Goal: Task Accomplishment & Management: Use online tool/utility

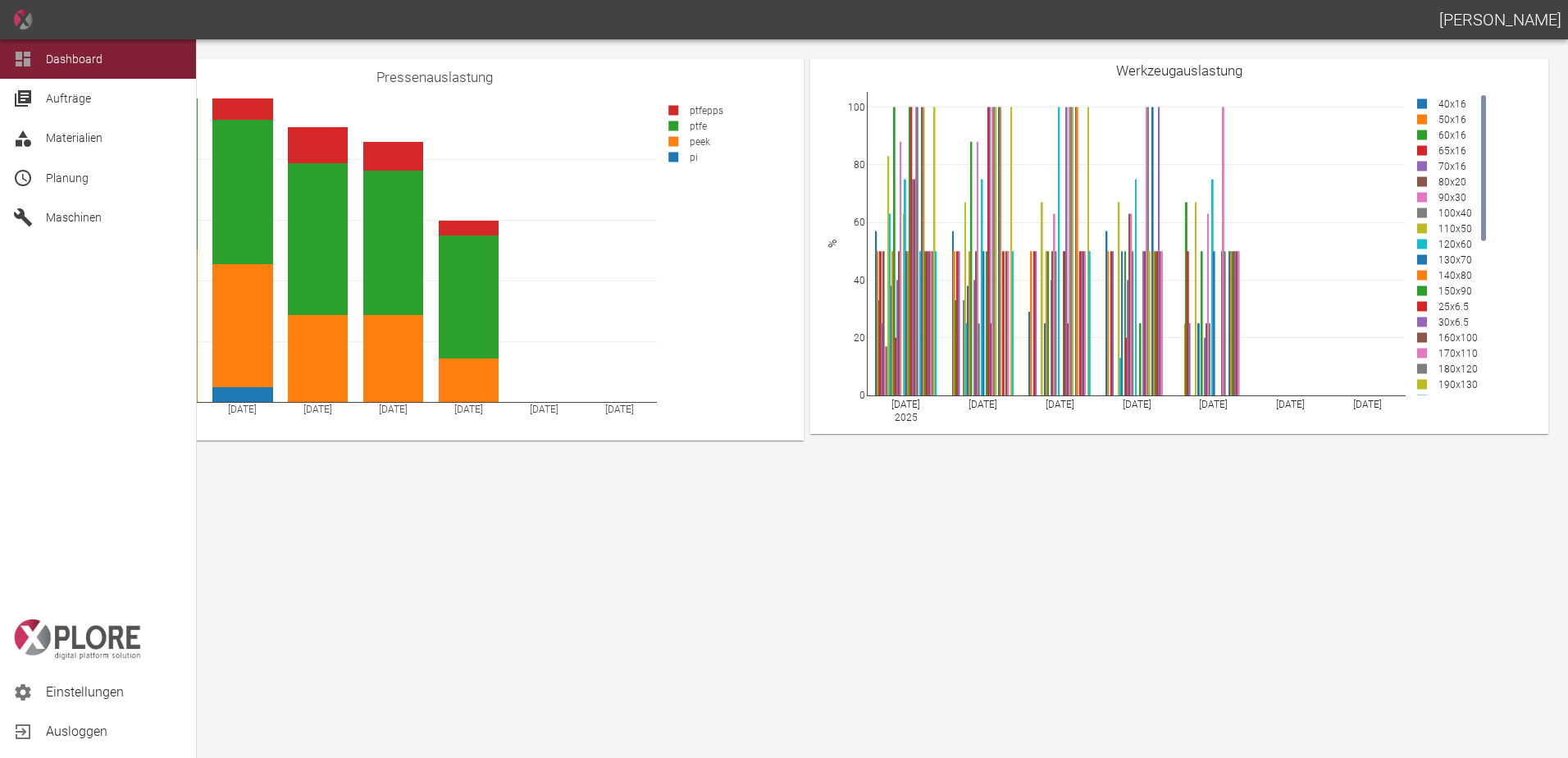
drag, startPoint x: 47, startPoint y: 189, endPoint x: 62, endPoint y: 197, distance: 17.0
click at [47, 189] on div "Planung" at bounding box center [98, 178] width 196 height 39
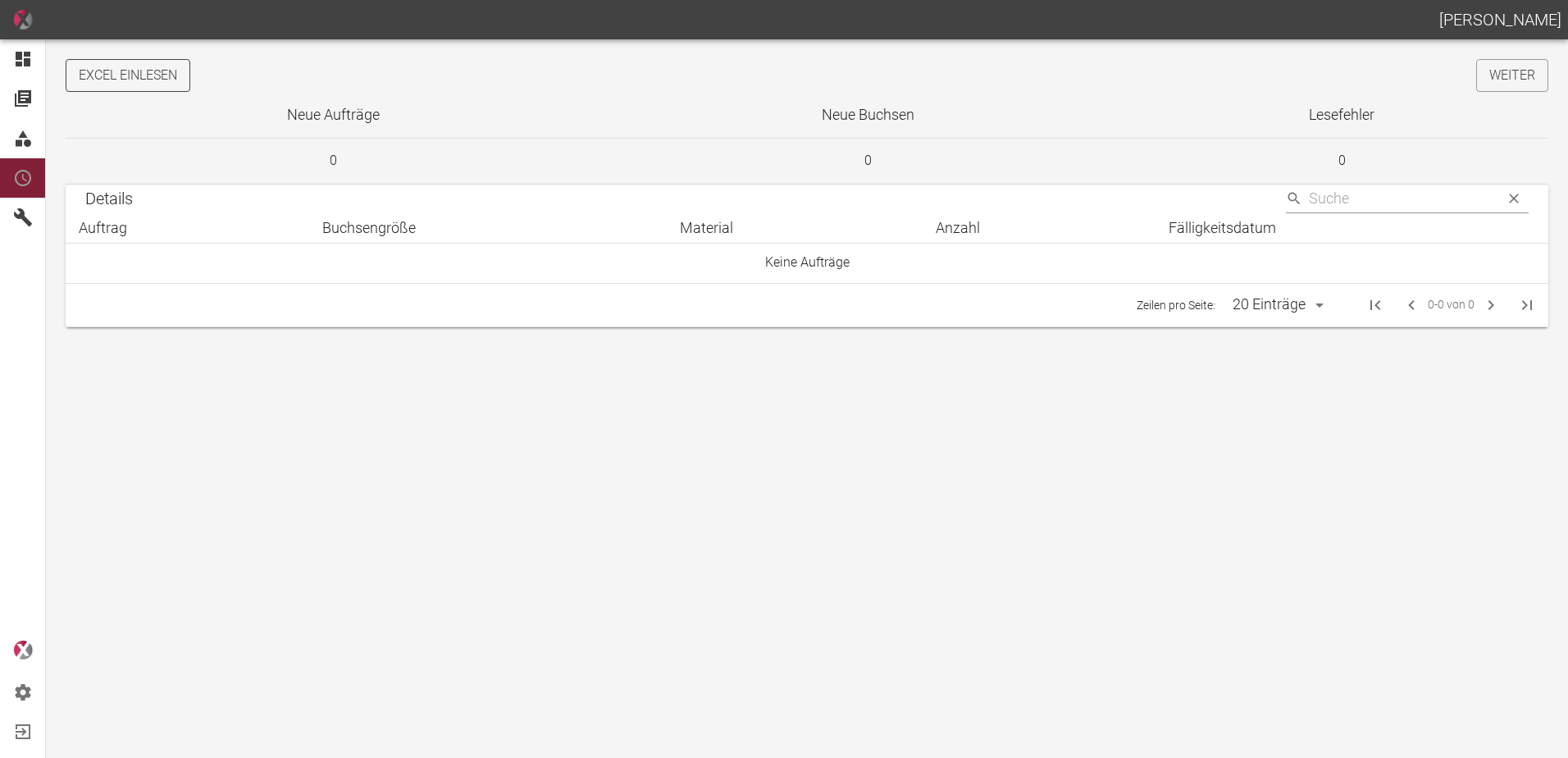
click at [179, 77] on button "Excel einlesen" at bounding box center [127, 75] width 124 height 33
click at [1502, 81] on link "Weiter" at bounding box center [1513, 75] width 72 height 33
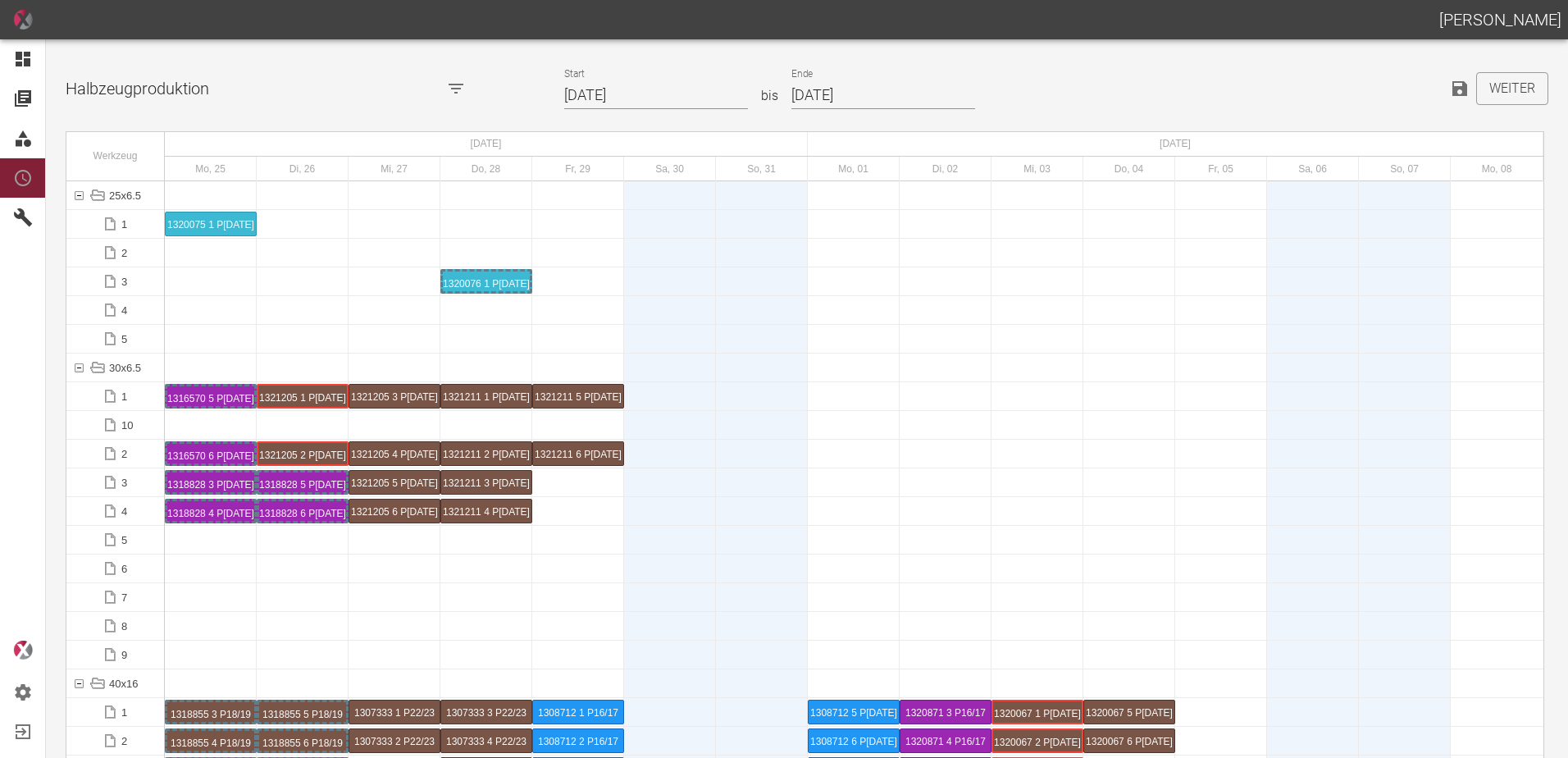
click at [663, 92] on input "25.08.2025" at bounding box center [655, 95] width 183 height 28
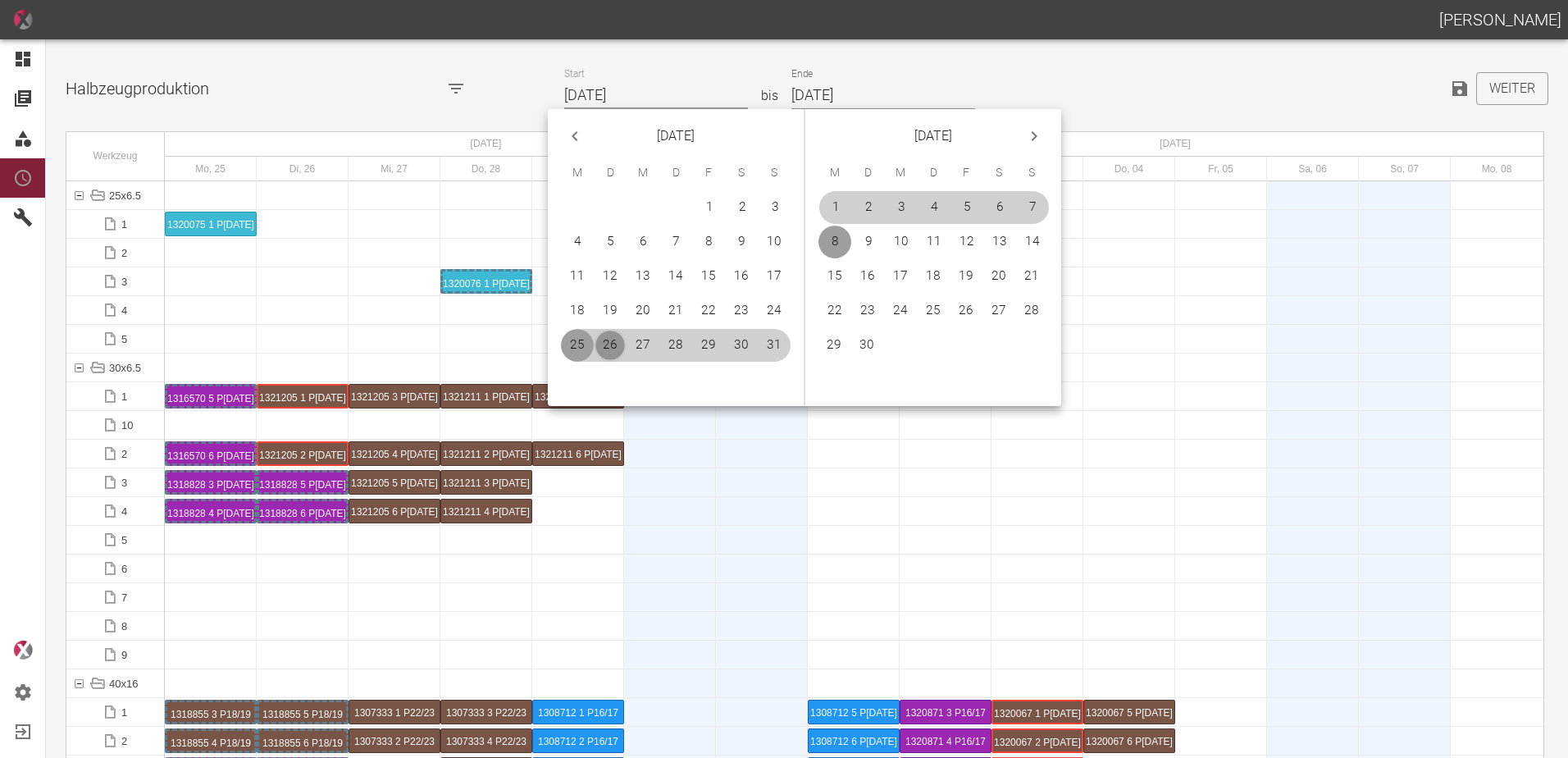
click at [607, 346] on button "26" at bounding box center [610, 345] width 33 height 33
type input "[DATE]"
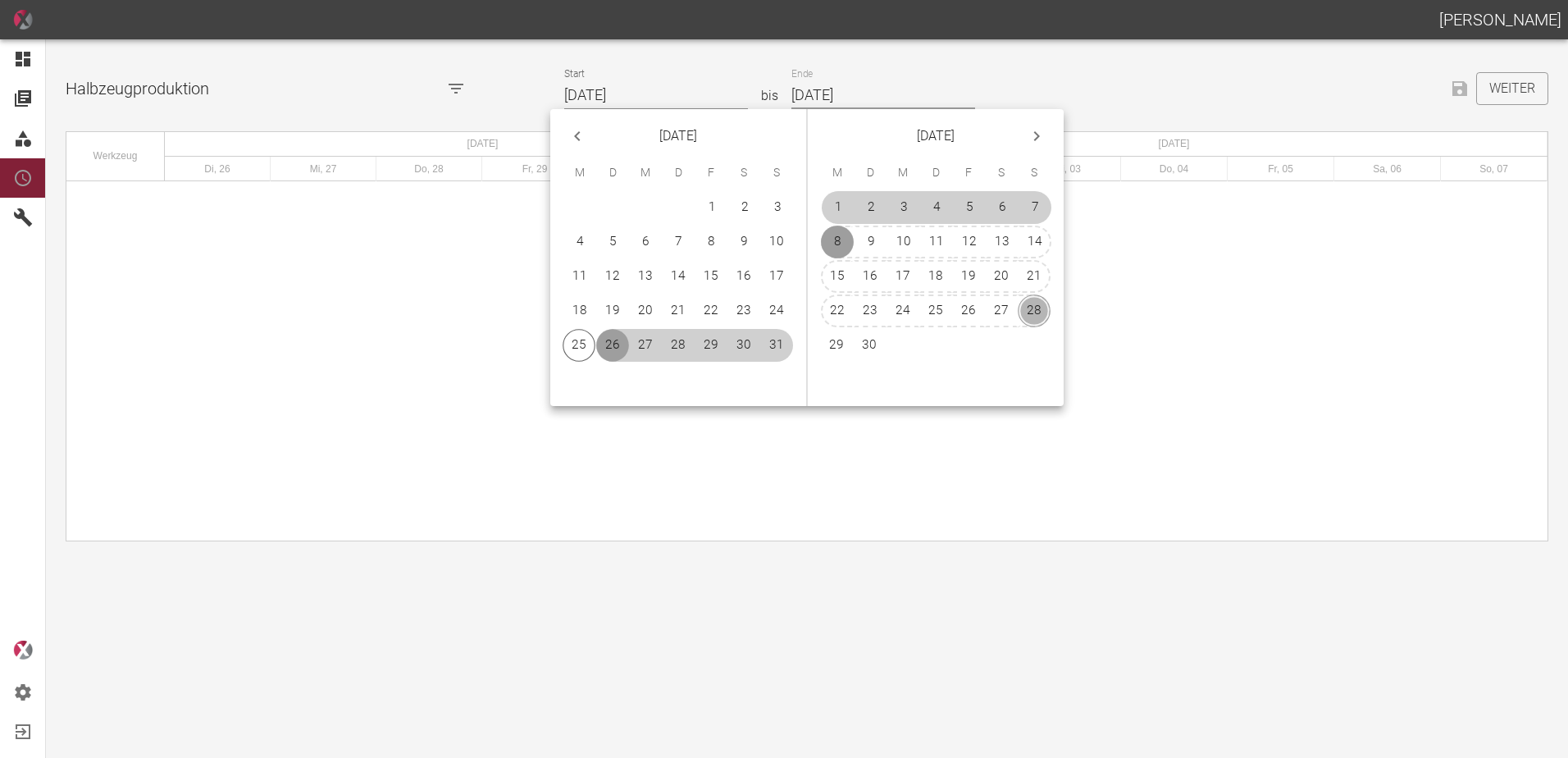
click at [1032, 311] on button "28" at bounding box center [1034, 311] width 33 height 33
type input "28.09.2025"
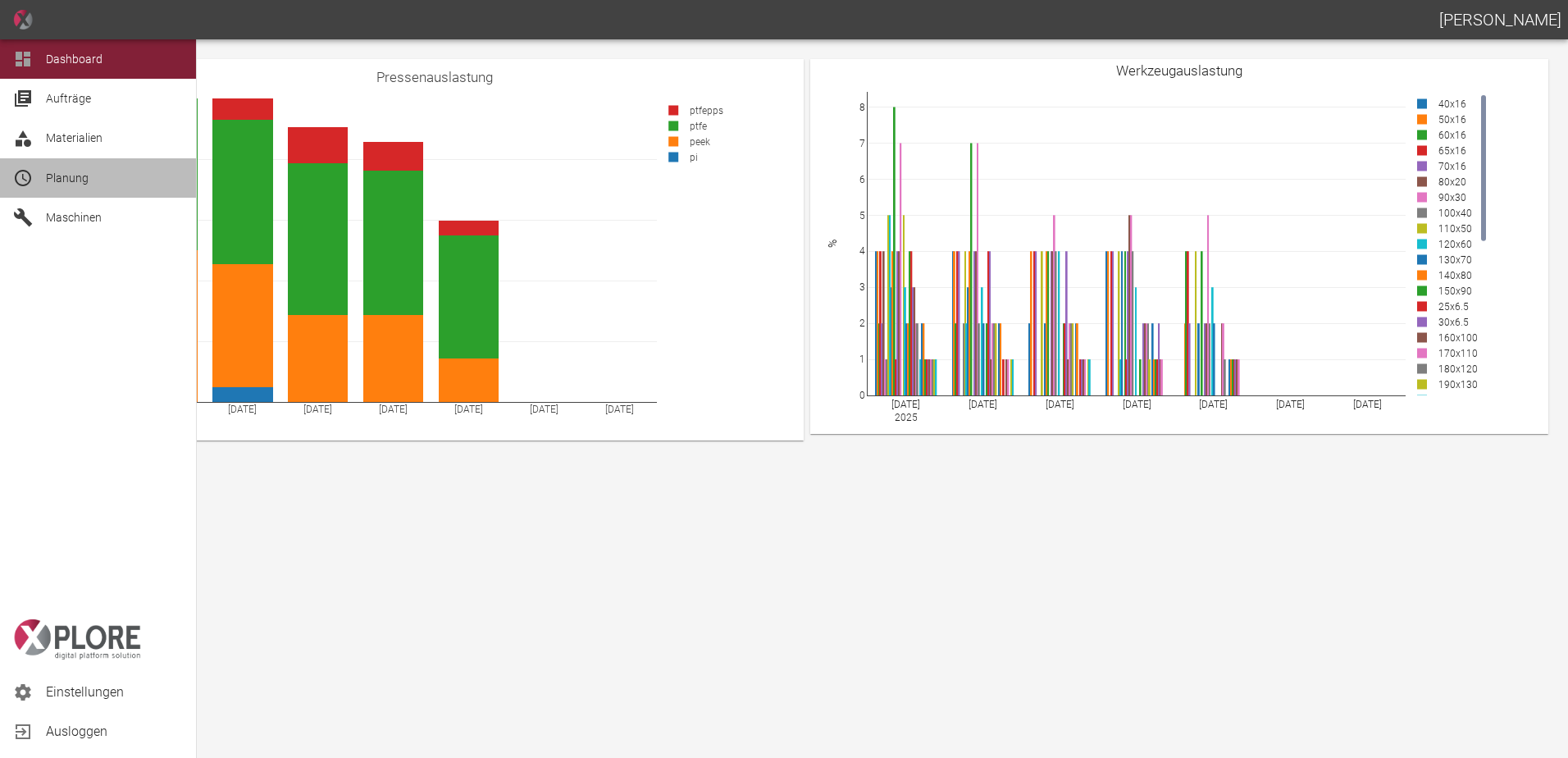
click at [66, 173] on span "Planung" at bounding box center [66, 178] width 43 height 13
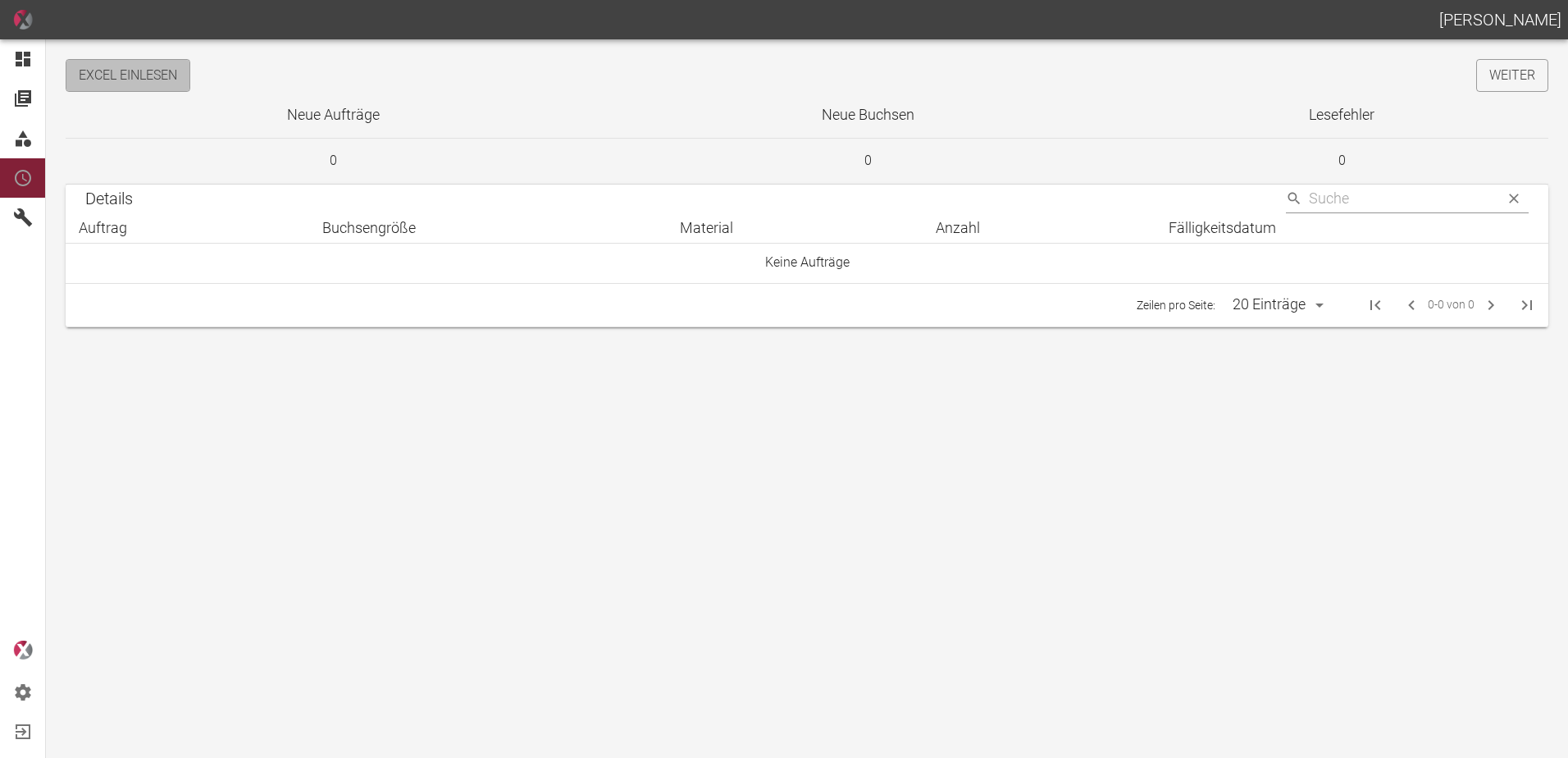
click at [152, 78] on button "Excel einlesen" at bounding box center [127, 75] width 124 height 33
click at [1539, 81] on link "Weiter" at bounding box center [1513, 75] width 72 height 33
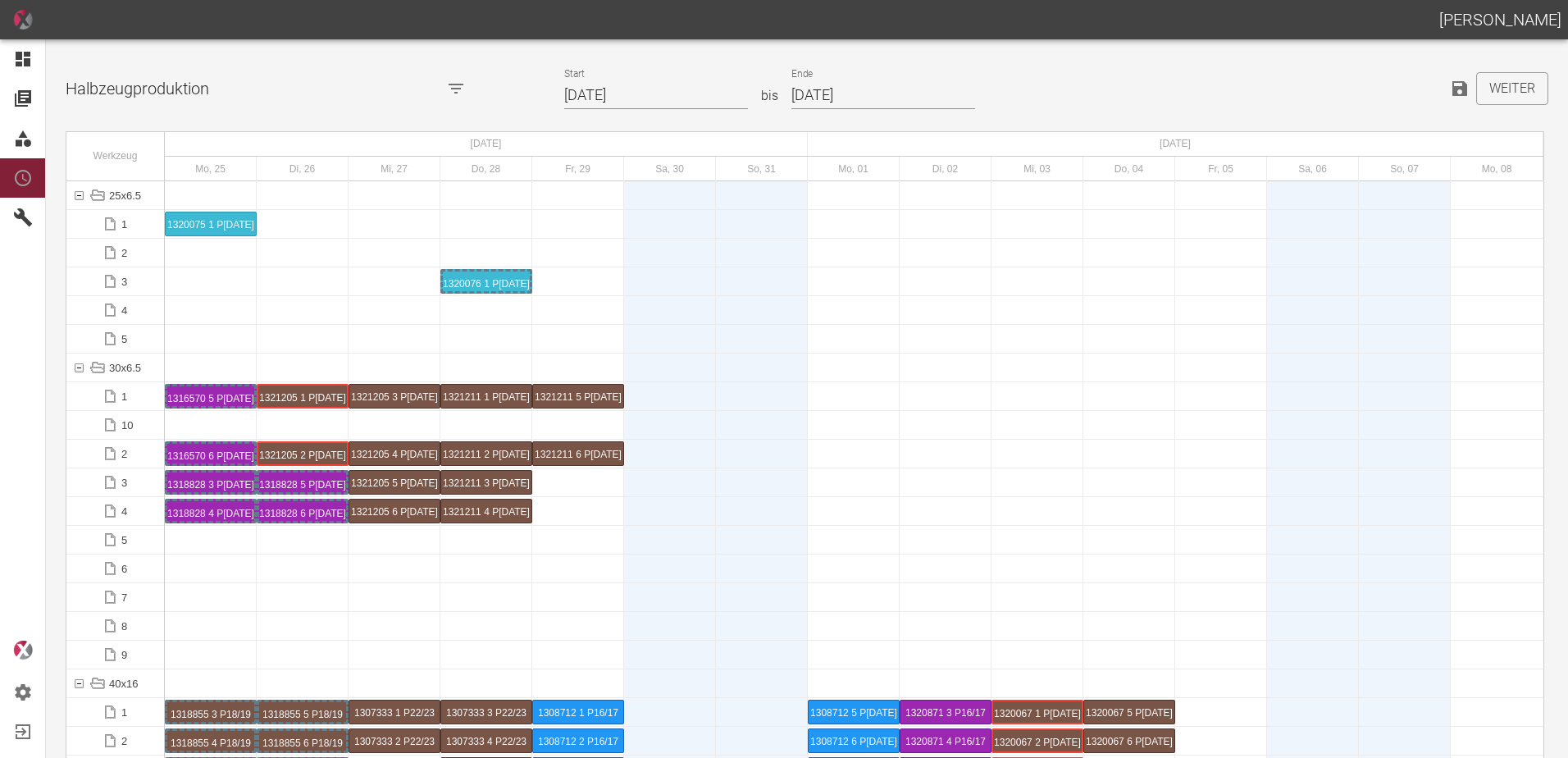
click at [652, 92] on input "25.08.2025" at bounding box center [655, 95] width 183 height 28
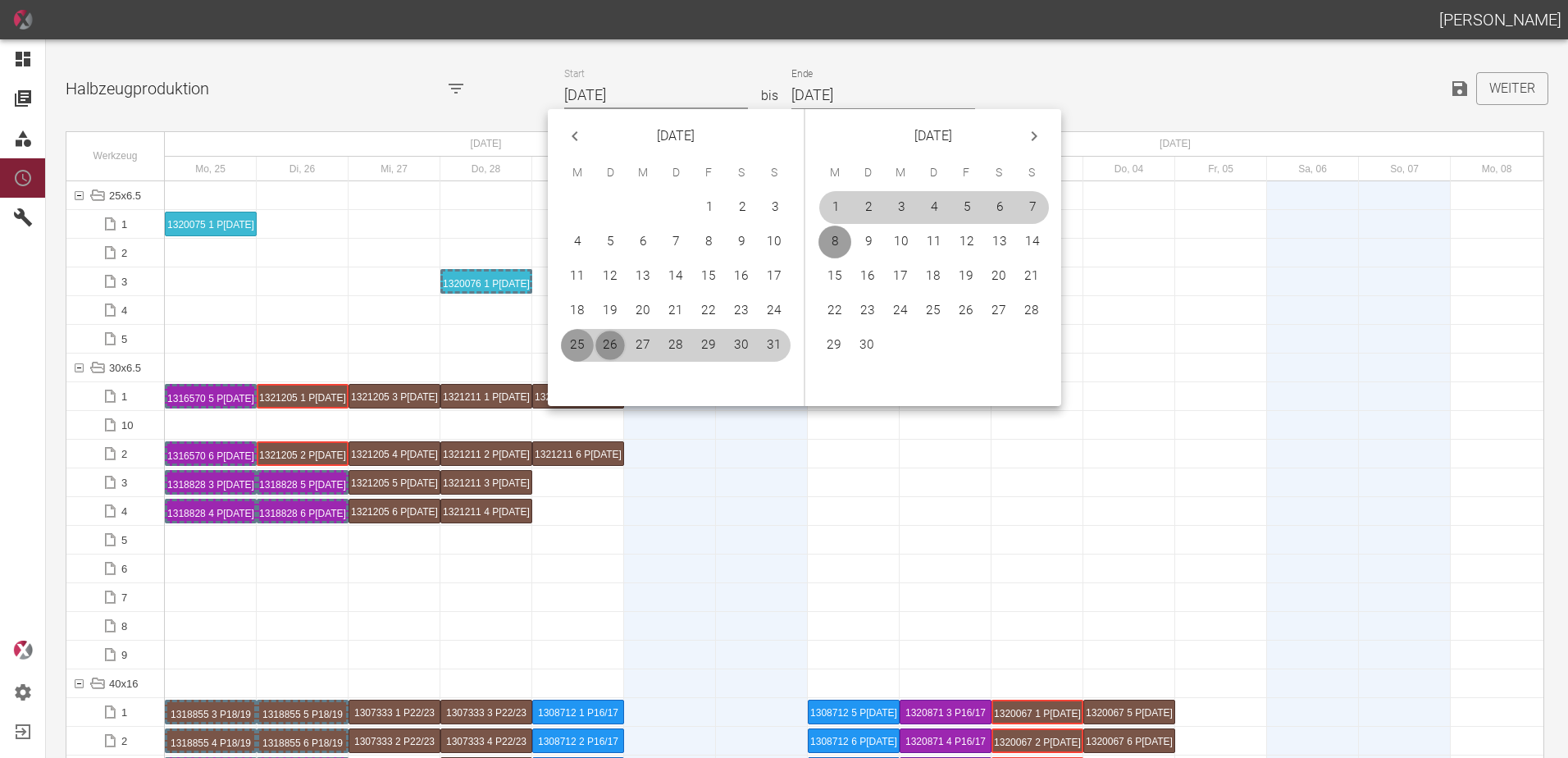
click at [615, 335] on button "26" at bounding box center [610, 345] width 33 height 33
type input "26.08.2025"
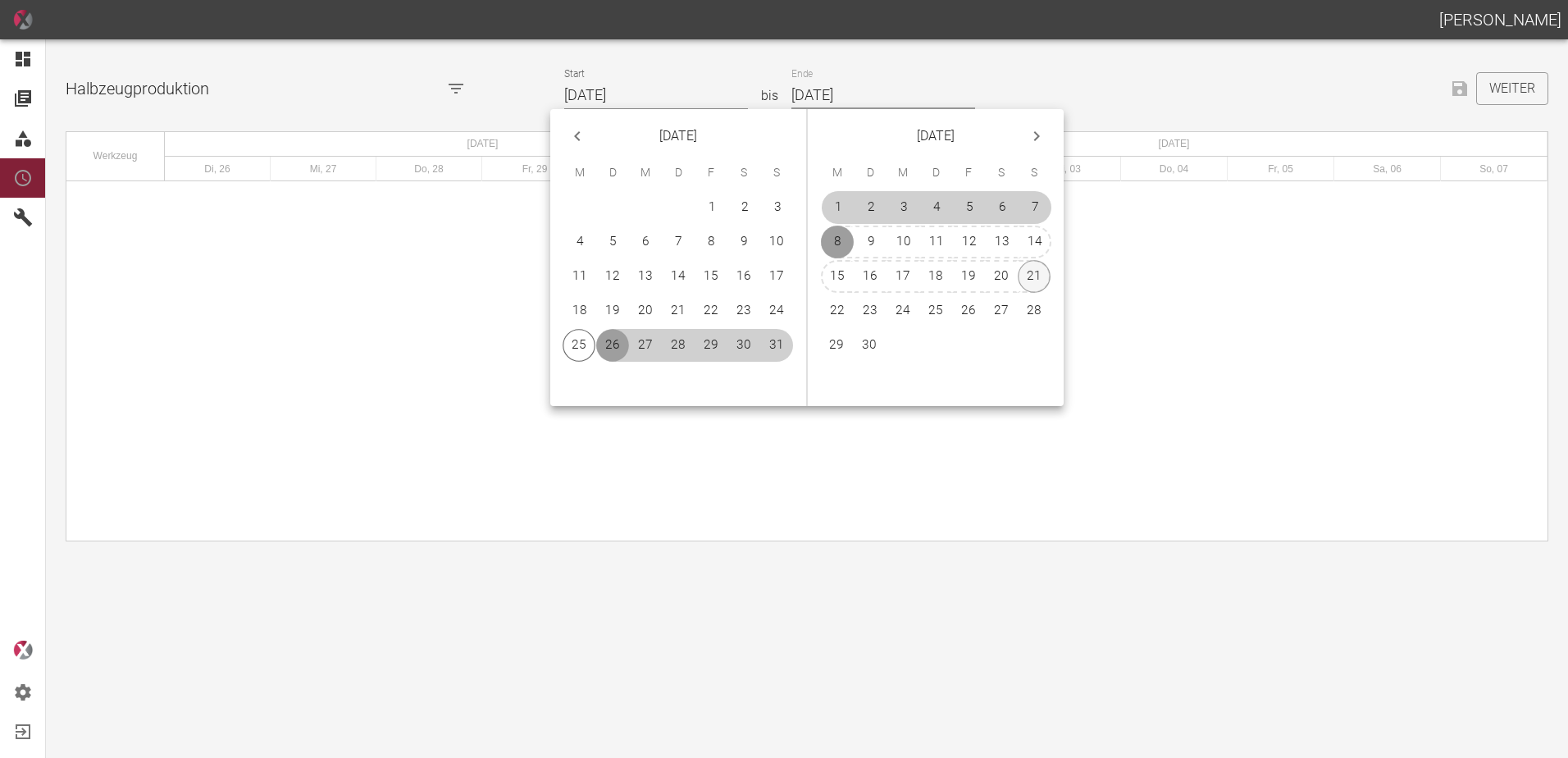
click at [1035, 278] on button "21" at bounding box center [1034, 276] width 33 height 33
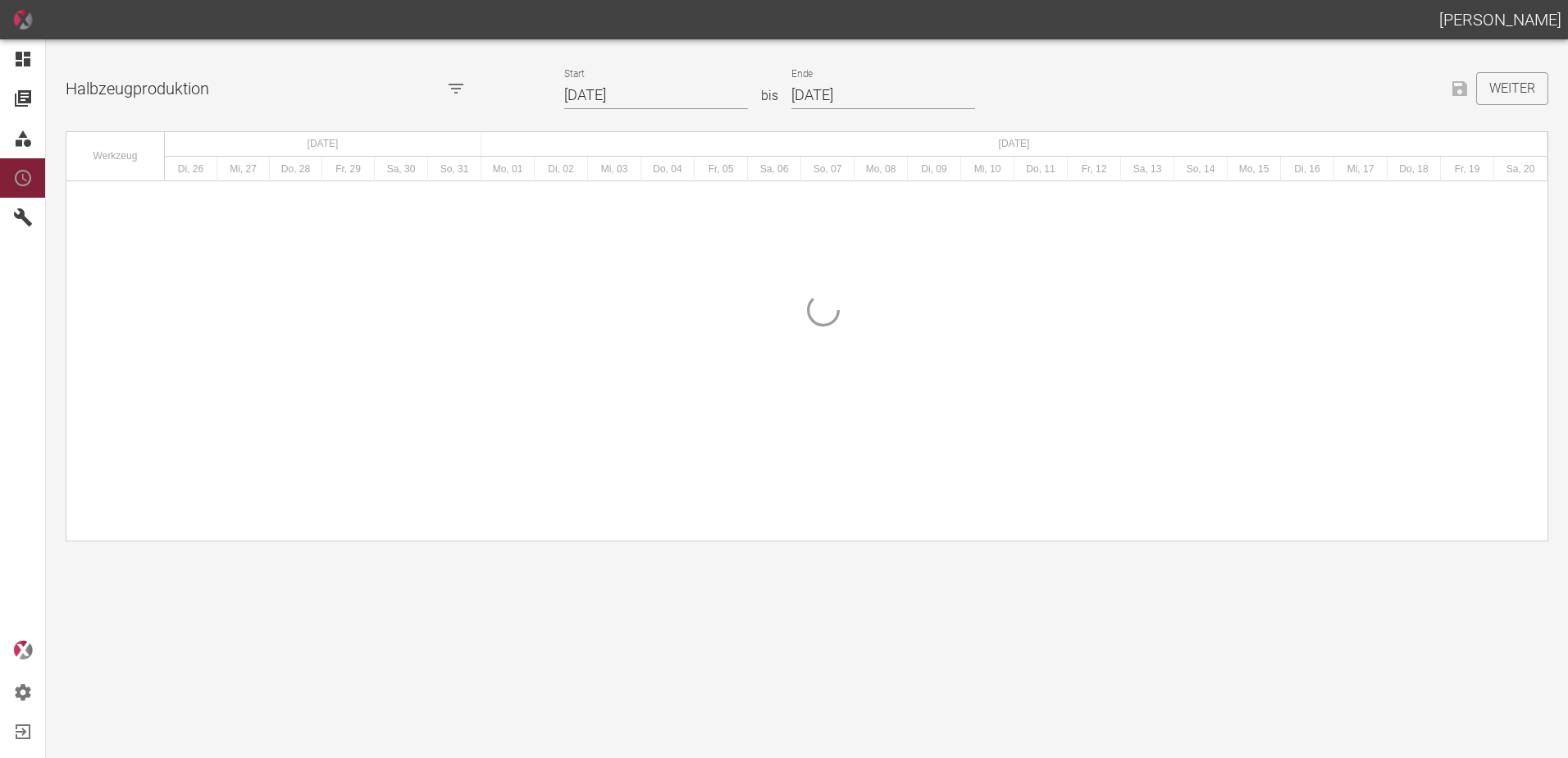
type input "21.09.2025"
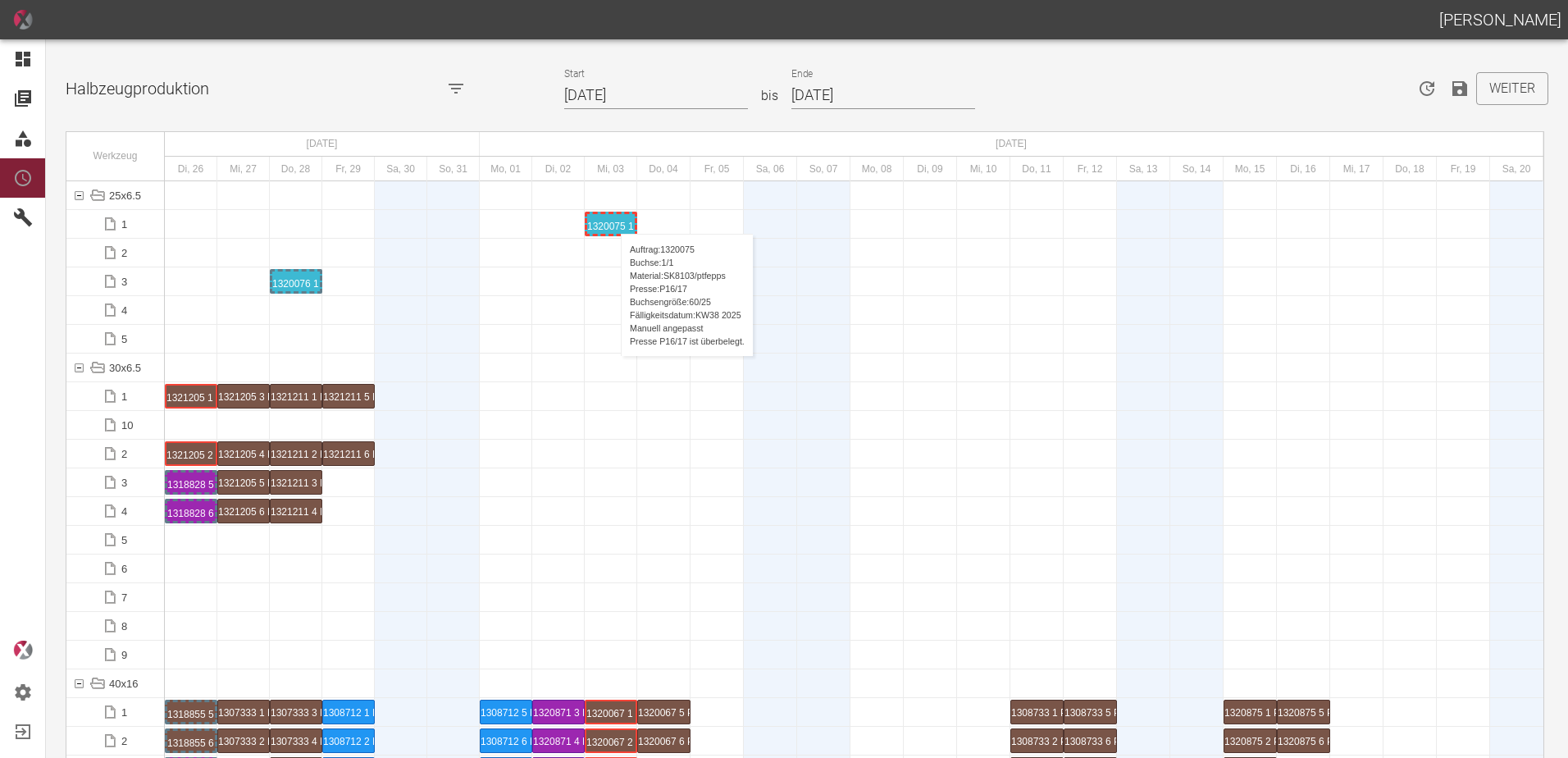
click at [613, 218] on div "1320075 1 P16/17" at bounding box center [611, 223] width 47 height 20
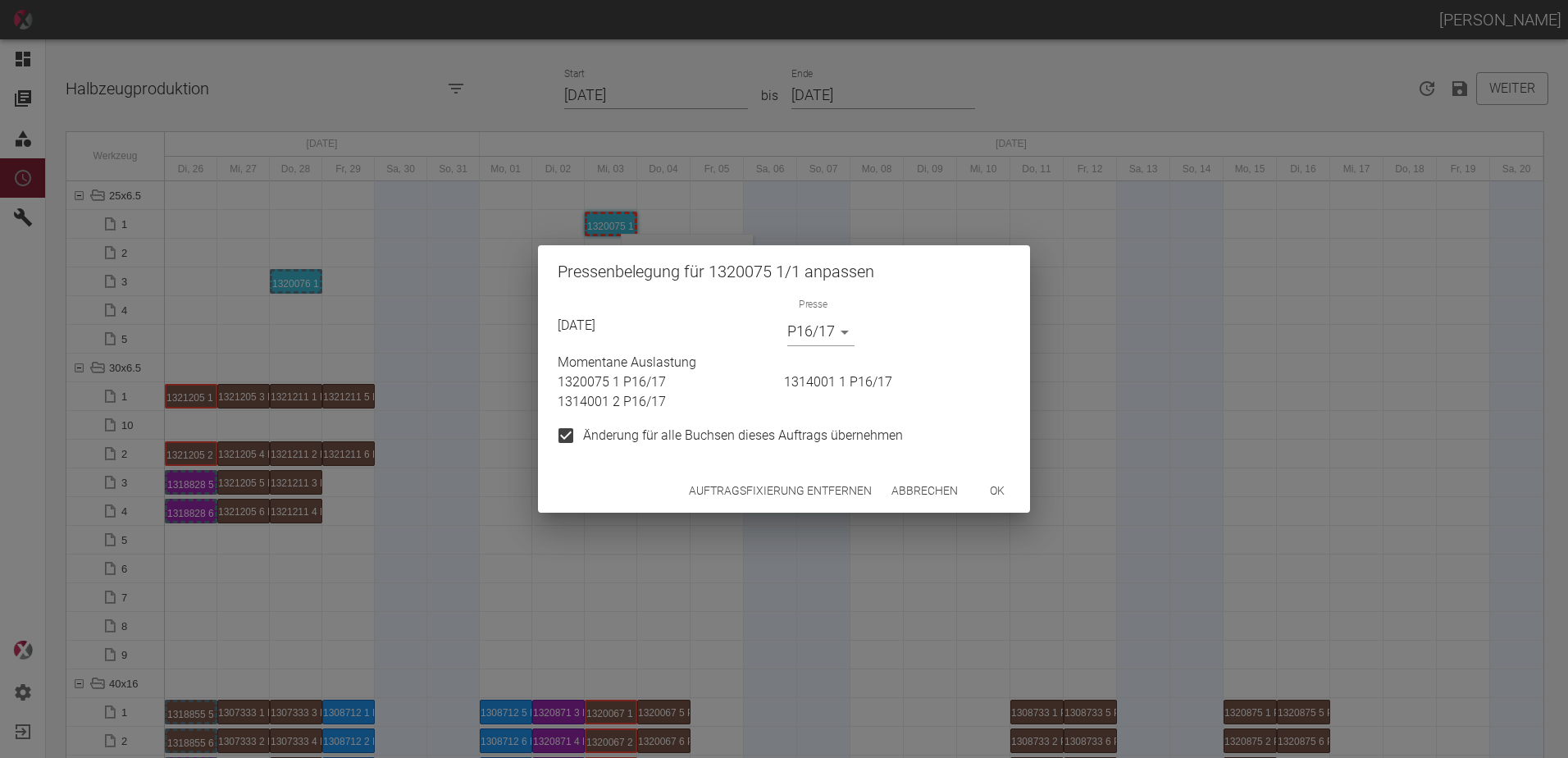
click at [738, 496] on button "Auftragsfixierung entfernen" at bounding box center [781, 491] width 196 height 30
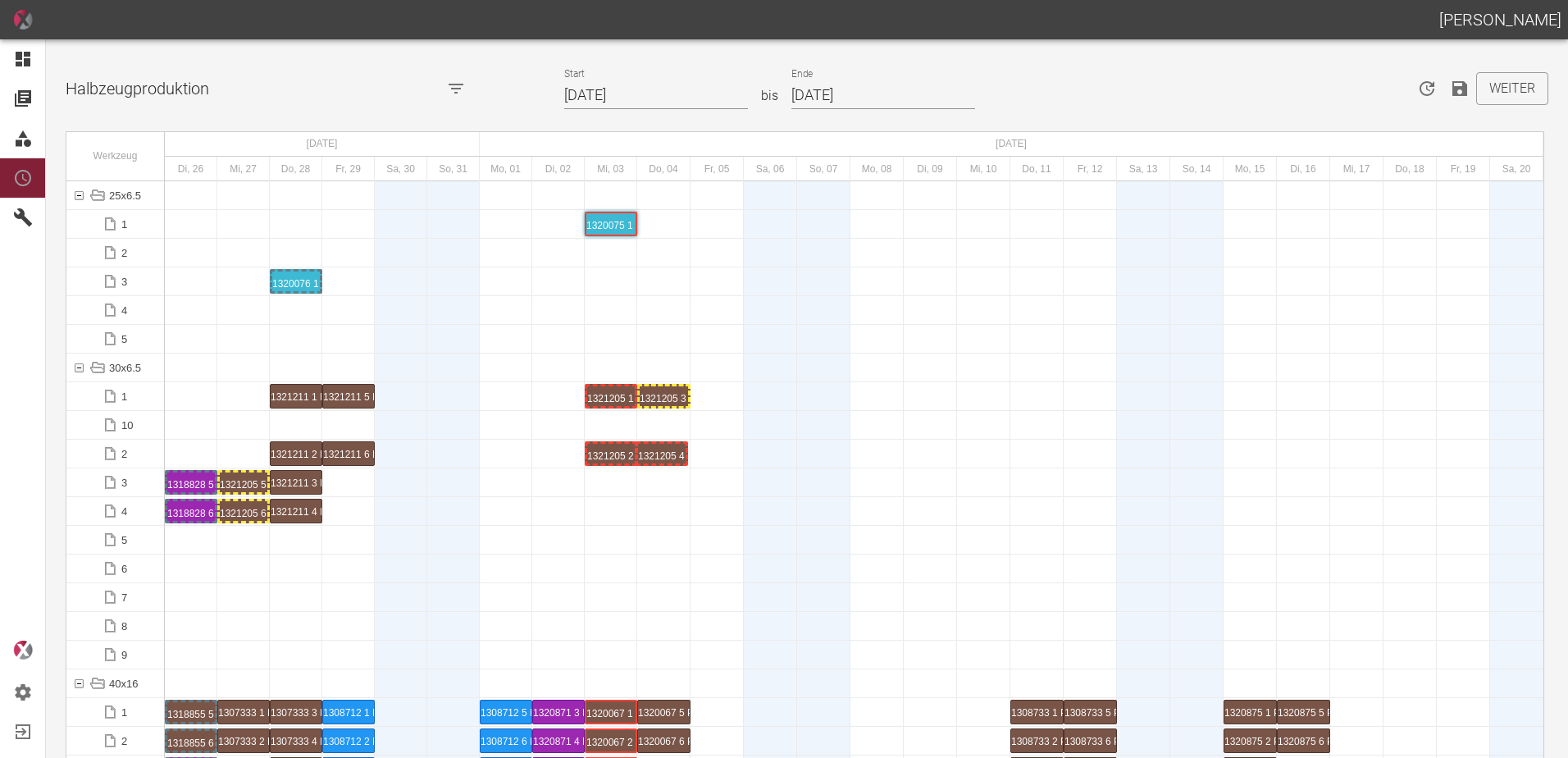
drag, startPoint x: 244, startPoint y: 447, endPoint x: 663, endPoint y: 431, distance: 419.3
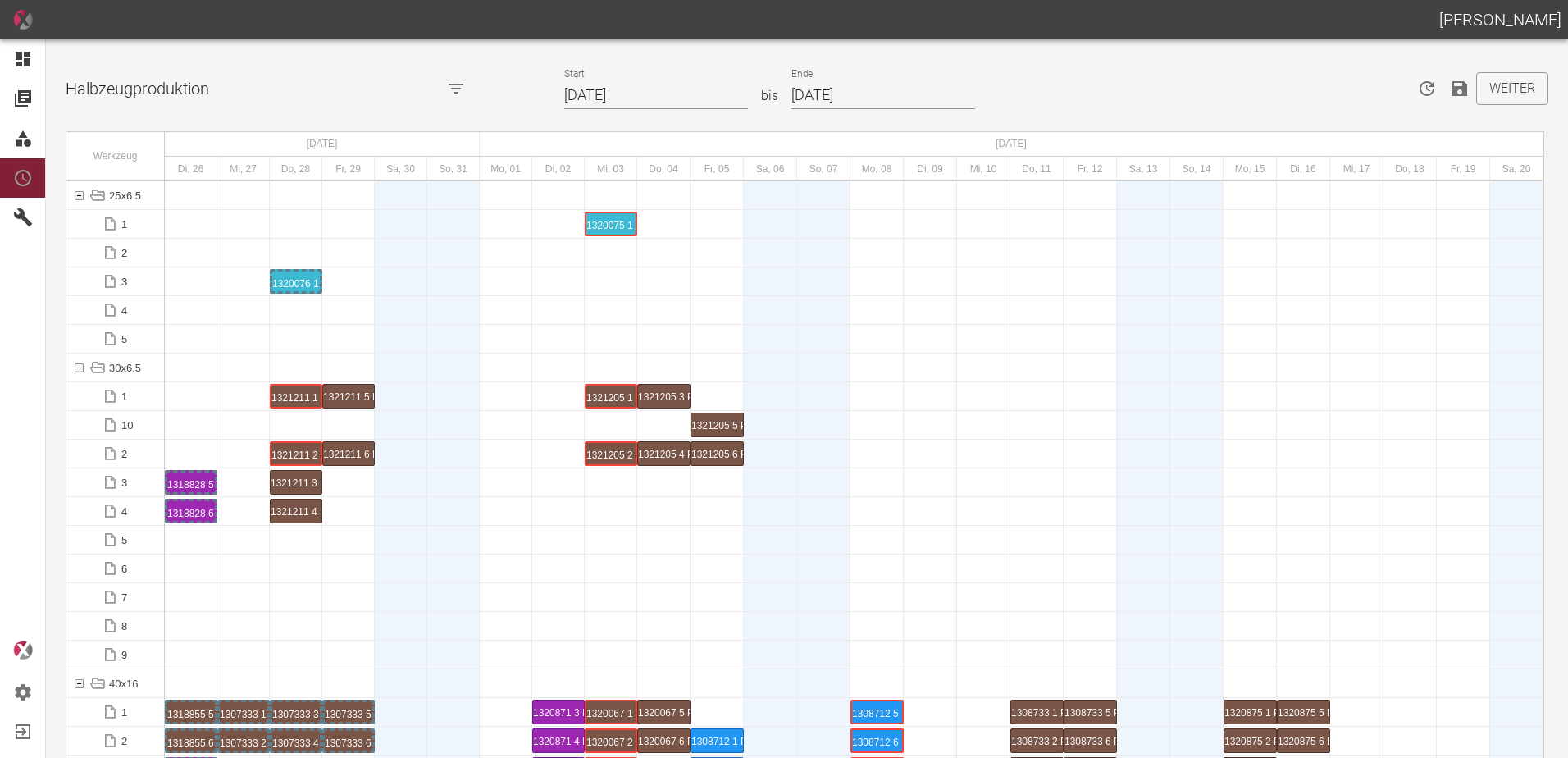
scroll to position [1313, 0]
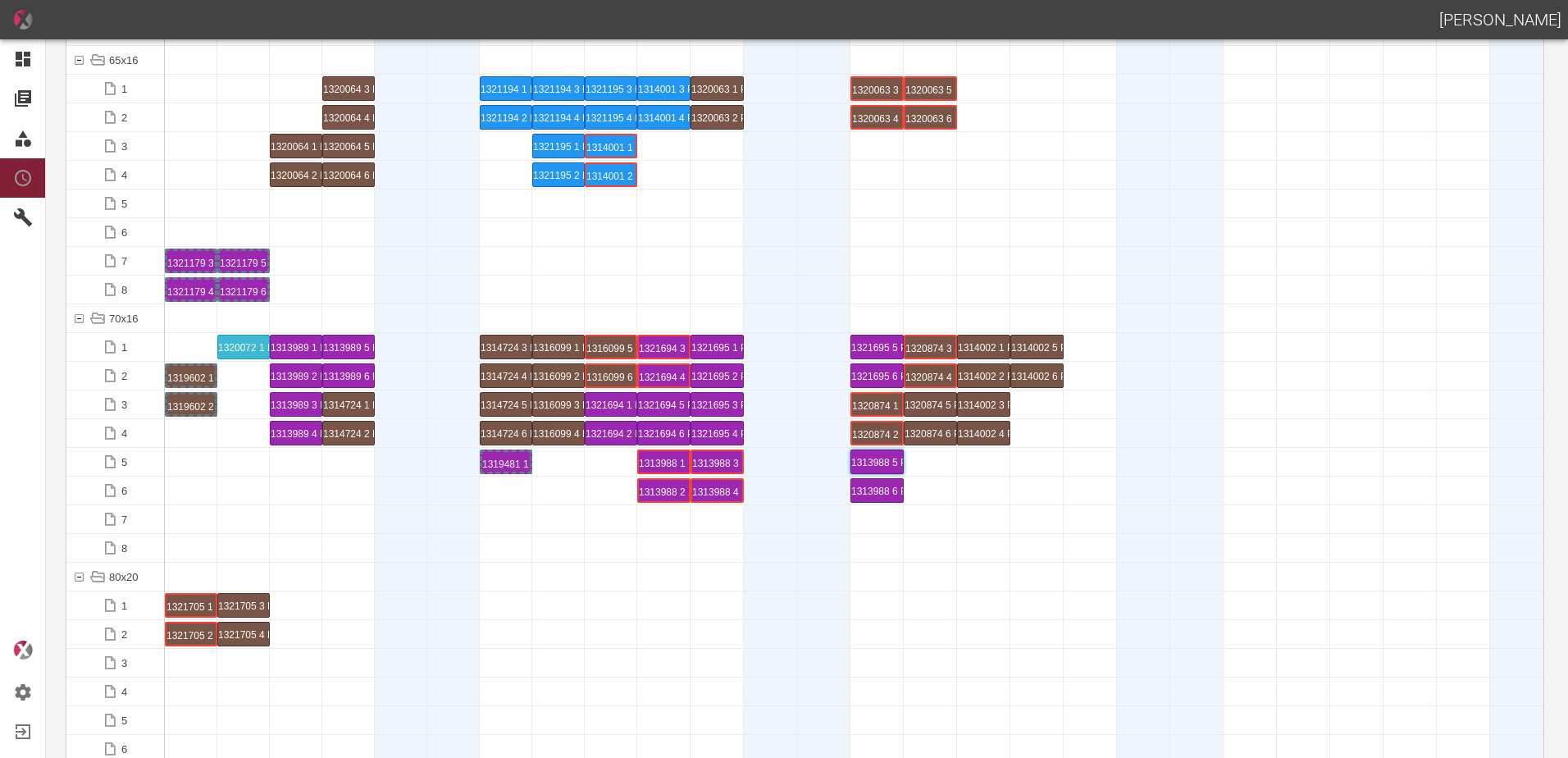
click at [323, 312] on div at bounding box center [348, 317] width 52 height 28
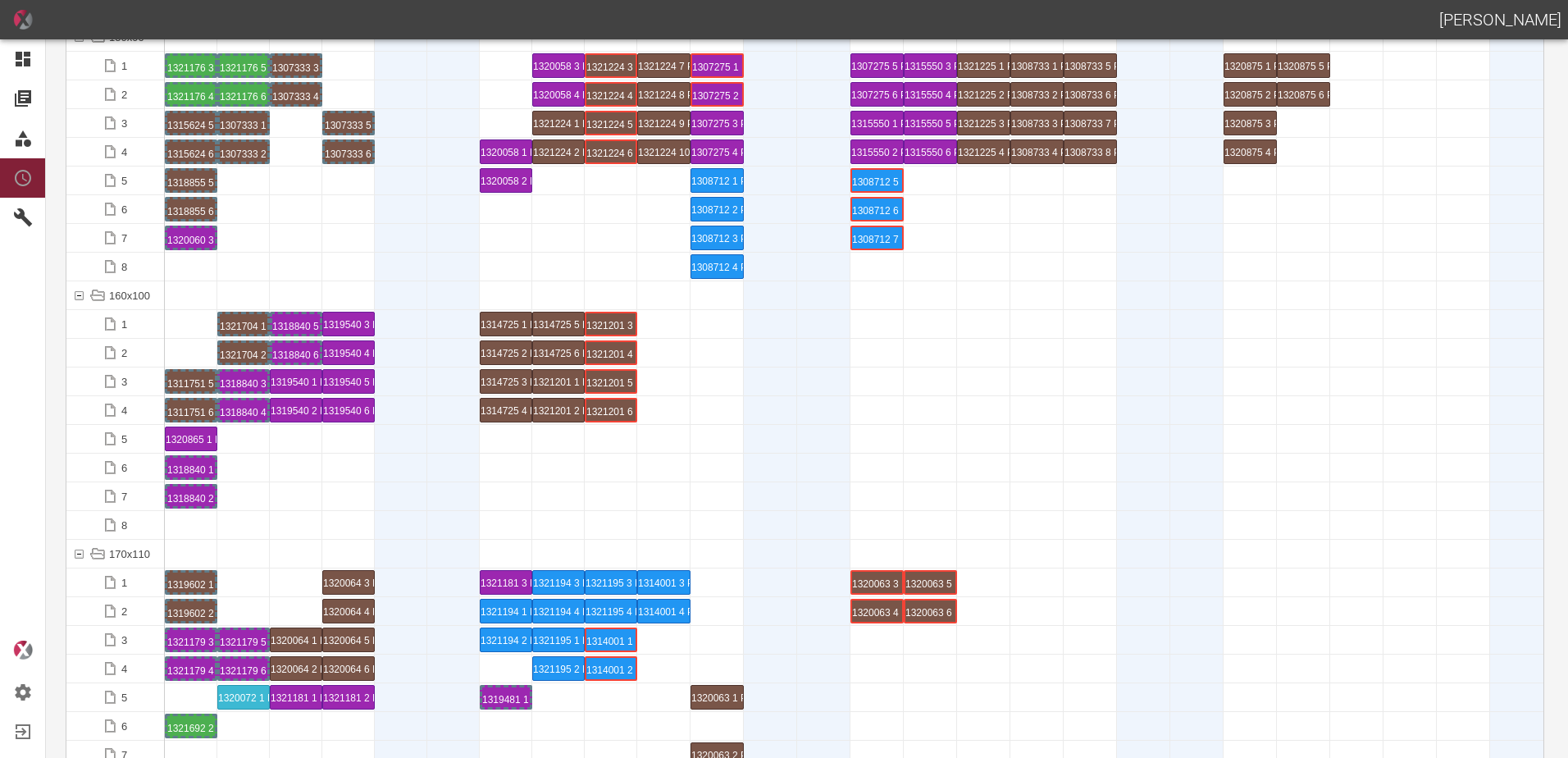
scroll to position [3610, 0]
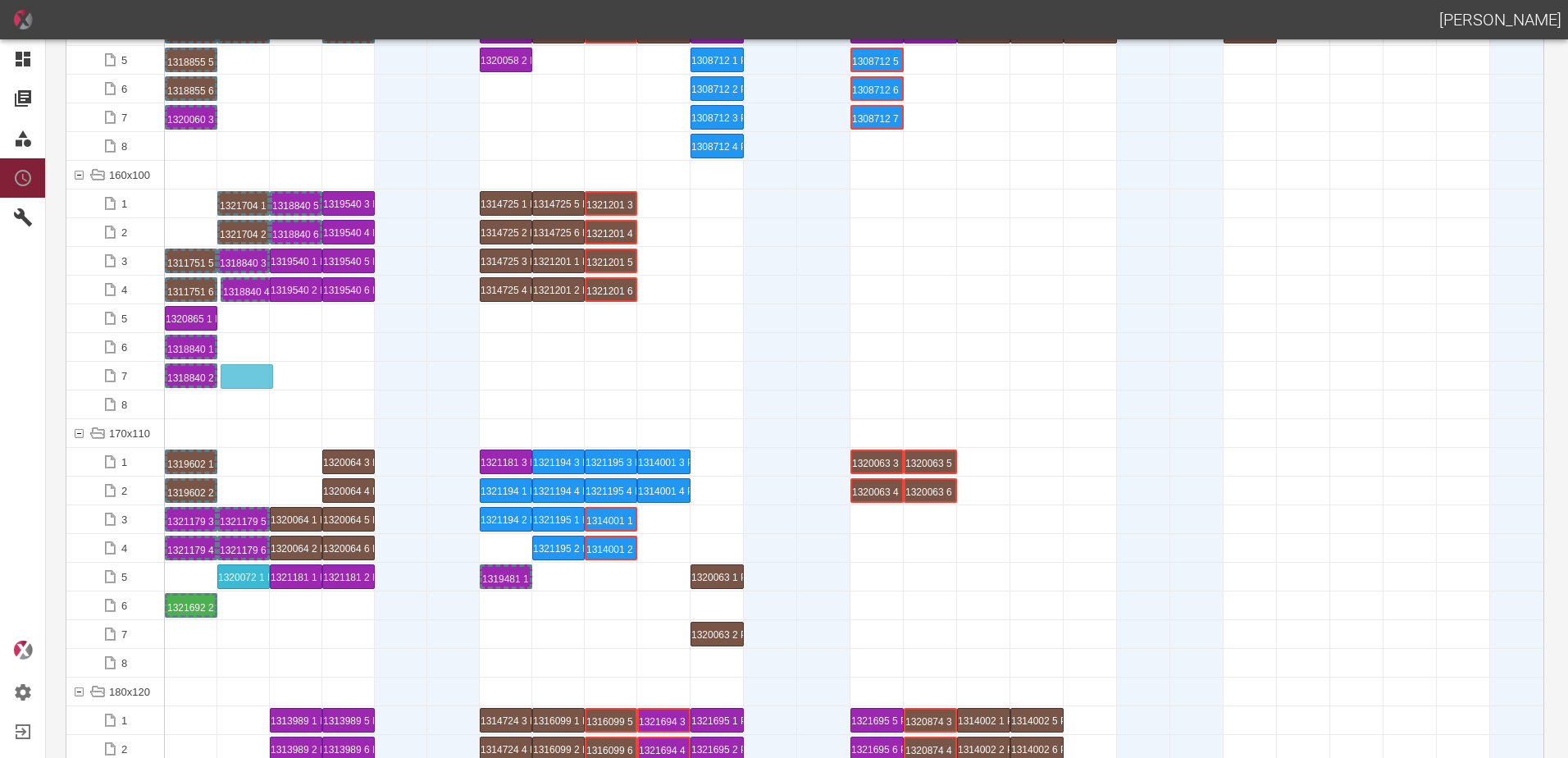
drag, startPoint x: 239, startPoint y: 294, endPoint x: 246, endPoint y: 367, distance: 73.3
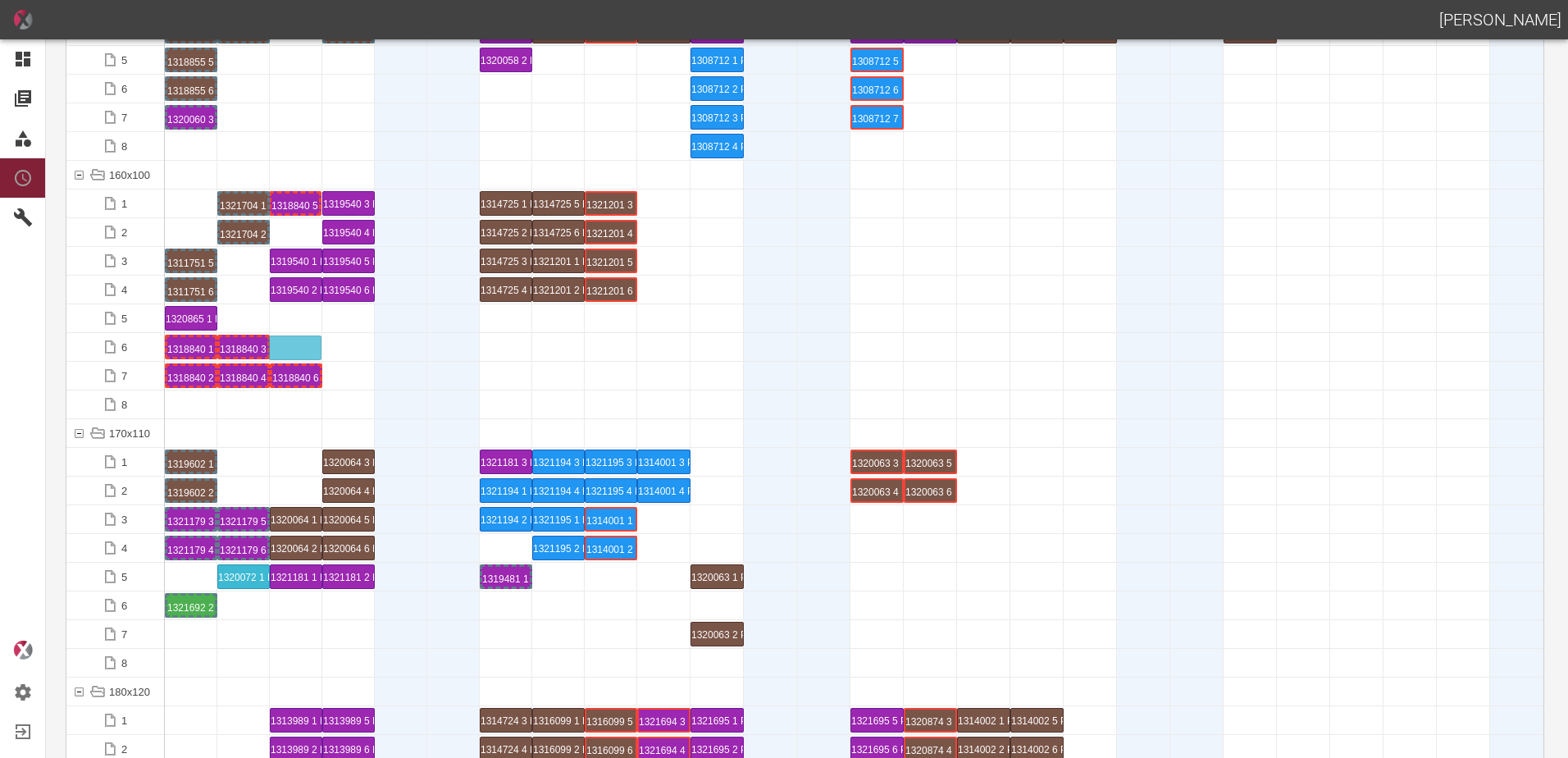
drag, startPoint x: 301, startPoint y: 202, endPoint x: 301, endPoint y: 337, distance: 135.0
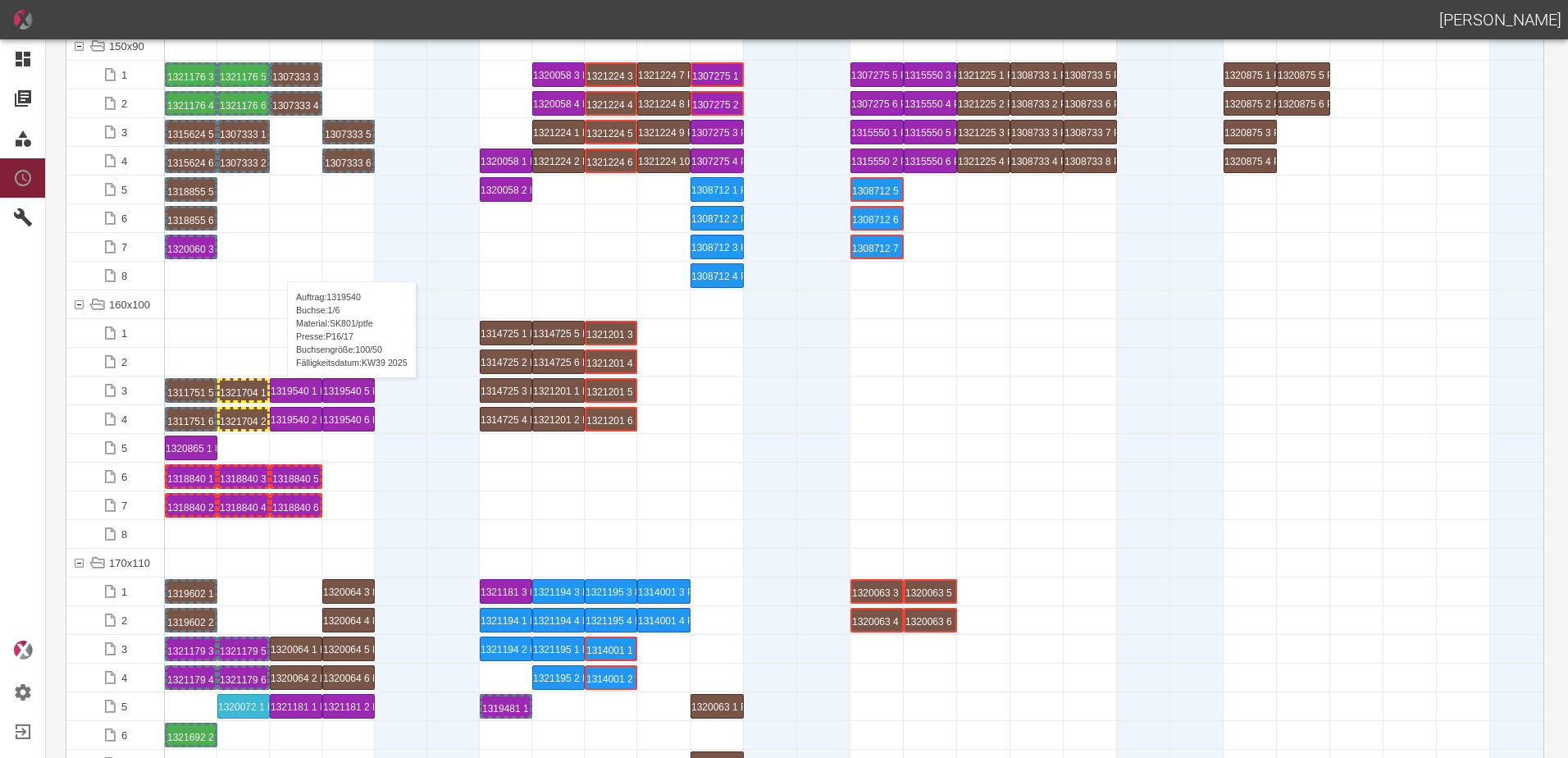
scroll to position [3364, 0]
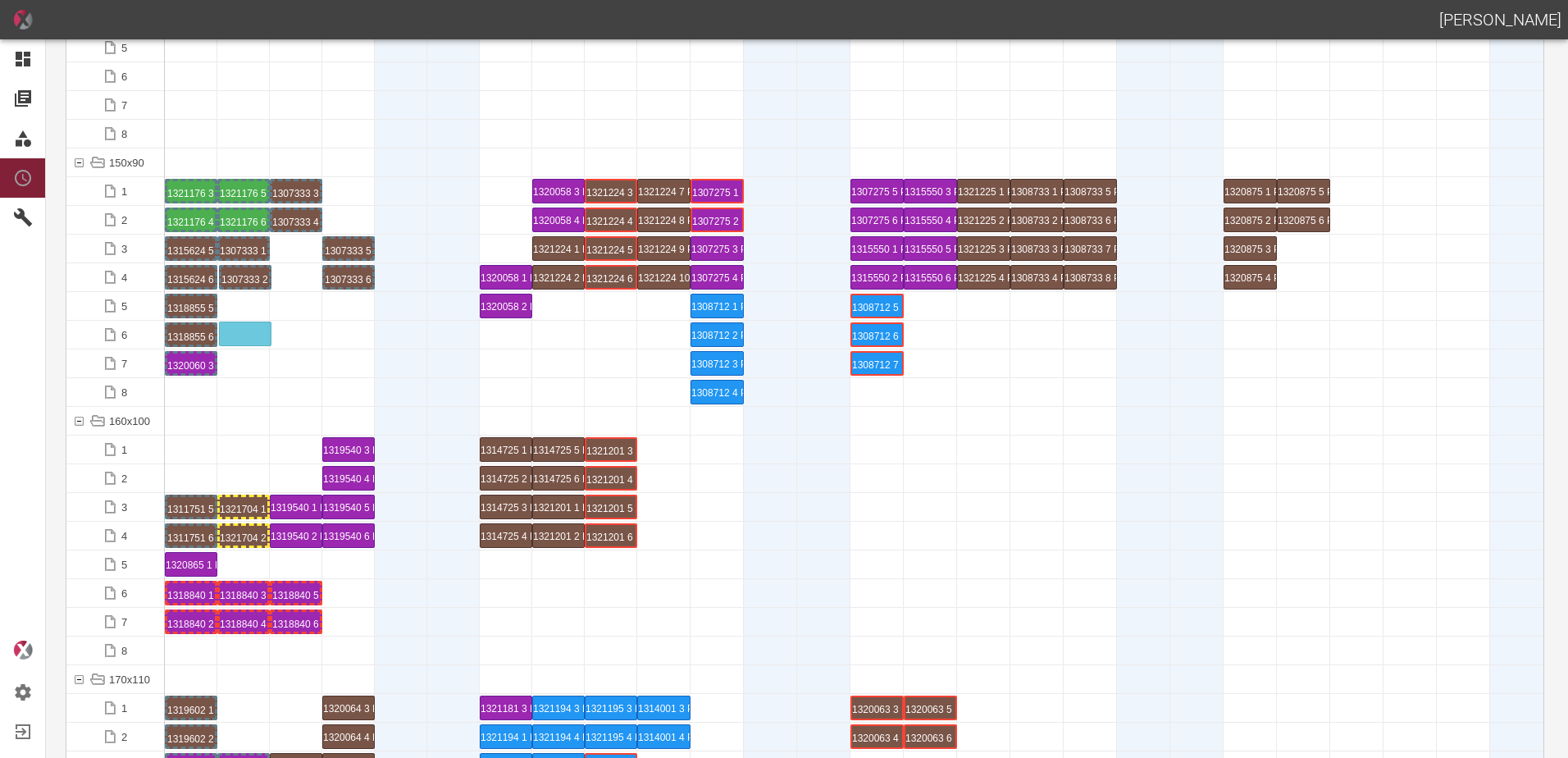
drag, startPoint x: 253, startPoint y: 281, endPoint x: 266, endPoint y: 310, distance: 31.8
drag, startPoint x: 254, startPoint y: 256, endPoint x: 262, endPoint y: 292, distance: 36.9
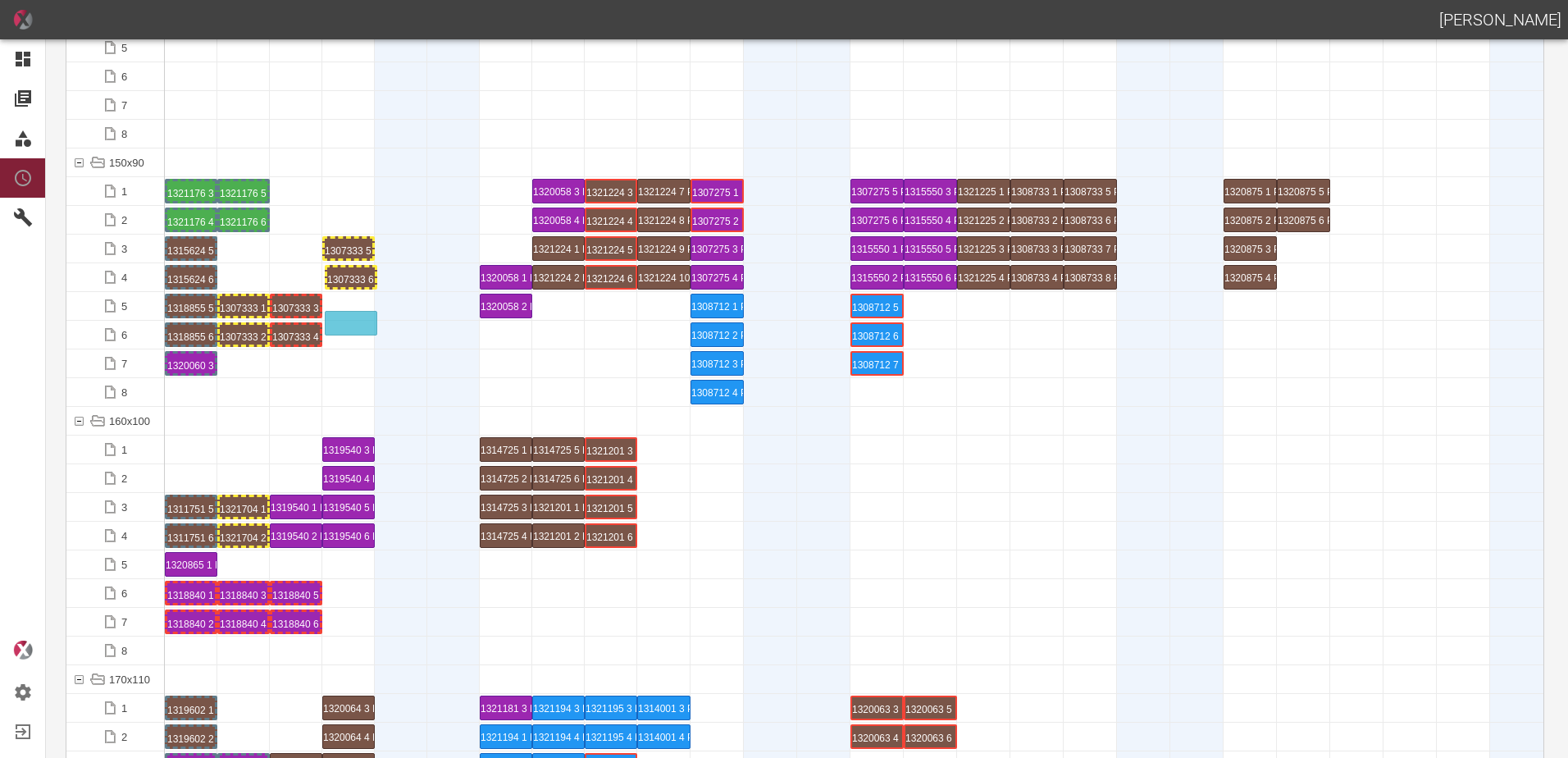
drag, startPoint x: 353, startPoint y: 276, endPoint x: 356, endPoint y: 310, distance: 34.1
drag, startPoint x: 552, startPoint y: 250, endPoint x: 244, endPoint y: 249, distance: 308.0
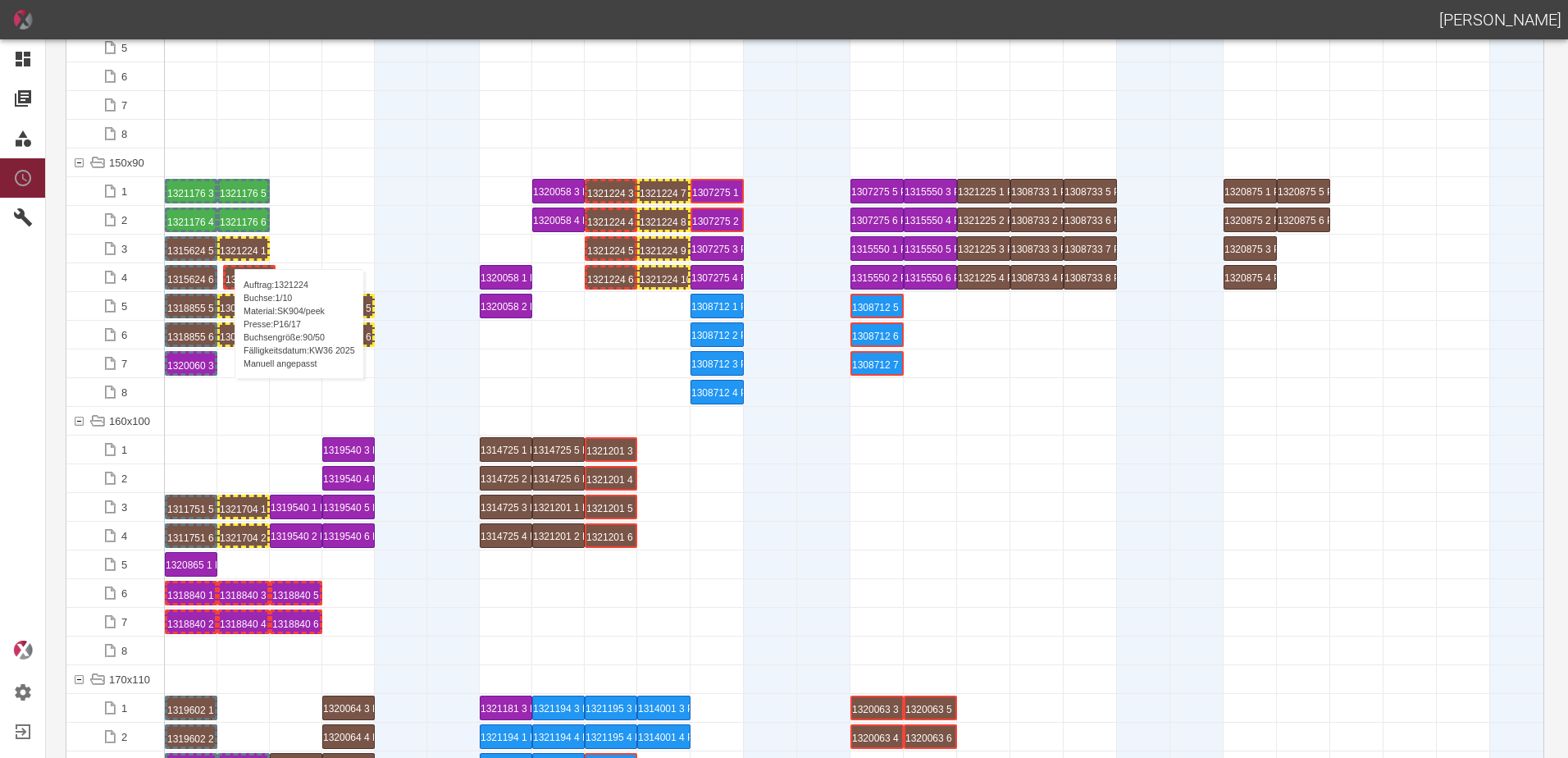
drag, startPoint x: 551, startPoint y: 279, endPoint x: 242, endPoint y: 257, distance: 309.8
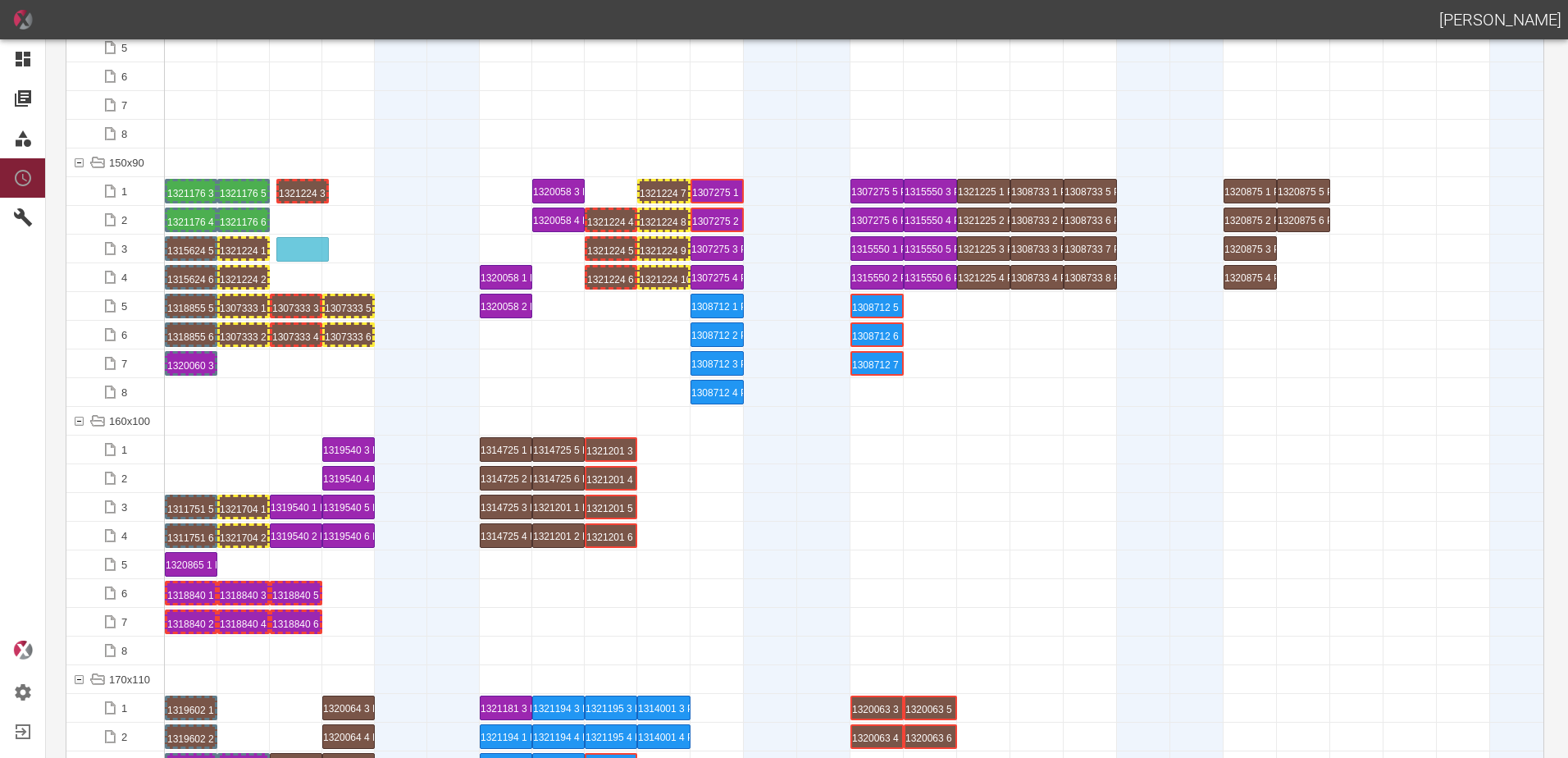
drag, startPoint x: 612, startPoint y: 186, endPoint x: 322, endPoint y: 244, distance: 295.7
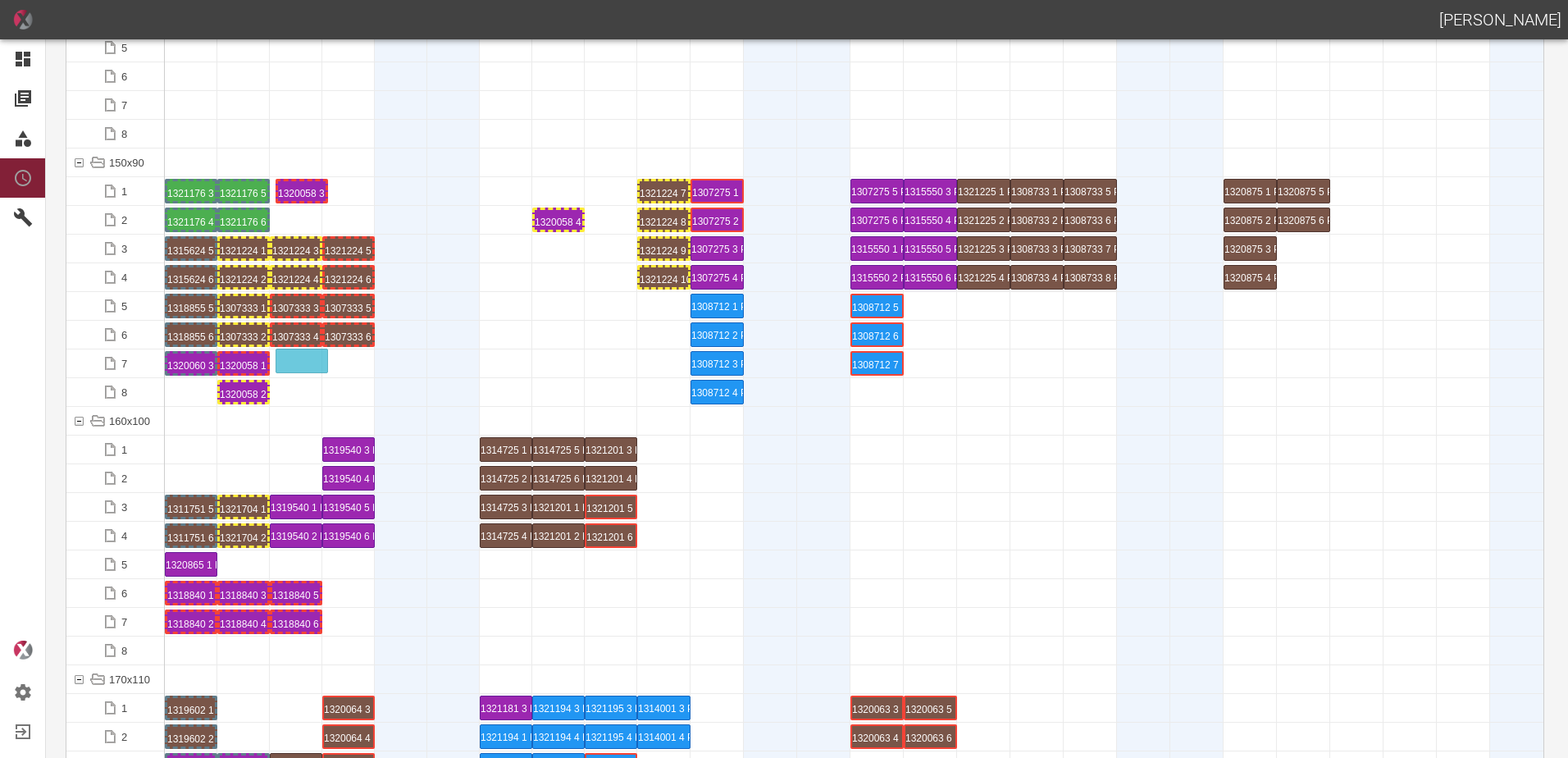
drag, startPoint x: 568, startPoint y: 190, endPoint x: 312, endPoint y: 353, distance: 303.5
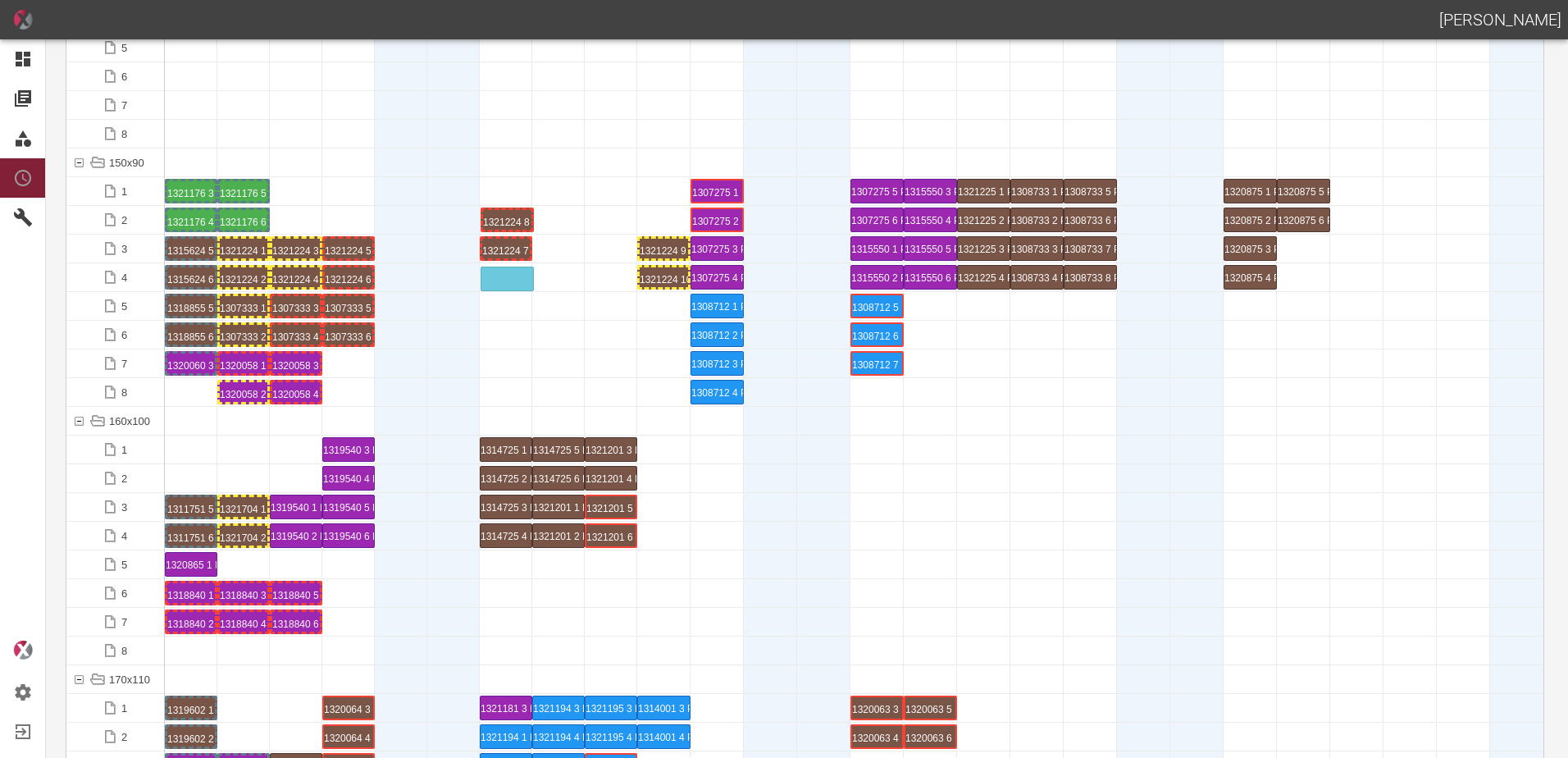
drag, startPoint x: 647, startPoint y: 217, endPoint x: 492, endPoint y: 271, distance: 164.1
drag, startPoint x: 652, startPoint y: 244, endPoint x: 569, endPoint y: 240, distance: 83.1
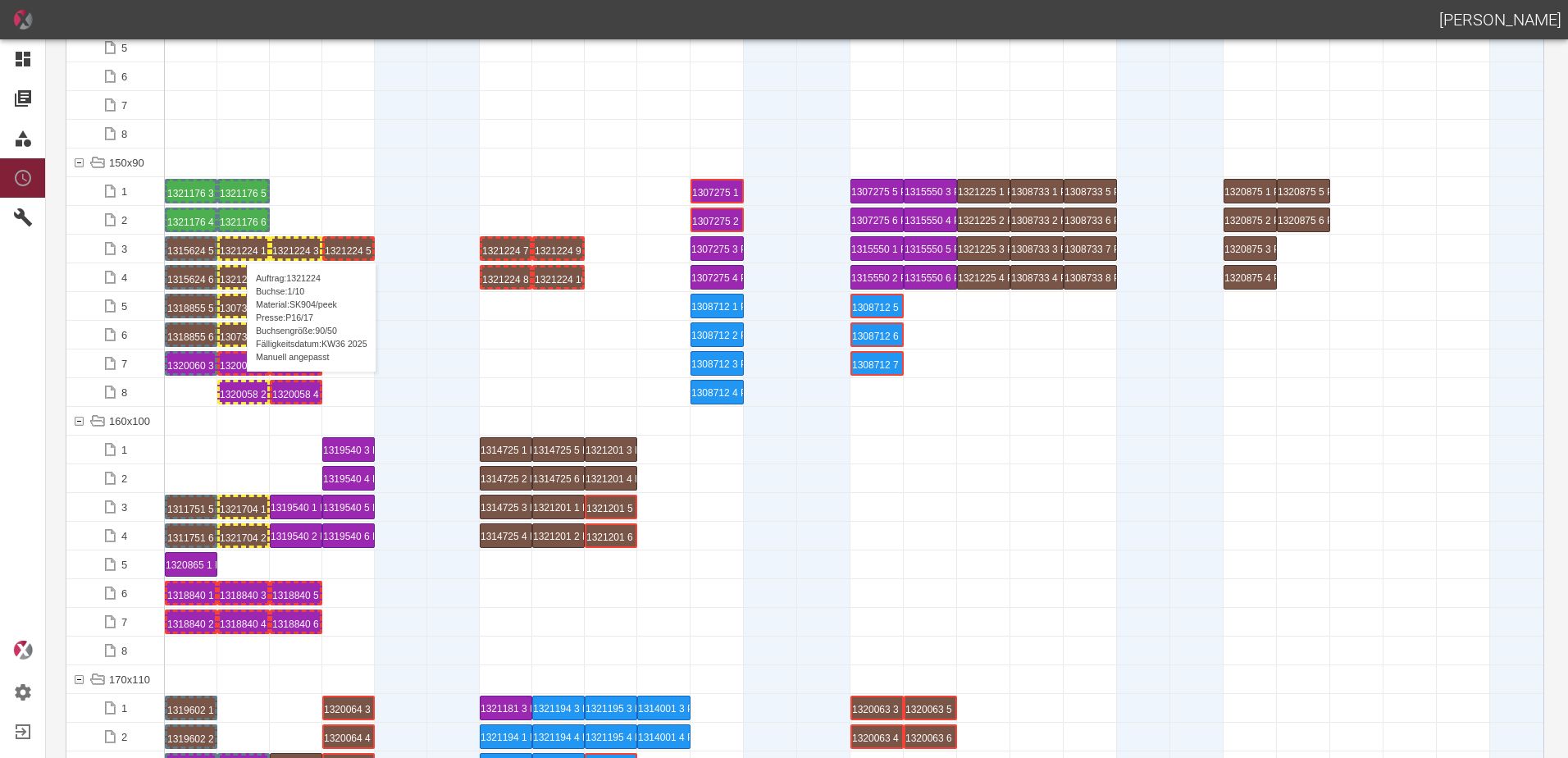
click at [238, 246] on div "1321224 1 P16/17" at bounding box center [243, 248] width 47 height 20
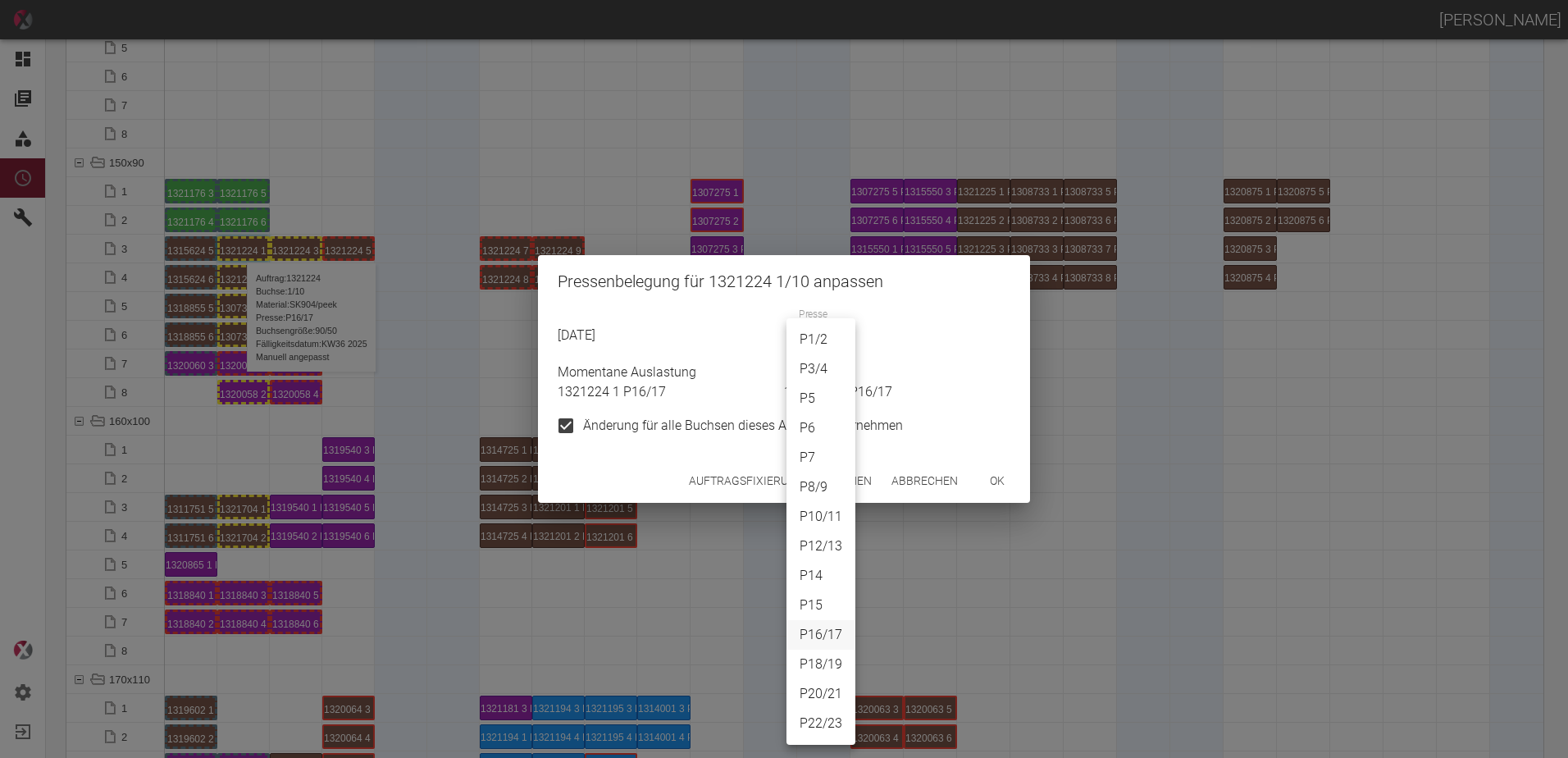
click at [820, 345] on body "ALEXANDER WERNECKE Dashboard Aufträge Materialien Planung Maschinen Einstellung…" at bounding box center [784, 379] width 1568 height 758
click at [811, 515] on li "P10/11" at bounding box center [821, 517] width 69 height 29
type input "P10/11"
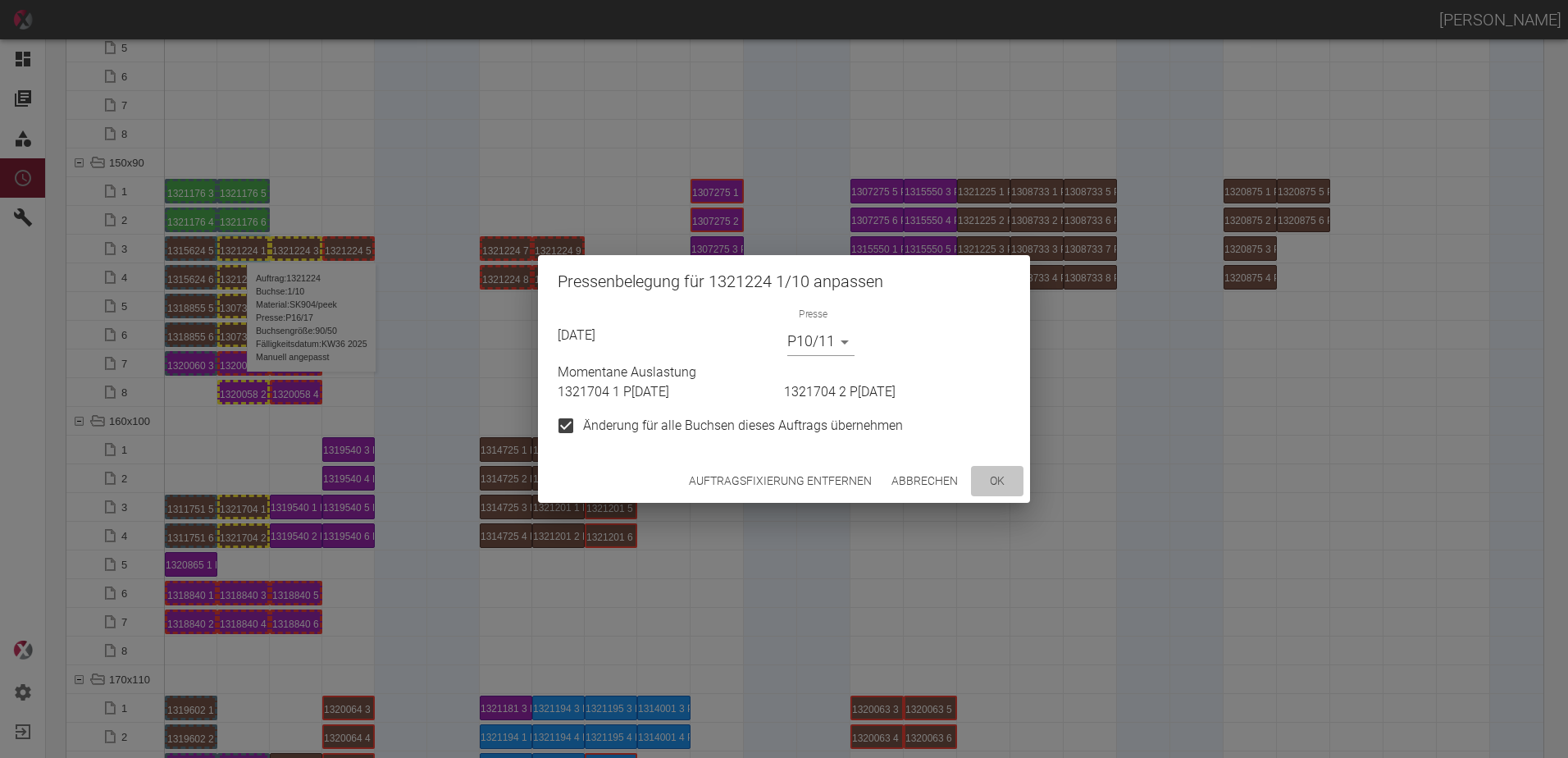
click at [996, 480] on button "ok" at bounding box center [997, 482] width 52 height 30
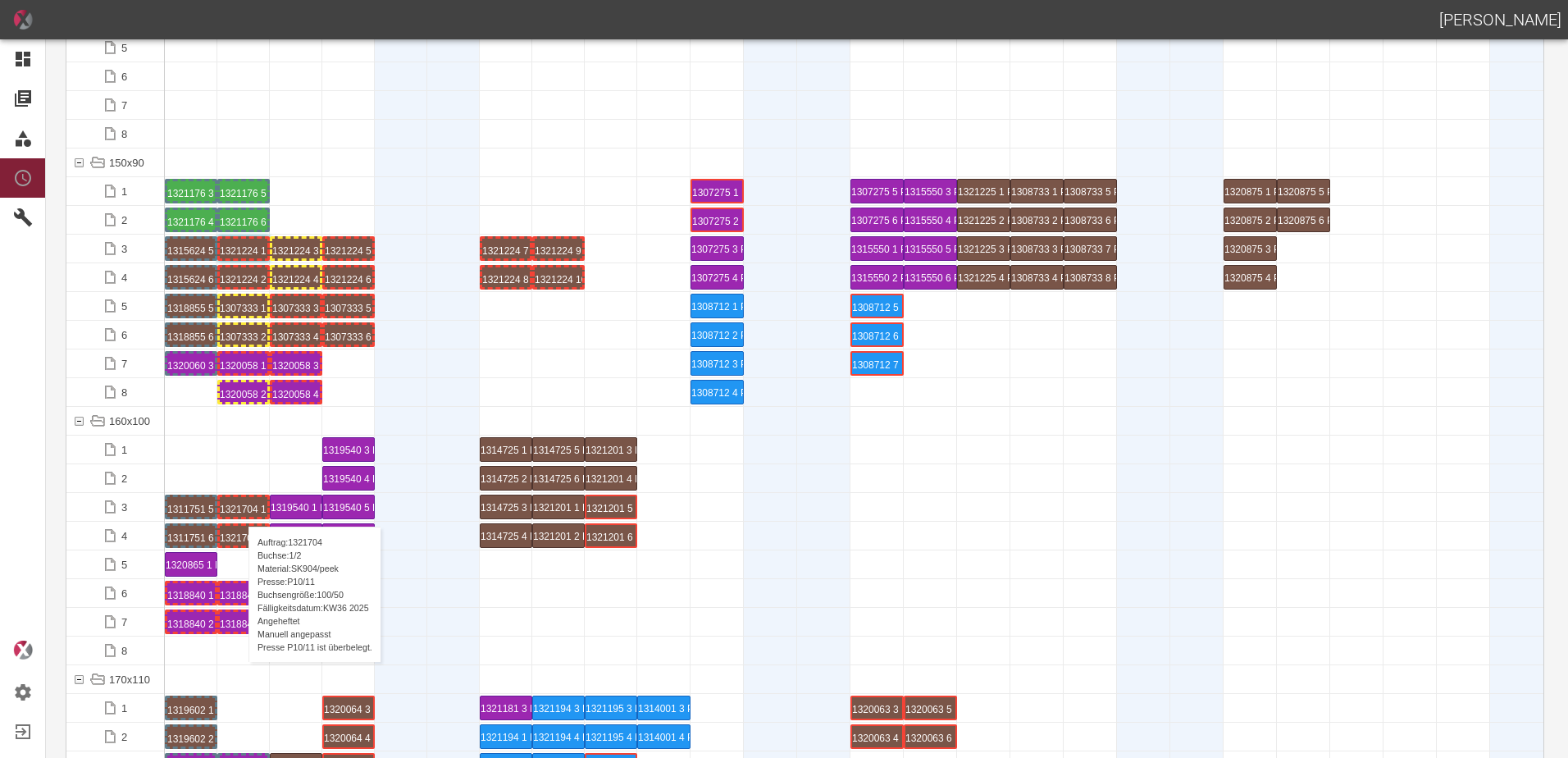
click at [240, 510] on div "1321704 1 P10/11" at bounding box center [243, 506] width 47 height 20
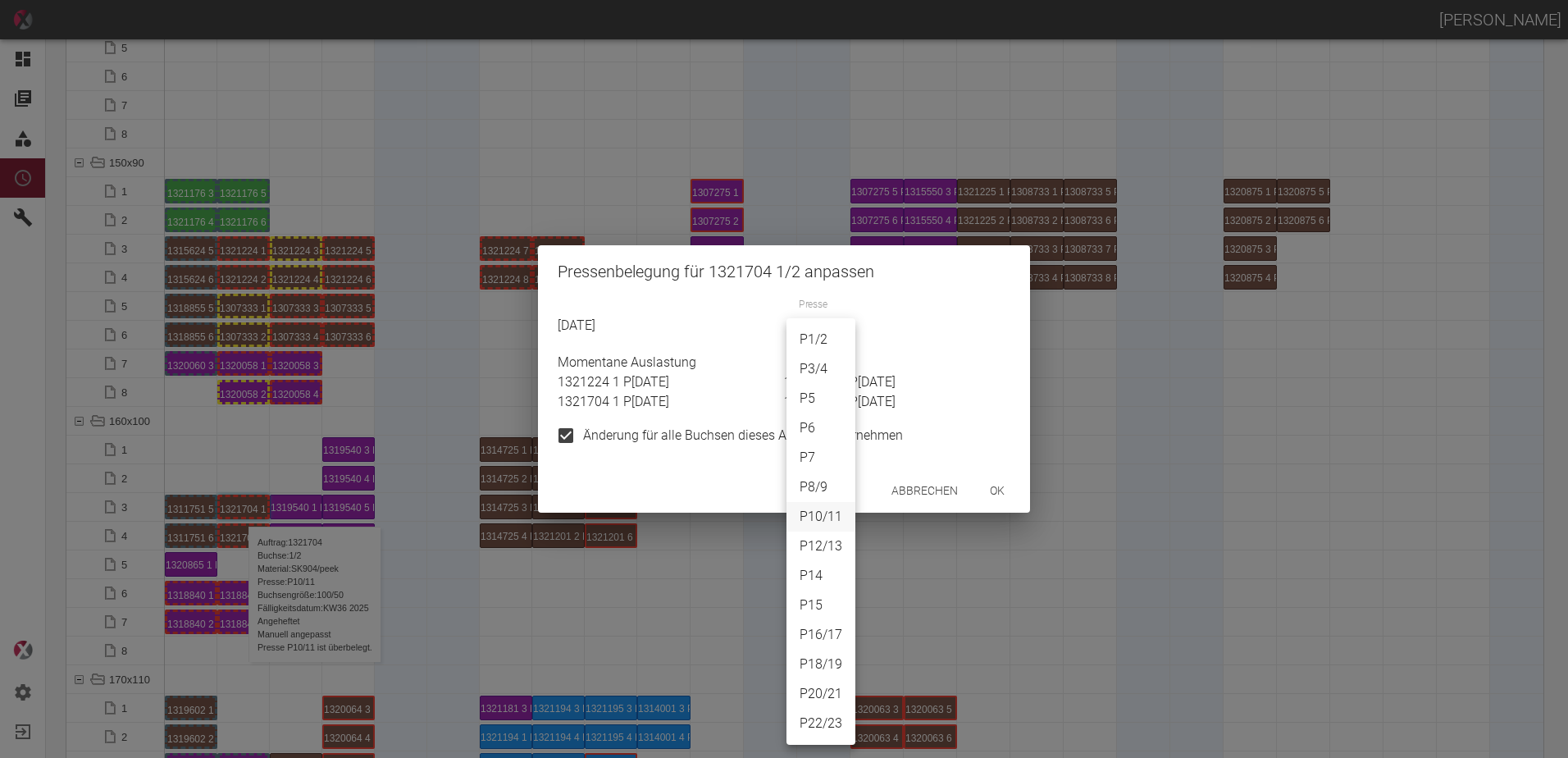
click at [808, 328] on body "ALEXANDER WERNECKE Dashboard Aufträge Materialien Planung Maschinen Einstellung…" at bounding box center [784, 379] width 1568 height 758
click at [807, 373] on li "P3/4" at bounding box center [821, 369] width 69 height 29
type input "P3/4"
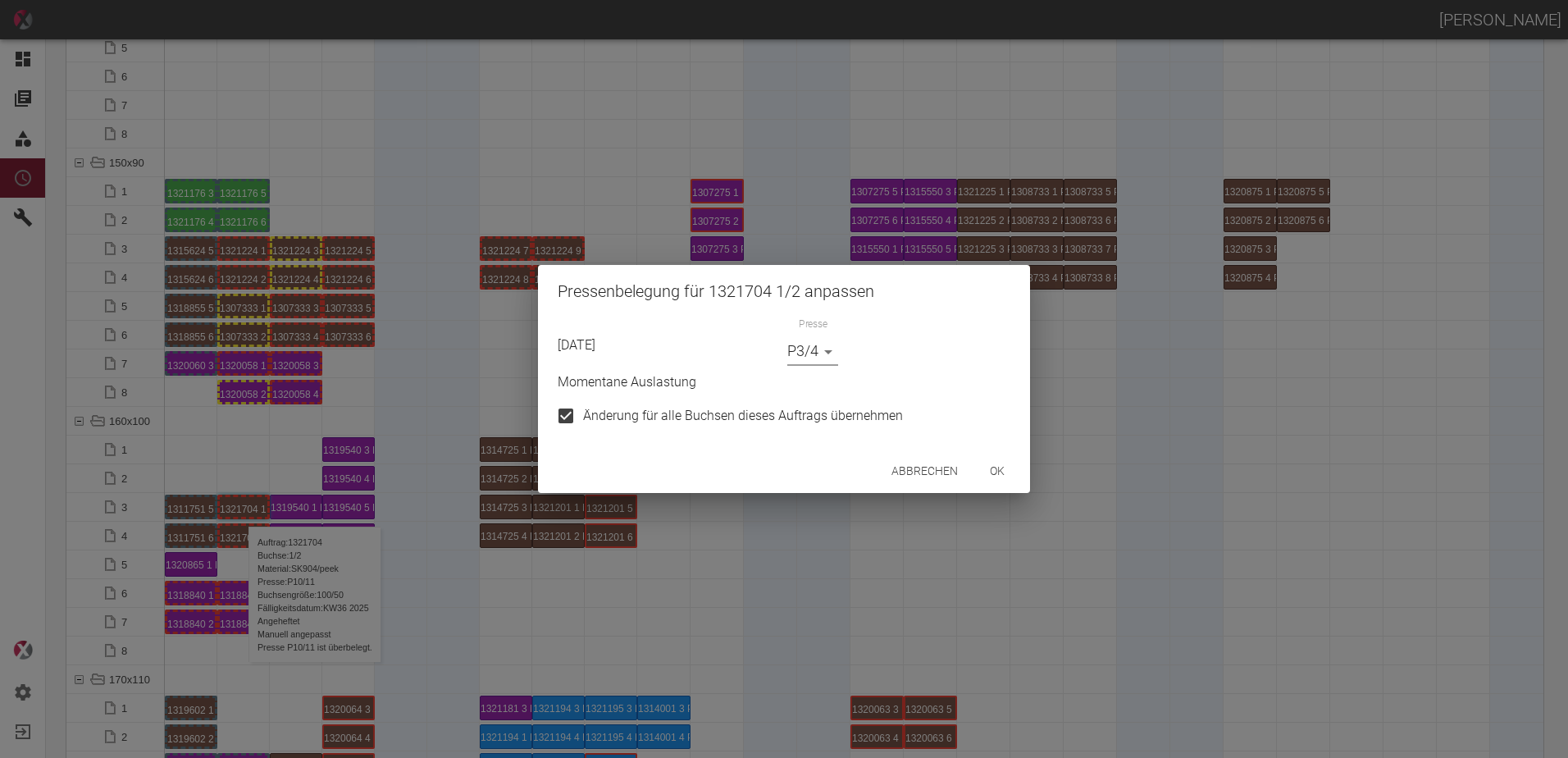
click at [1006, 467] on button "ok" at bounding box center [997, 471] width 52 height 30
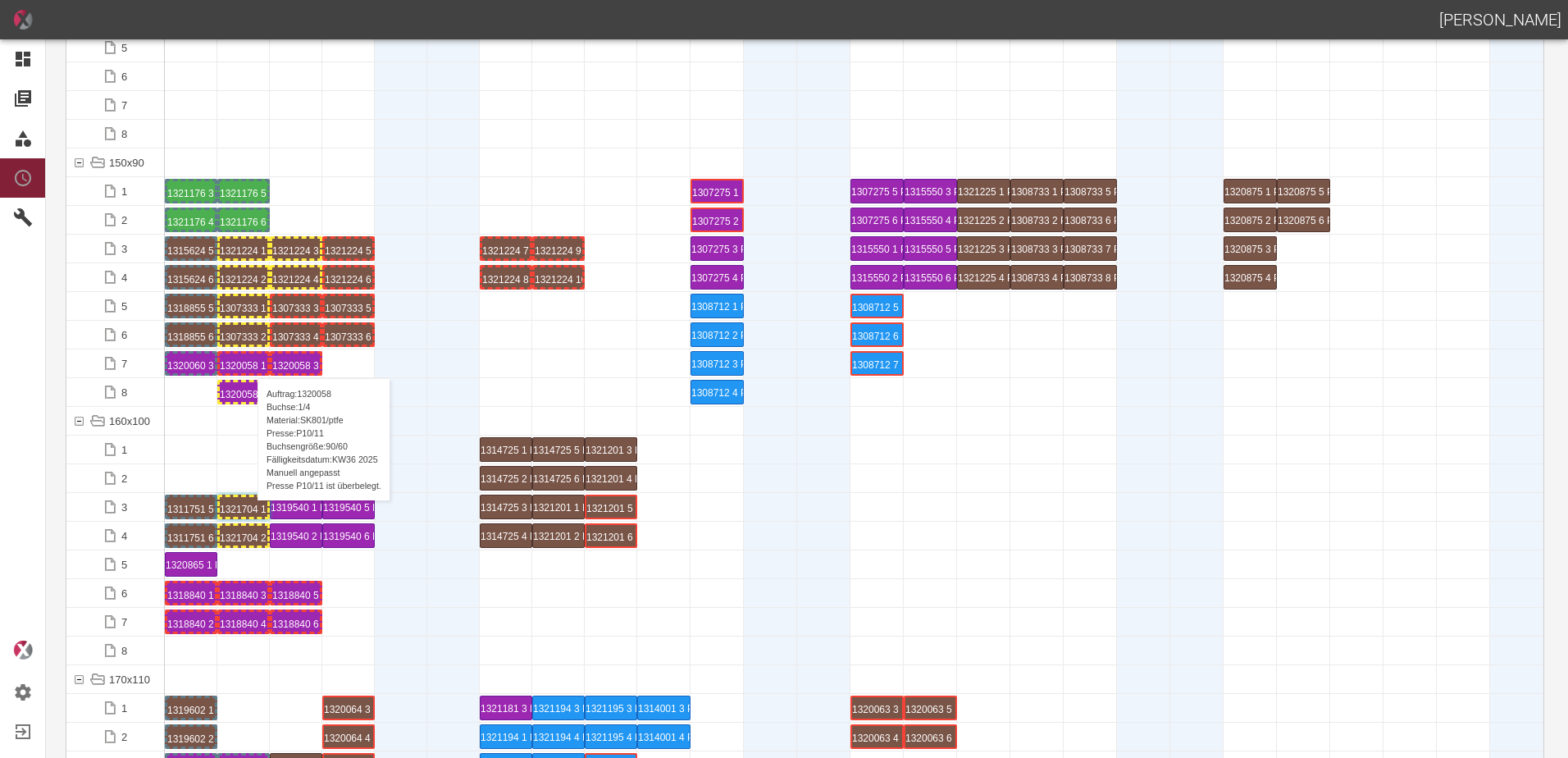
click at [250, 362] on div "1320058 1 P10/11" at bounding box center [243, 363] width 47 height 20
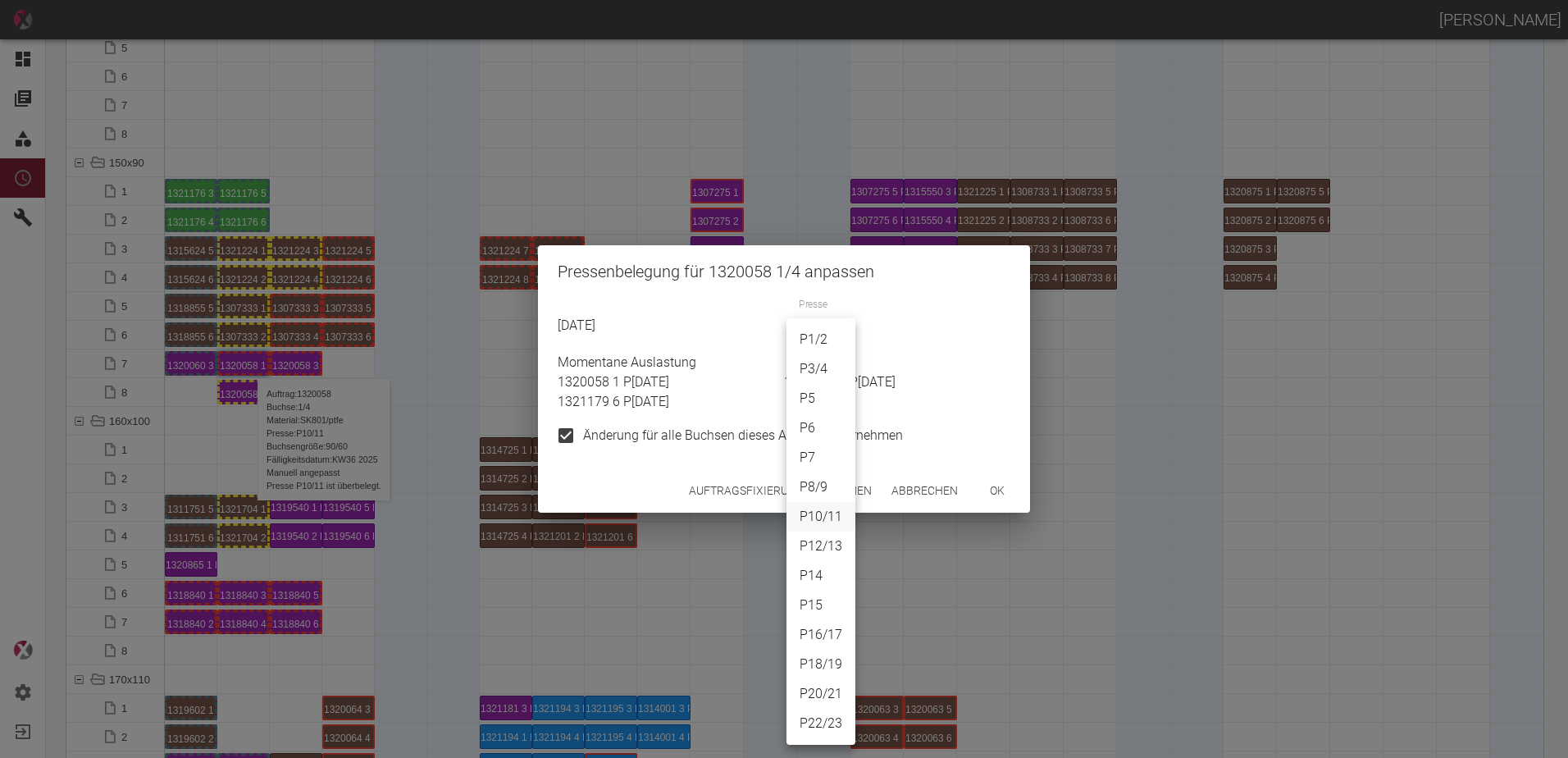
drag, startPoint x: 813, startPoint y: 334, endPoint x: 824, endPoint y: 358, distance: 26.4
click at [814, 334] on body "ALEXANDER WERNECKE Dashboard Aufträge Materialien Planung Maschinen Einstellung…" at bounding box center [784, 379] width 1568 height 758
click at [821, 368] on li "P3/4" at bounding box center [821, 369] width 69 height 29
type input "P3/4"
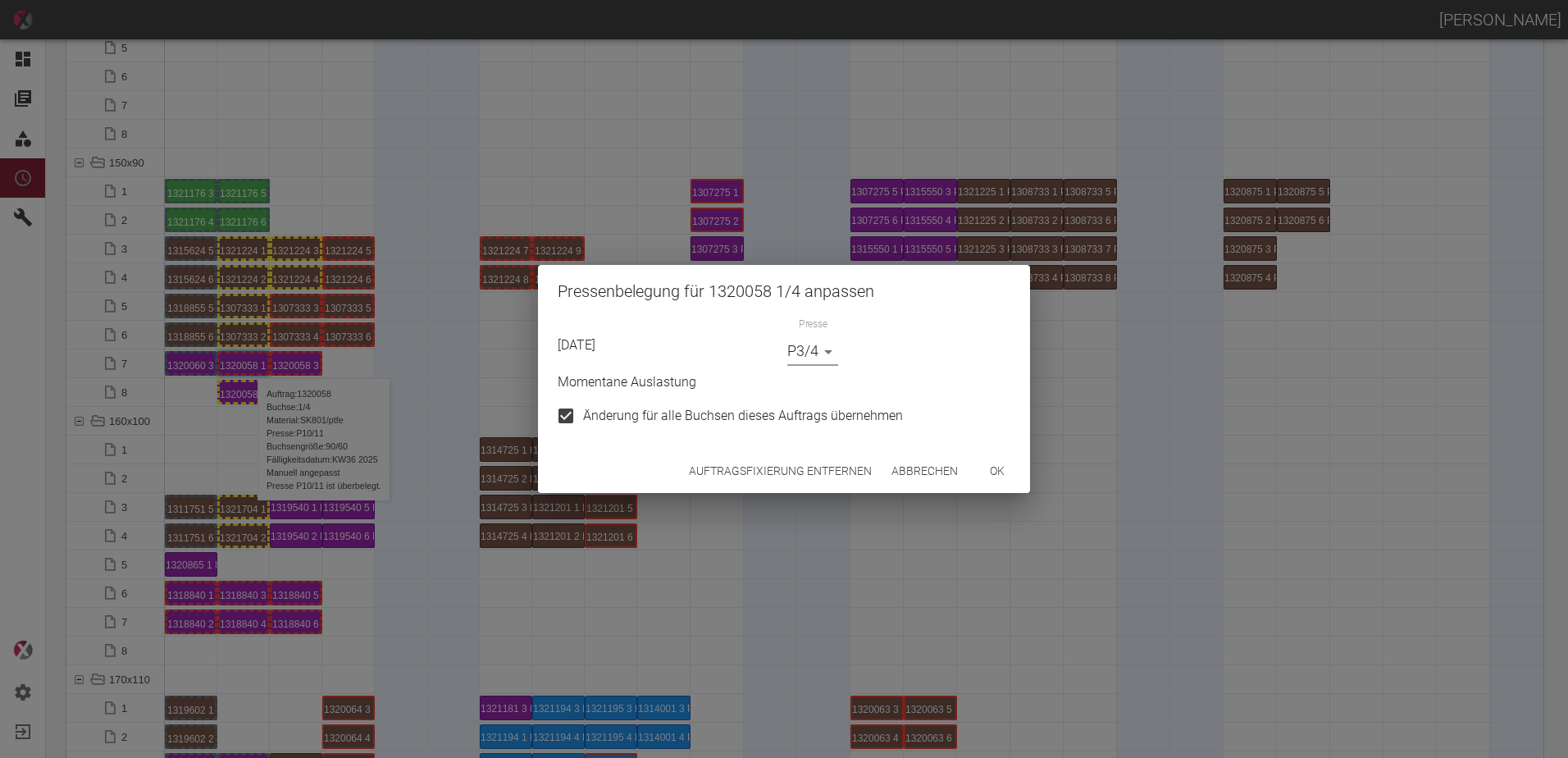
click at [987, 475] on button "ok" at bounding box center [997, 471] width 52 height 30
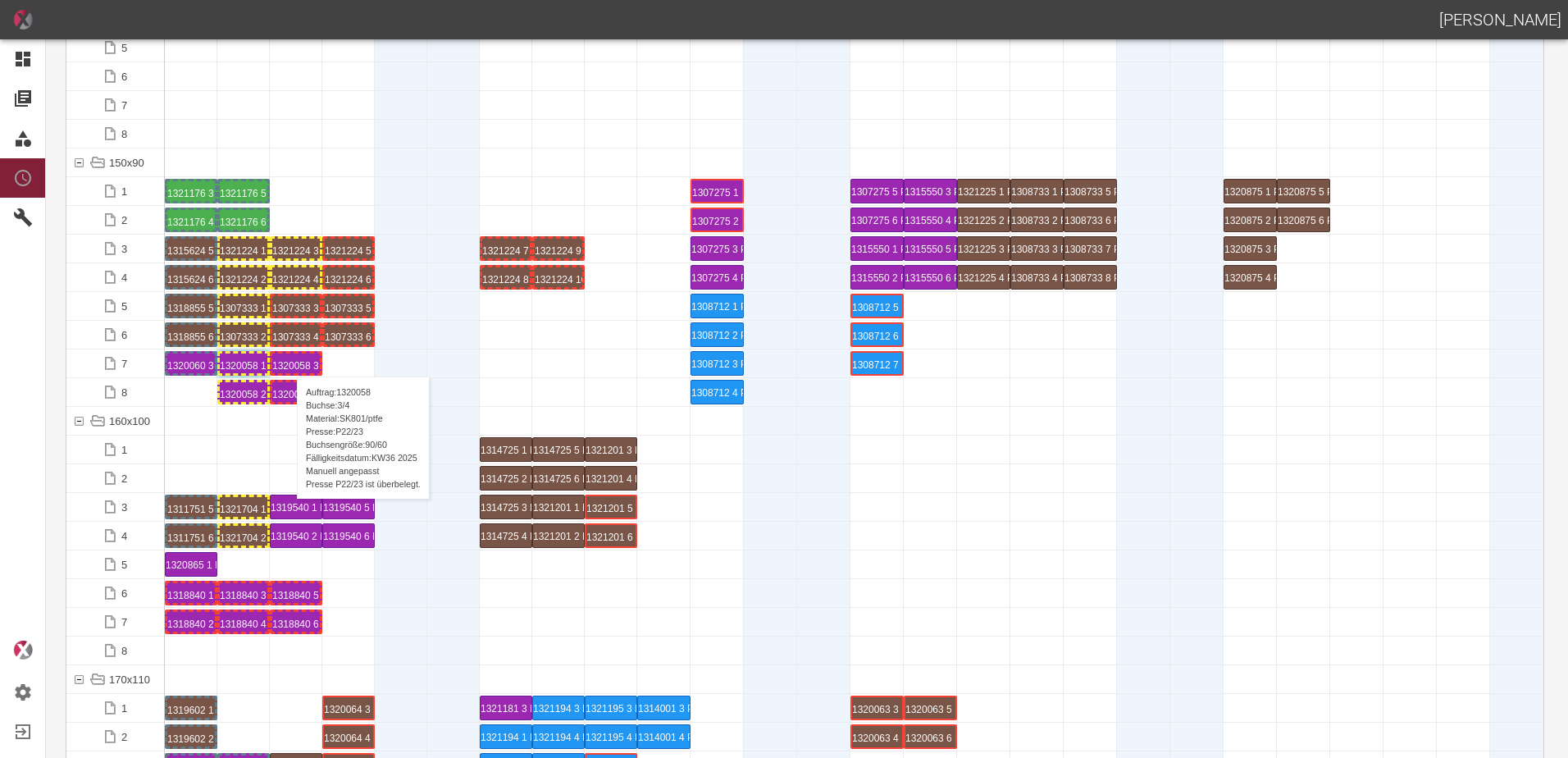
click at [289, 360] on div "1320058 3 P22/23" at bounding box center [296, 363] width 47 height 20
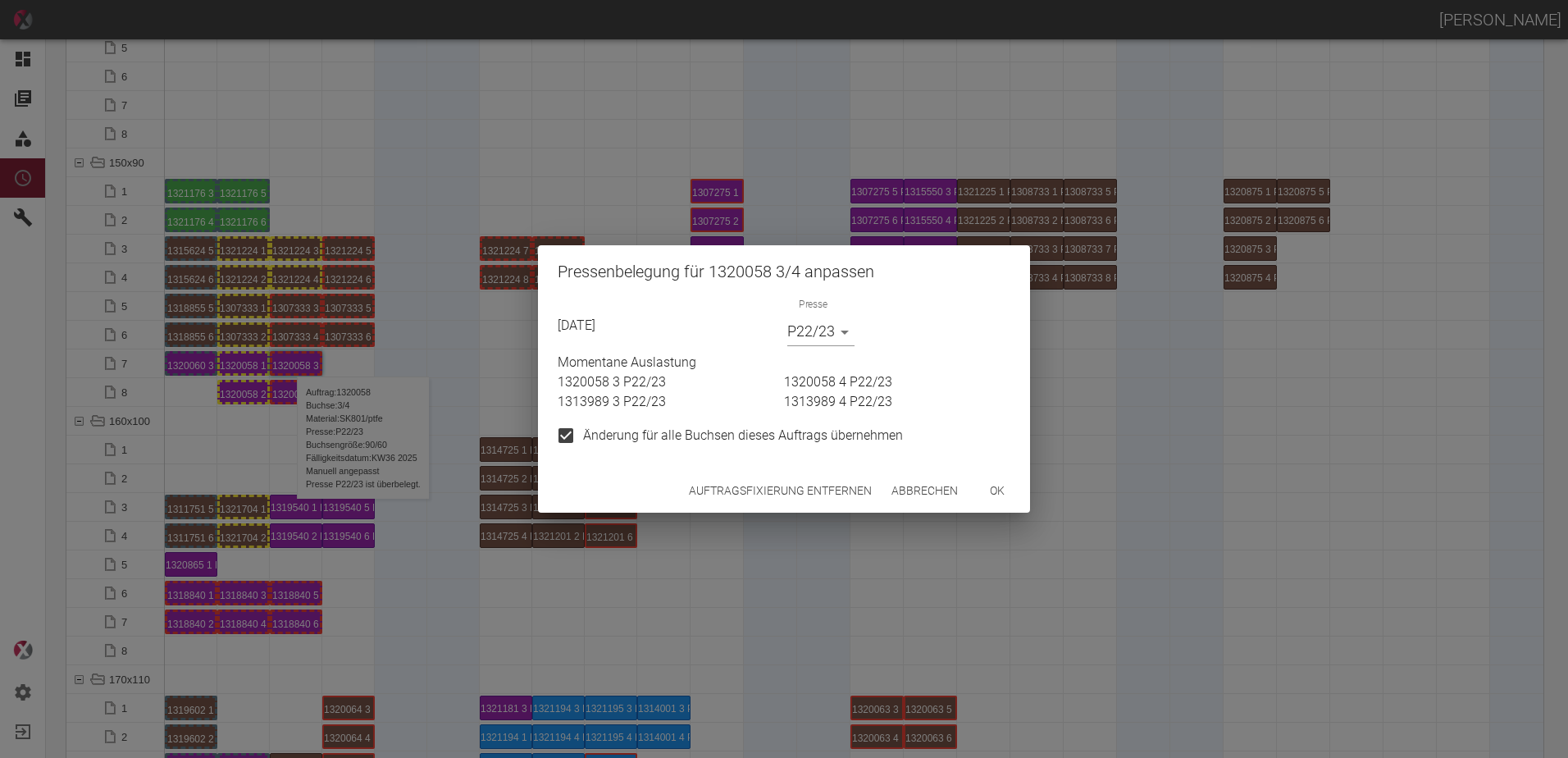
click at [796, 315] on div "Presse P22/23 P22/23" at bounding box center [821, 325] width 67 height 42
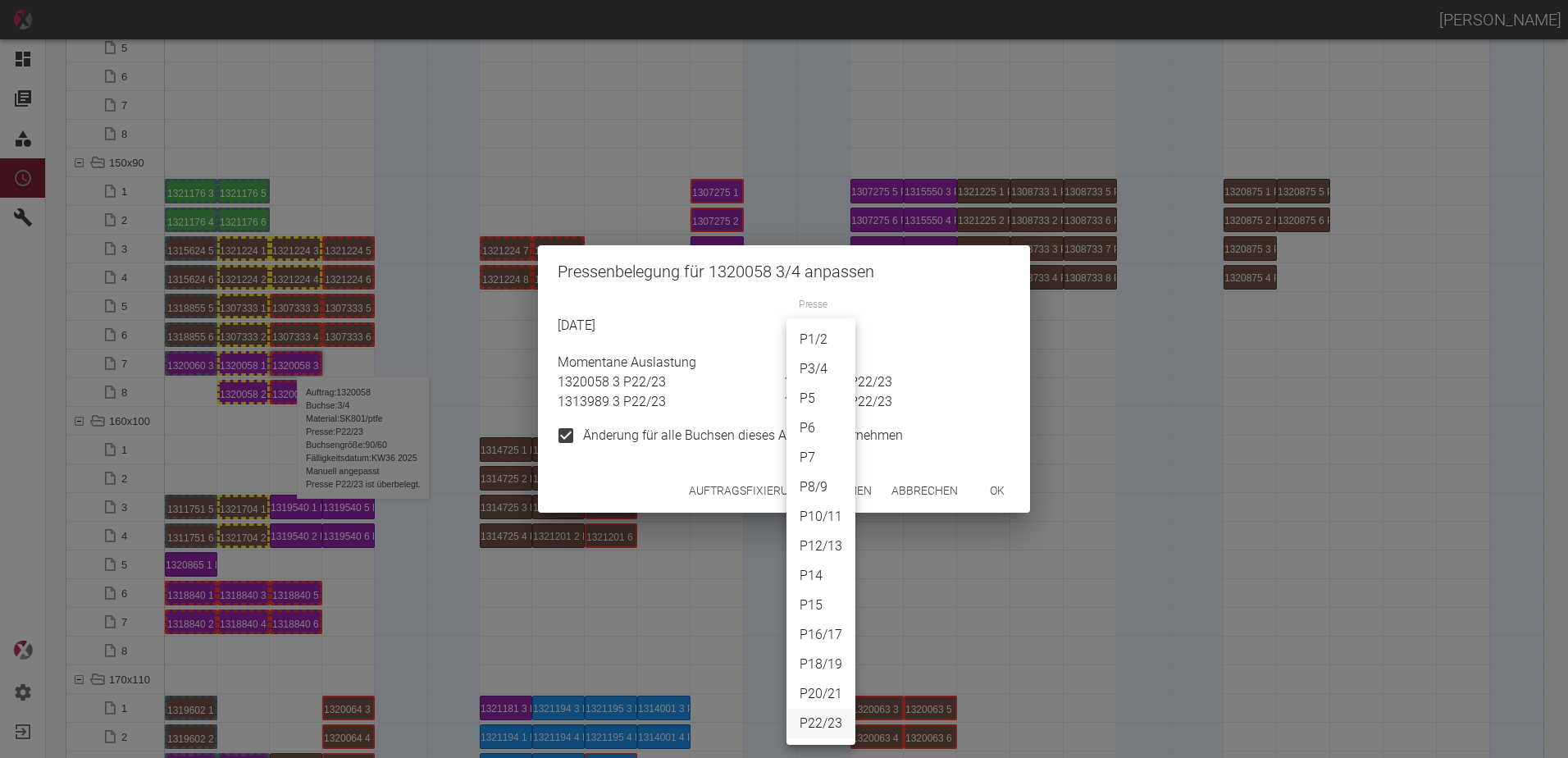
click at [812, 332] on body "ALEXANDER WERNECKE Dashboard Aufträge Materialien Planung Maschinen Einstellung…" at bounding box center [784, 379] width 1568 height 758
click at [821, 370] on li "P3/4" at bounding box center [821, 369] width 69 height 29
type input "P3/4"
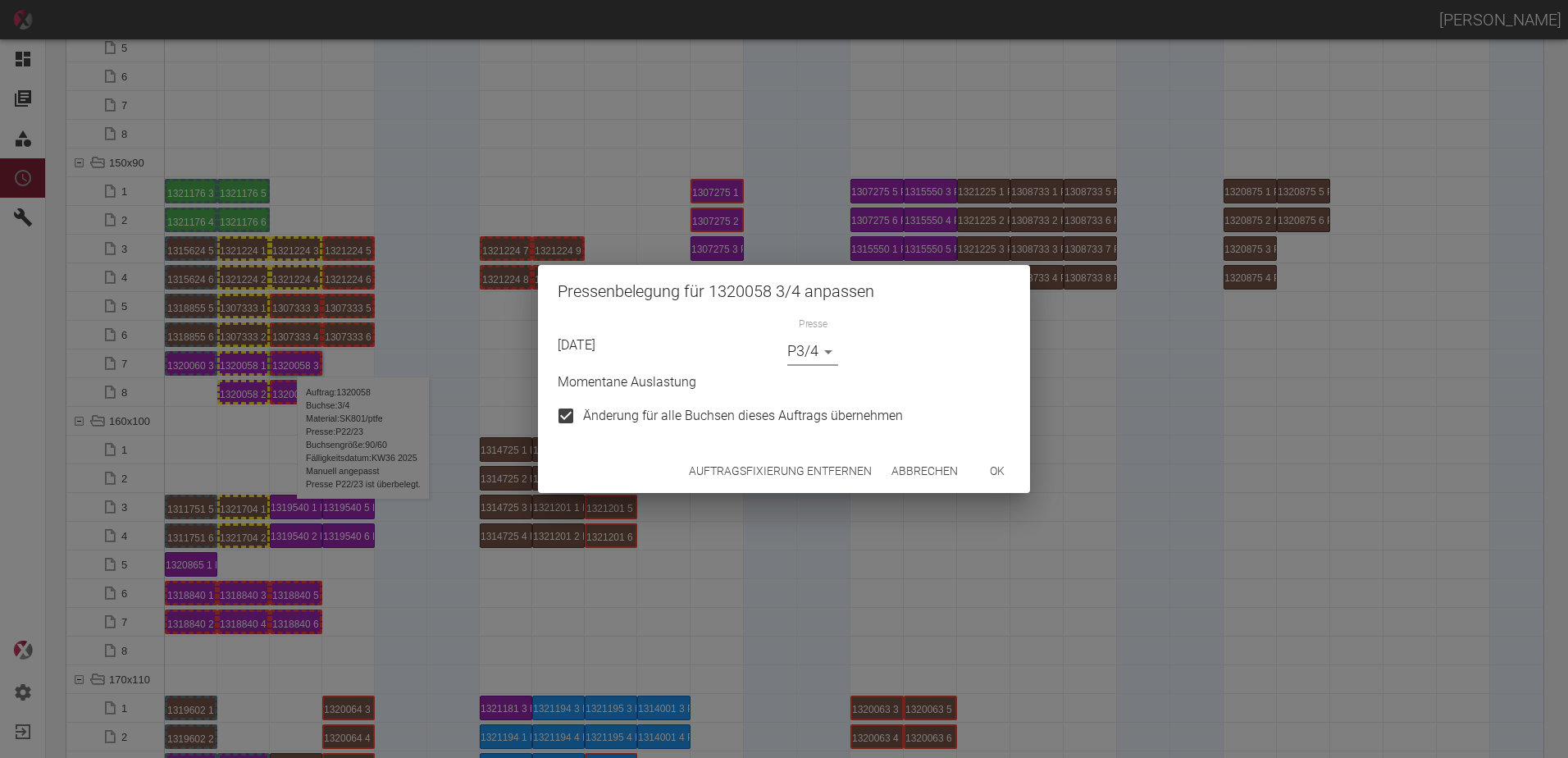
click at [983, 465] on button "ok" at bounding box center [997, 471] width 52 height 30
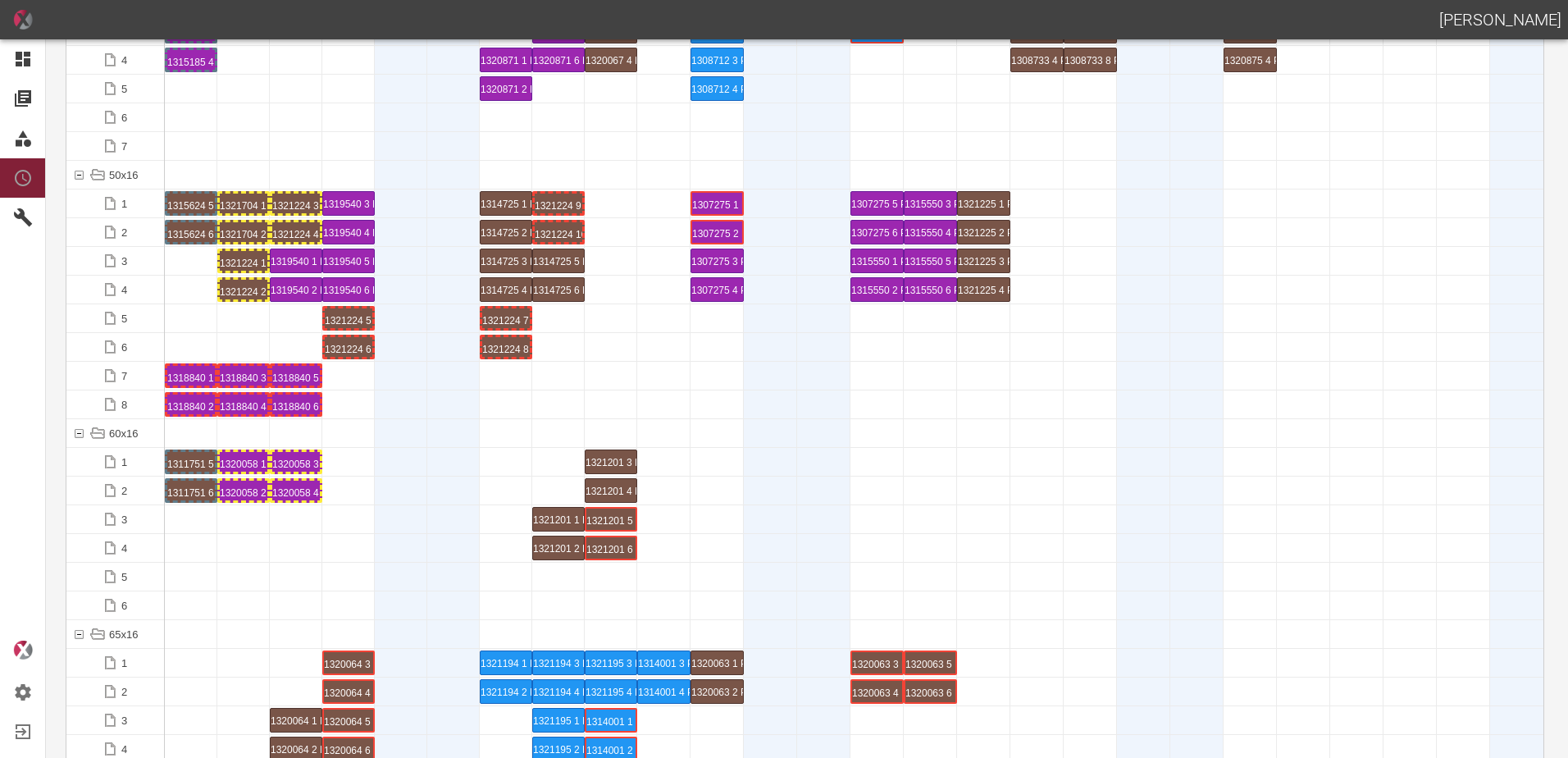
scroll to position [492, 0]
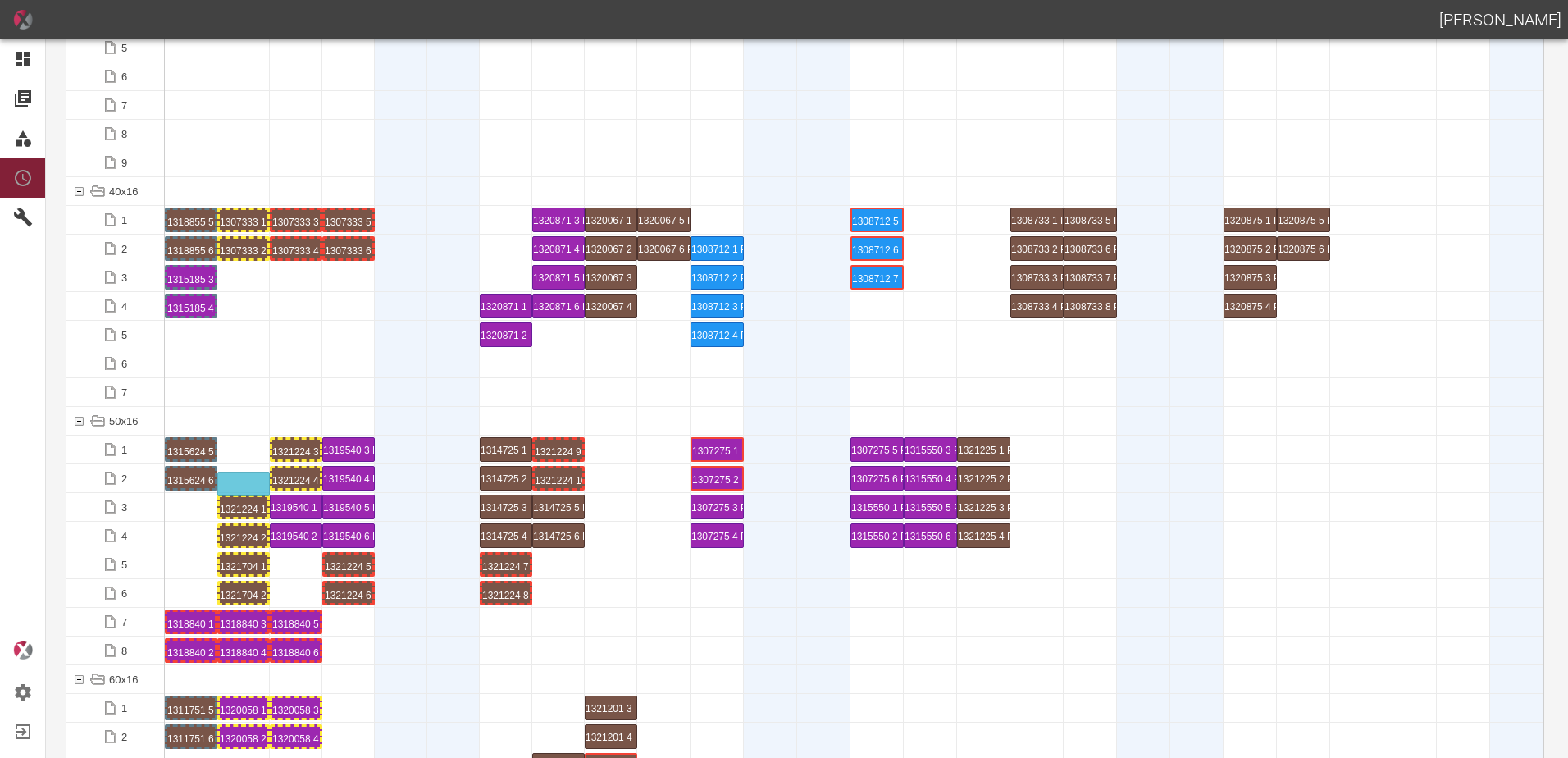
drag, startPoint x: 245, startPoint y: 503, endPoint x: 247, endPoint y: 474, distance: 29.1
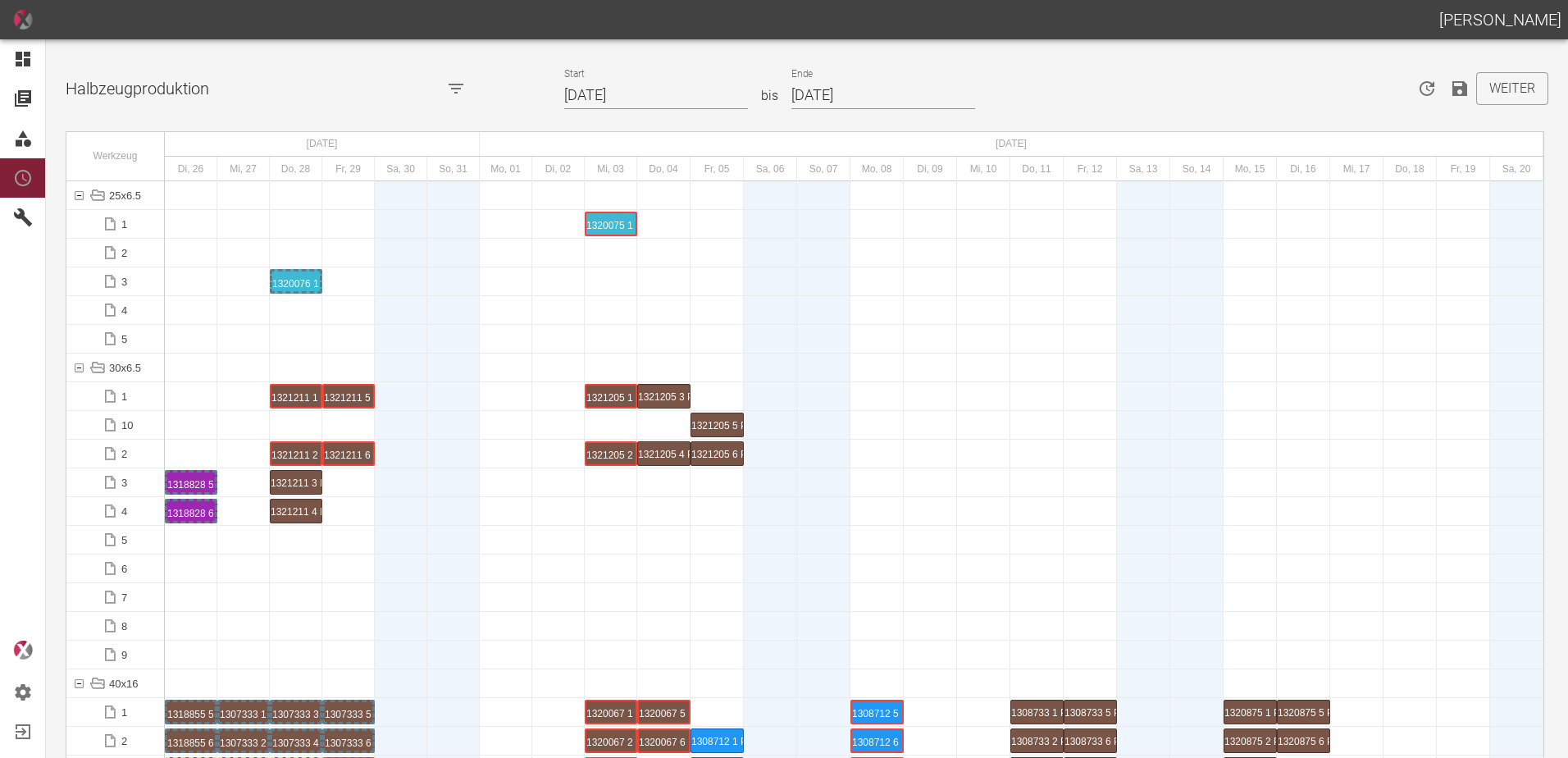
scroll to position [2707, 0]
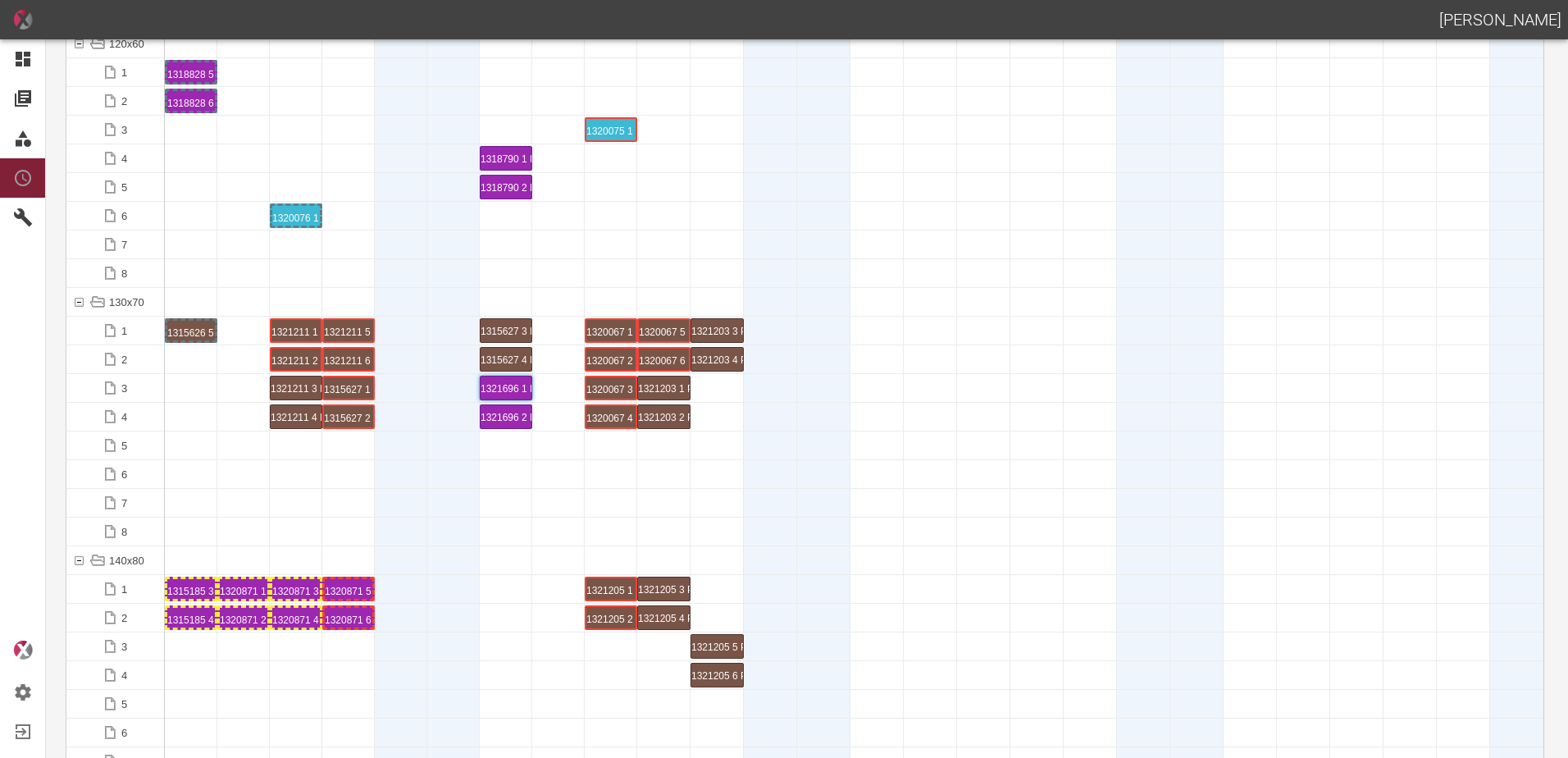
click at [502, 514] on div at bounding box center [505, 502] width 52 height 28
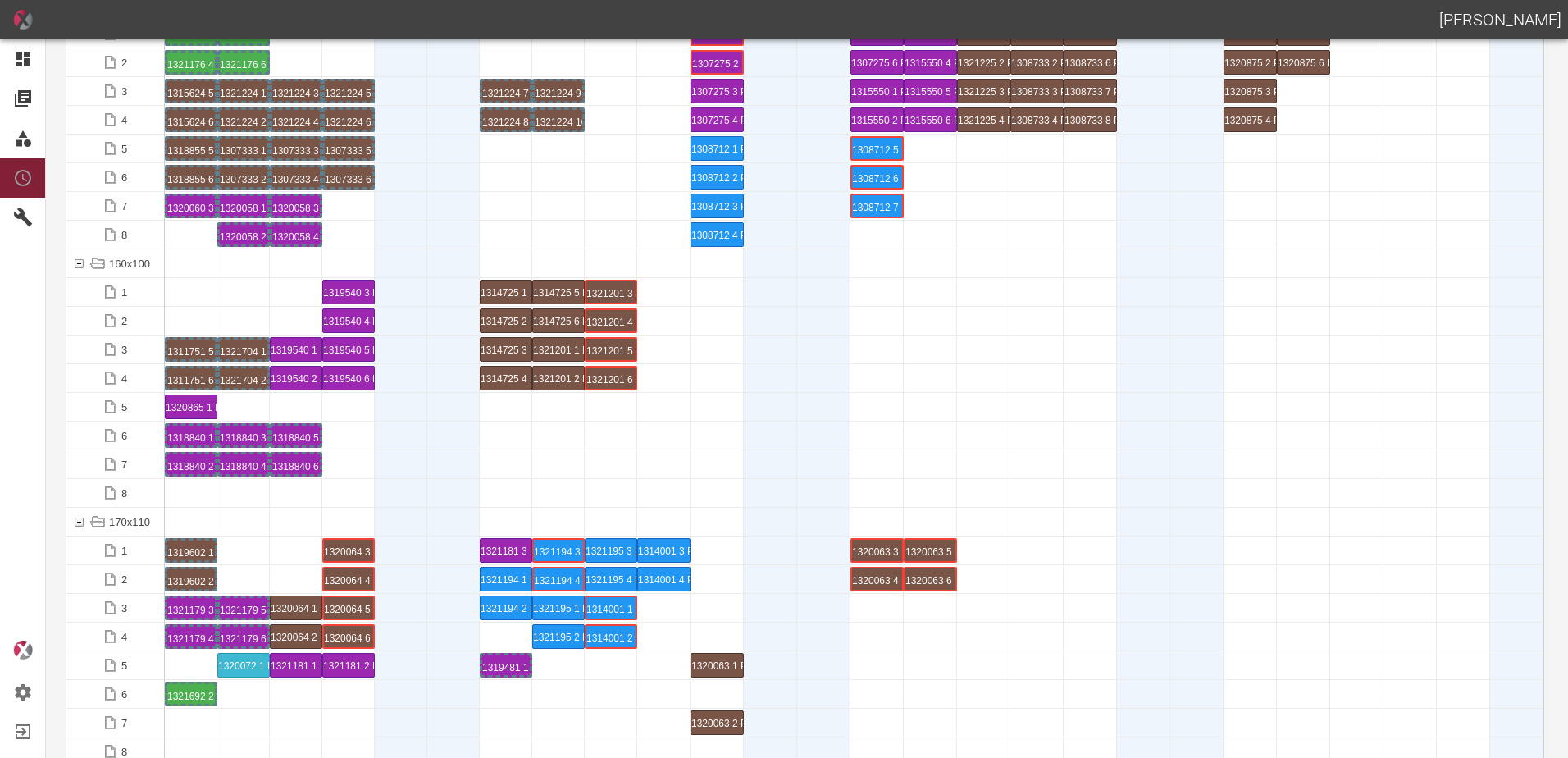
scroll to position [3528, 0]
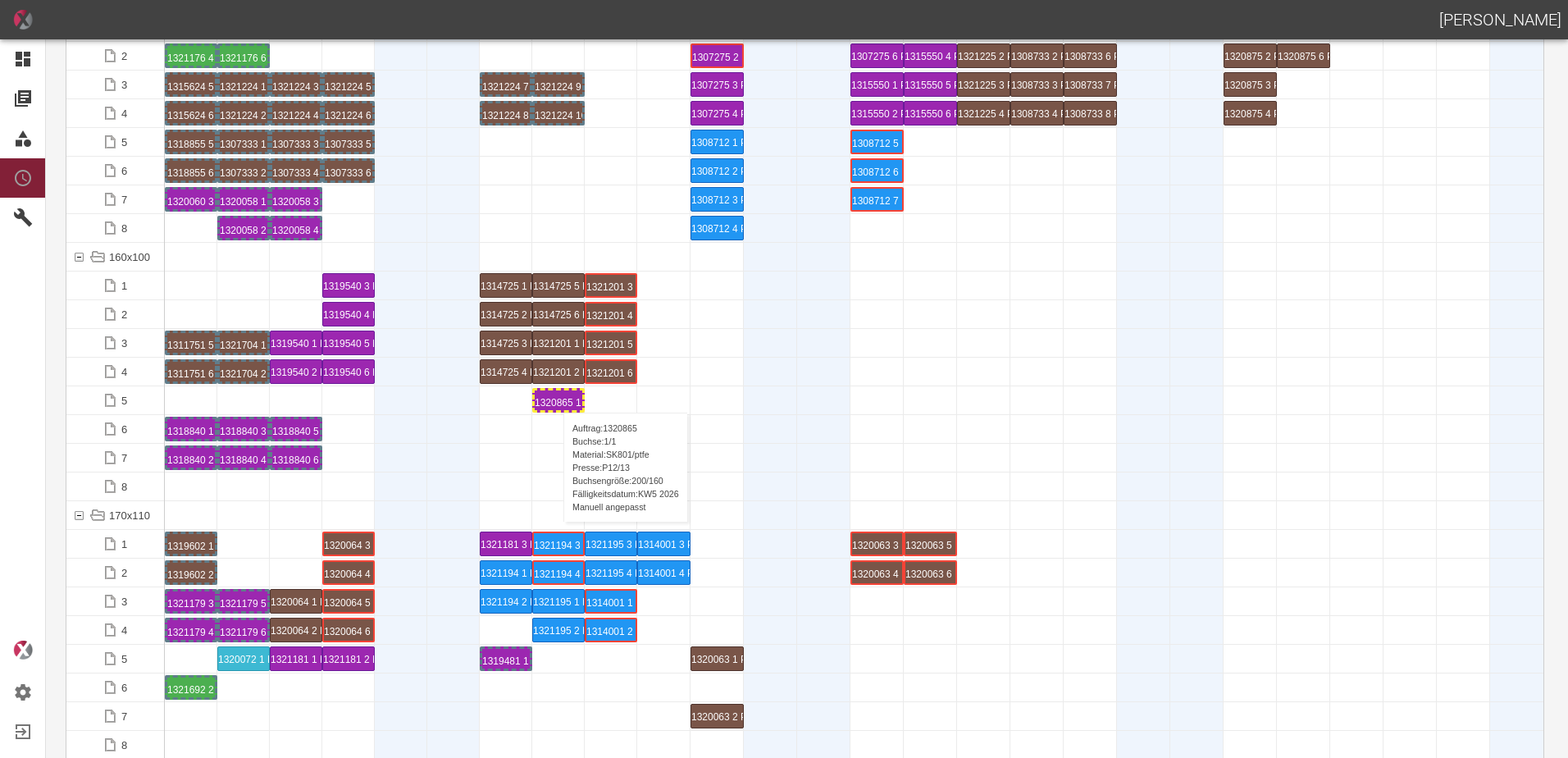
click at [556, 396] on div "1320865 1 P12/13" at bounding box center [558, 400] width 47 height 20
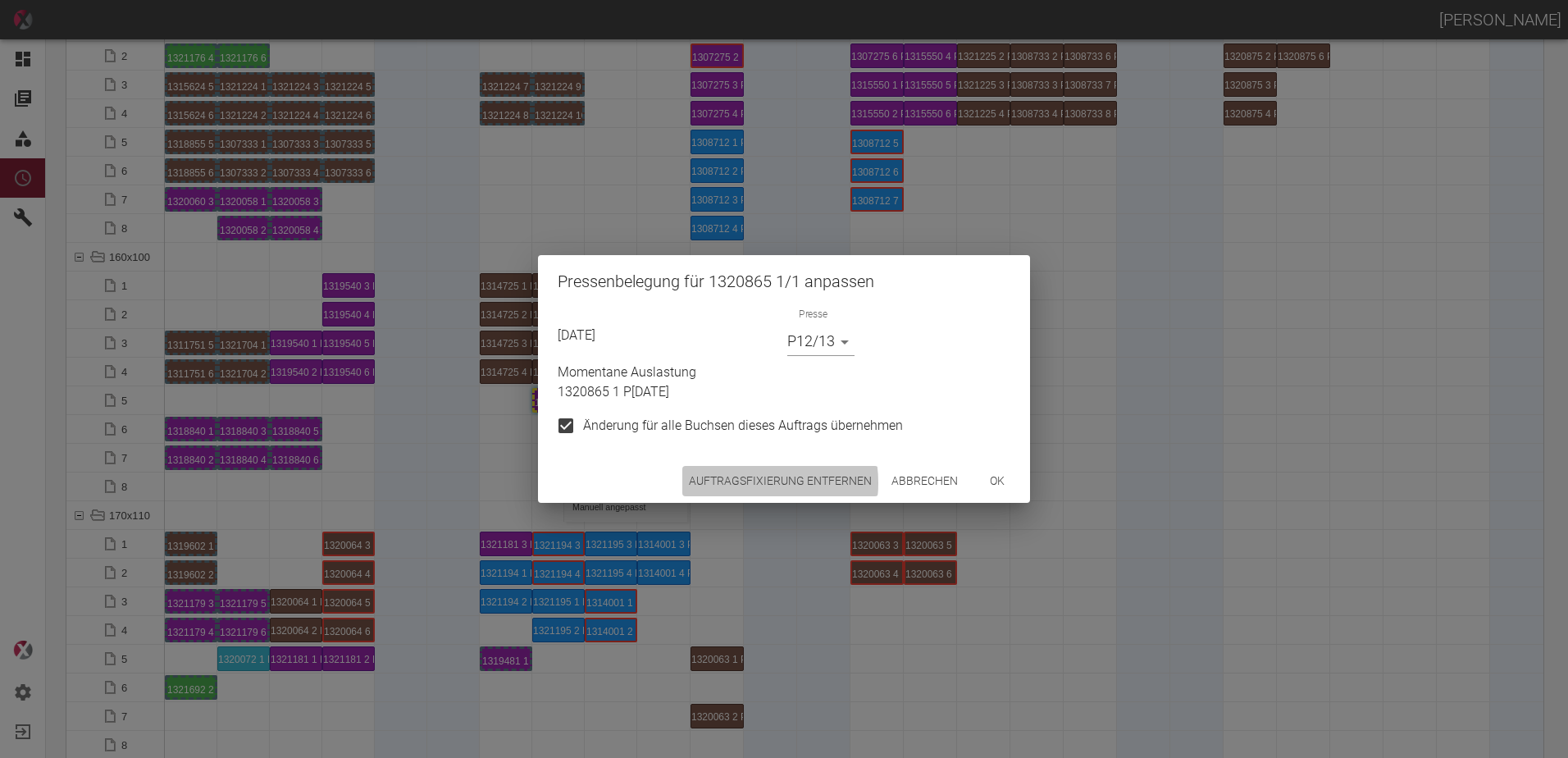
click at [749, 483] on button "Auftragsfixierung entfernen" at bounding box center [781, 482] width 196 height 30
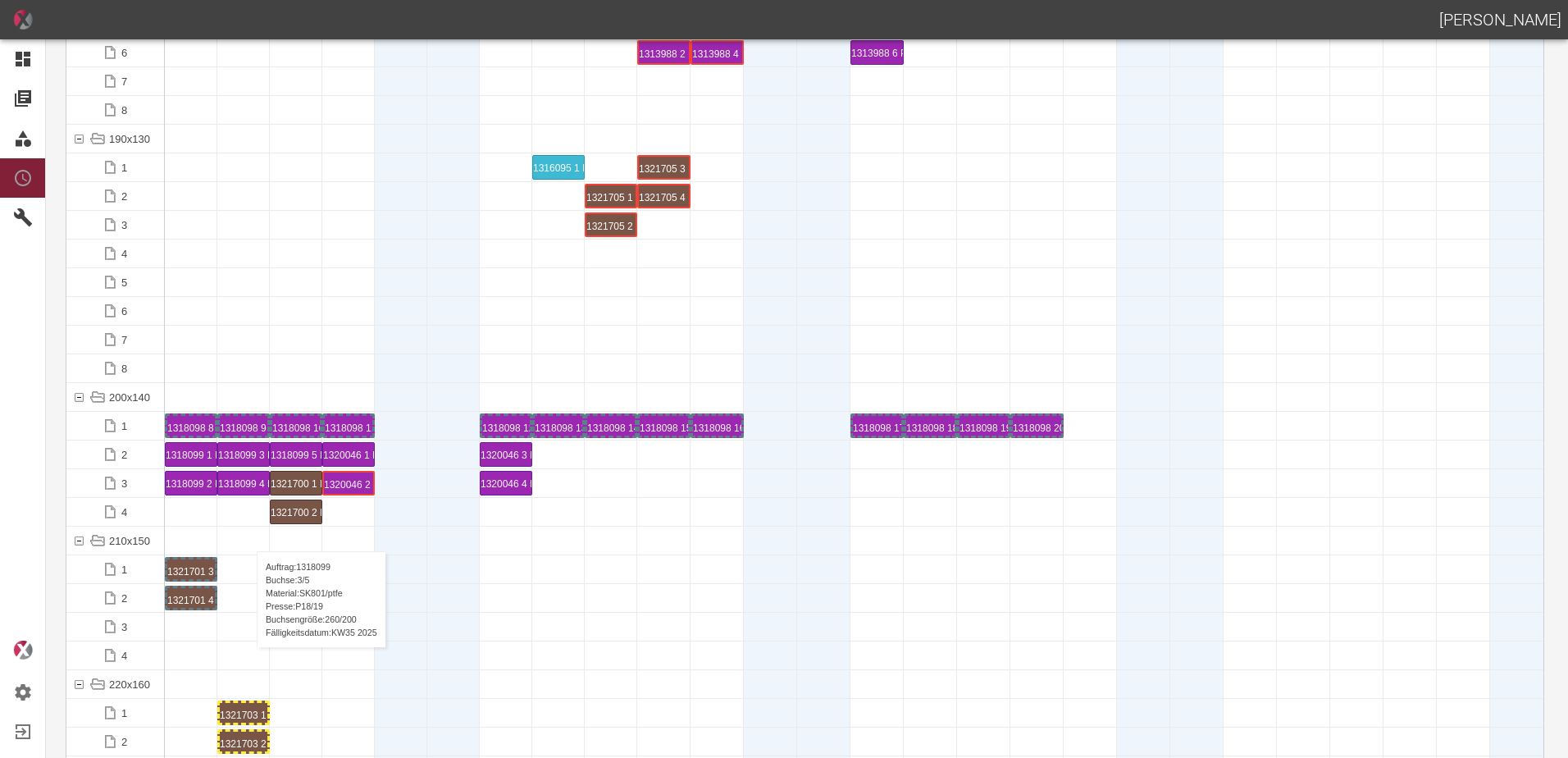
scroll to position [4512, 0]
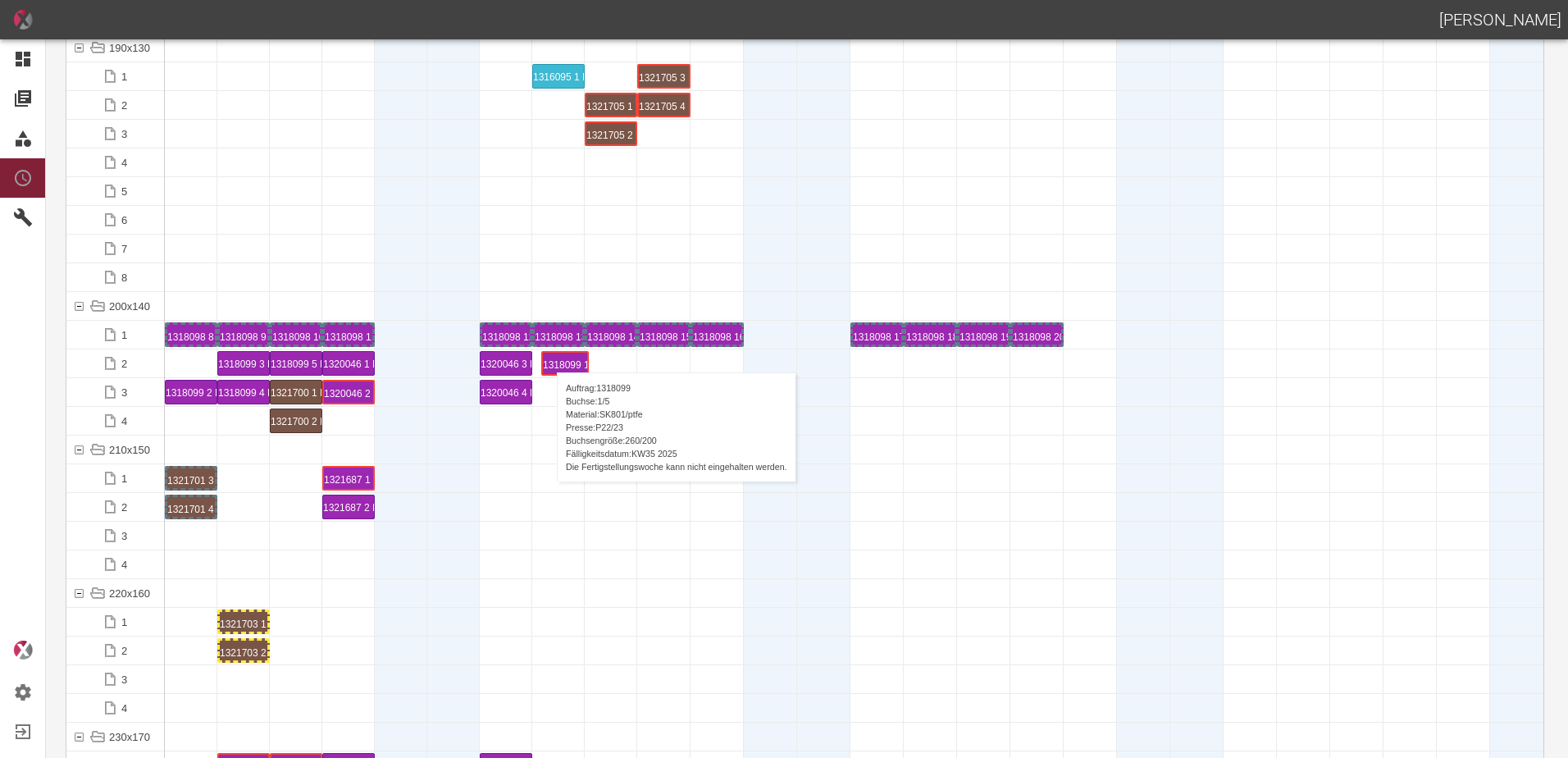
drag, startPoint x: 178, startPoint y: 359, endPoint x: 549, endPoint y: 356, distance: 371.0
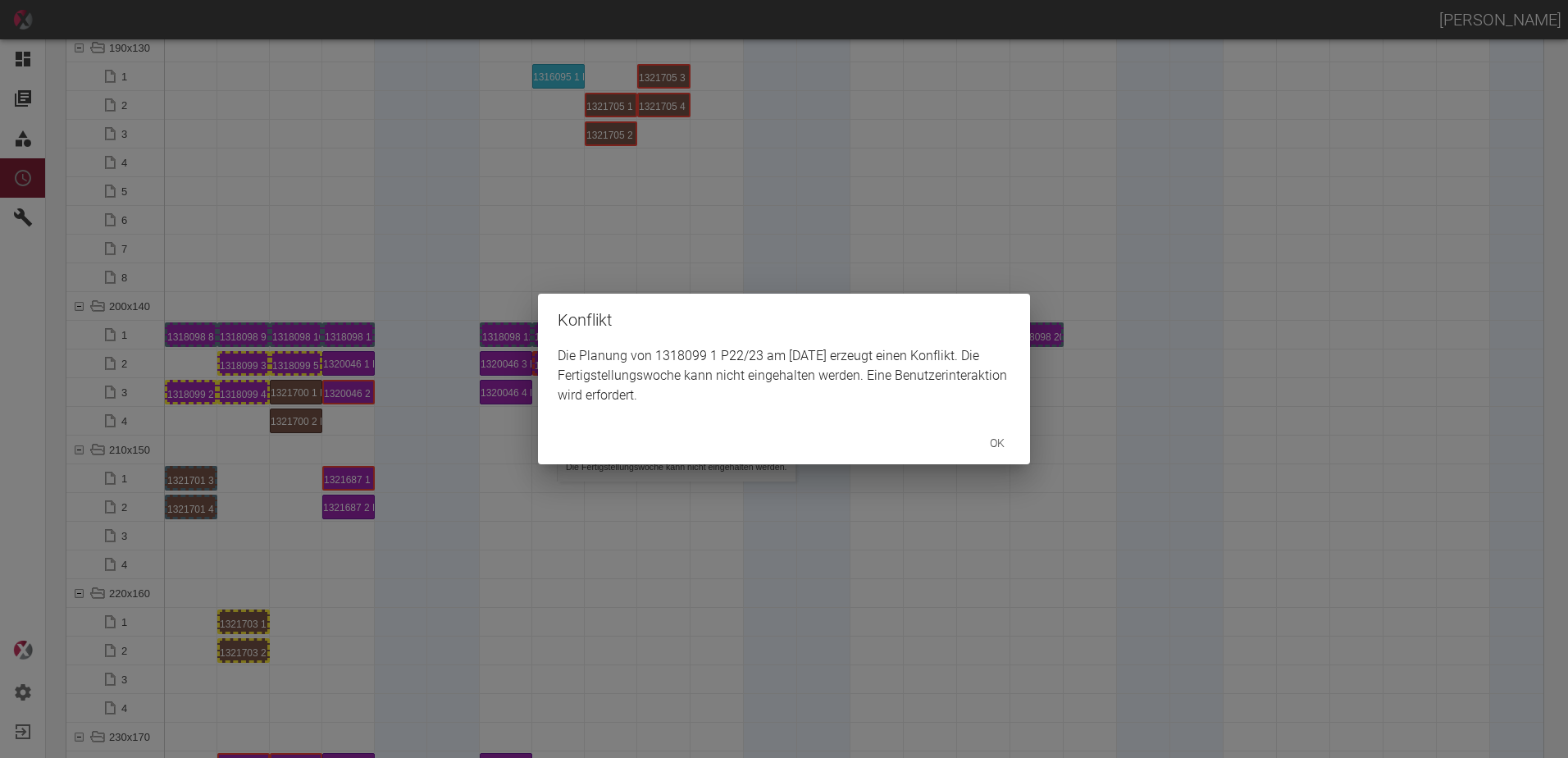
click at [183, 391] on div "Konflikt Die Planung von 1318099 1 P22/23 am 2.9.2025 erzeugt einen Konflikt. D…" at bounding box center [784, 379] width 1568 height 758
click at [231, 399] on div "Konflikt Die Planung von 1318099 2 P18/19 am 3.9.2025 erzeugt einen Konflikt. D…" at bounding box center [784, 379] width 1568 height 758
drag, startPoint x: 516, startPoint y: 450, endPoint x: 603, endPoint y: 405, distance: 97.9
click at [519, 450] on div "Konflikt Die Planung von 1318099 4 P18/19 am 4.9.2025 erzeugt einen Konflikt. D…" at bounding box center [784, 379] width 1568 height 758
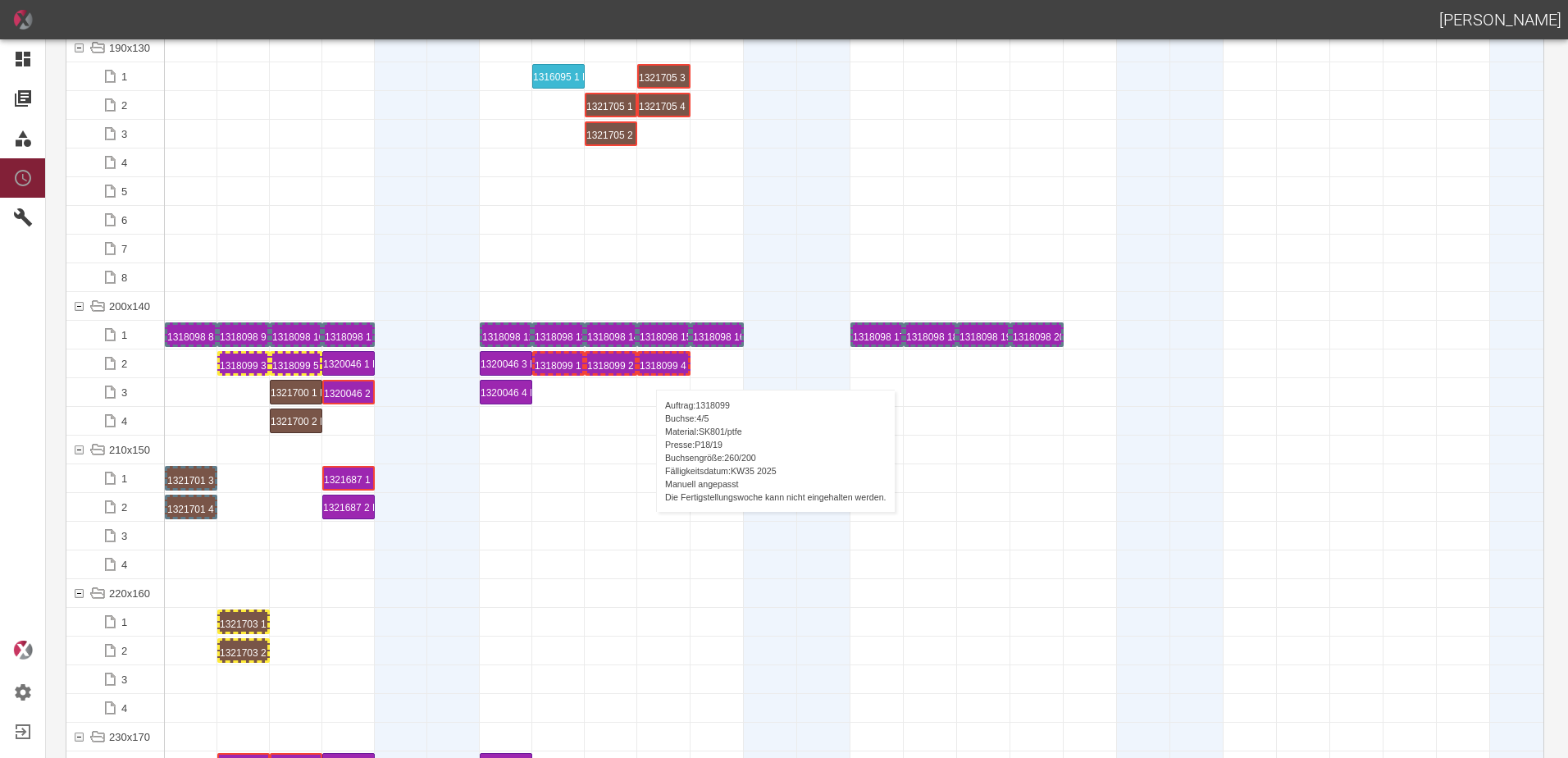
click at [649, 372] on div "1318099 4 P18/19" at bounding box center [664, 363] width 48 height 20
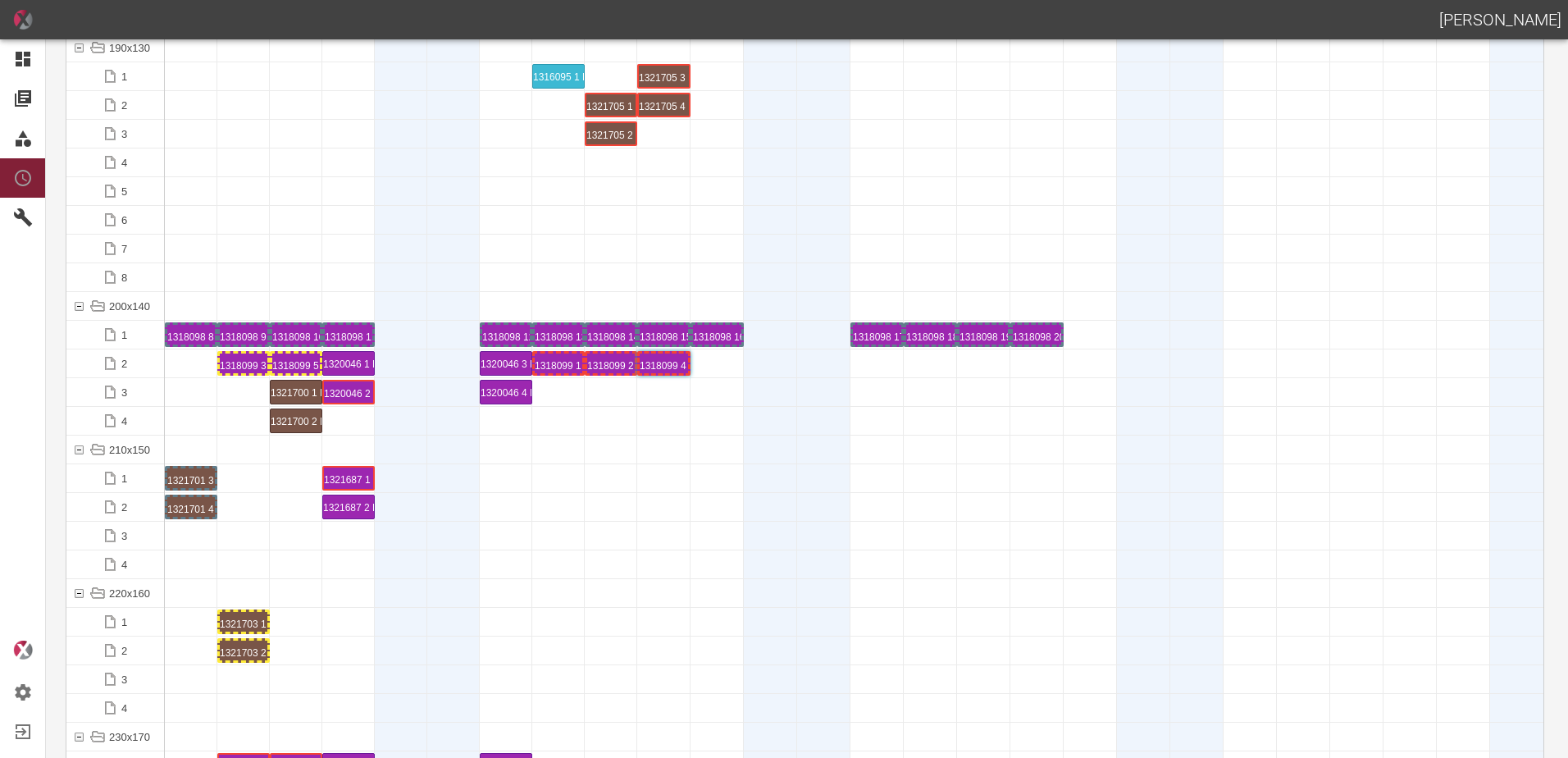
click at [650, 371] on div "1318099 4 P18/19" at bounding box center [664, 363] width 48 height 20
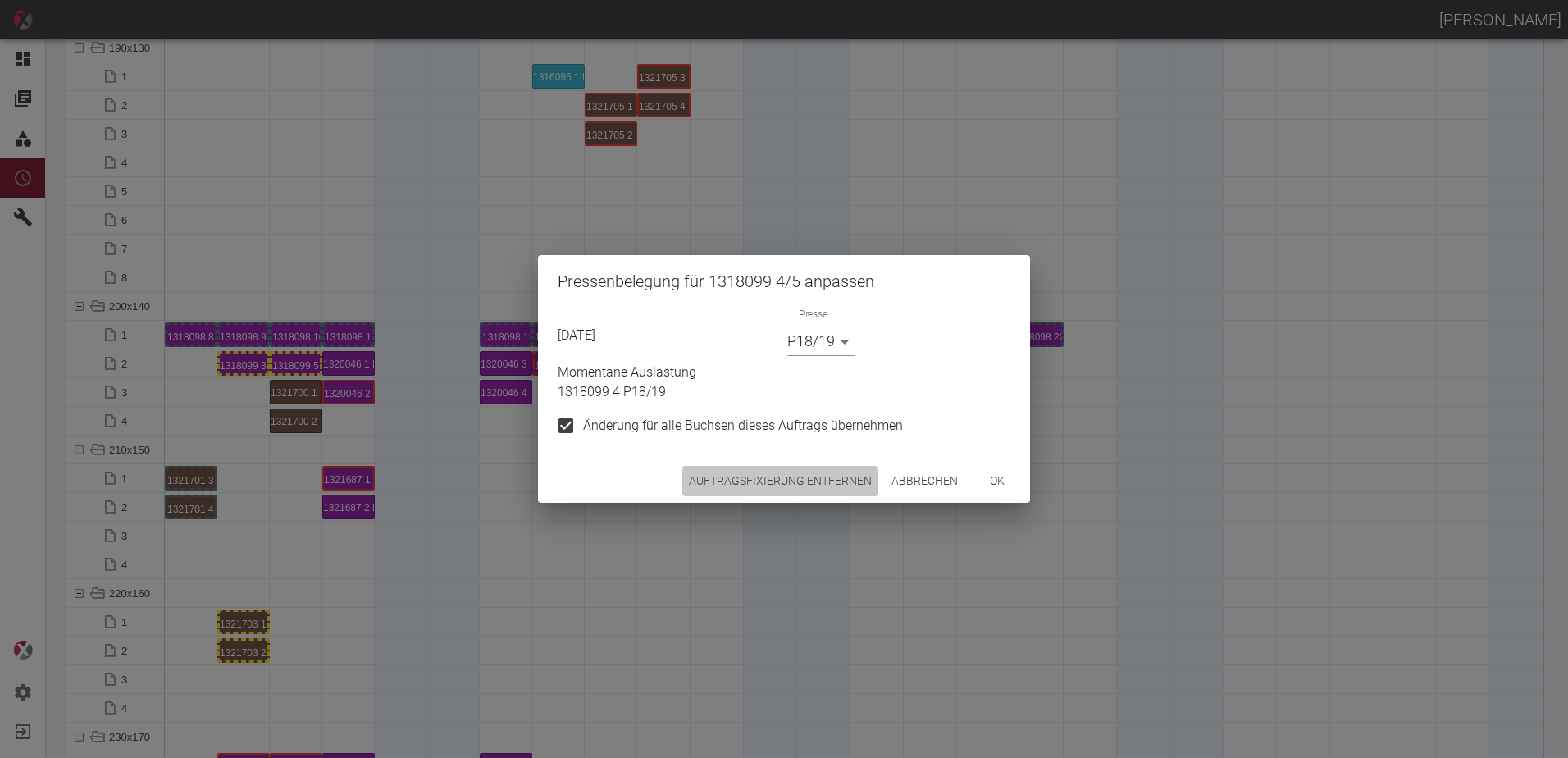
click at [774, 486] on button "Auftragsfixierung entfernen" at bounding box center [781, 482] width 196 height 30
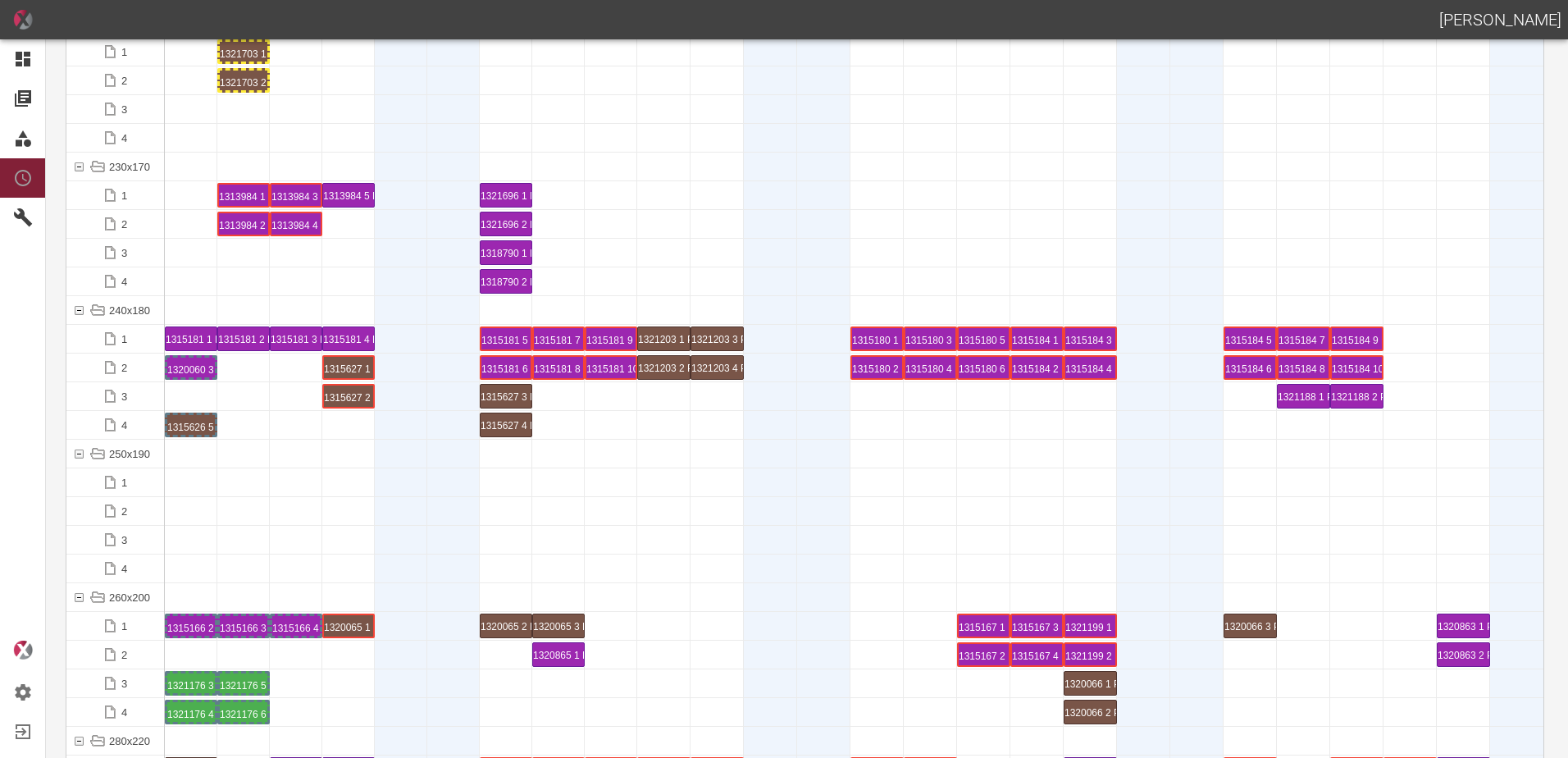
scroll to position [5333, 0]
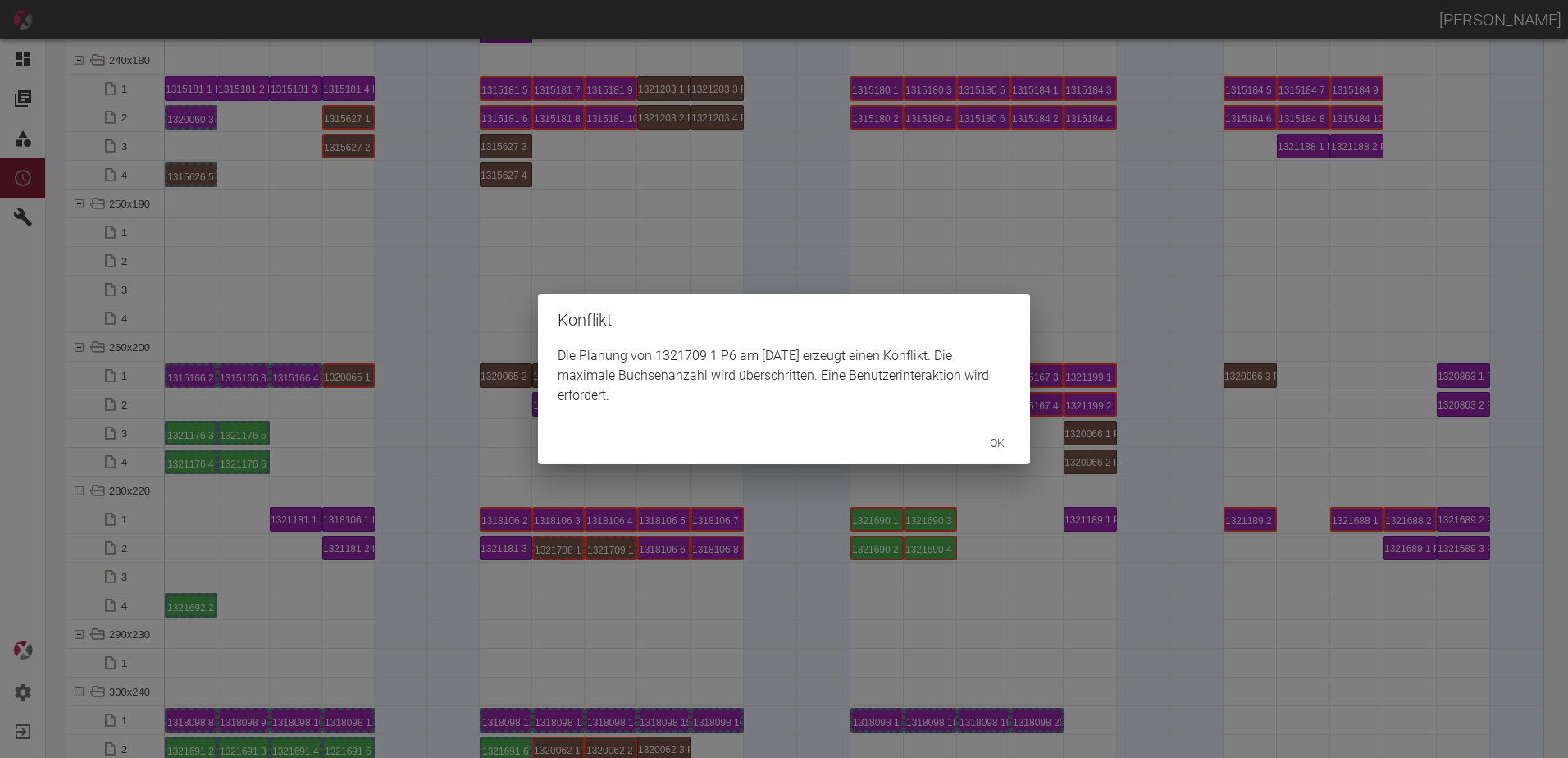
click at [606, 553] on div "Konflikt Die Planung von 1321709 1 P6 am 3.9.2025 erzeugt einen Konflikt. Die m…" at bounding box center [784, 379] width 1568 height 758
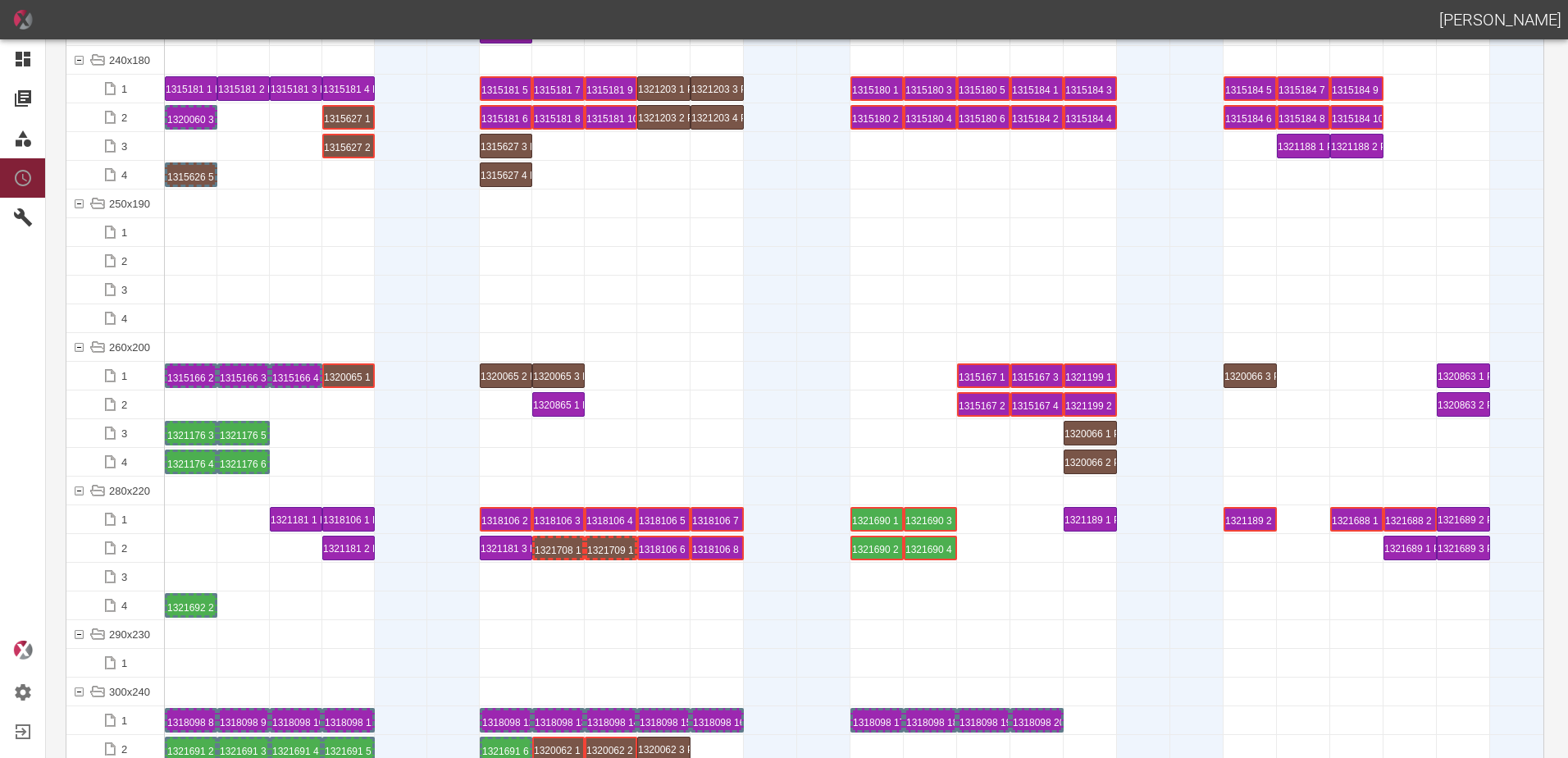
click at [607, 549] on div "1321709 1 P6" at bounding box center [611, 548] width 47 height 20
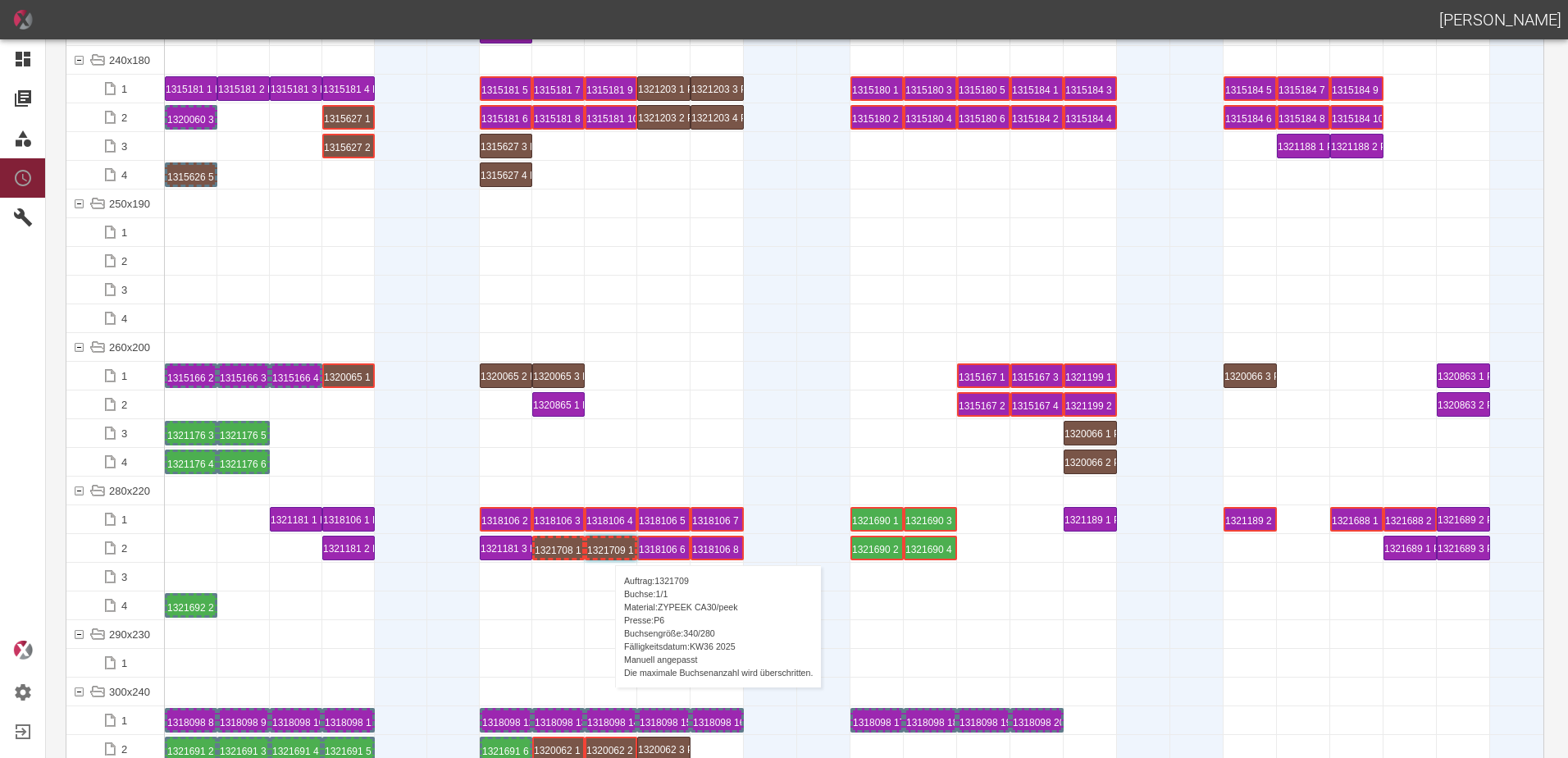
click at [607, 549] on div "1321709 1 P6" at bounding box center [611, 548] width 47 height 20
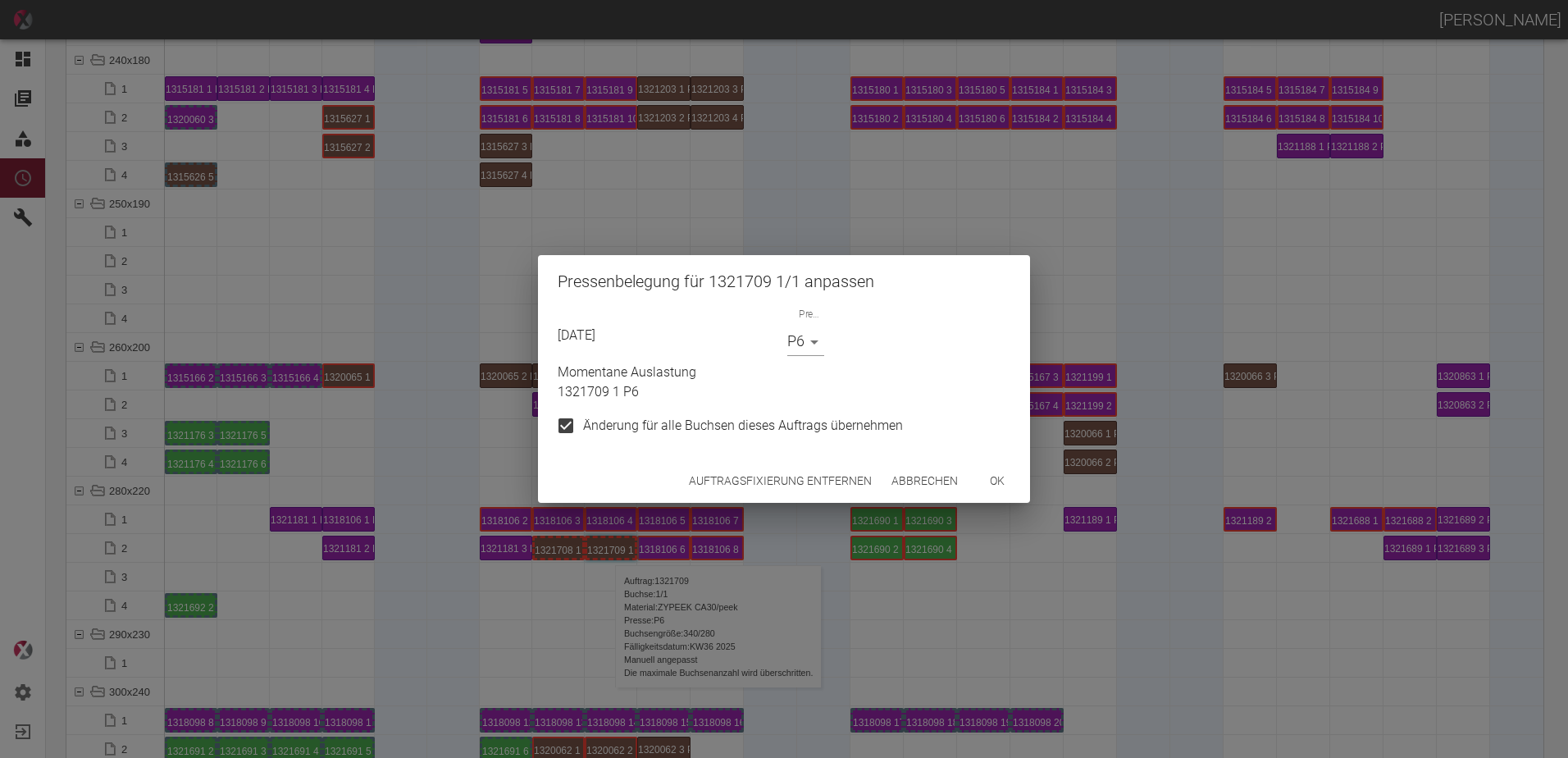
click at [773, 483] on button "Auftragsfixierung entfernen" at bounding box center [781, 482] width 196 height 30
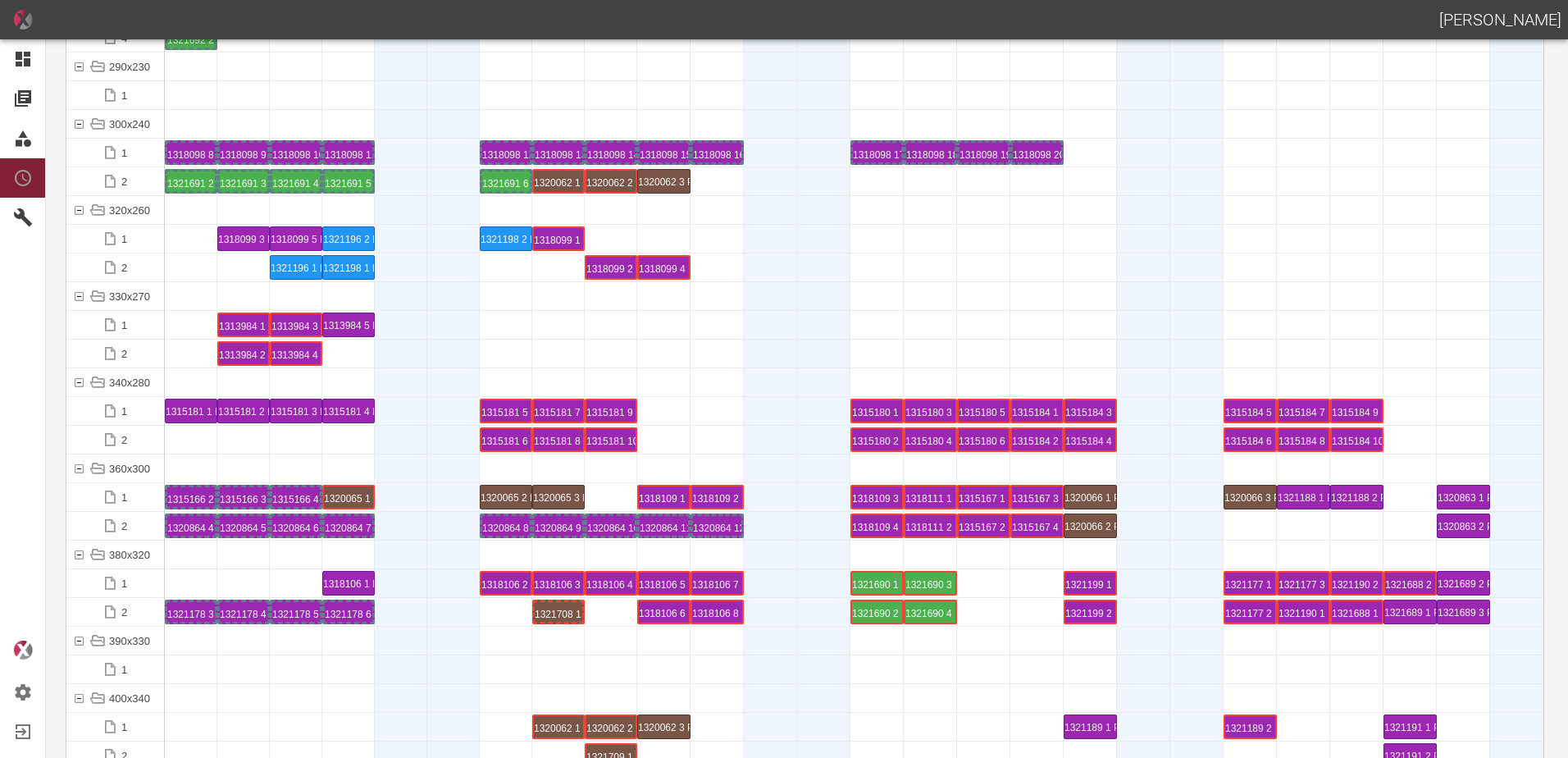
scroll to position [5906, 0]
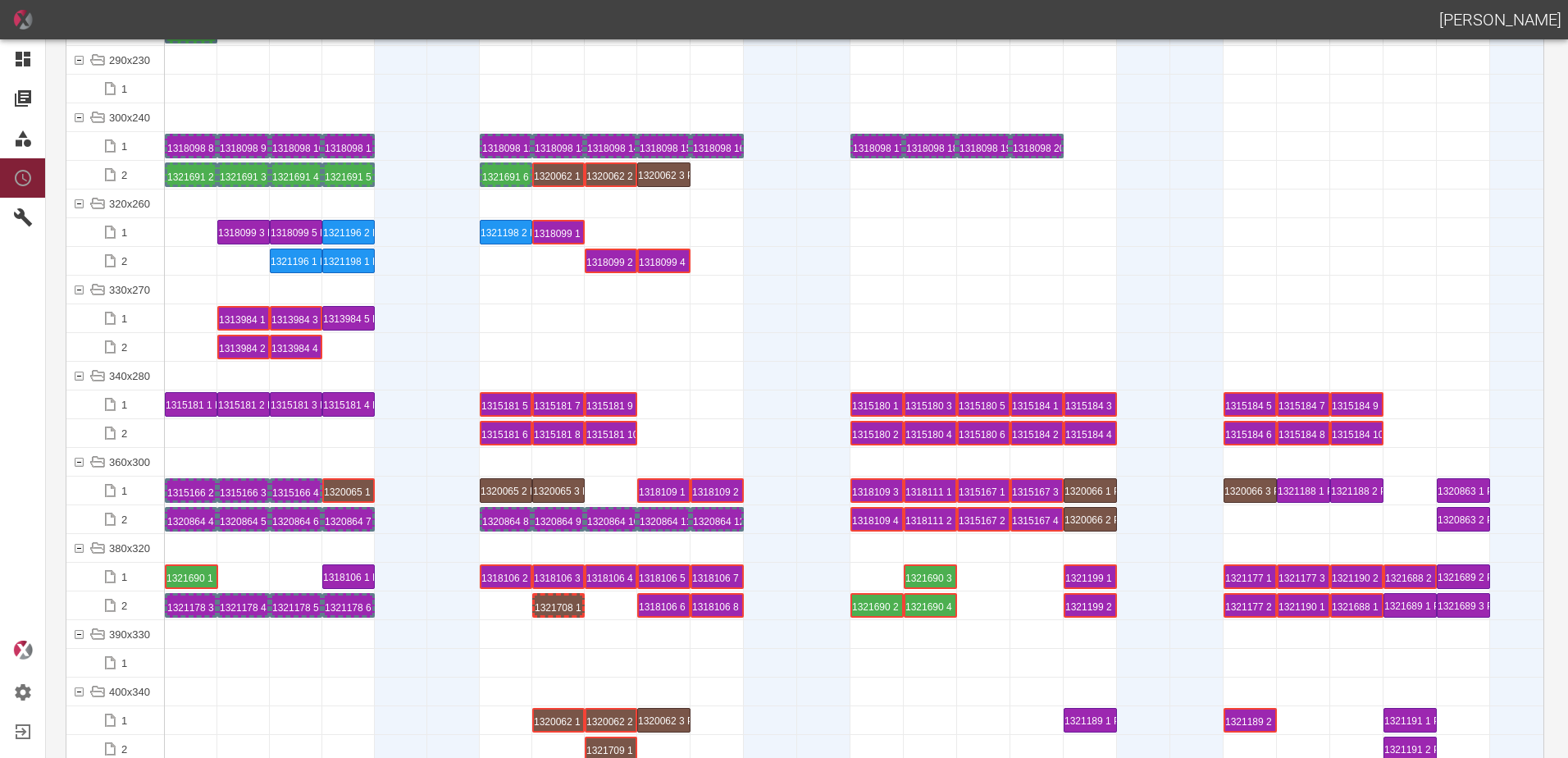
drag, startPoint x: 863, startPoint y: 576, endPoint x: 178, endPoint y: 572, distance: 685.0
drag, startPoint x: 912, startPoint y: 576, endPoint x: 277, endPoint y: 560, distance: 635.2
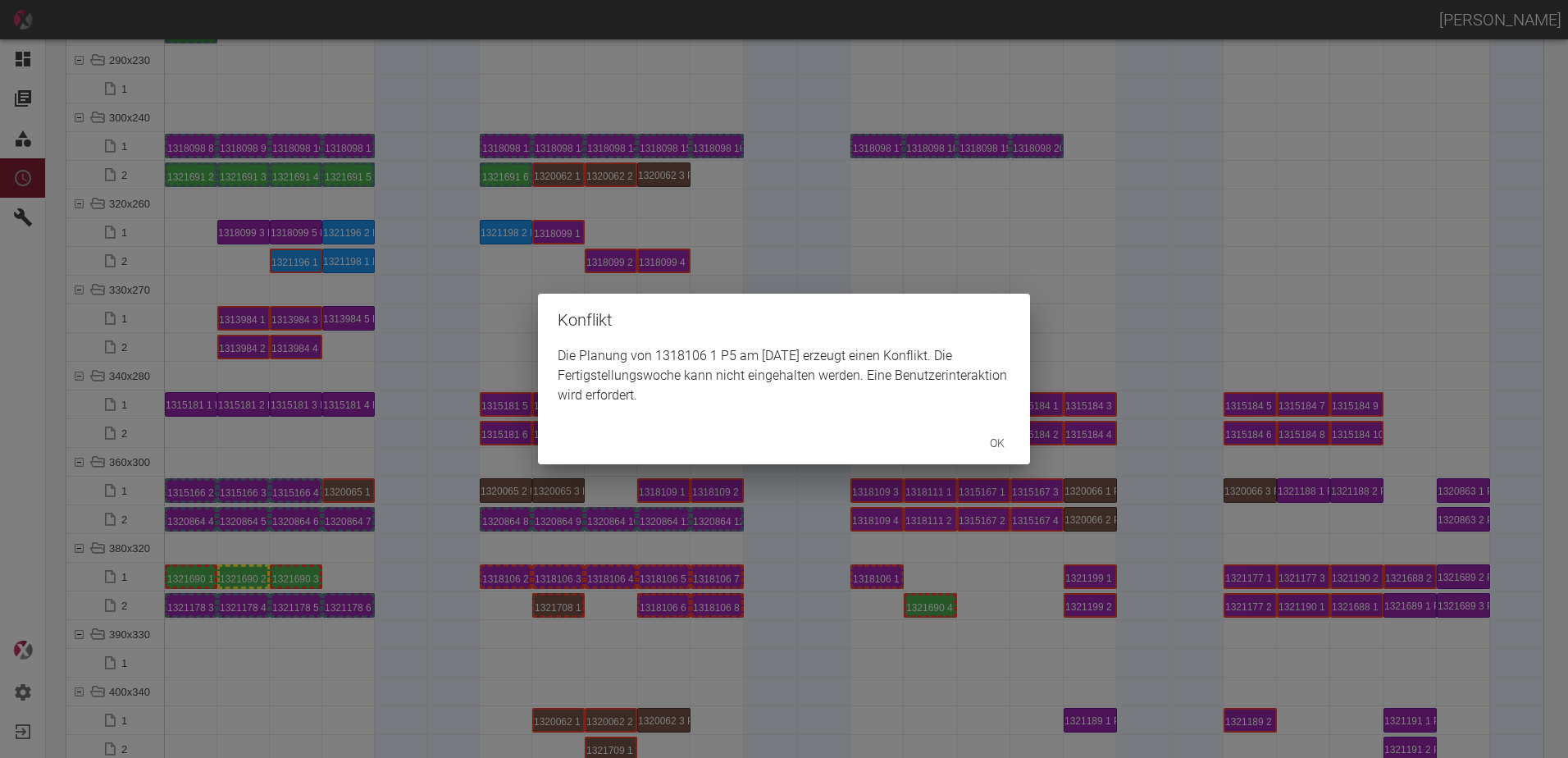
drag, startPoint x: 852, startPoint y: 626, endPoint x: 875, endPoint y: 576, distance: 55.0
click at [856, 611] on div "Konflikt Die Planung von 1318106 1 P5 am 8.9.2025 erzeugt einen Konflikt. Die F…" at bounding box center [784, 379] width 1568 height 758
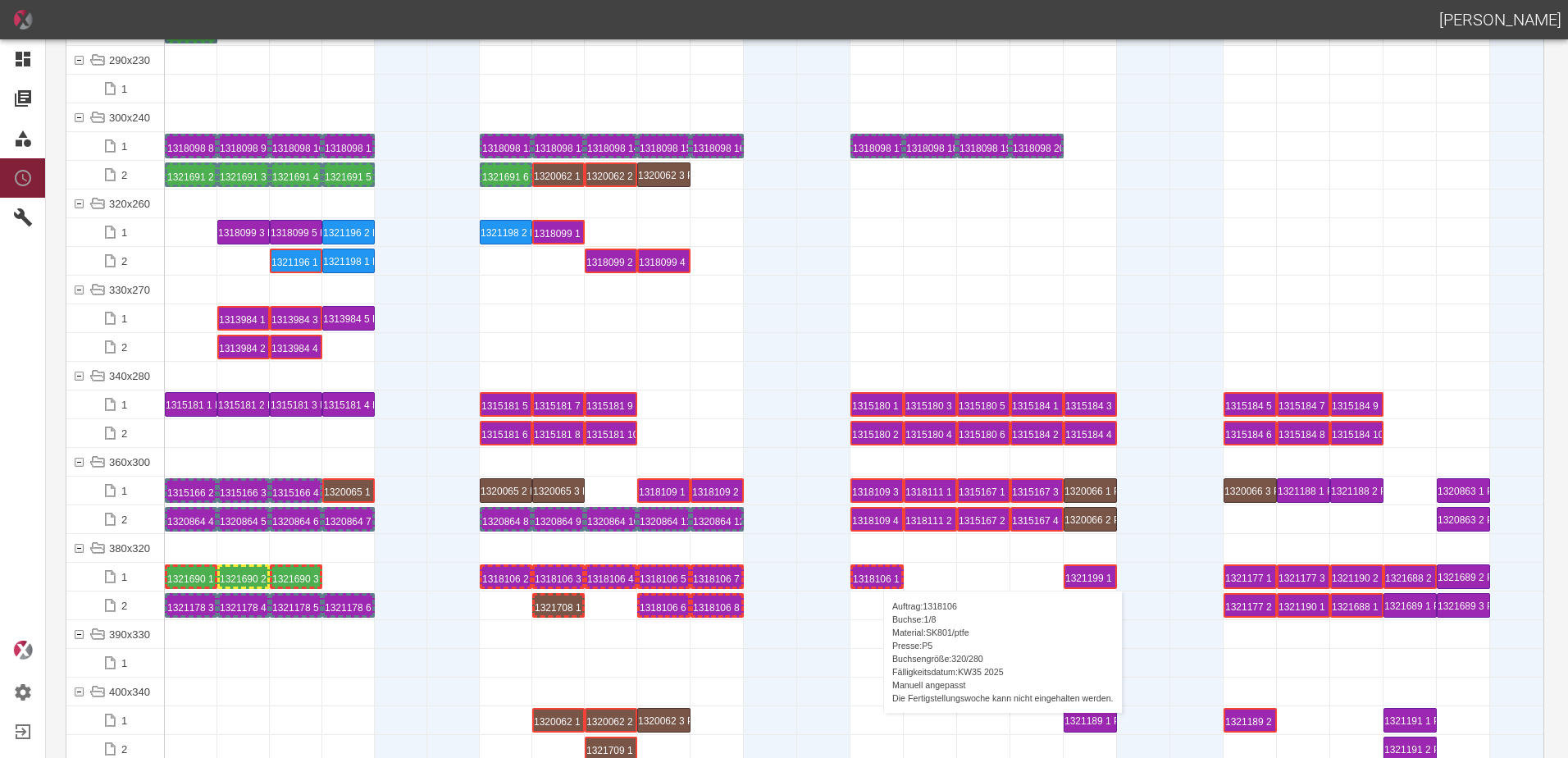
click at [875, 575] on div "1318106 1 P5" at bounding box center [877, 577] width 48 height 20
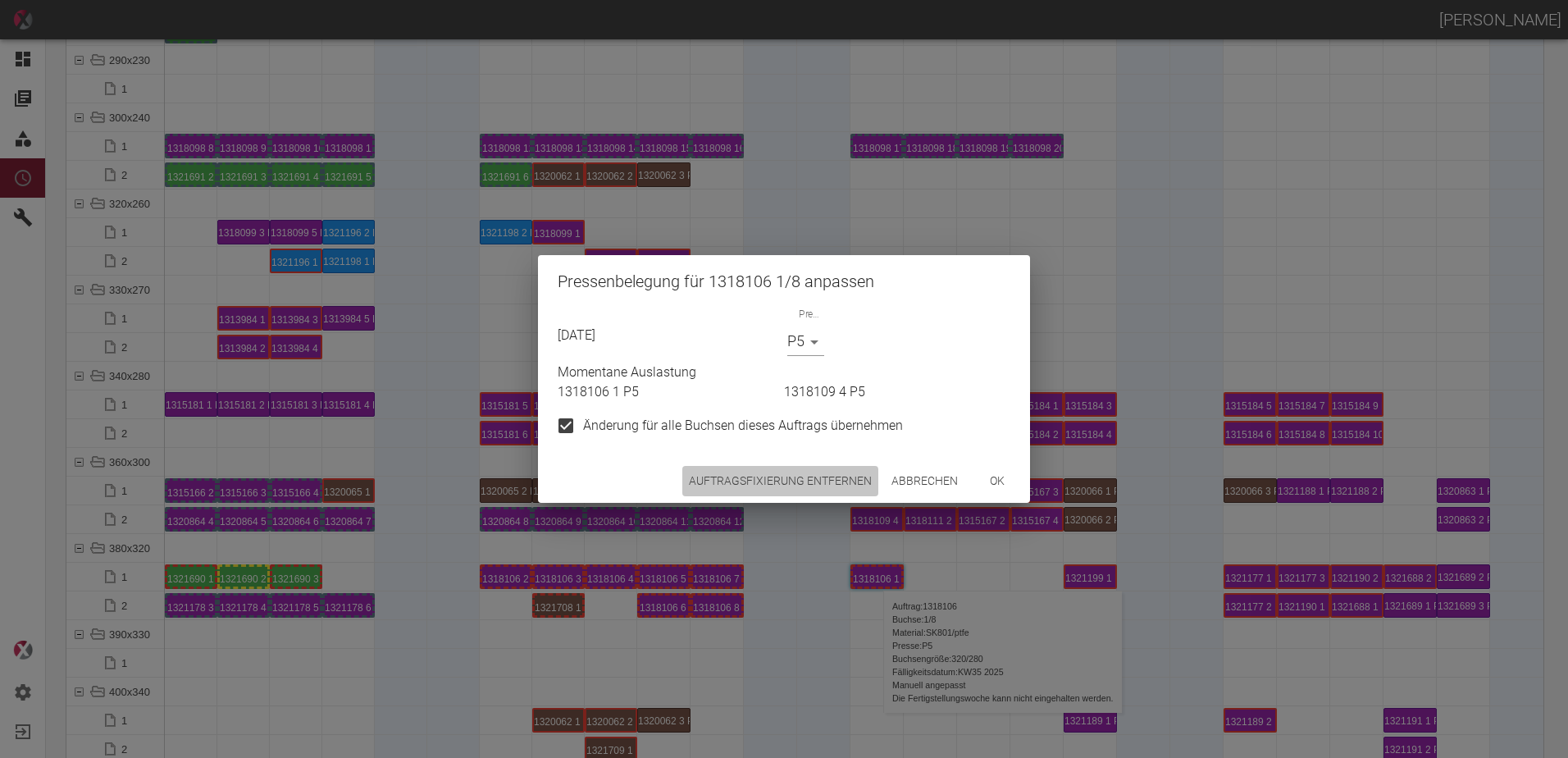
click at [761, 483] on button "Auftragsfixierung entfernen" at bounding box center [781, 482] width 196 height 30
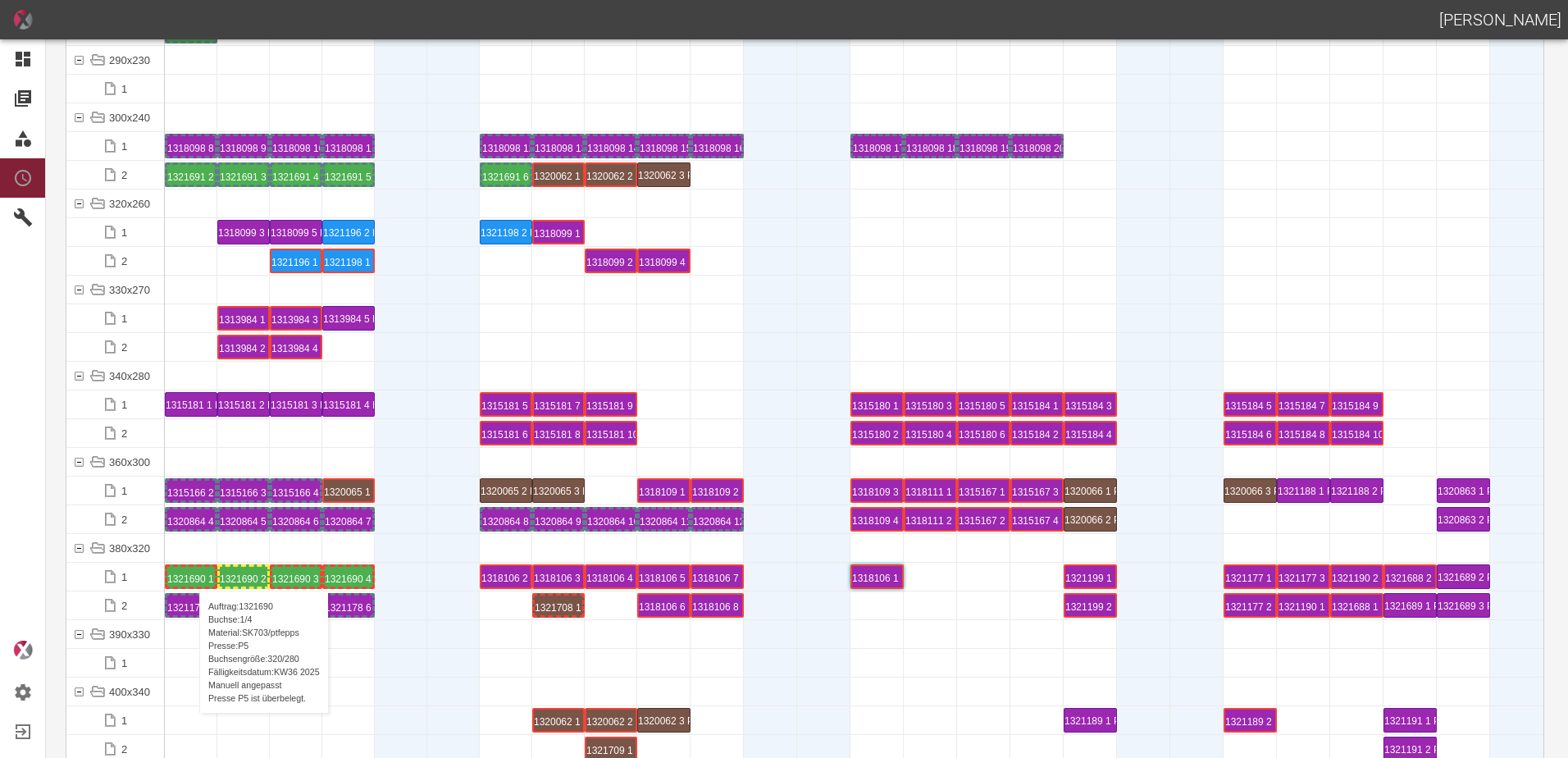
click at [191, 575] on div "1321690 1 P5" at bounding box center [191, 577] width 47 height 20
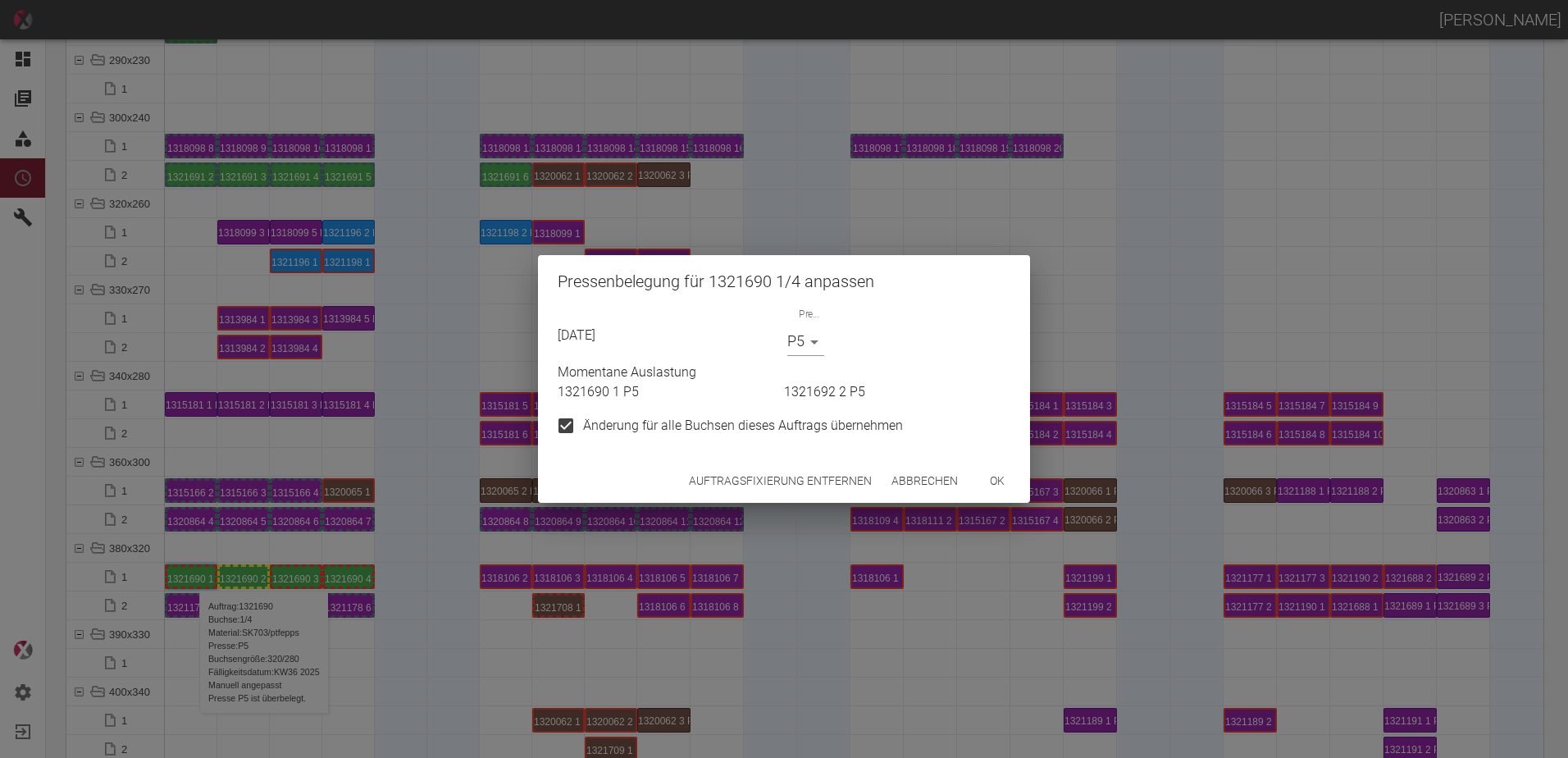
click at [822, 339] on body "ALEXANDER WERNECKE Dashboard Aufträge Materialien Planung Maschinen Einstellung…" at bounding box center [784, 379] width 1568 height 758
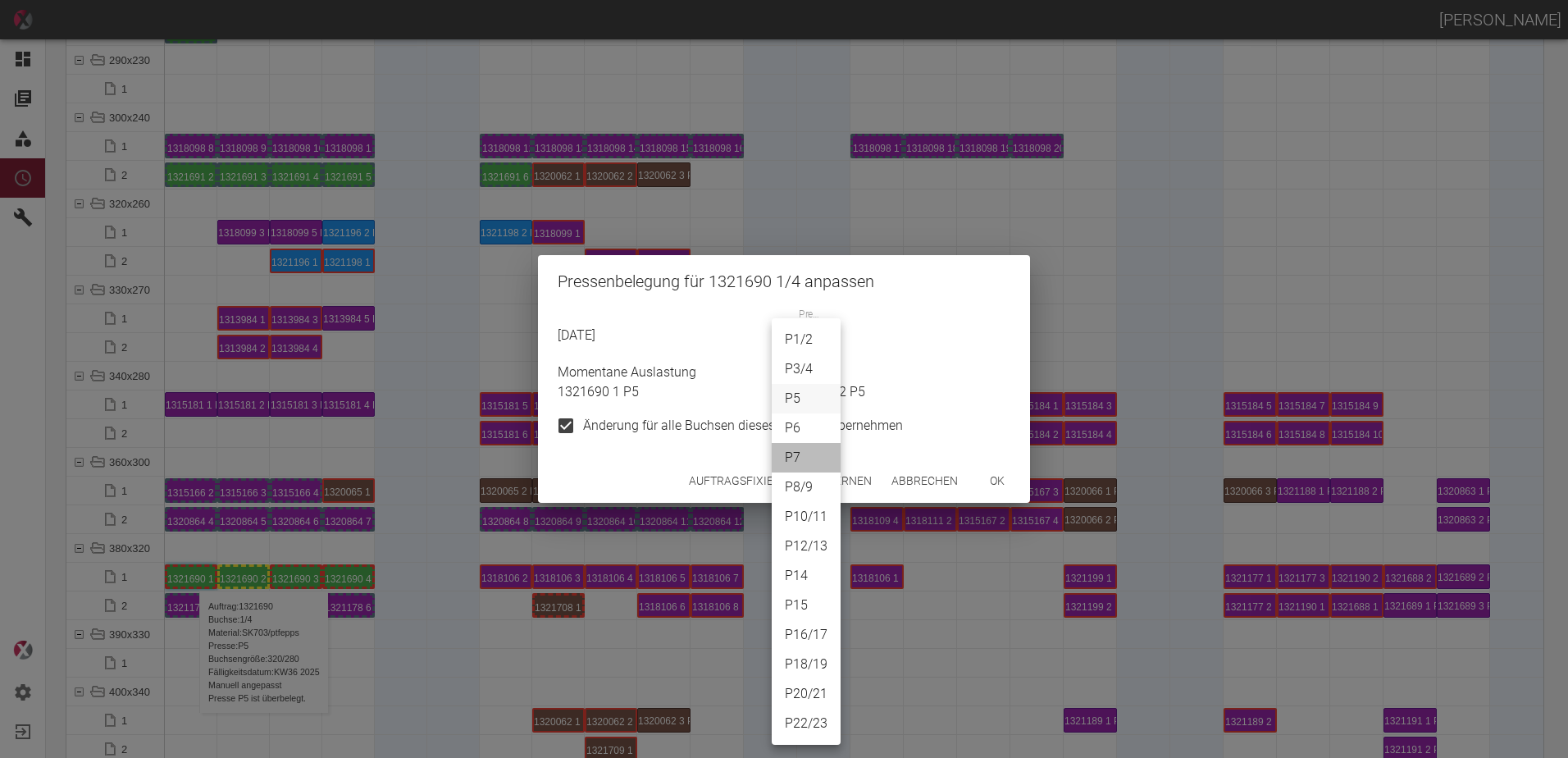
click at [793, 448] on li "P7" at bounding box center [806, 457] width 69 height 29
type input "P7"
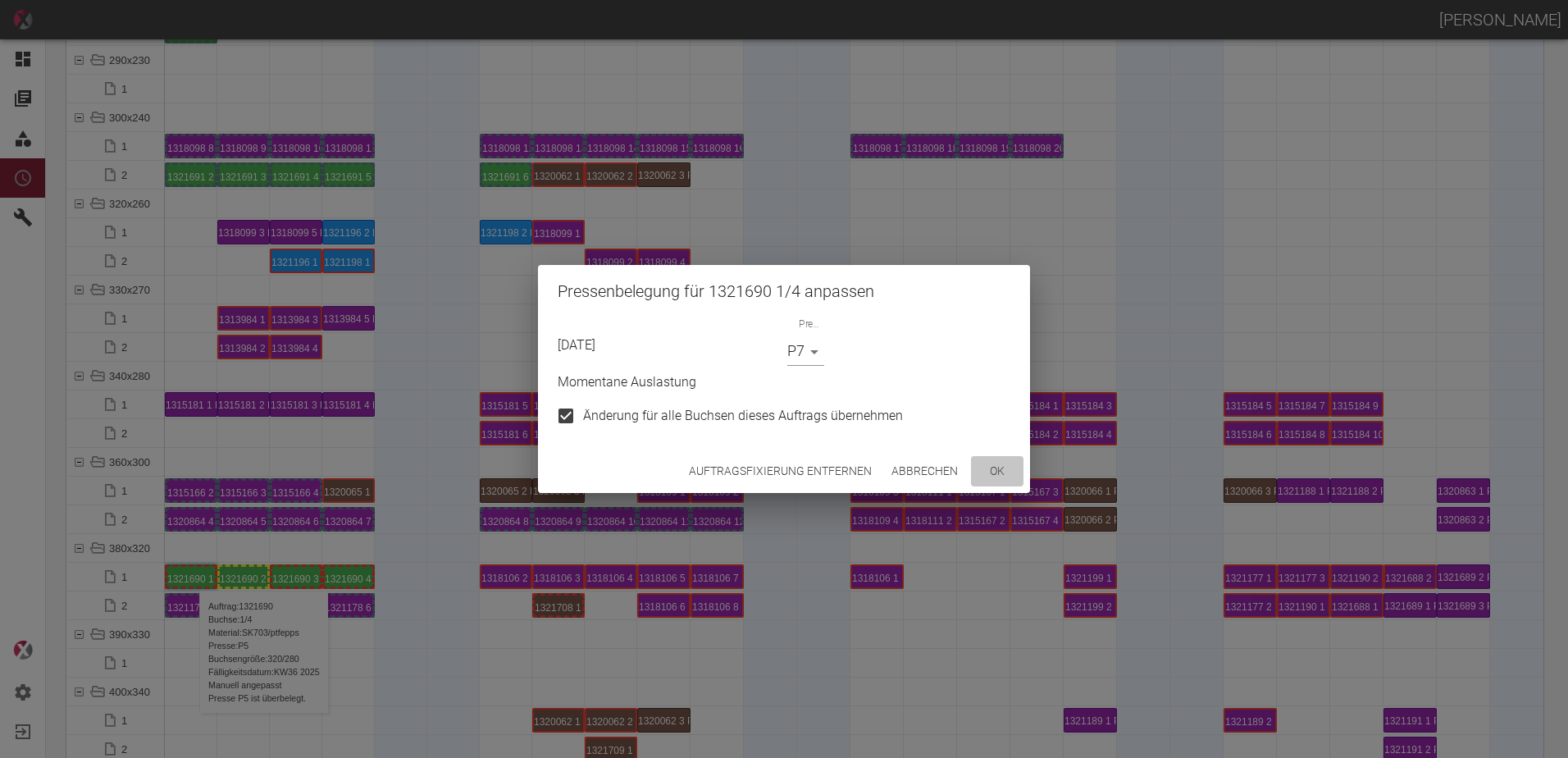
click at [1019, 466] on button "ok" at bounding box center [997, 471] width 52 height 30
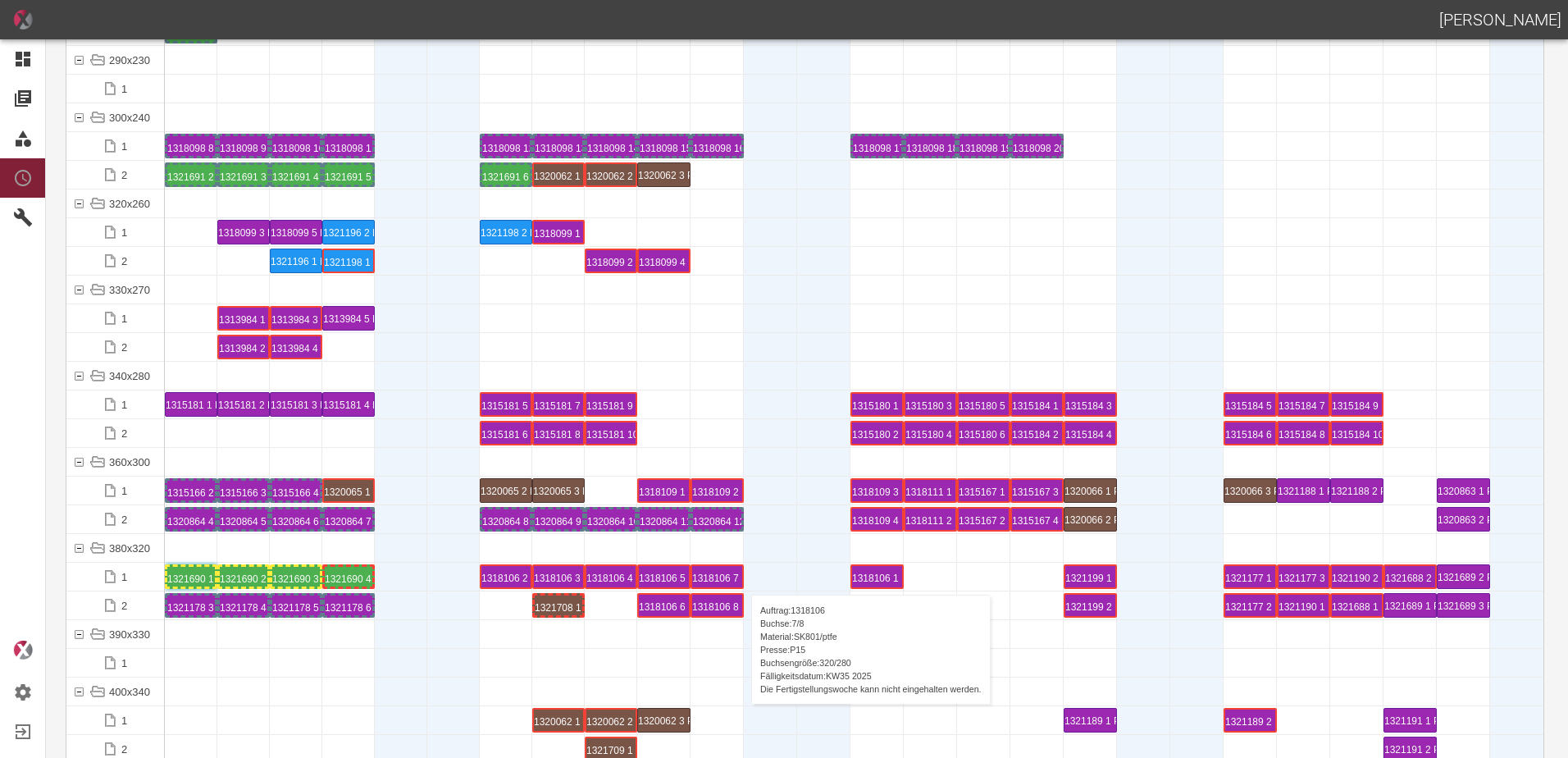
scroll to position [5414, 0]
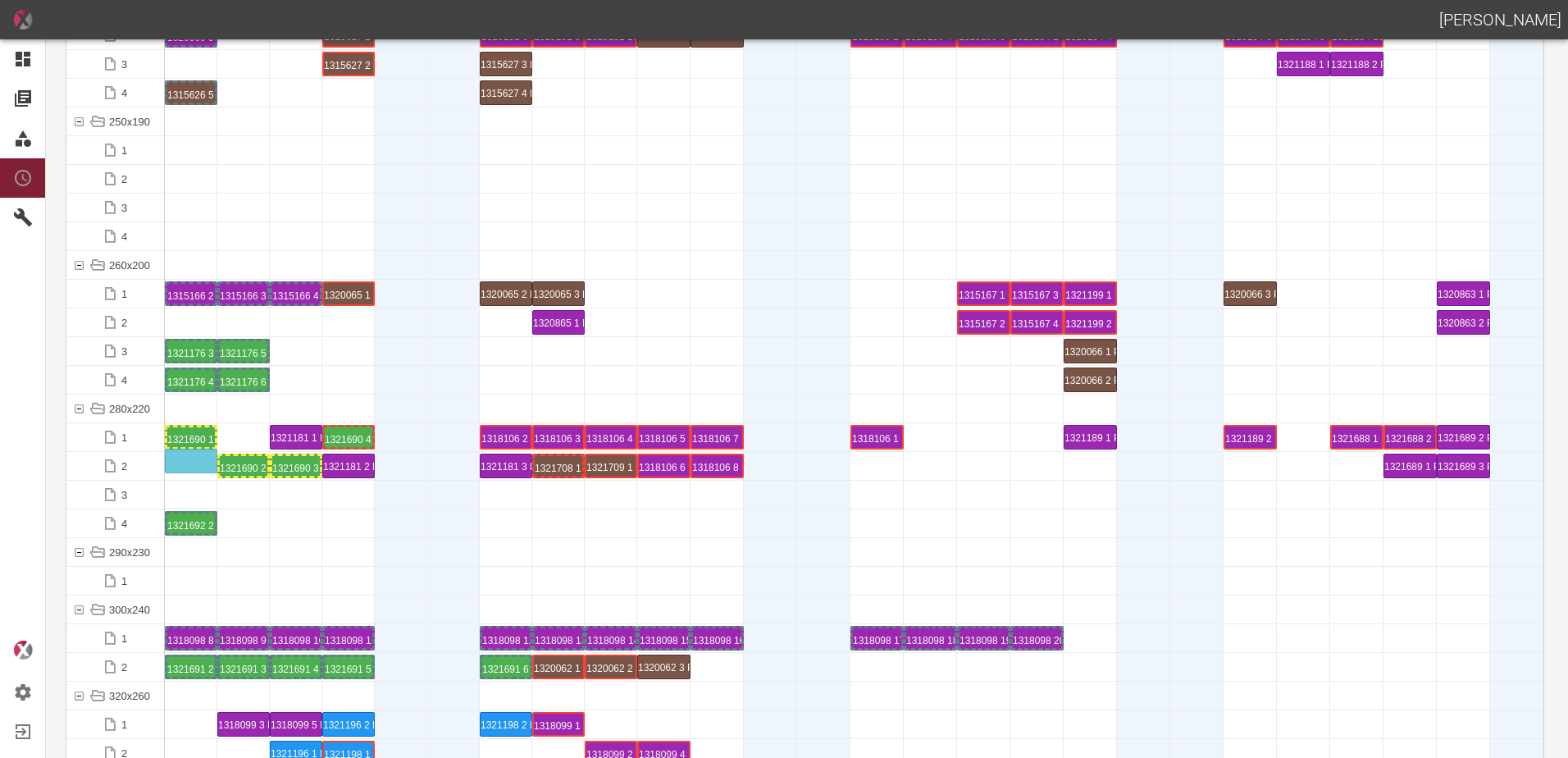
drag, startPoint x: 197, startPoint y: 441, endPoint x: 195, endPoint y: 451, distance: 10.2
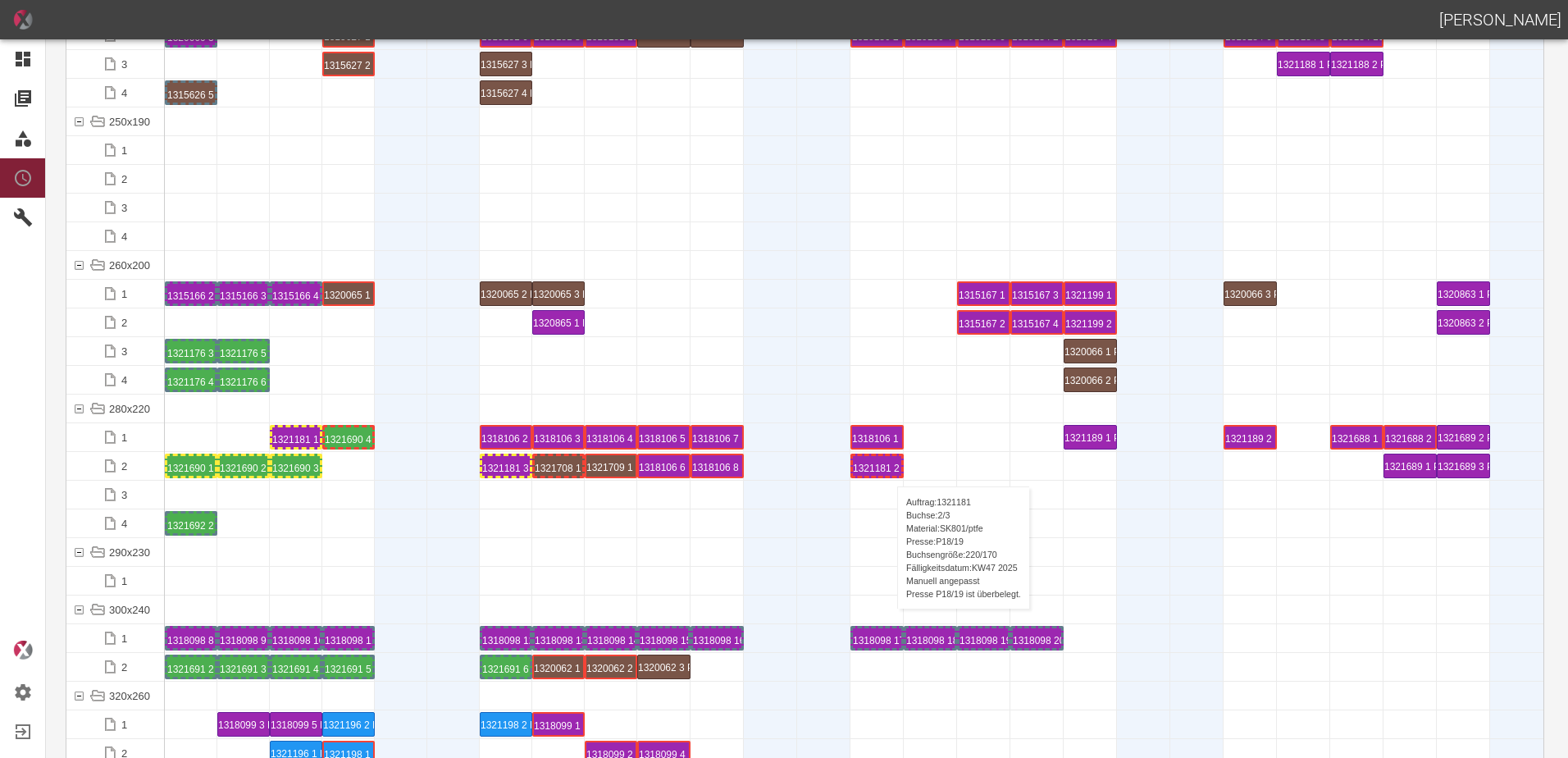
click at [889, 470] on div "1321181 2 P18/19" at bounding box center [877, 465] width 48 height 20
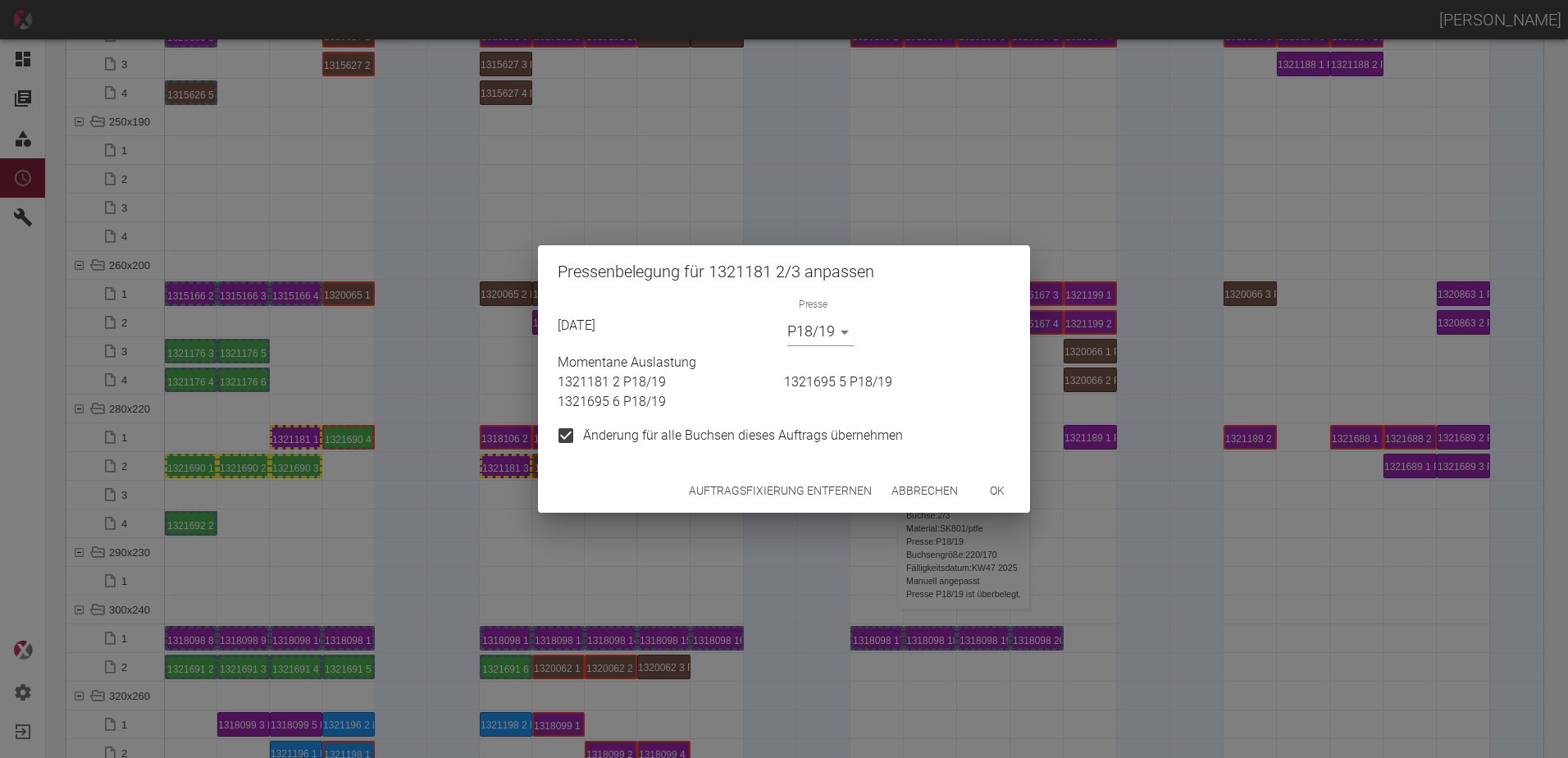
click at [767, 492] on button "Auftragsfixierung entfernen" at bounding box center [781, 491] width 196 height 30
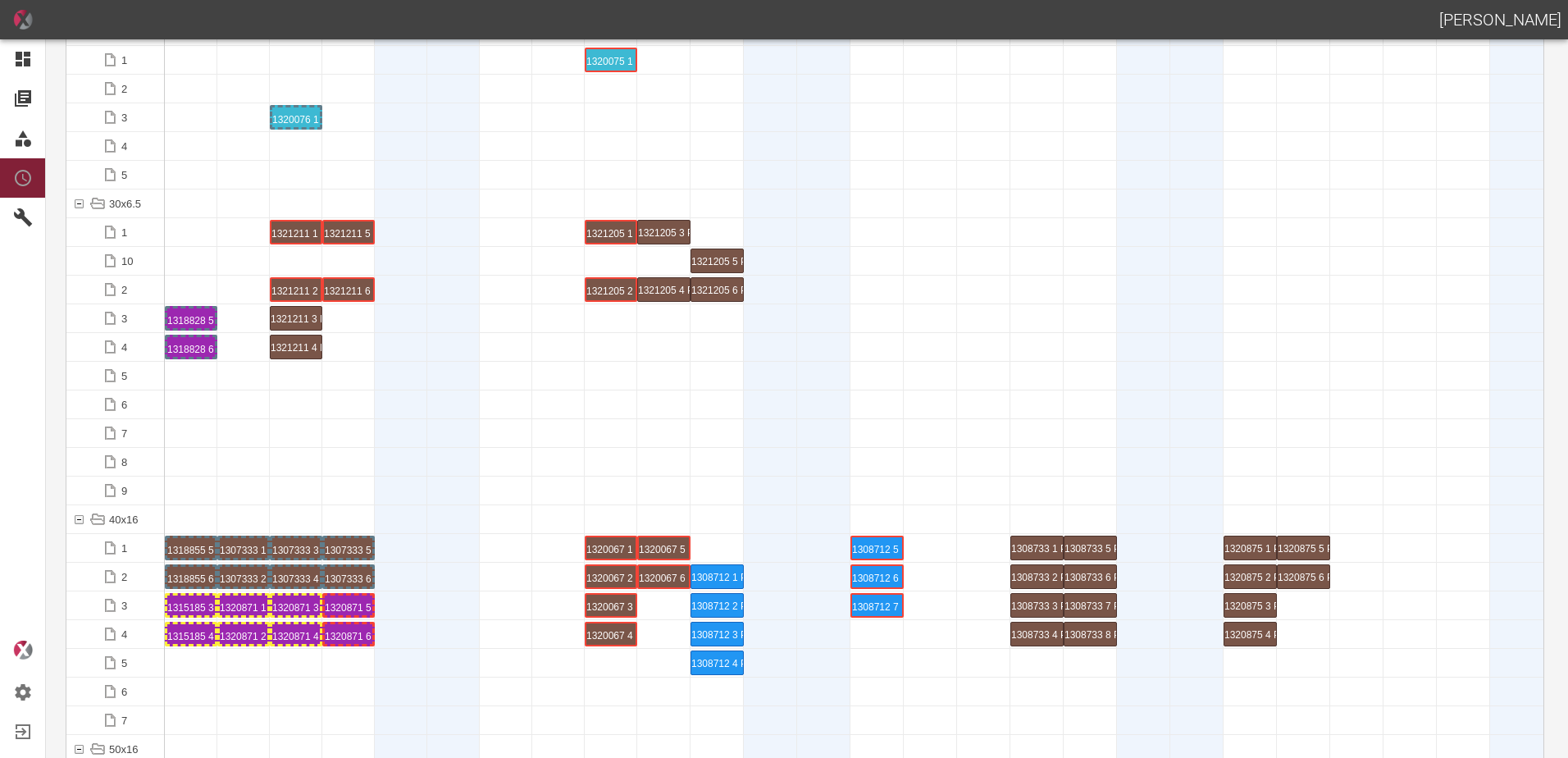
scroll to position [0, 0]
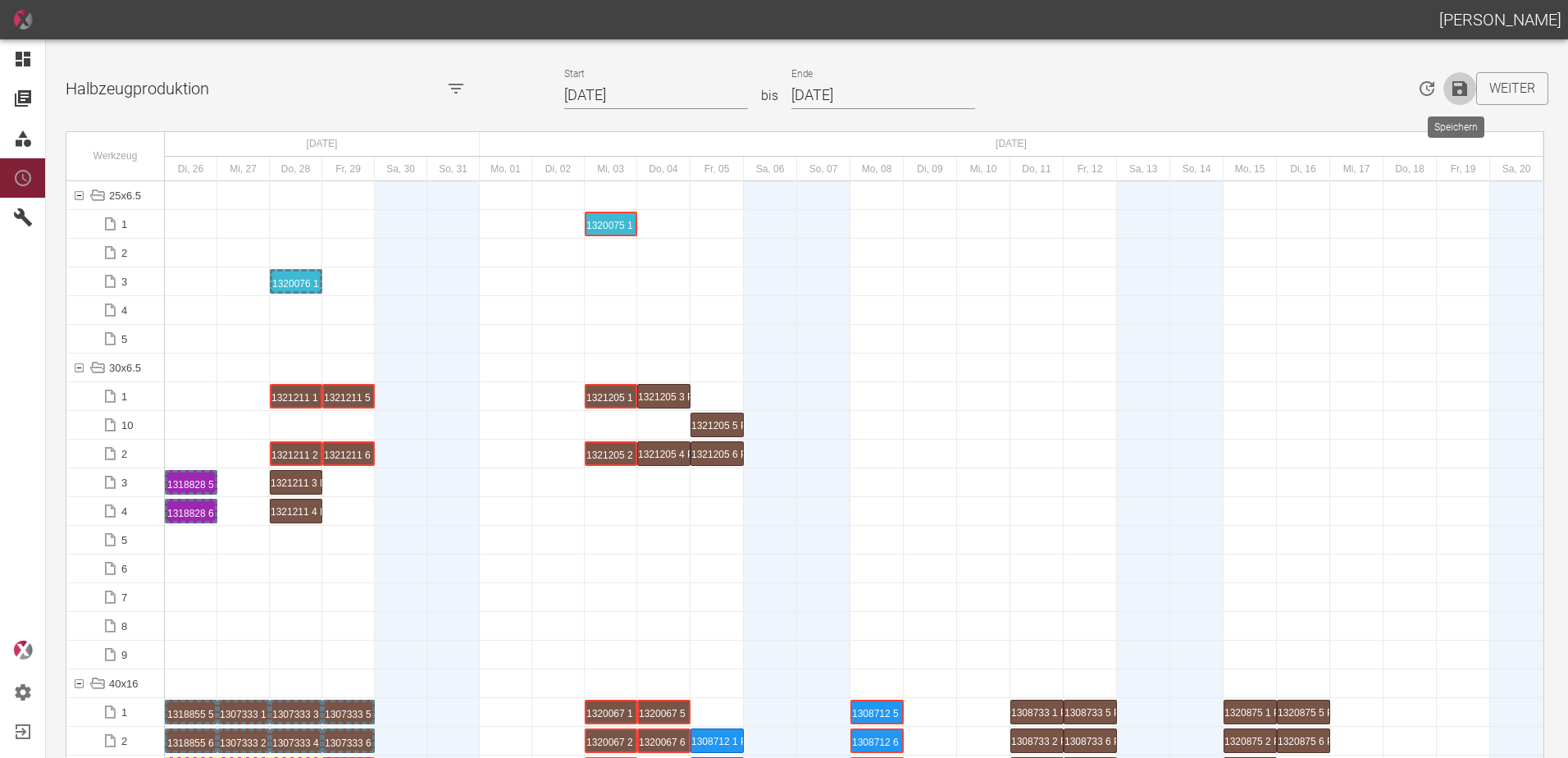
click at [1459, 96] on icon "Speichern" at bounding box center [1460, 88] width 15 height 15
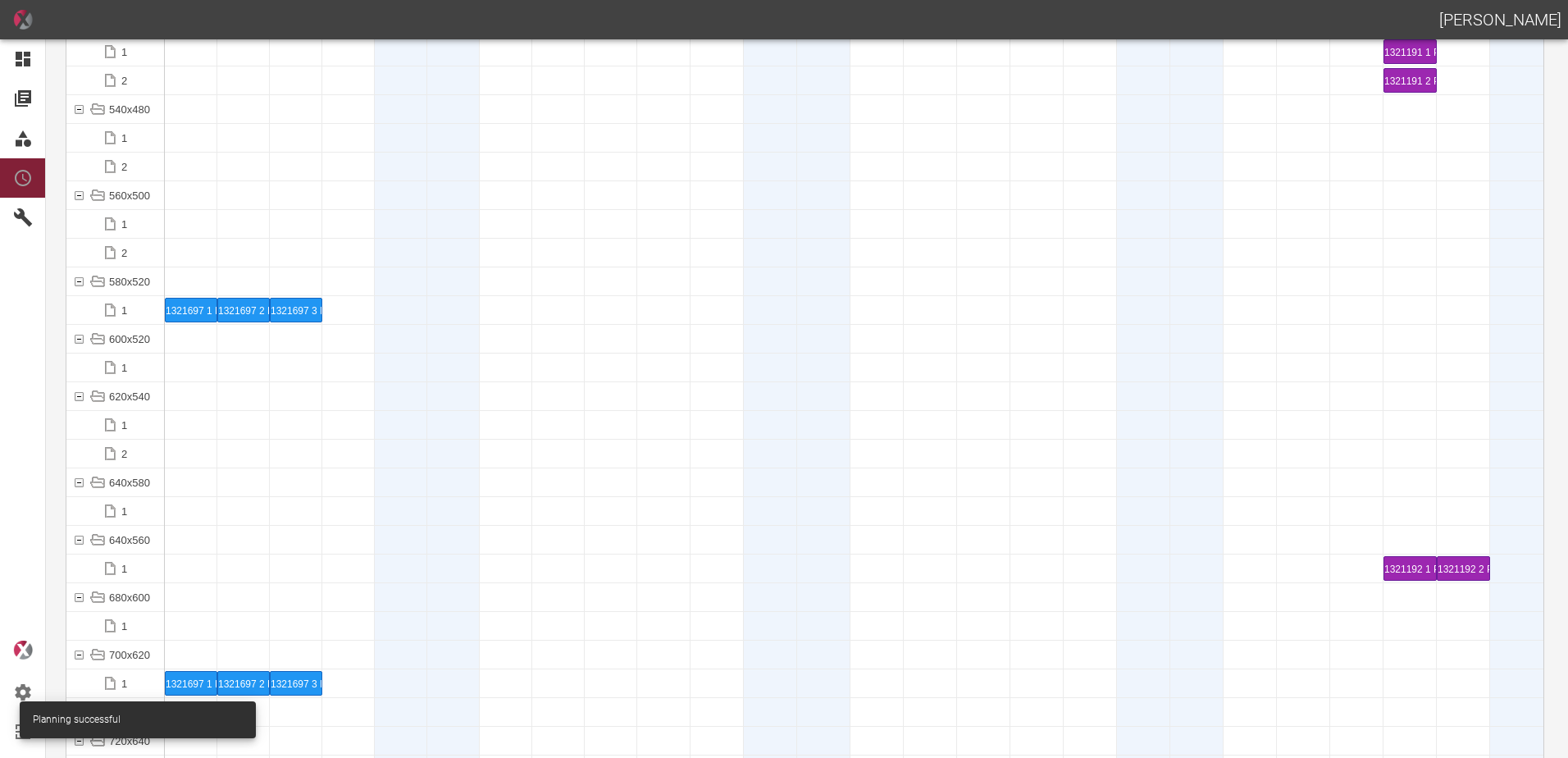
scroll to position [7301, 0]
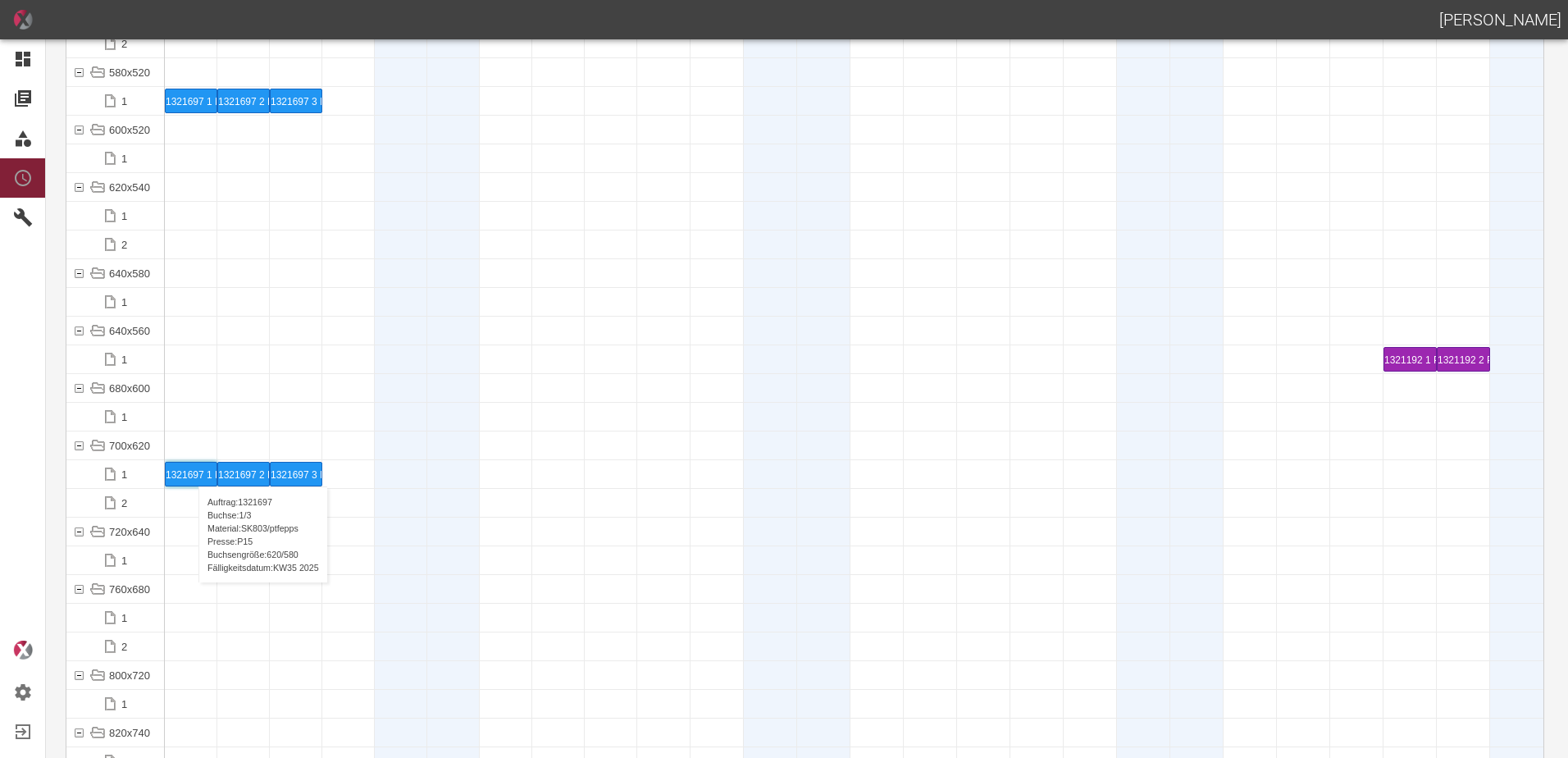
click at [189, 470] on div "1321697 1 P15" at bounding box center [191, 474] width 51 height 23
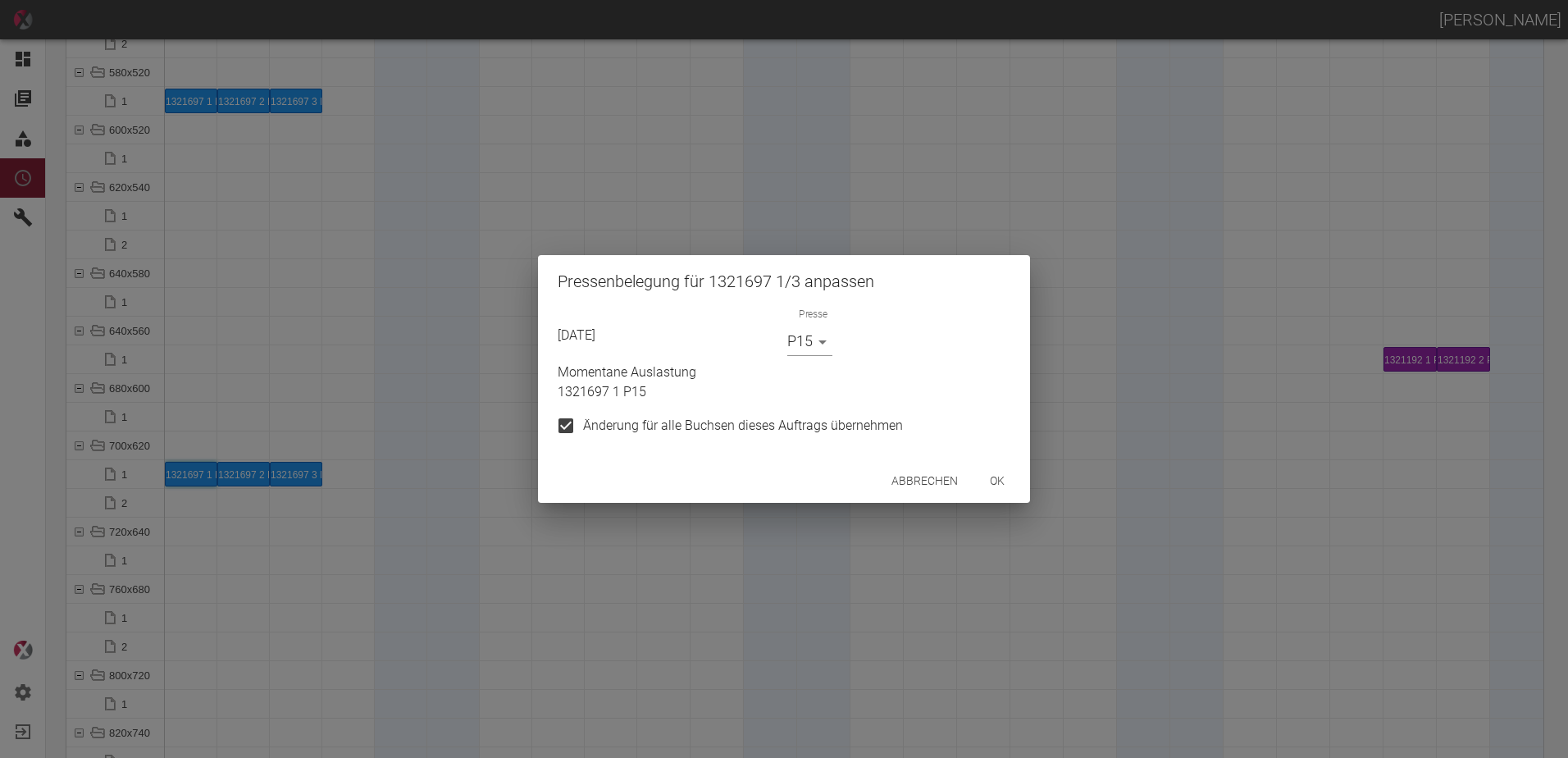
click at [995, 478] on button "ok" at bounding box center [997, 482] width 52 height 30
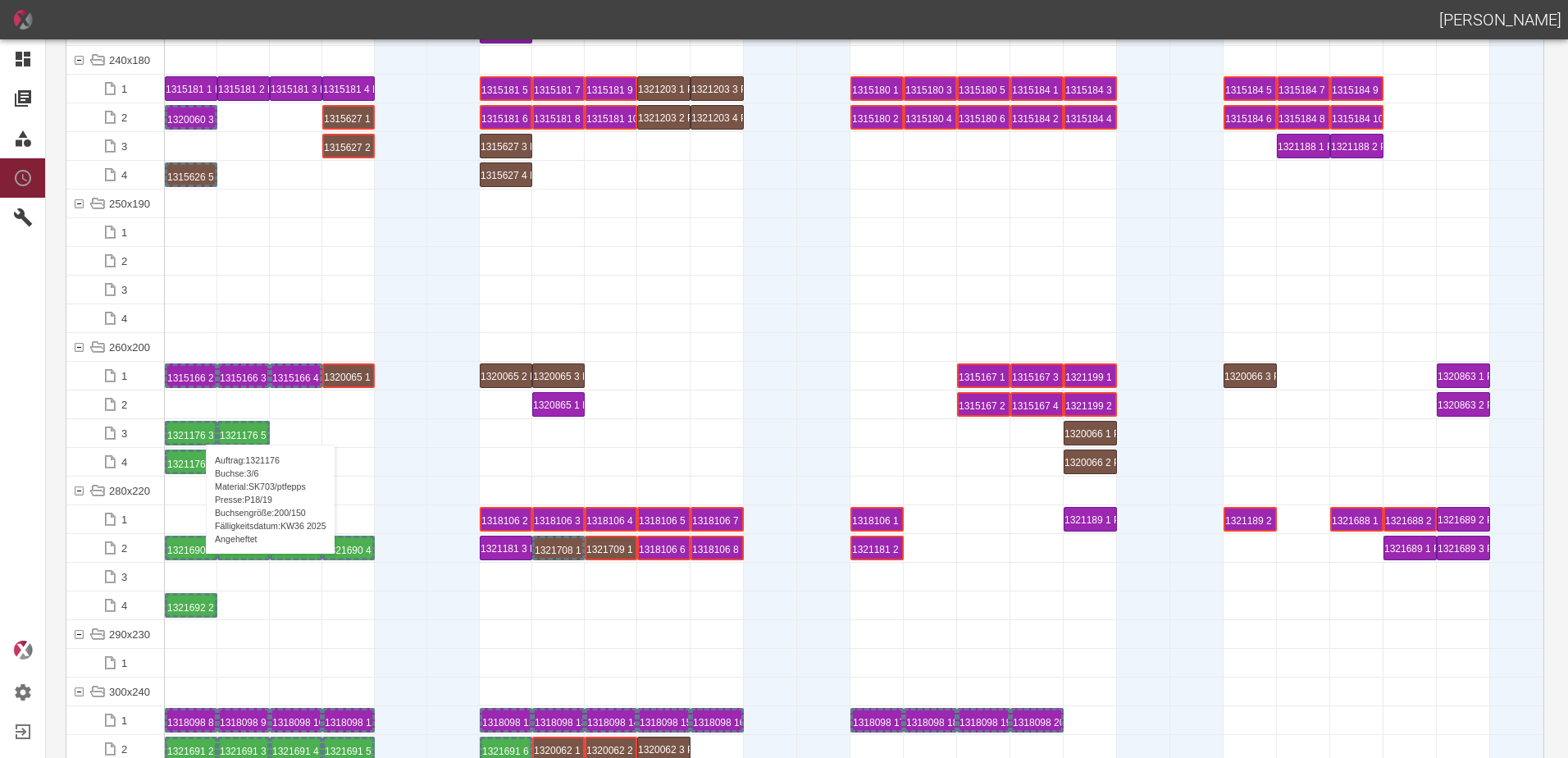
scroll to position [5168, 0]
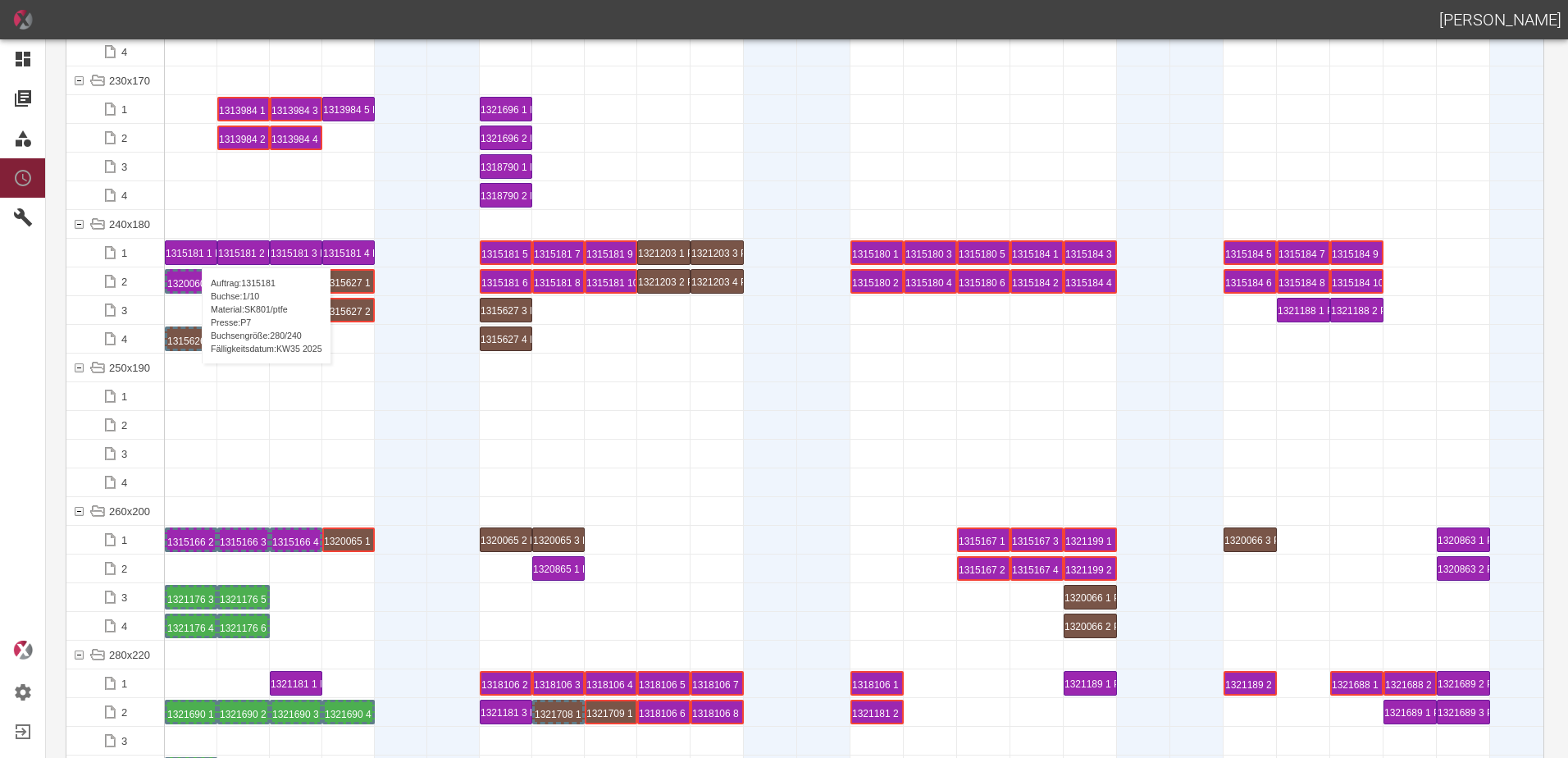
click at [194, 251] on div "1315181 1 P7" at bounding box center [191, 253] width 51 height 23
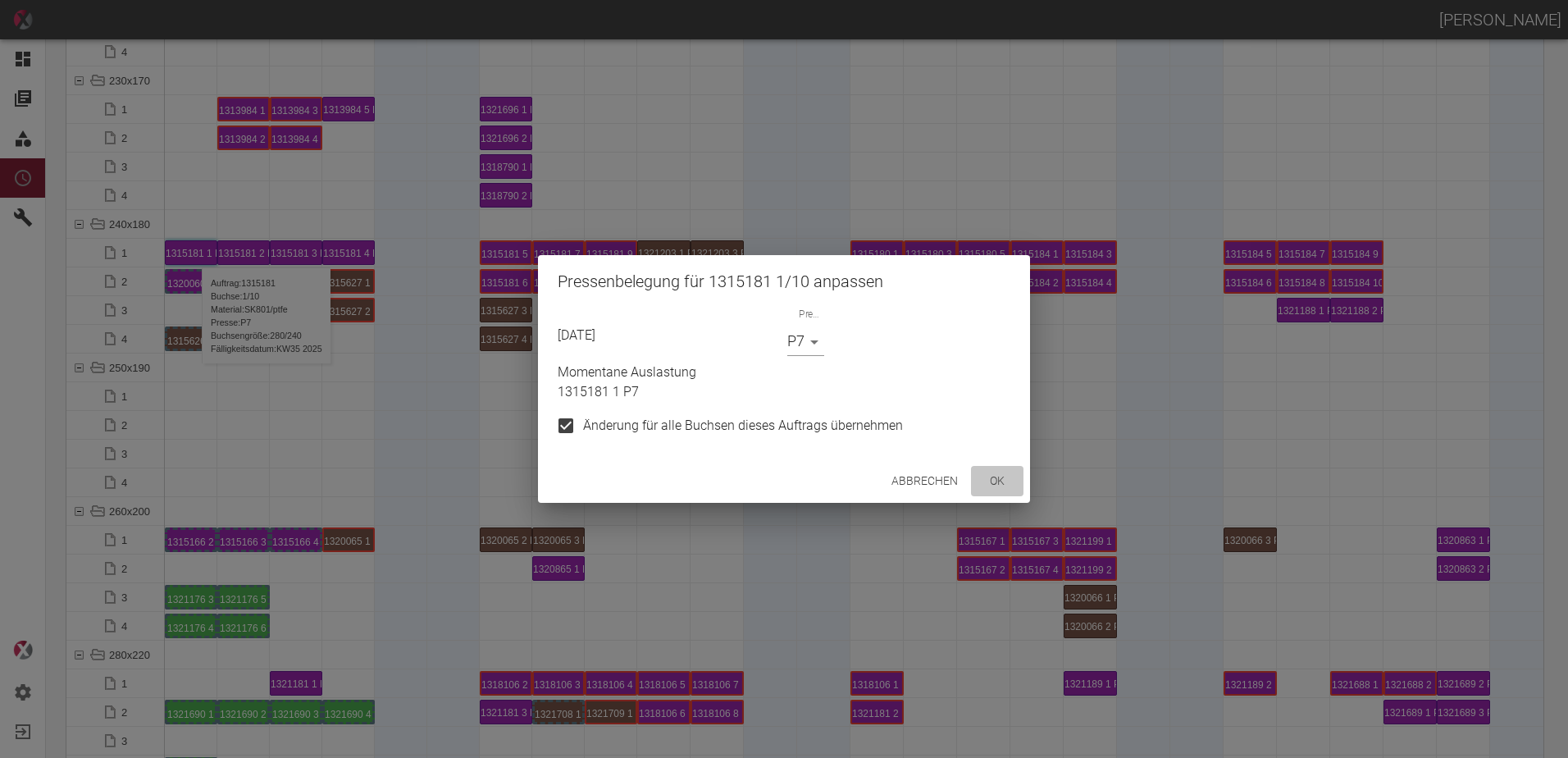
click at [1004, 478] on button "ok" at bounding box center [997, 482] width 52 height 30
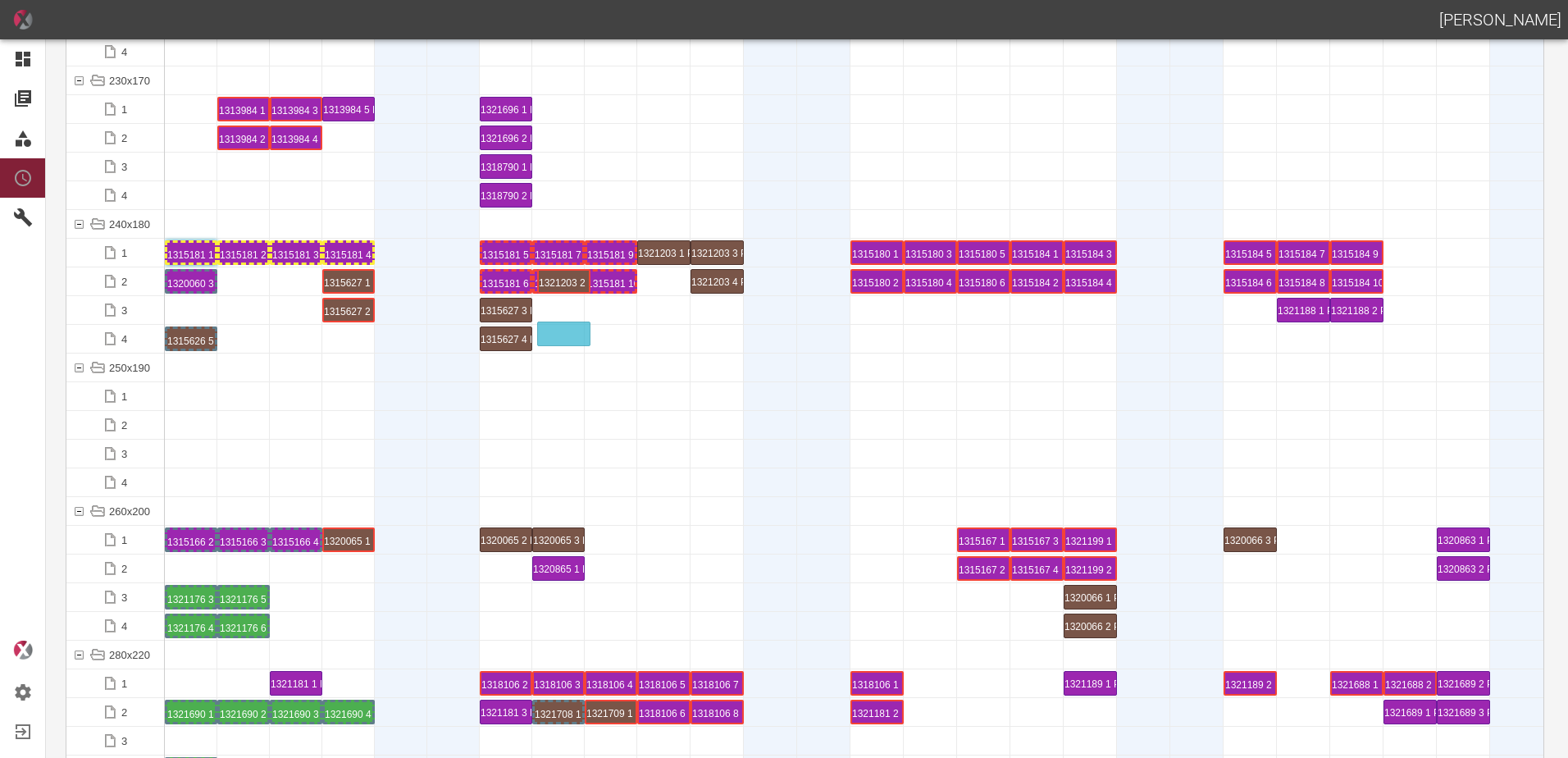
drag, startPoint x: 671, startPoint y: 281, endPoint x: 587, endPoint y: 310, distance: 88.9
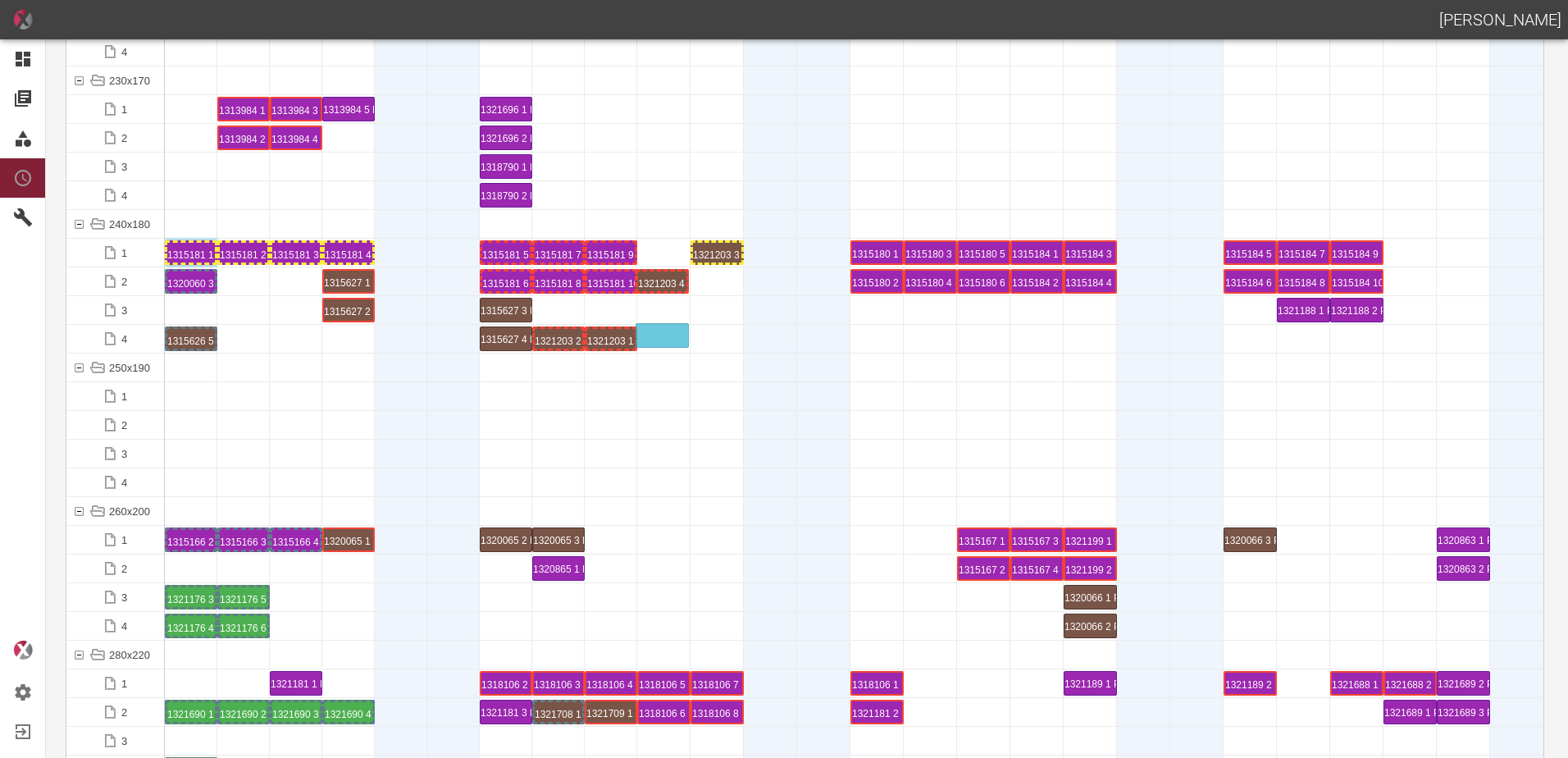
drag, startPoint x: 712, startPoint y: 282, endPoint x: 685, endPoint y: 317, distance: 44.2
drag, startPoint x: 719, startPoint y: 250, endPoint x: 723, endPoint y: 313, distance: 63.1
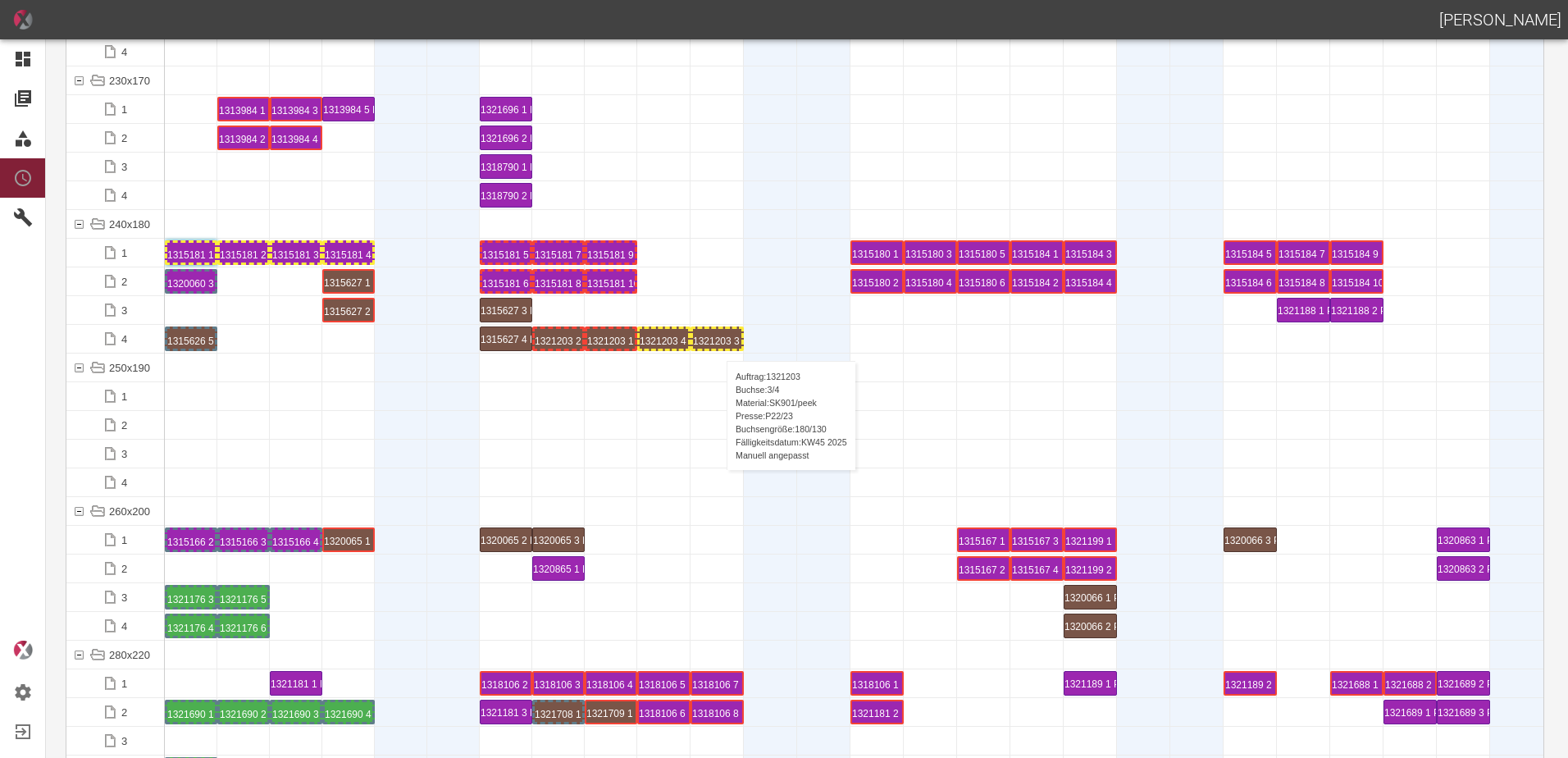
click at [719, 345] on div "1321203 3 P22/23" at bounding box center [717, 338] width 48 height 20
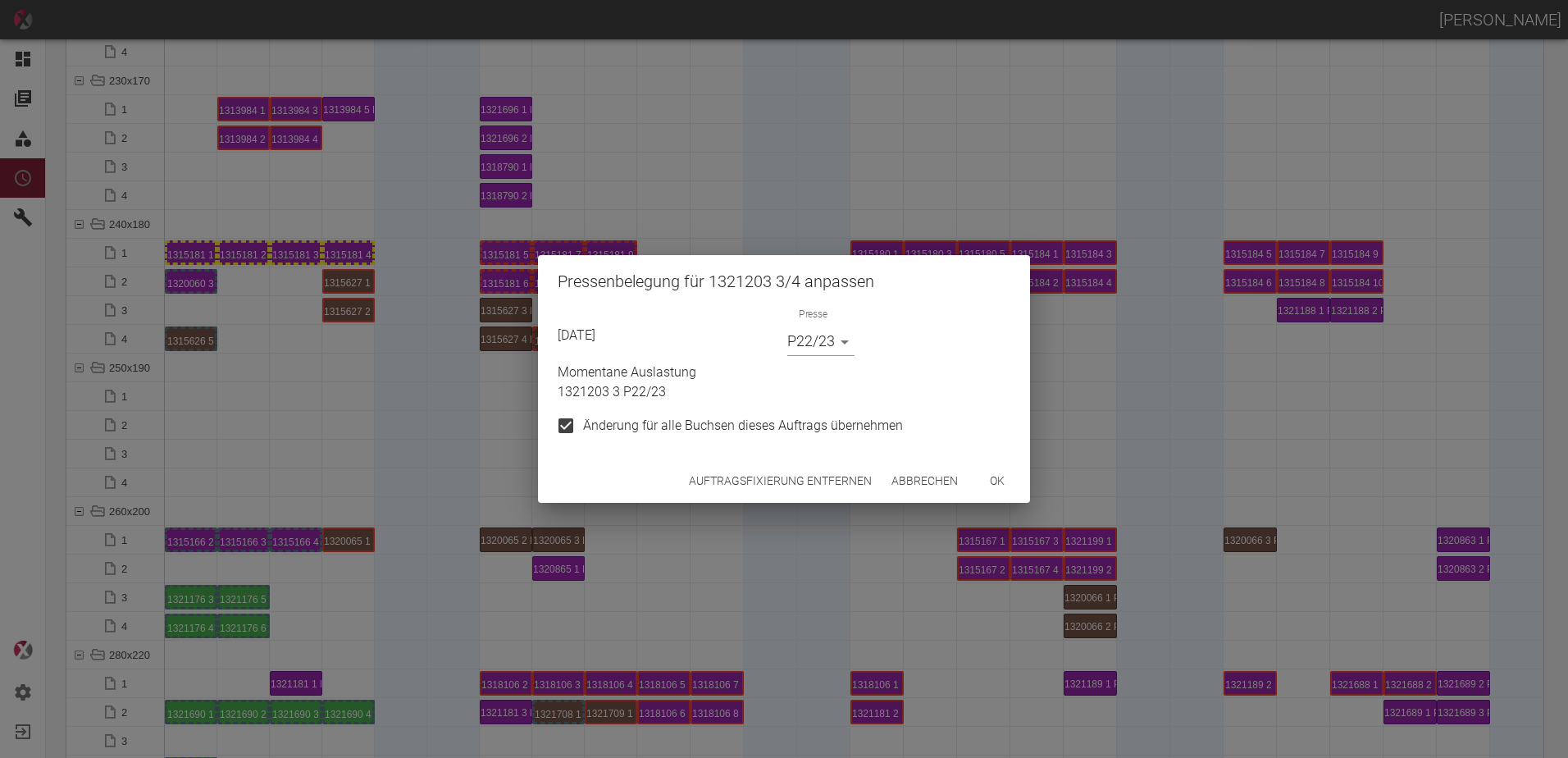
click at [839, 485] on button "Auftragsfixierung entfernen" at bounding box center [781, 482] width 196 height 30
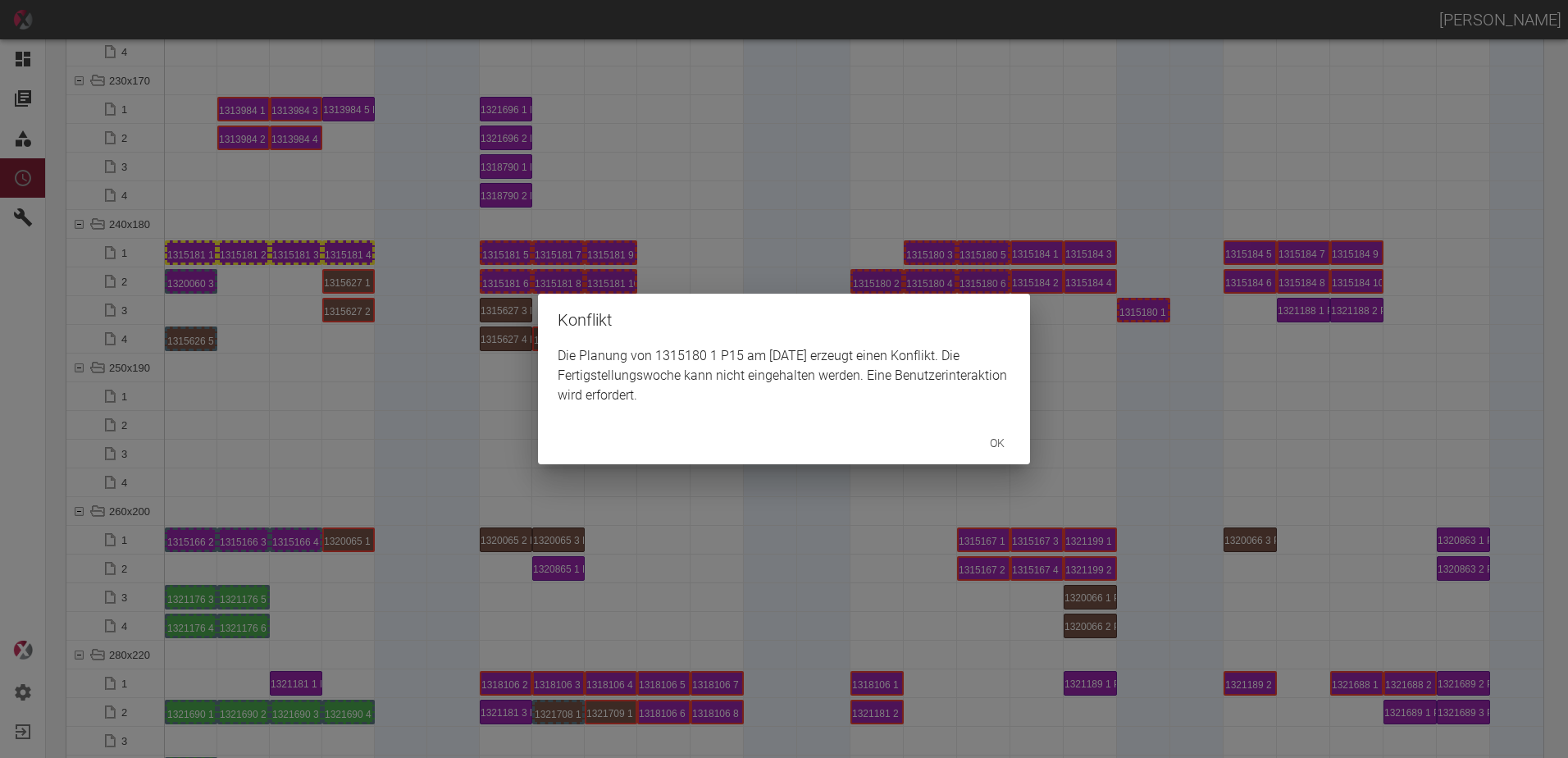
drag, startPoint x: 1156, startPoint y: 305, endPoint x: 1144, endPoint y: 312, distance: 13.9
click at [1154, 306] on div "Konflikt Die Planung von 1315180 1 P15 am 13.9.2025 erzeugt einen Konflikt. Die…" at bounding box center [784, 379] width 1568 height 758
drag, startPoint x: 1328, startPoint y: 398, endPoint x: 1408, endPoint y: 346, distance: 95.4
click at [1346, 393] on div "Konflikt Die Planung von 1315180 1 P15 am 18.9.2025 erzeugt einen Konflikt. Die…" at bounding box center [784, 379] width 1568 height 758
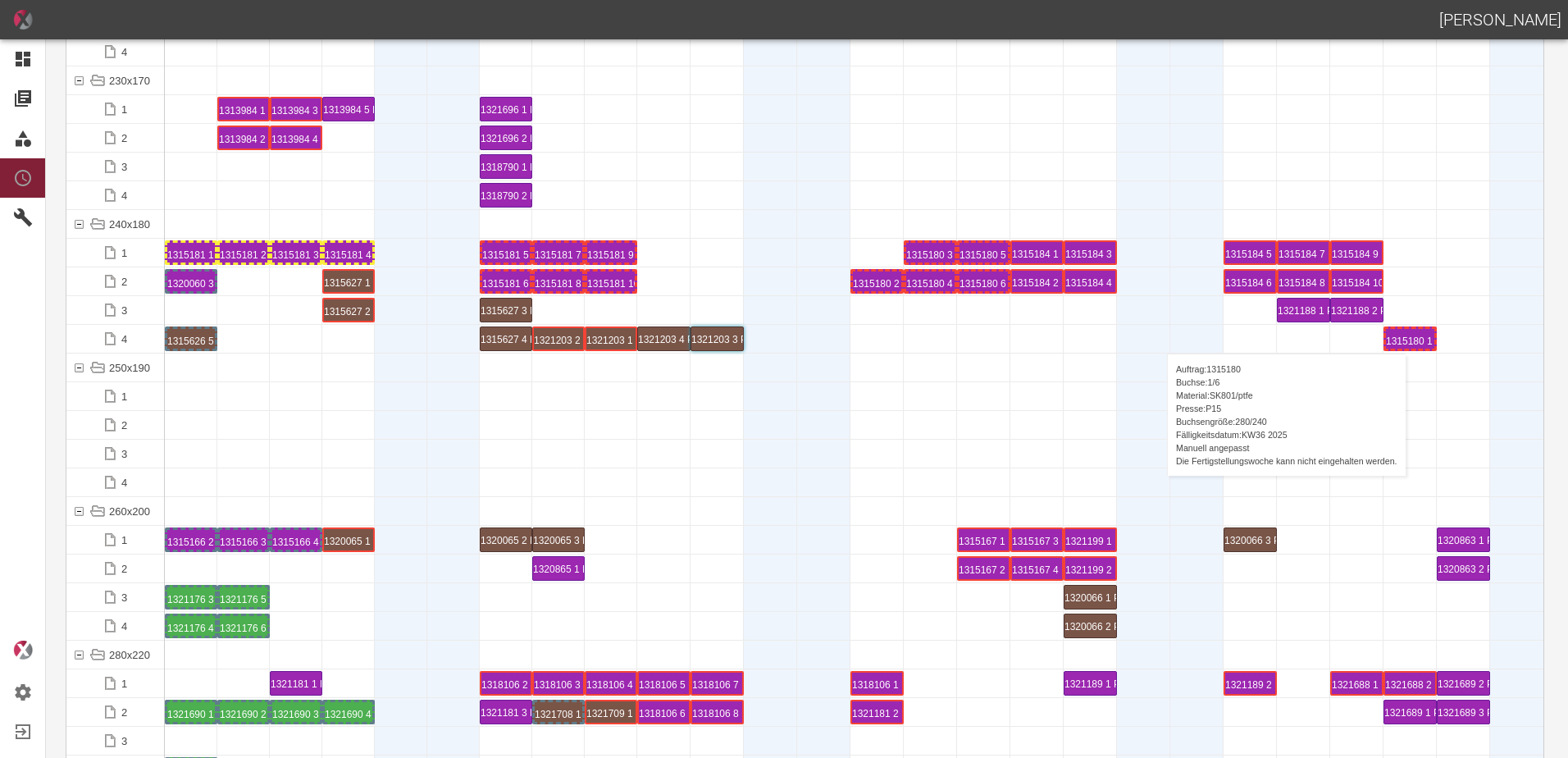
click at [1414, 337] on div "1315180 1 P15" at bounding box center [1410, 338] width 48 height 20
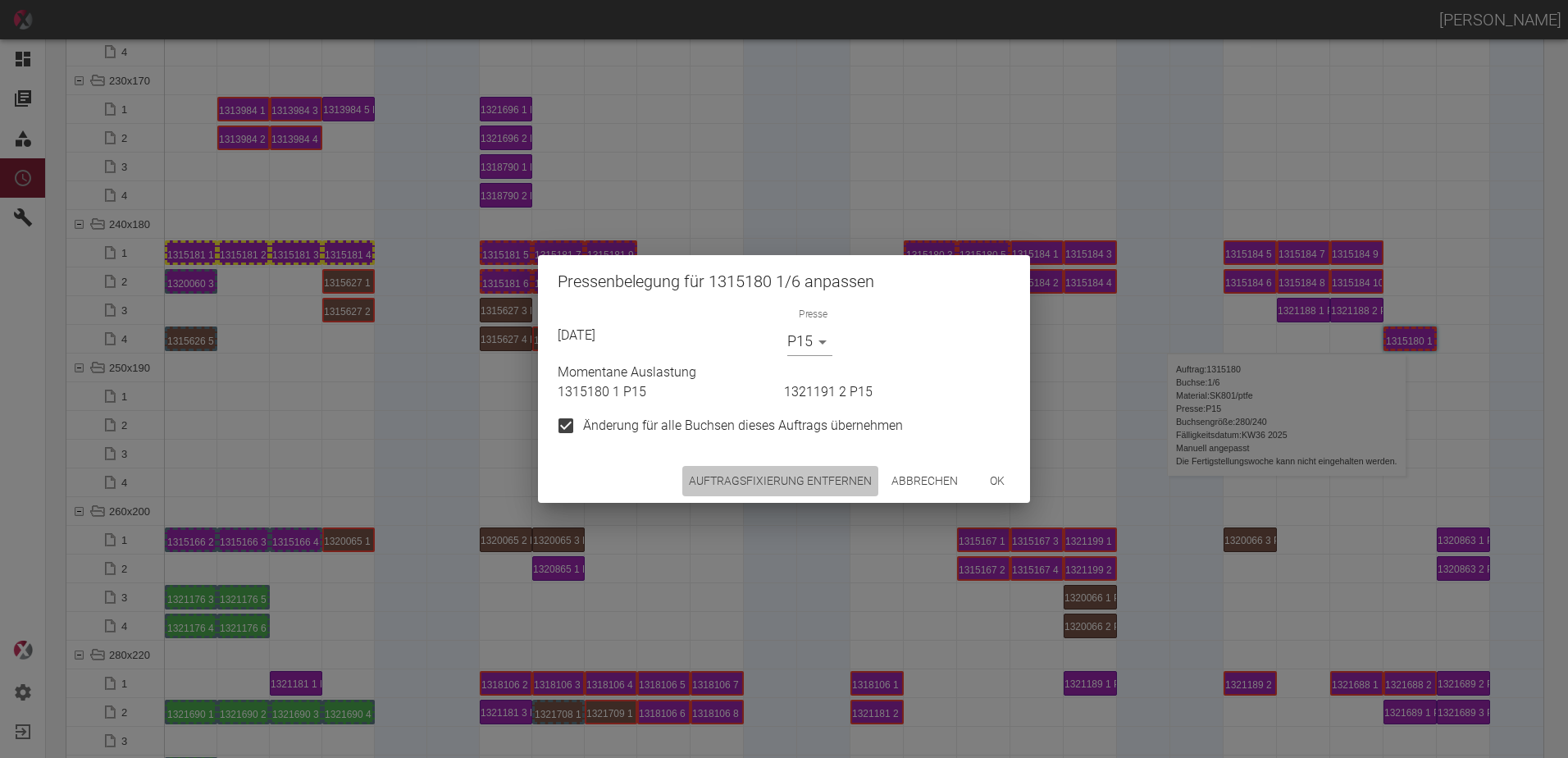
click at [848, 477] on button "Auftragsfixierung entfernen" at bounding box center [781, 482] width 196 height 30
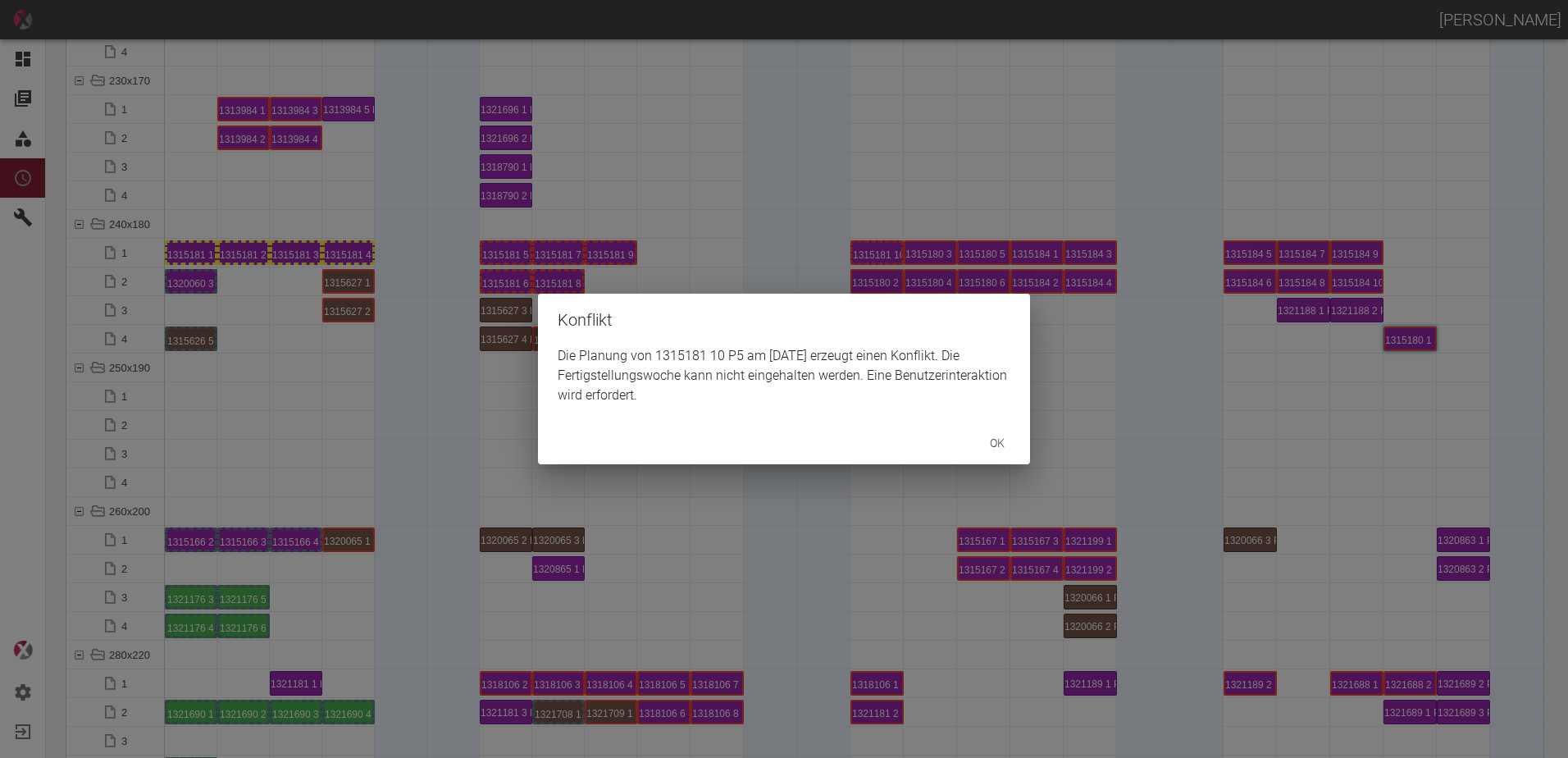
click at [610, 250] on div "Konflikt Die Planung von 1315181 10 P5 am 8.9.2025 erzeugt einen Konflikt. Die …" at bounding box center [784, 379] width 1568 height 758
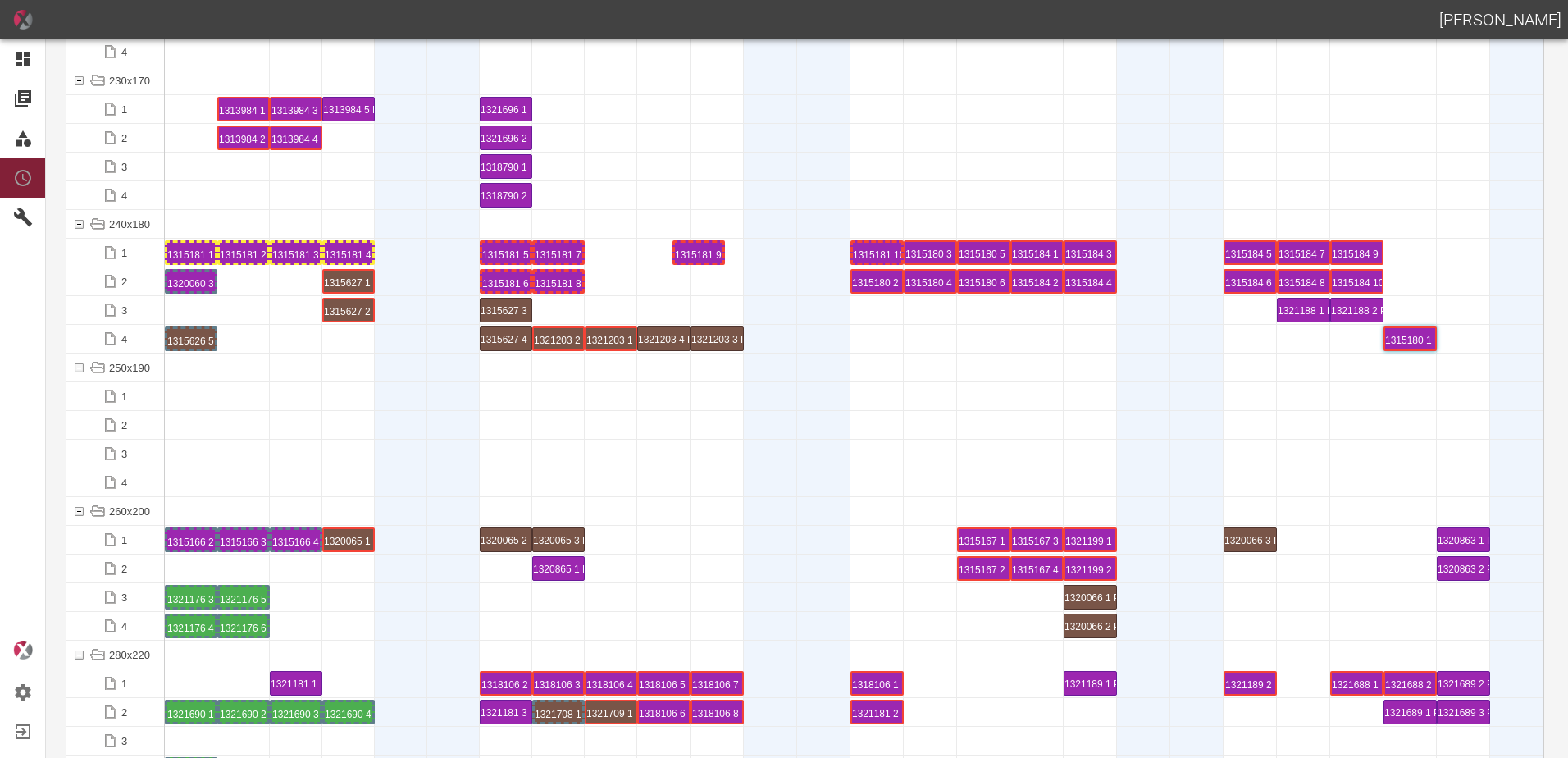
drag, startPoint x: 630, startPoint y: 253, endPoint x: 716, endPoint y: 237, distance: 87.5
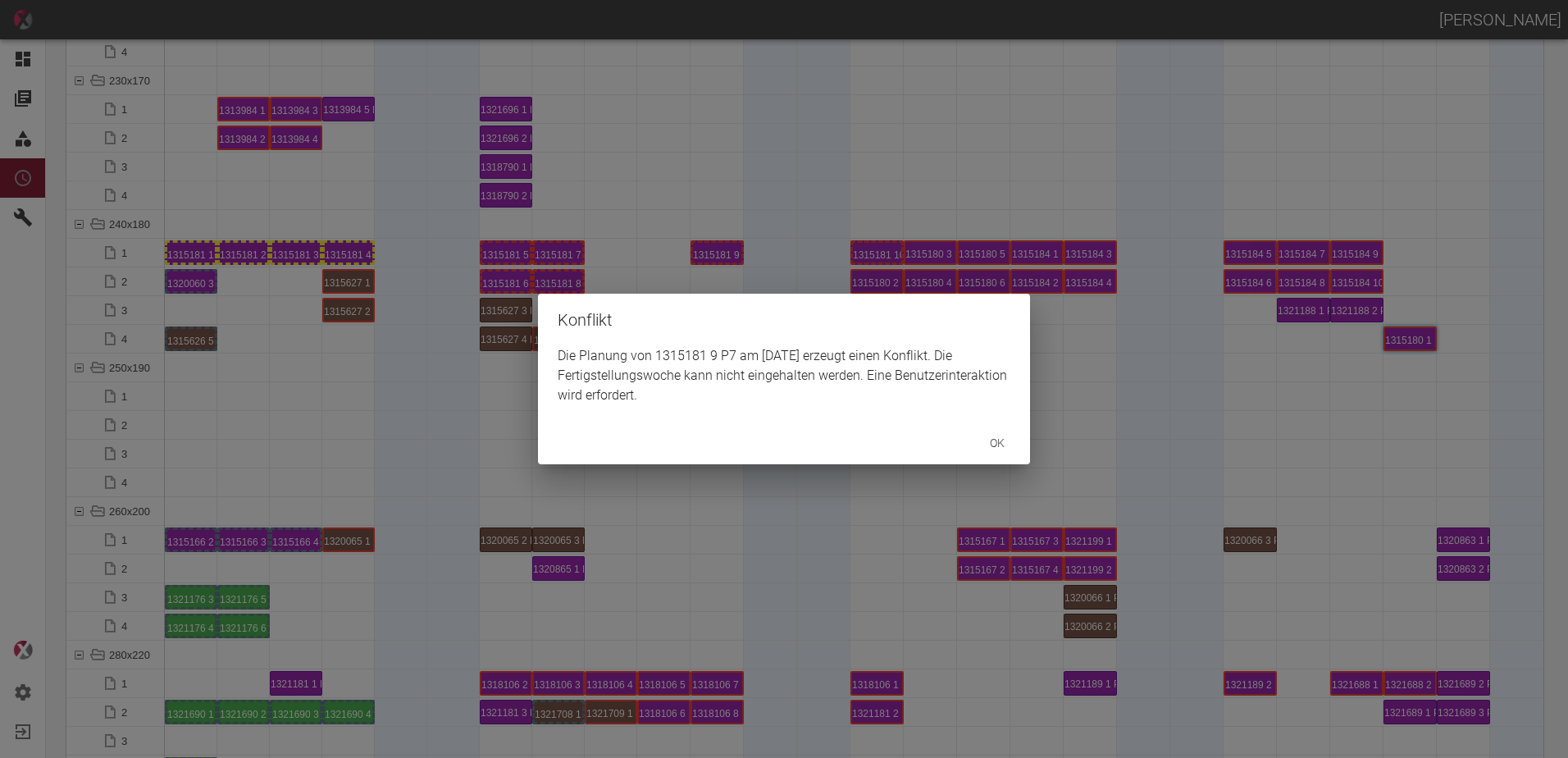
click at [629, 288] on div "Konflikt Die Planung von 1315181 9 P7 am 5.9.2025 erzeugt einen Konflikt. Die F…" at bounding box center [784, 379] width 1568 height 758
click at [595, 286] on div "Konflikt Die Planung von 1315181 8 P5 am 4.9.2025 erzeugt einen Konflikt. Die F…" at bounding box center [784, 379] width 1568 height 758
drag, startPoint x: 578, startPoint y: 286, endPoint x: 520, endPoint y: 298, distance: 59.2
click at [576, 287] on div "Konflikt Die Planung von 1315181 7 P7 am 3.9.2025 erzeugt einen Konflikt. Die F…" at bounding box center [784, 379] width 1568 height 758
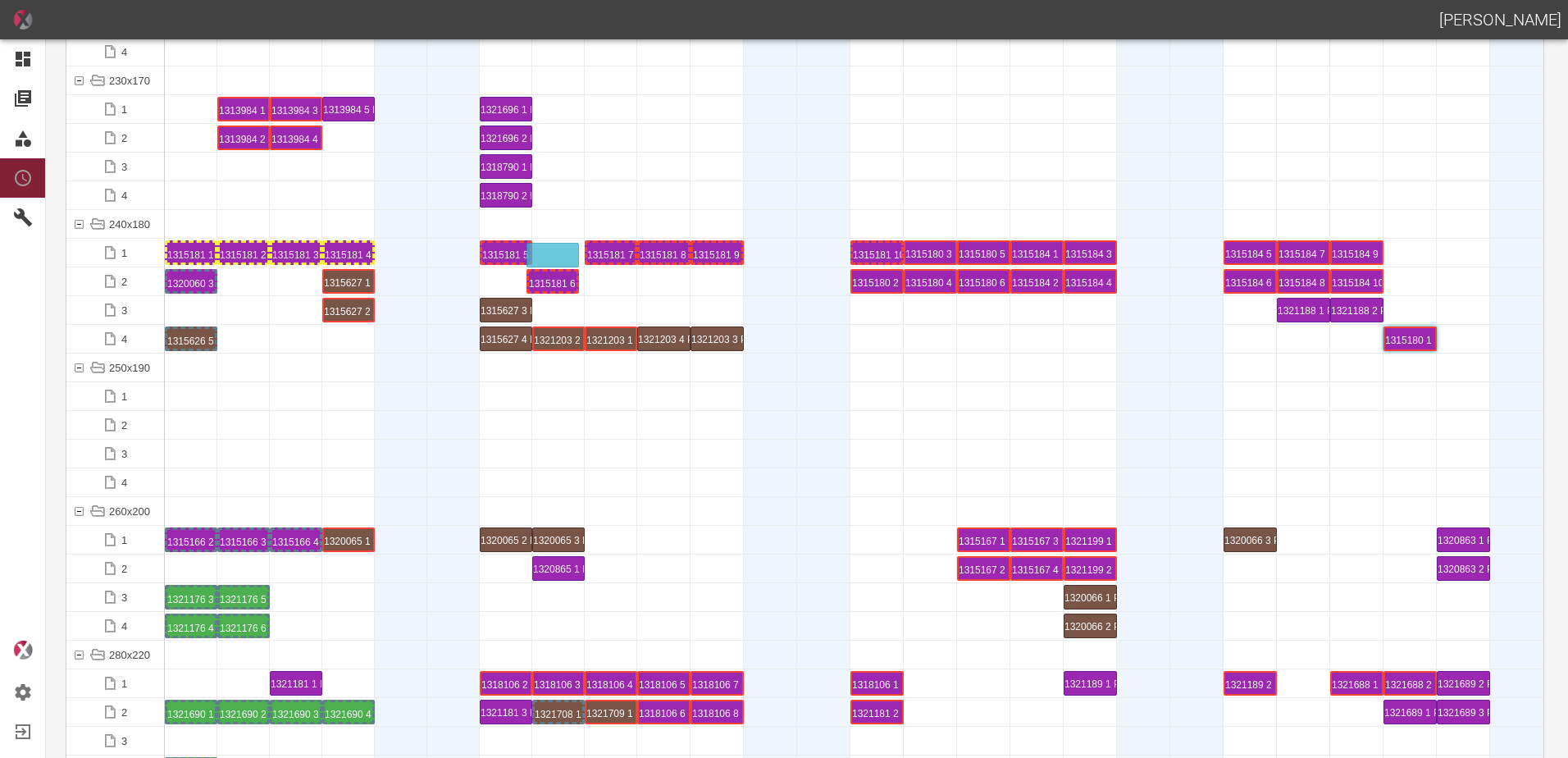
drag, startPoint x: 516, startPoint y: 287, endPoint x: 562, endPoint y: 240, distance: 65.8
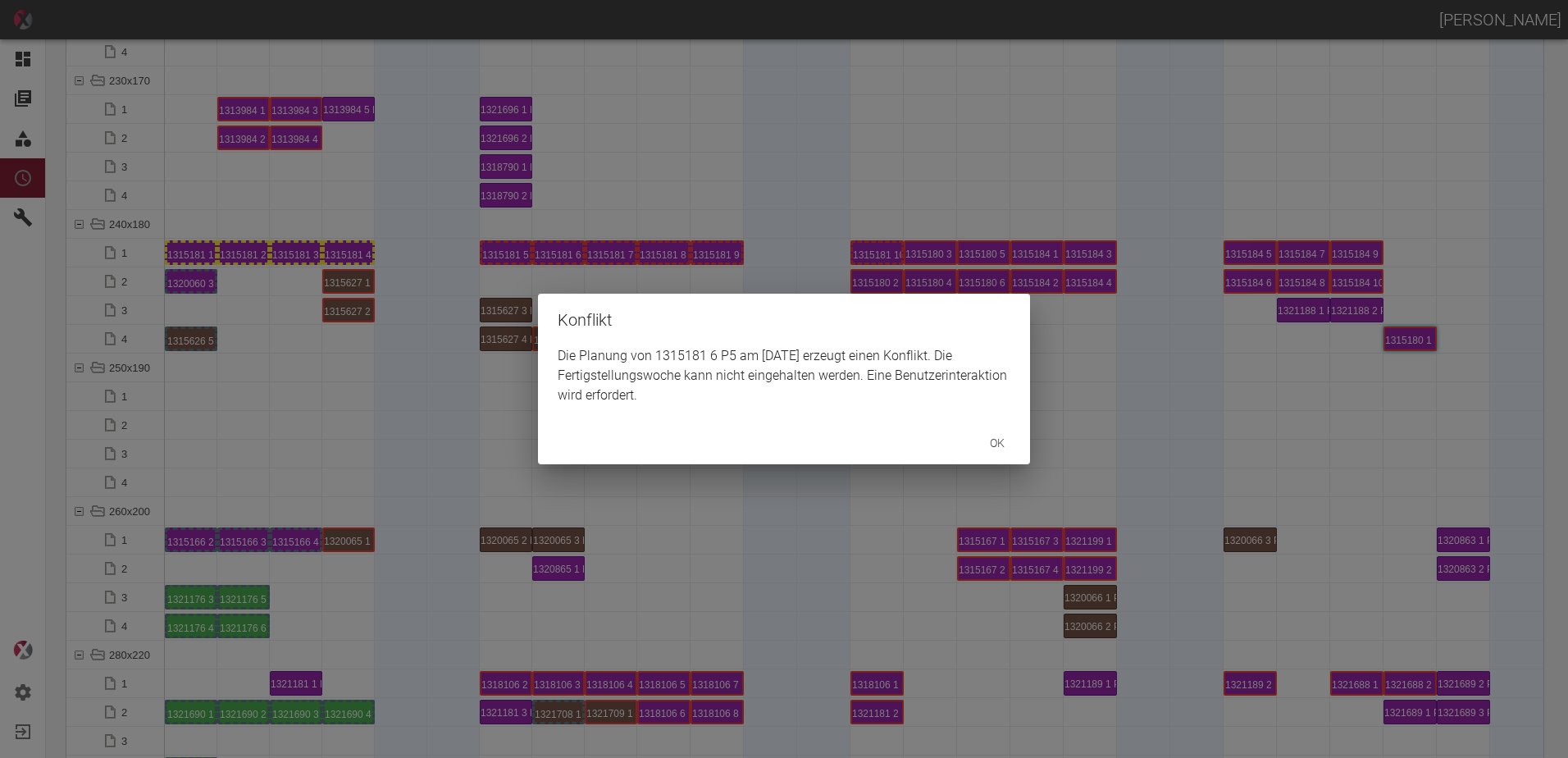
click at [553, 414] on div "Die Planung von 1315181 6 P5 am 2.9.2025 erzeugt einen Konflikt. Die Fertigstel…" at bounding box center [784, 383] width 492 height 75
click at [520, 371] on div "Konflikt Die Planung von 1315181 6 P5 am 2.9.2025 erzeugt einen Konflikt. Die F…" at bounding box center [784, 379] width 1568 height 758
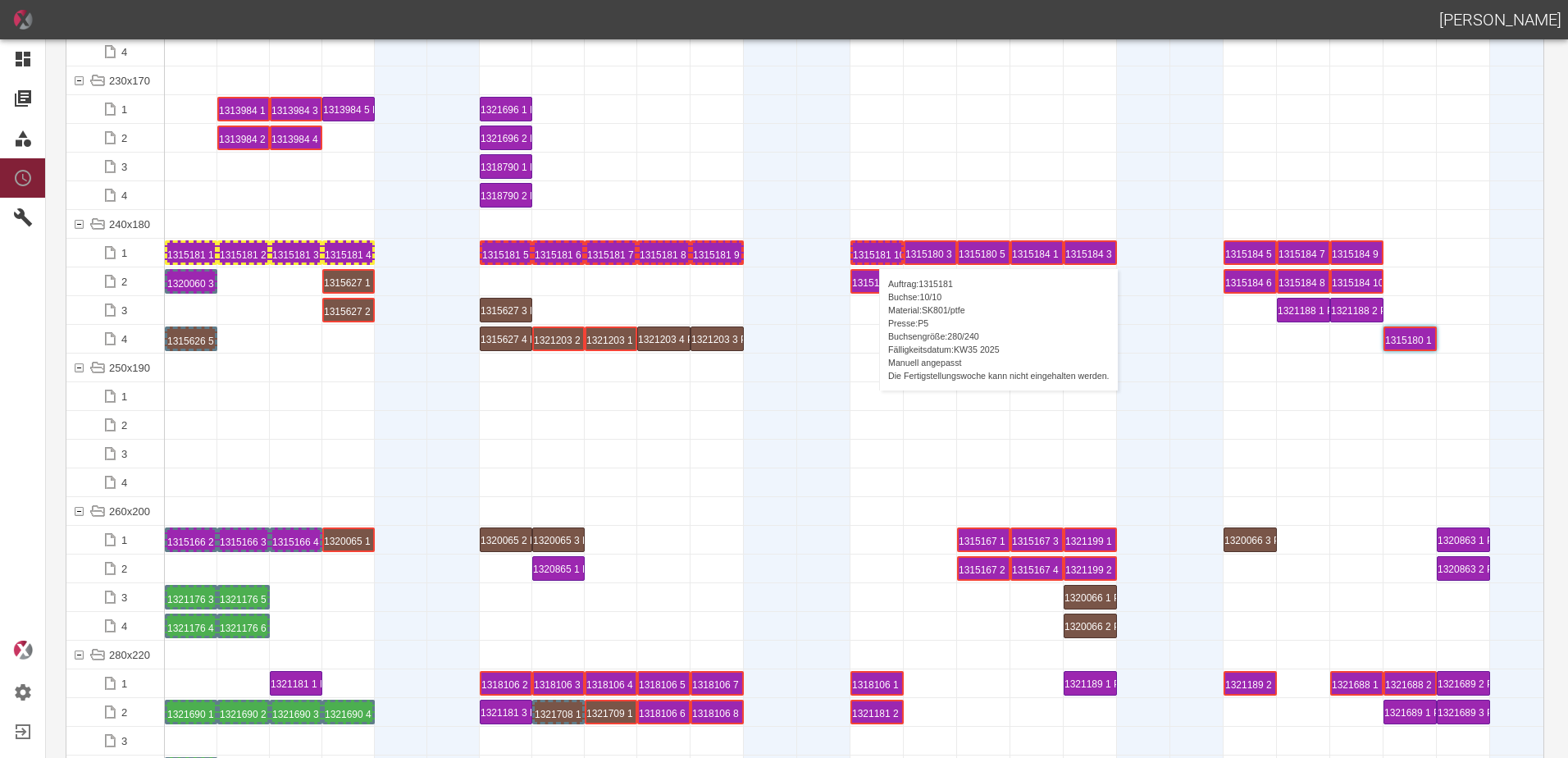
click at [871, 252] on div "1315181 10 P5" at bounding box center [877, 253] width 48 height 20
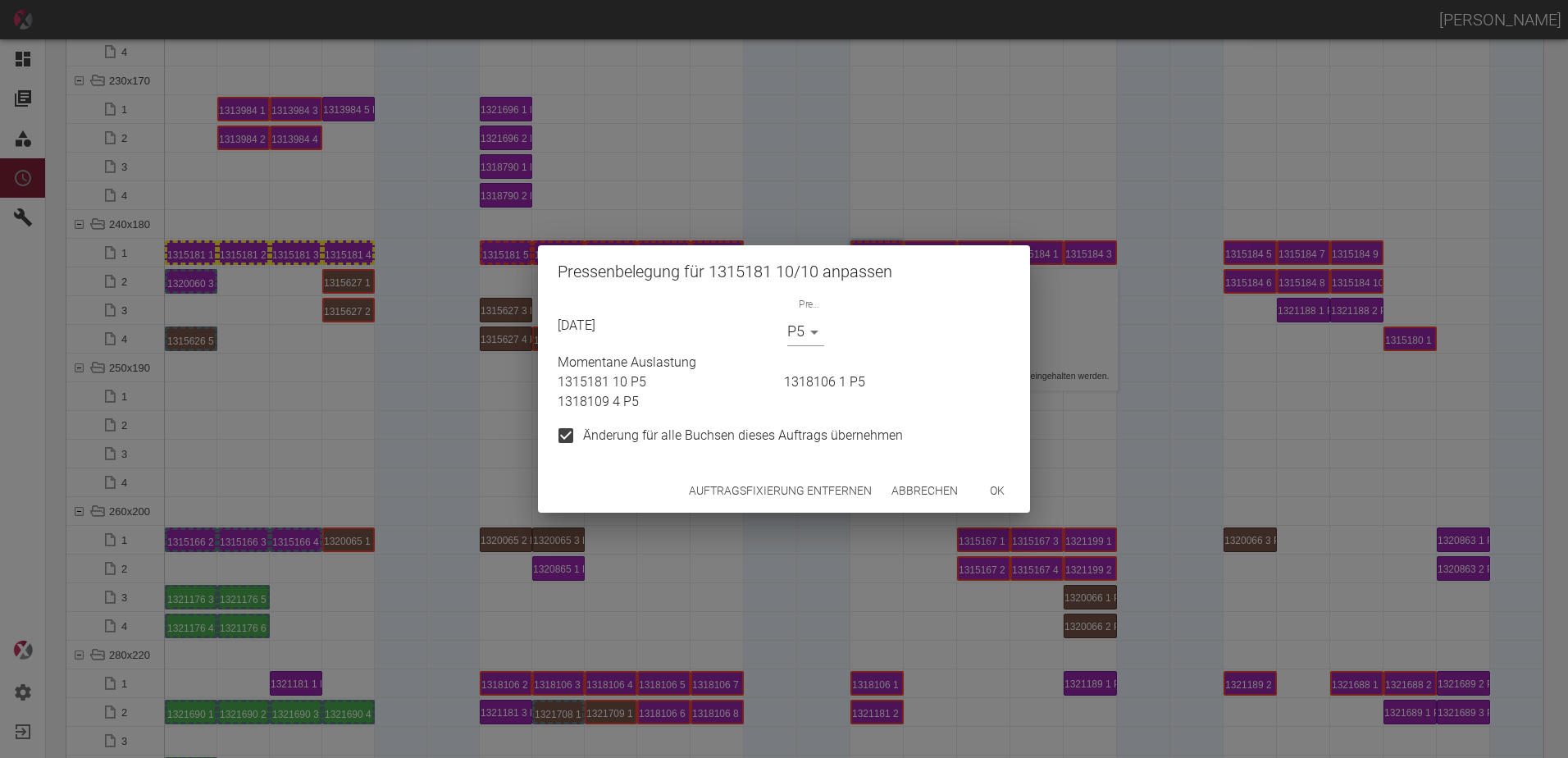
click at [780, 333] on p "08.09.2025" at bounding box center [669, 325] width 223 height 20
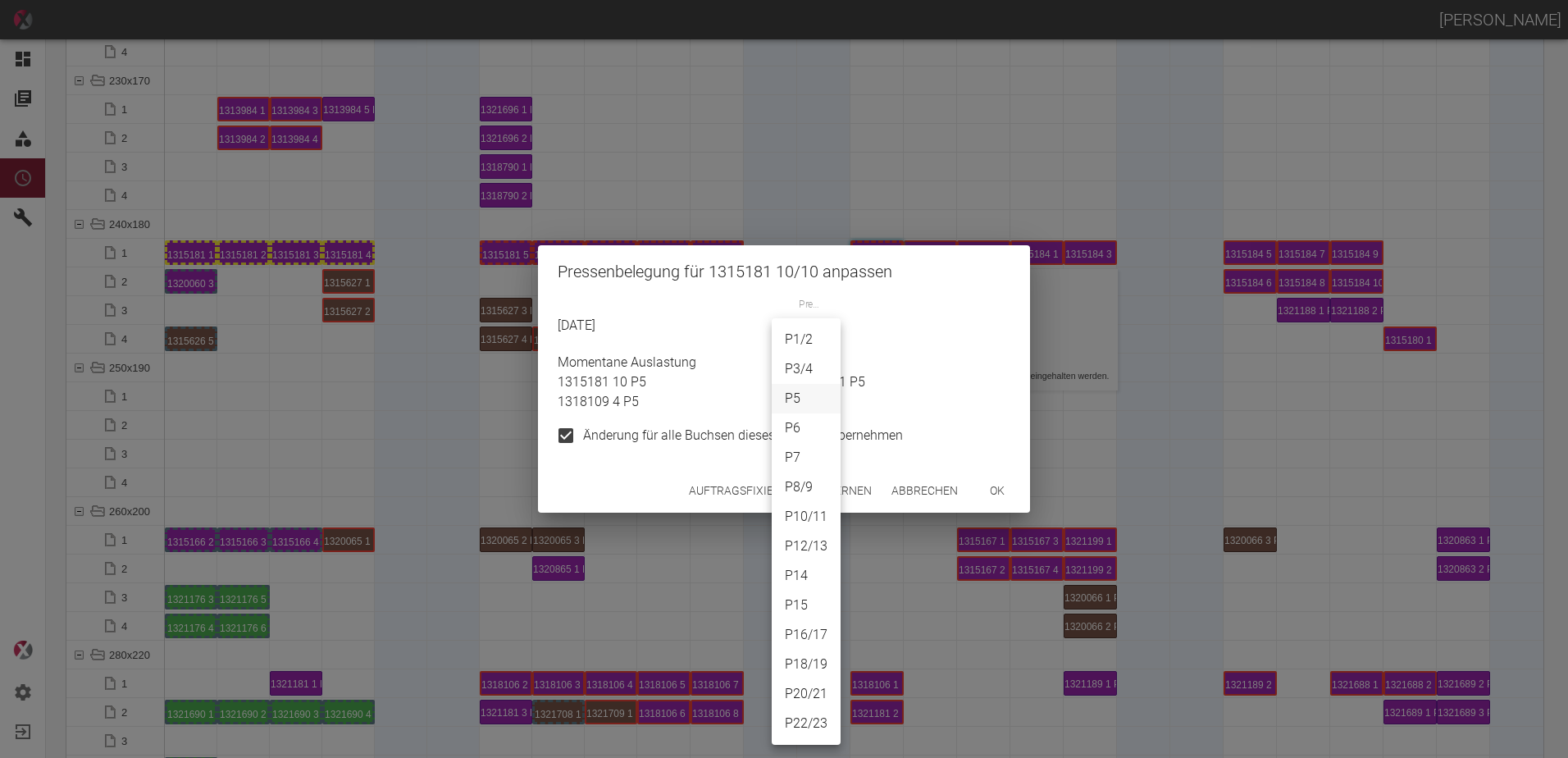
click at [812, 333] on body "ALEXANDER WERNECKE Dashboard Aufträge Materialien Planung Maschinen Einstellung…" at bounding box center [784, 379] width 1568 height 758
click at [803, 454] on li "P7" at bounding box center [806, 457] width 69 height 29
type input "P7"
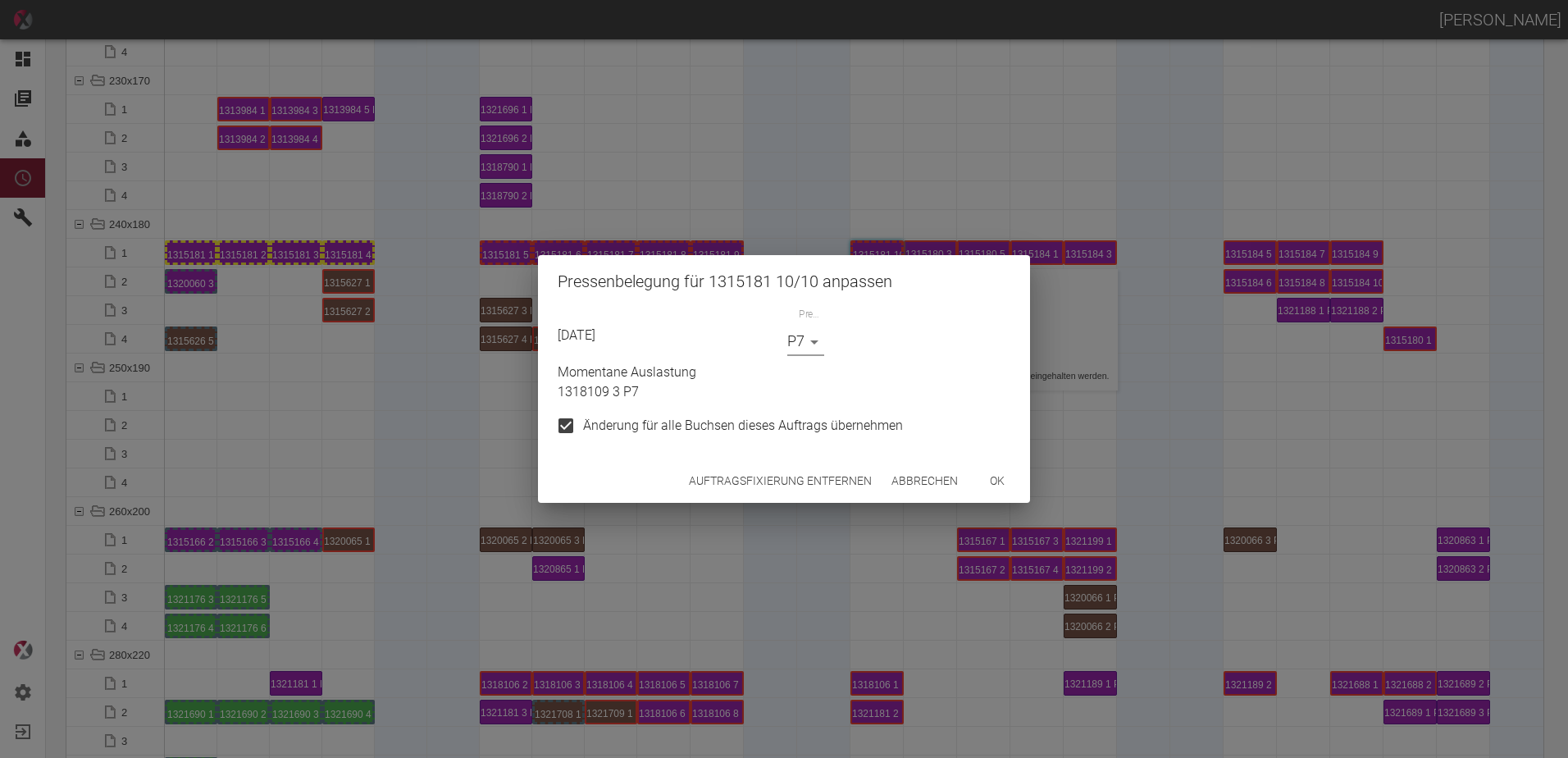
click at [982, 490] on button "ok" at bounding box center [997, 482] width 52 height 30
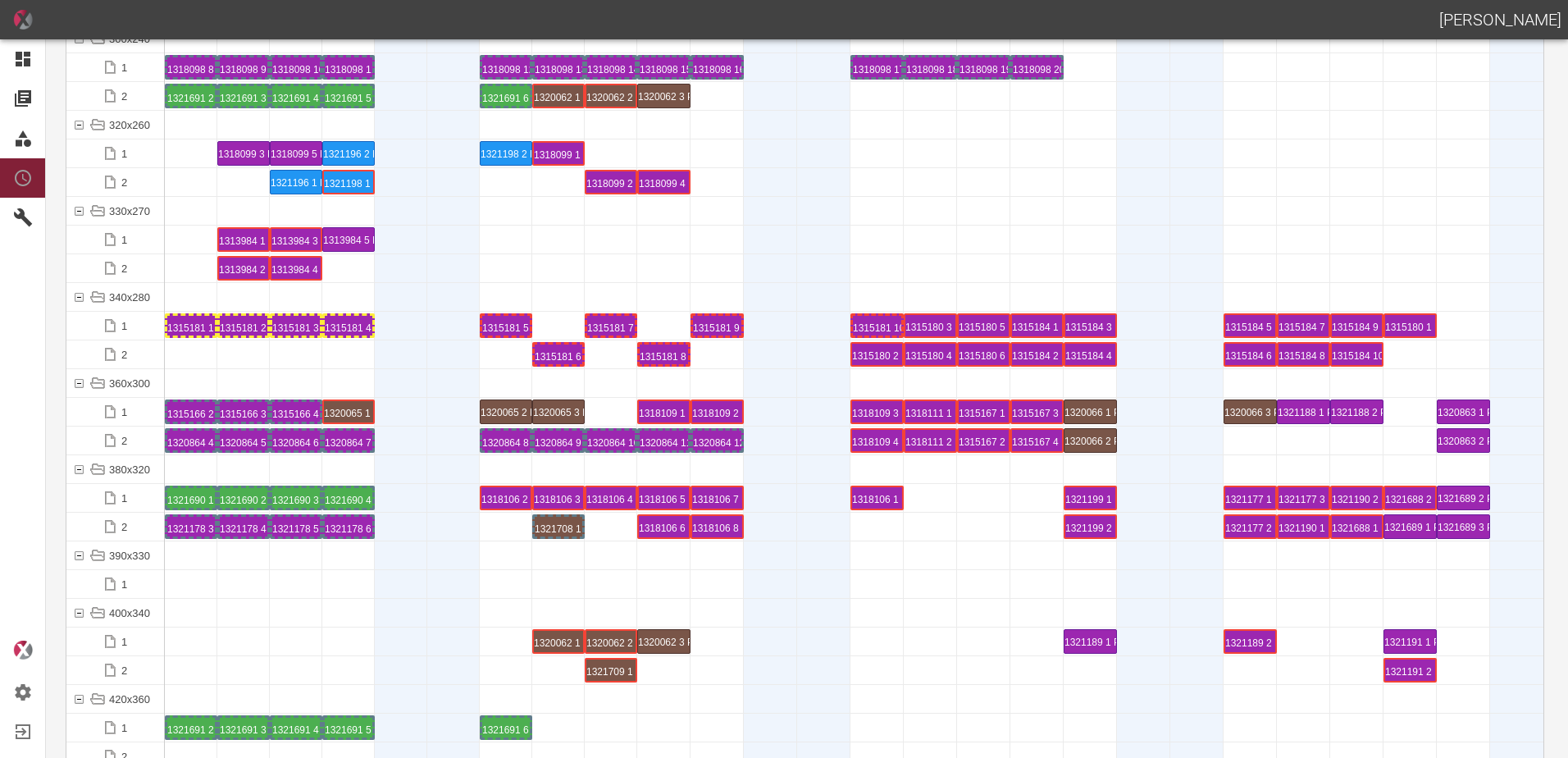
scroll to position [5988, 0]
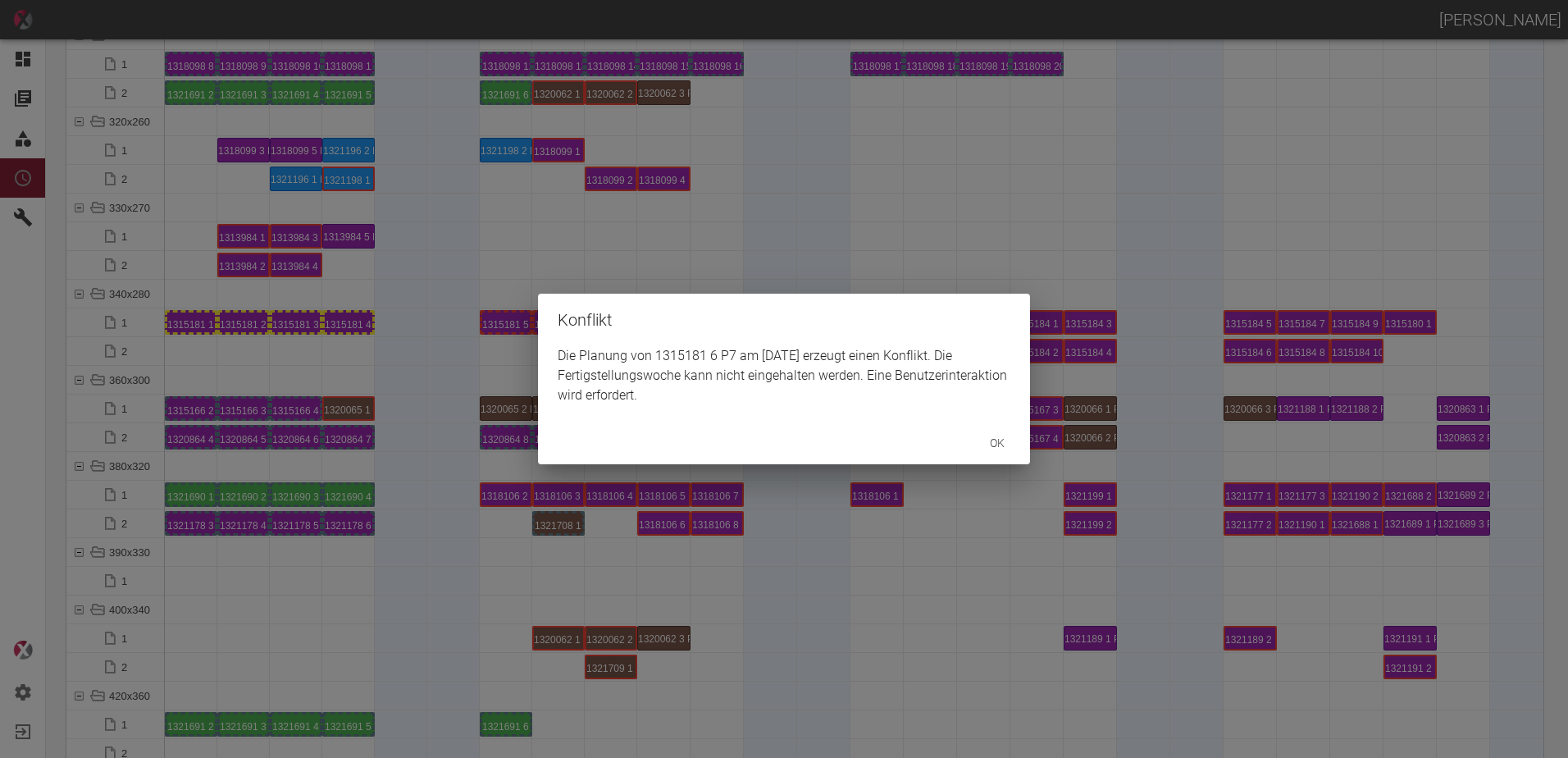
click at [665, 351] on div "Die Planung von 1315181 6 P7 am 2.9.2025 erzeugt einen Konflikt. Die Fertigstel…" at bounding box center [784, 383] width 492 height 75
drag, startPoint x: 624, startPoint y: 489, endPoint x: 673, endPoint y: 429, distance: 77.5
click at [628, 487] on div "Konflikt Die Planung von 1315181 6 P7 am 2.9.2025 erzeugt einen Konflikt. Die F…" at bounding box center [784, 379] width 1568 height 758
click at [487, 255] on div "Konflikt Die Planung von 1315181 8 P7 am 4.9.2025 erzeugt einen Konflikt. Die F…" at bounding box center [784, 379] width 1568 height 758
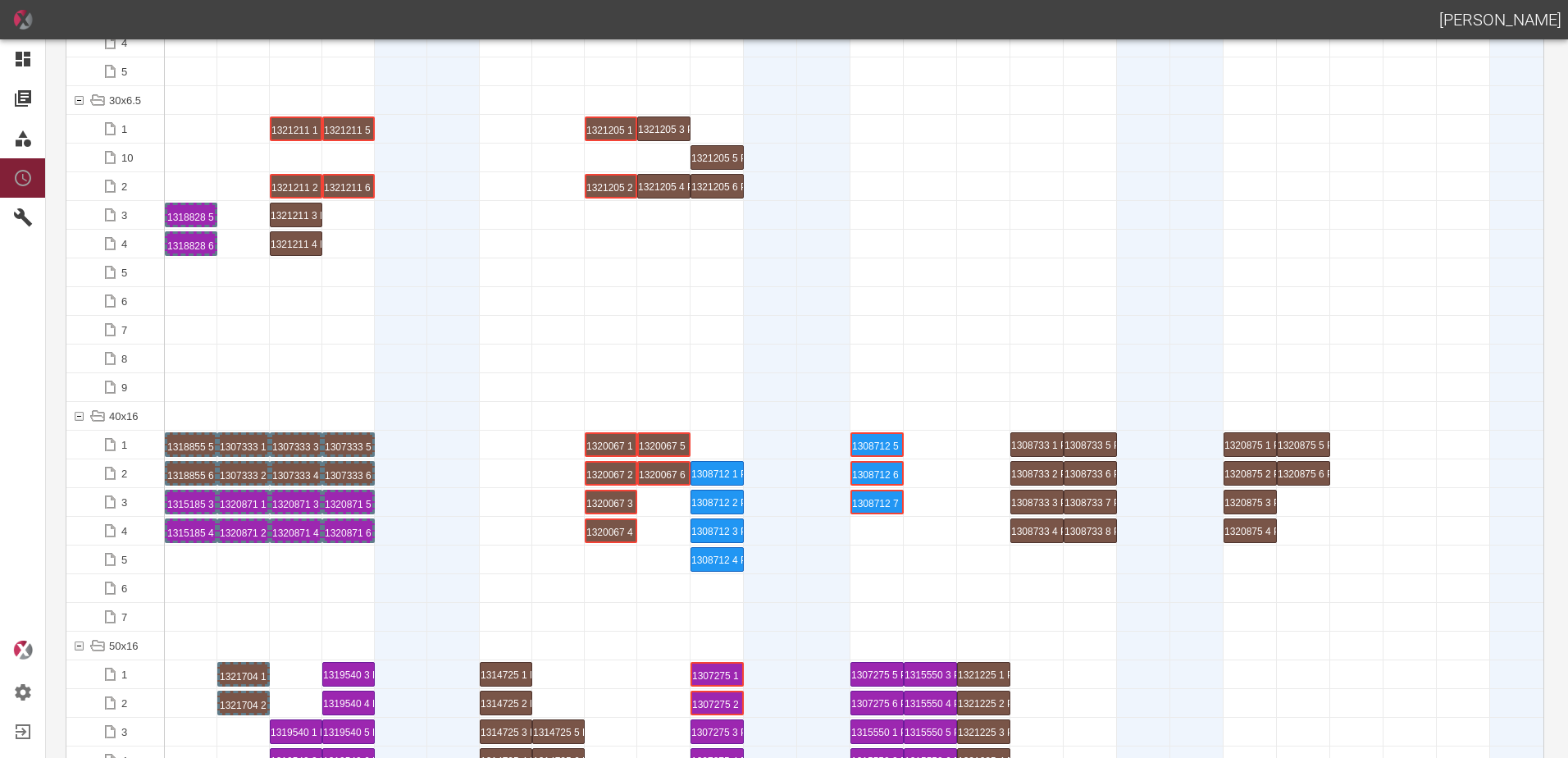
scroll to position [0, 0]
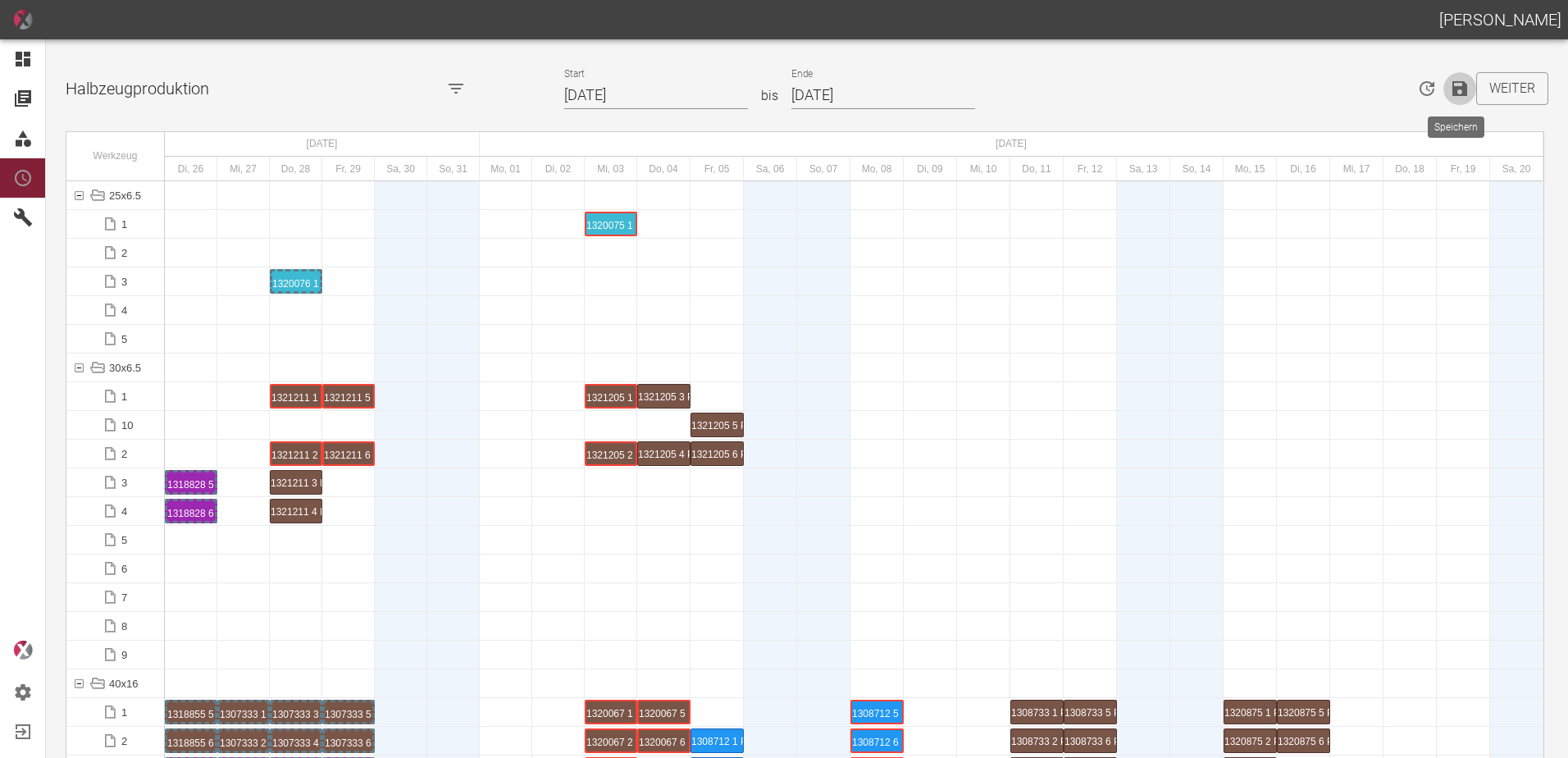
click at [1460, 94] on icon "Speichern" at bounding box center [1460, 88] width 15 height 15
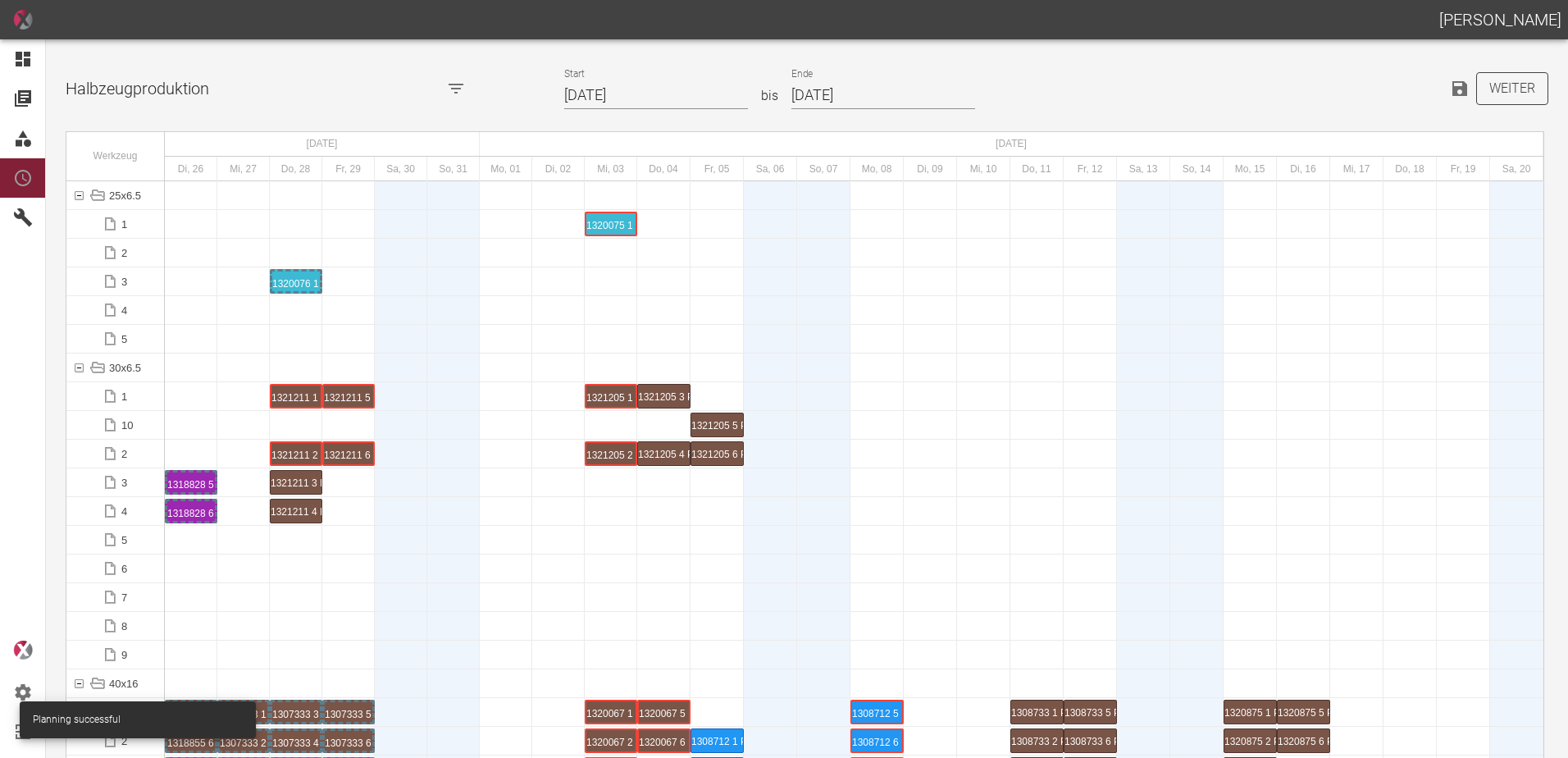
click at [1486, 81] on button "Weiter" at bounding box center [1513, 88] width 72 height 33
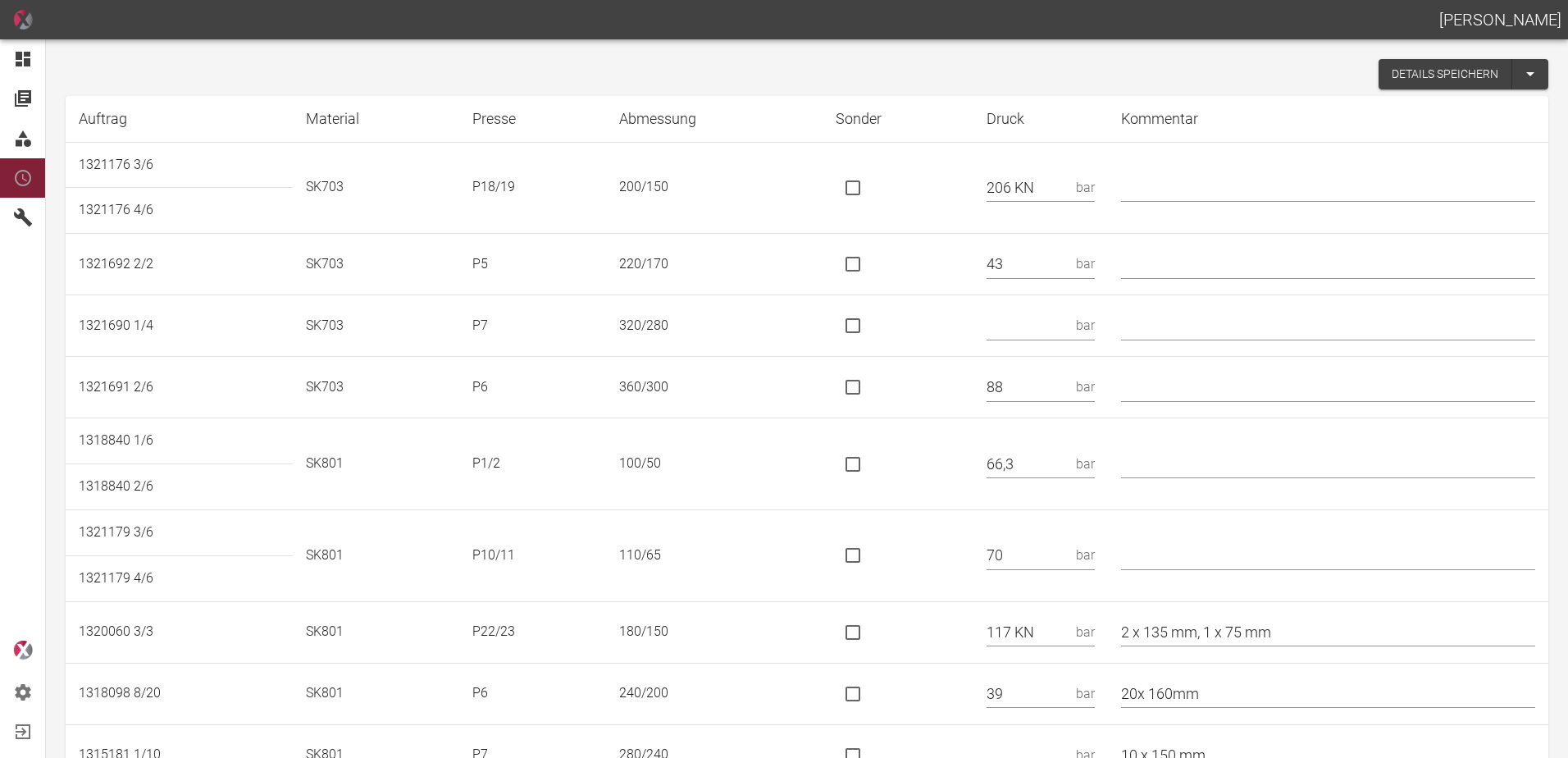
click at [892, 186] on td at bounding box center [898, 187] width 152 height 92
click at [870, 183] on input "is socket special" at bounding box center [853, 188] width 34 height 34
checkbox input "true"
click at [1082, 300] on td "bar" at bounding box center [1041, 326] width 135 height 62
click at [1057, 315] on input "text" at bounding box center [1028, 326] width 83 height 28
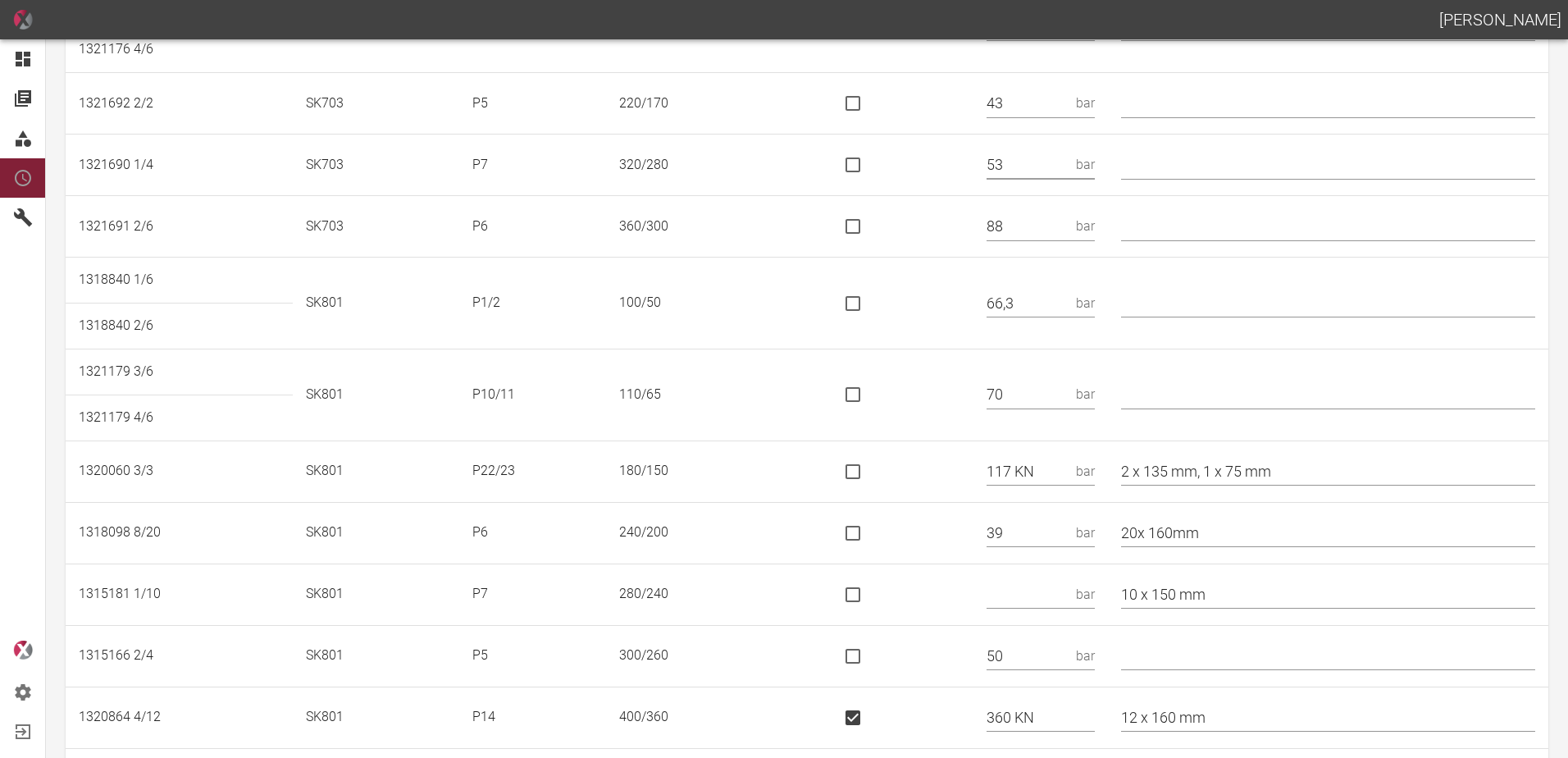
scroll to position [164, 0]
type input "53"
drag, startPoint x: 1058, startPoint y: 301, endPoint x: 948, endPoint y: 306, distance: 110.1
click at [951, 300] on tr "1318840 1/6 SK801 P1/2 100/50 66,3 bar" at bounding box center [806, 277] width 1483 height 46
type input "66"
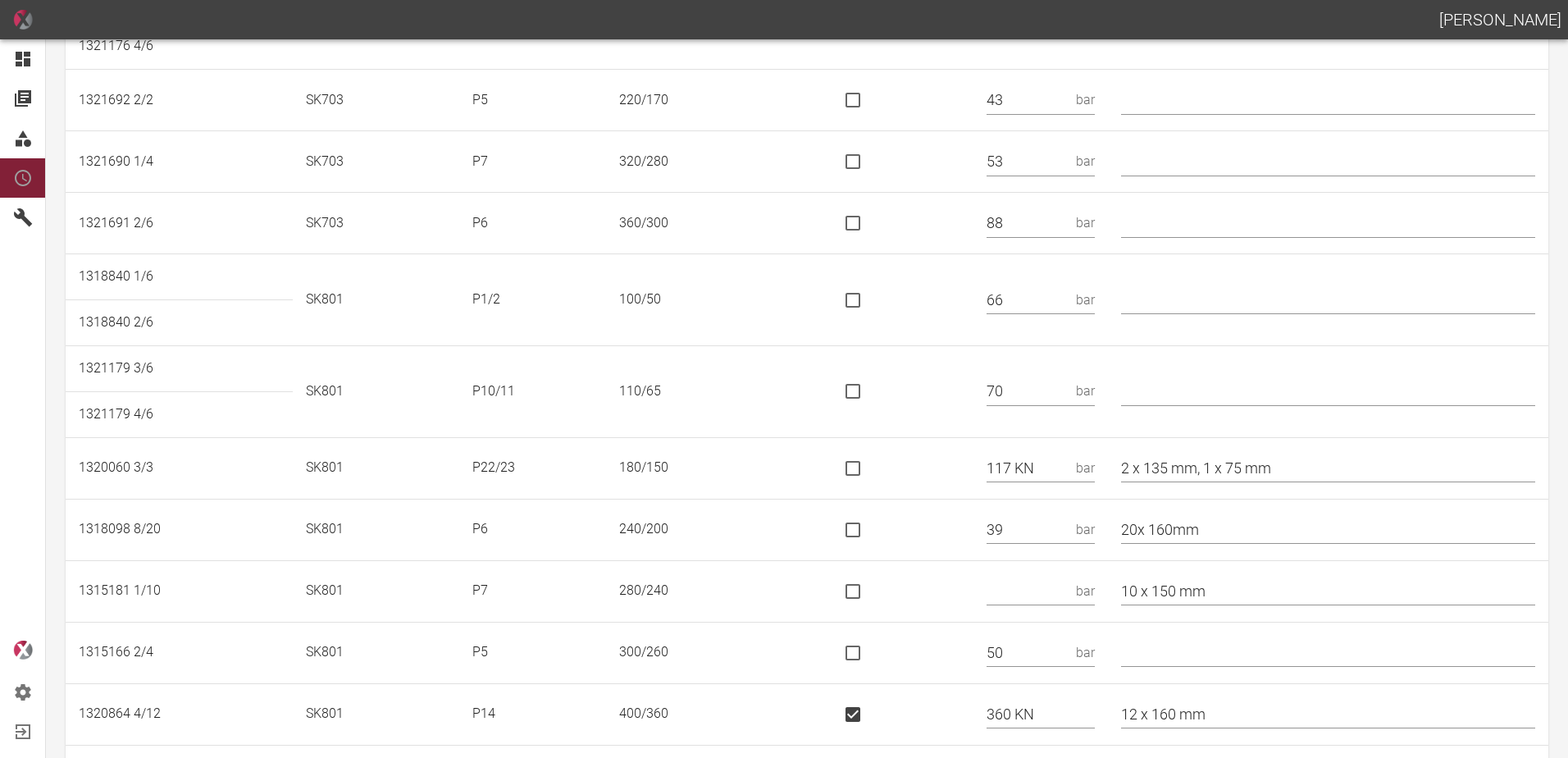
click at [954, 444] on td at bounding box center [898, 467] width 152 height 62
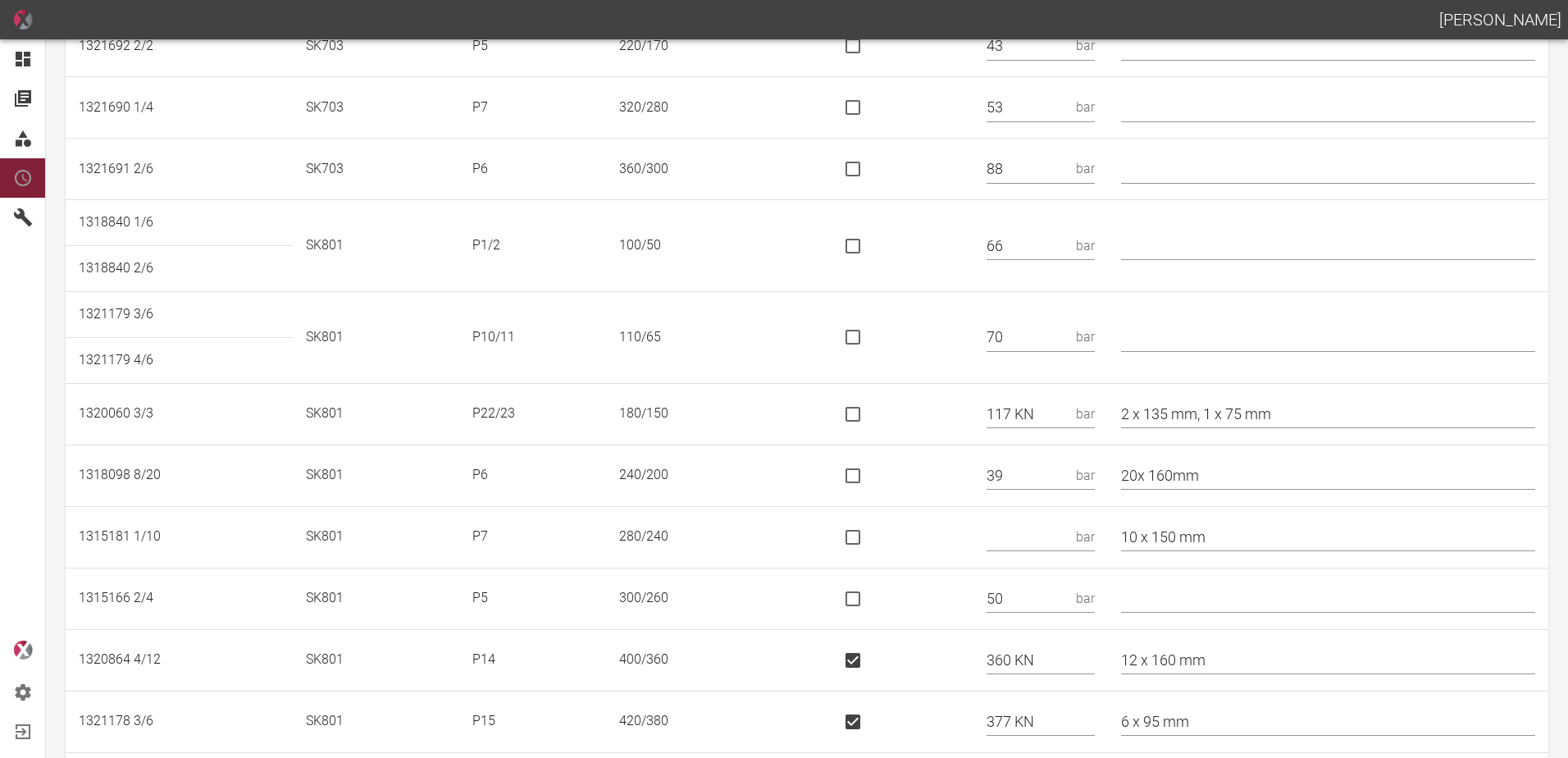
scroll to position [246, 0]
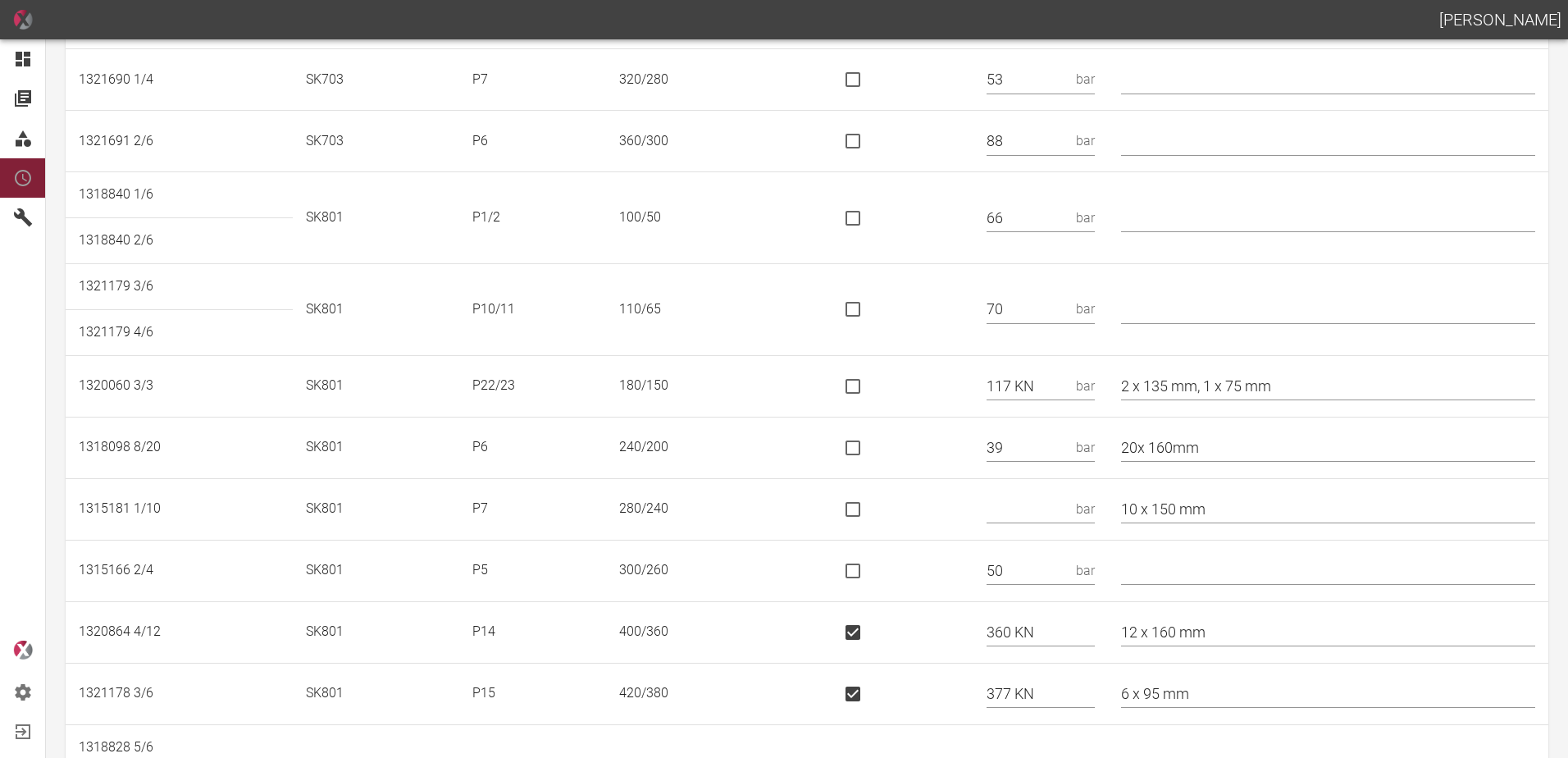
click at [859, 391] on input "is socket special" at bounding box center [853, 387] width 34 height 34
checkbox input "true"
click at [1309, 380] on input "2 x 135 mm, 1 x 75 mm" at bounding box center [1329, 386] width 414 height 28
type input "2 x 135 mm, 1 x 75 mm / *90x60"
click at [923, 485] on td at bounding box center [898, 508] width 152 height 62
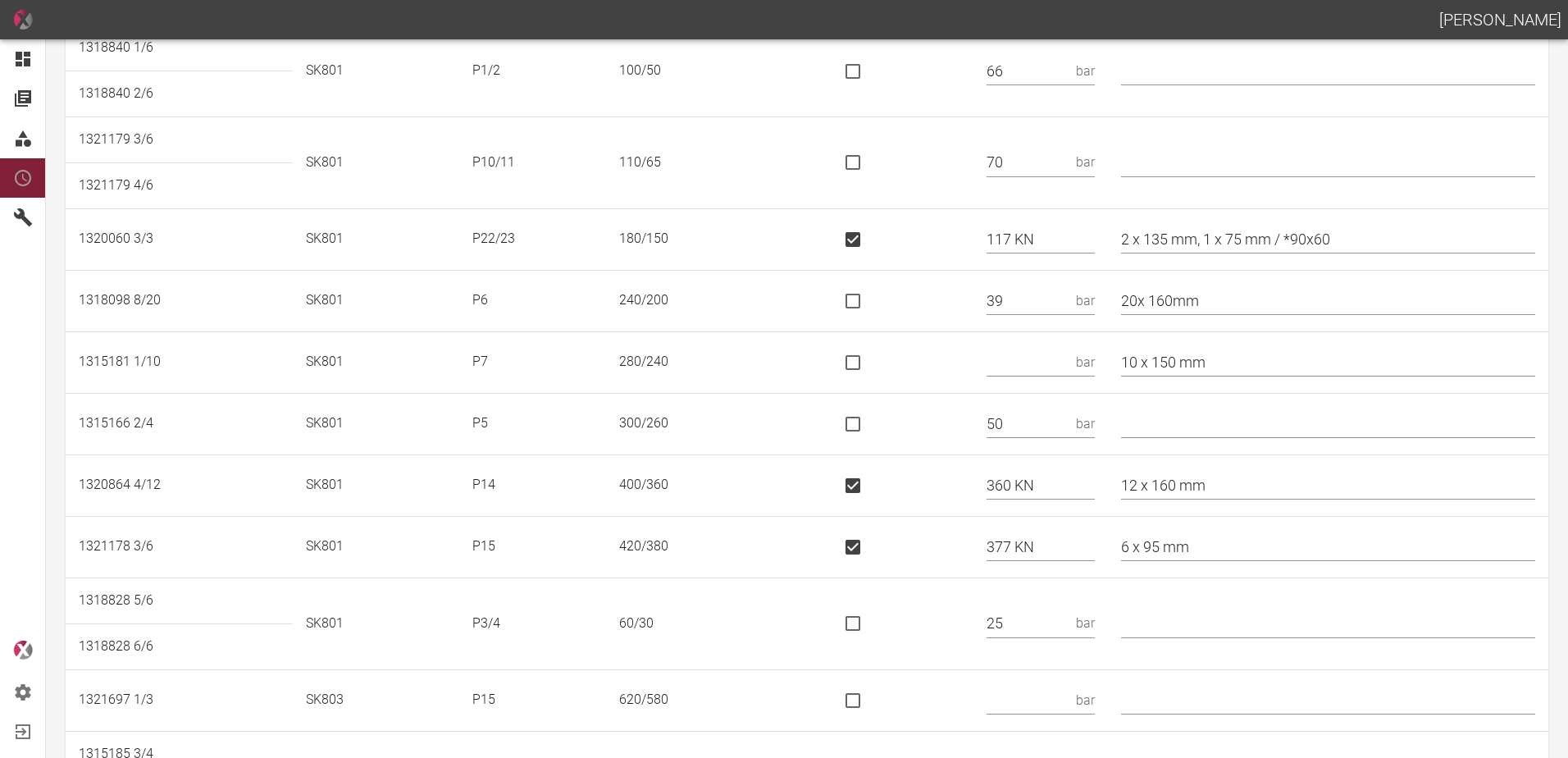
scroll to position [410, 0]
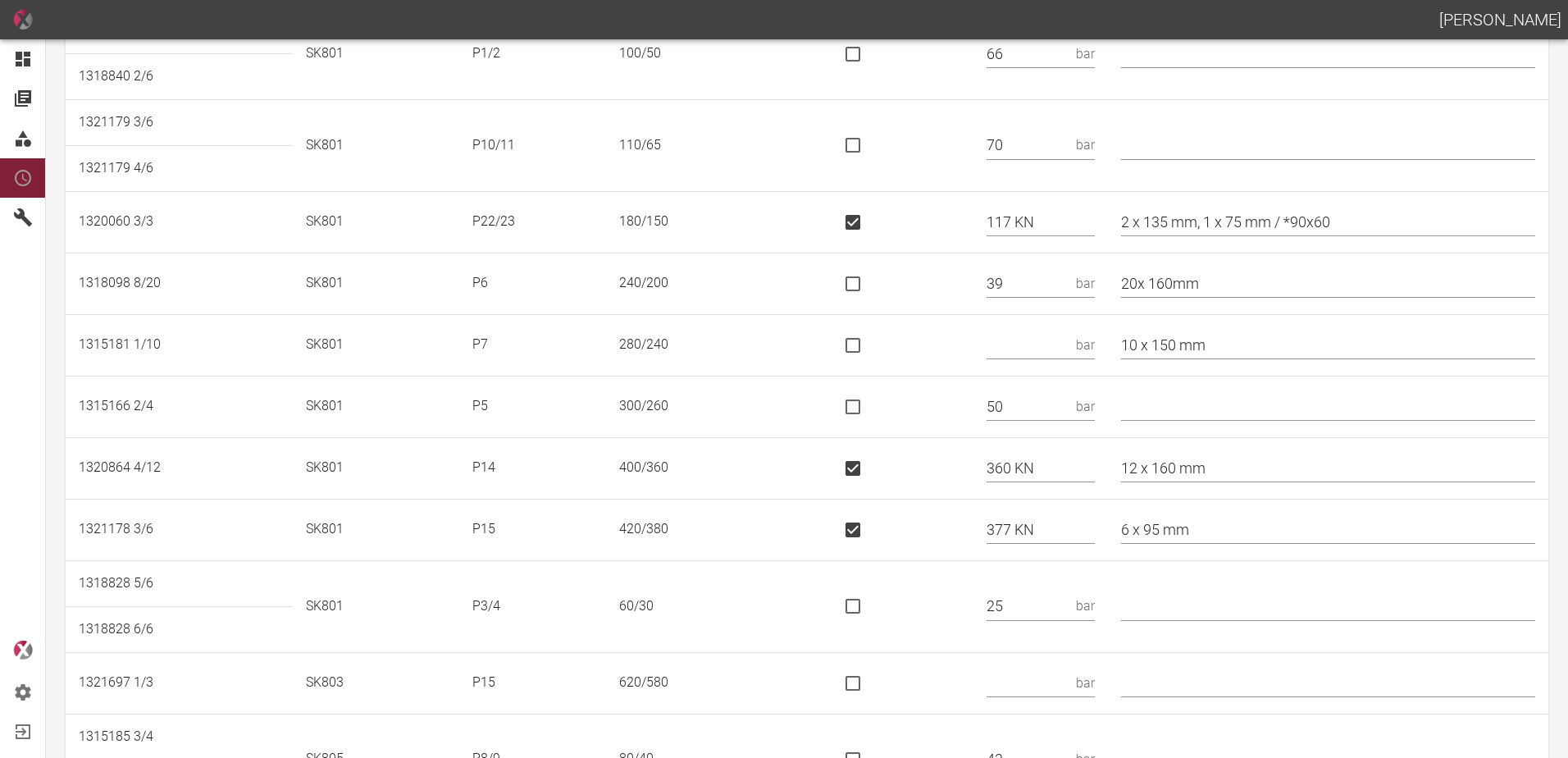
click at [1030, 353] on input "text" at bounding box center [1028, 345] width 83 height 28
type input "46"
click at [974, 438] on td at bounding box center [898, 467] width 152 height 62
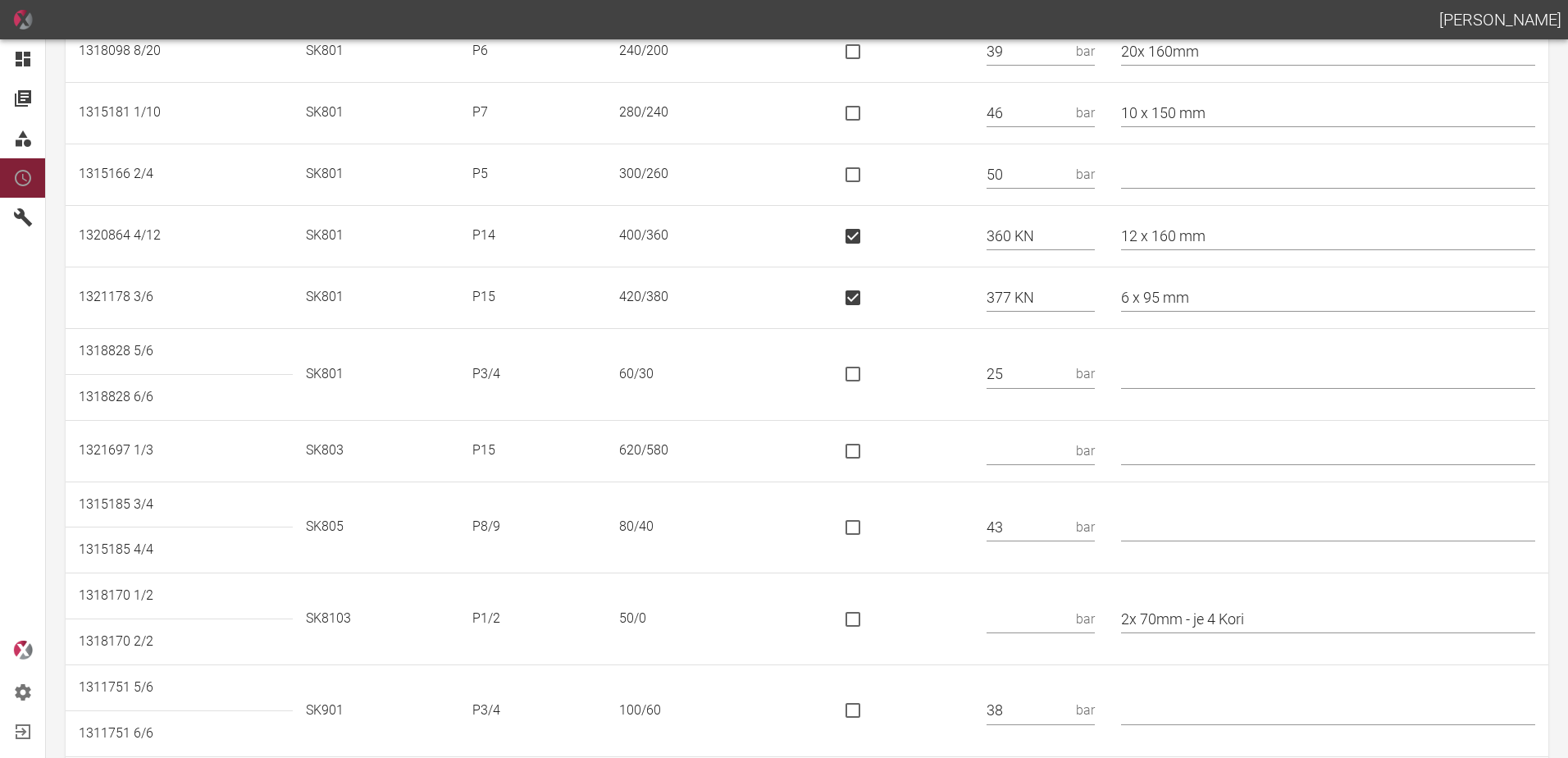
scroll to position [656, 0]
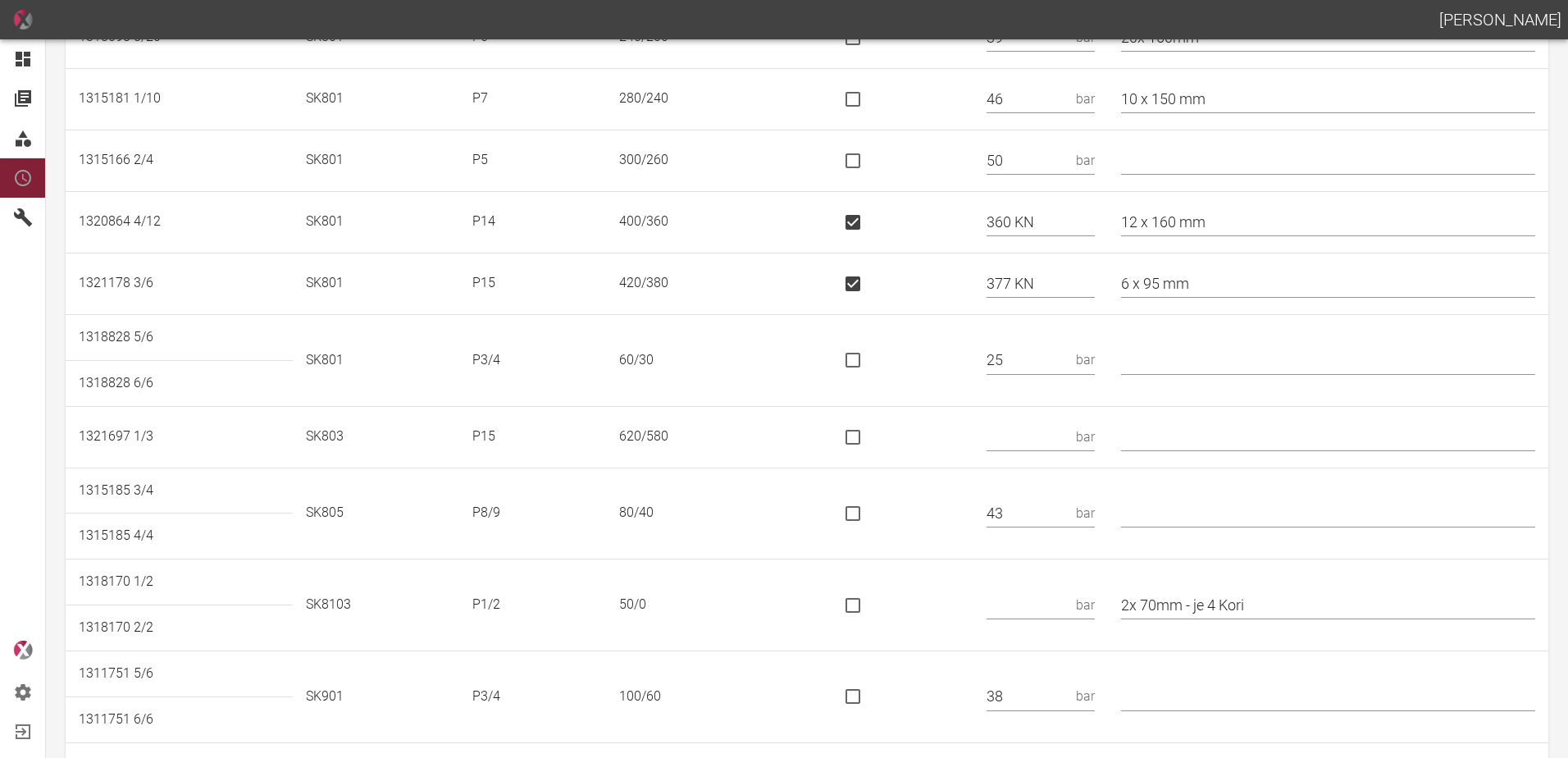
click at [1037, 430] on input "text" at bounding box center [1028, 437] width 83 height 28
type input "566 KN"
click at [859, 430] on input "is socket special" at bounding box center [853, 437] width 34 height 34
checkbox input "true"
click at [1229, 523] on input "text" at bounding box center [1329, 513] width 414 height 28
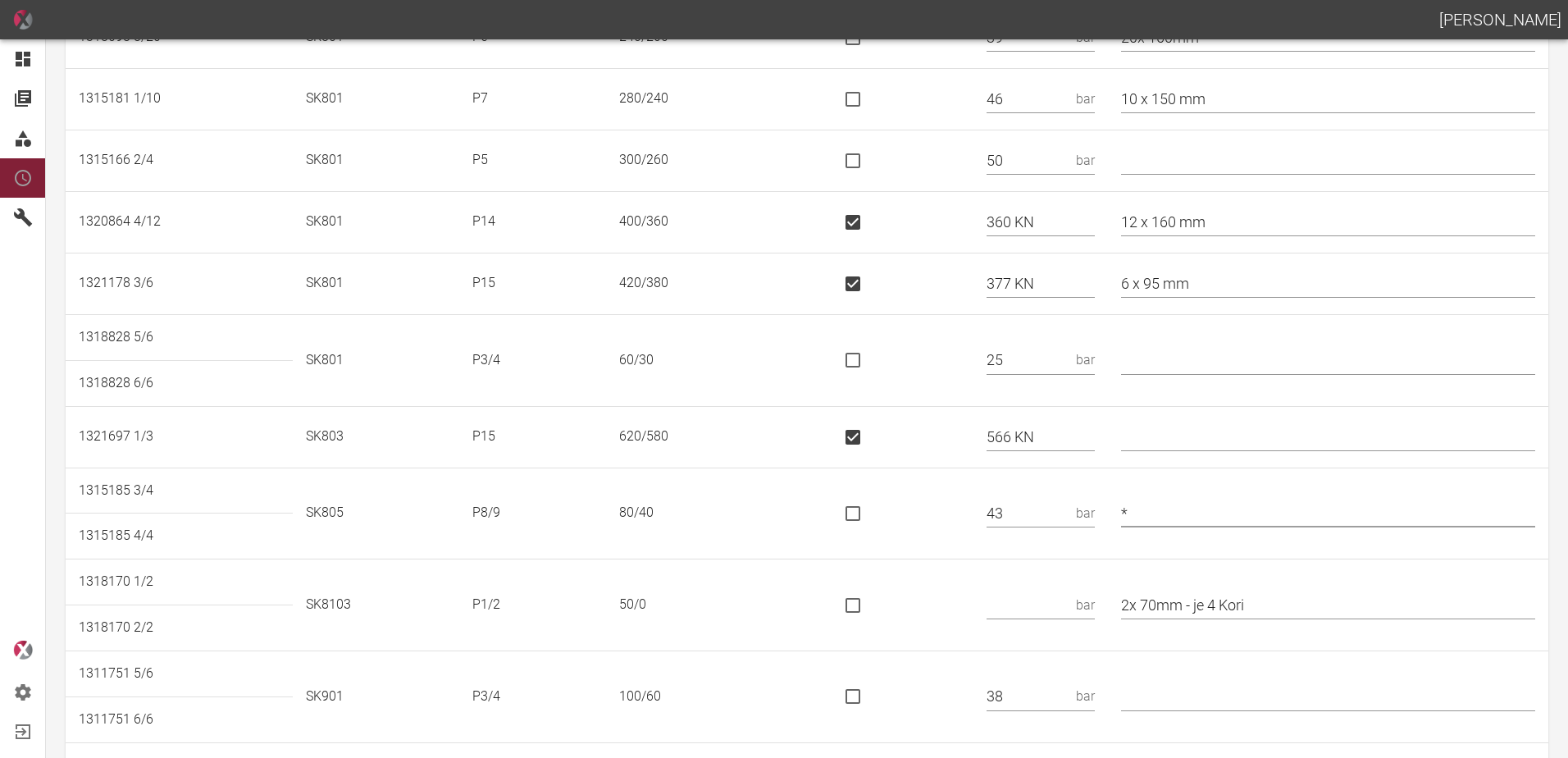
type input "*"
click at [1065, 598] on input "text" at bounding box center [1028, 605] width 83 height 28
type input "20"
click at [1306, 596] on input "2x 70mm - je 4 Kori" at bounding box center [1329, 605] width 414 height 28
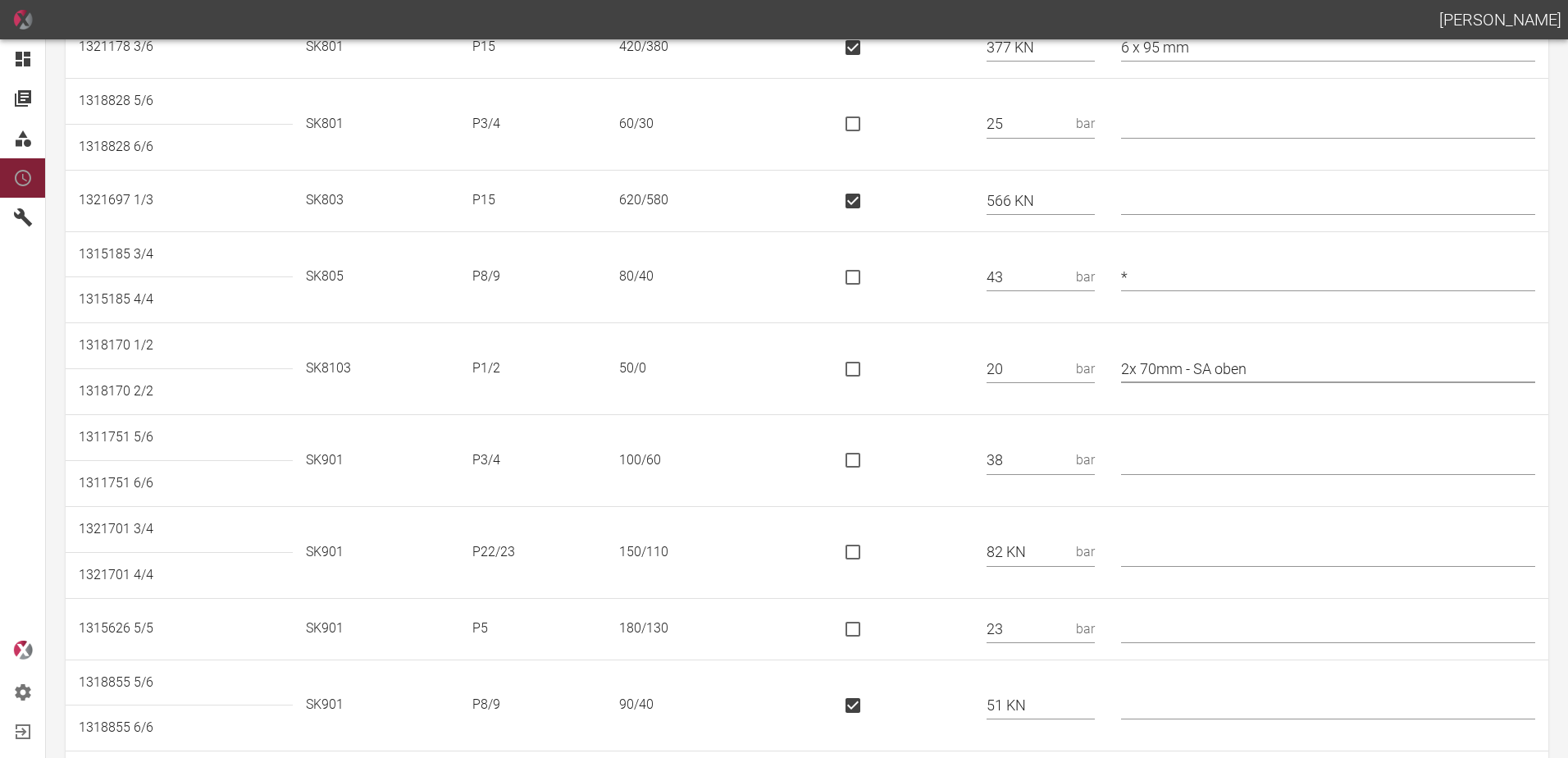
scroll to position [902, 0]
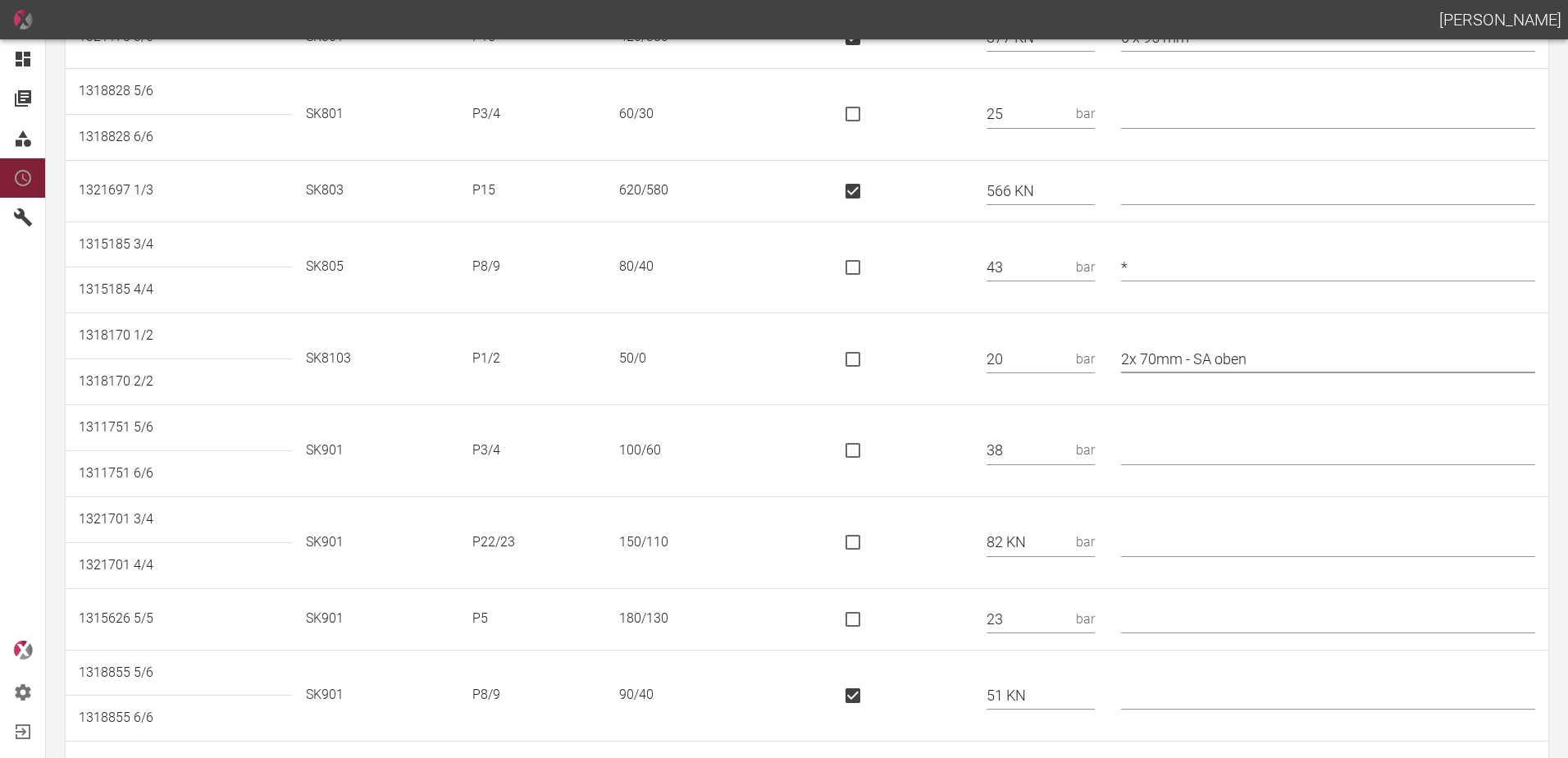
type input "2x 70mm - SA oben"
click at [1184, 447] on input "text" at bounding box center [1329, 450] width 414 height 28
type input "* 100/50"
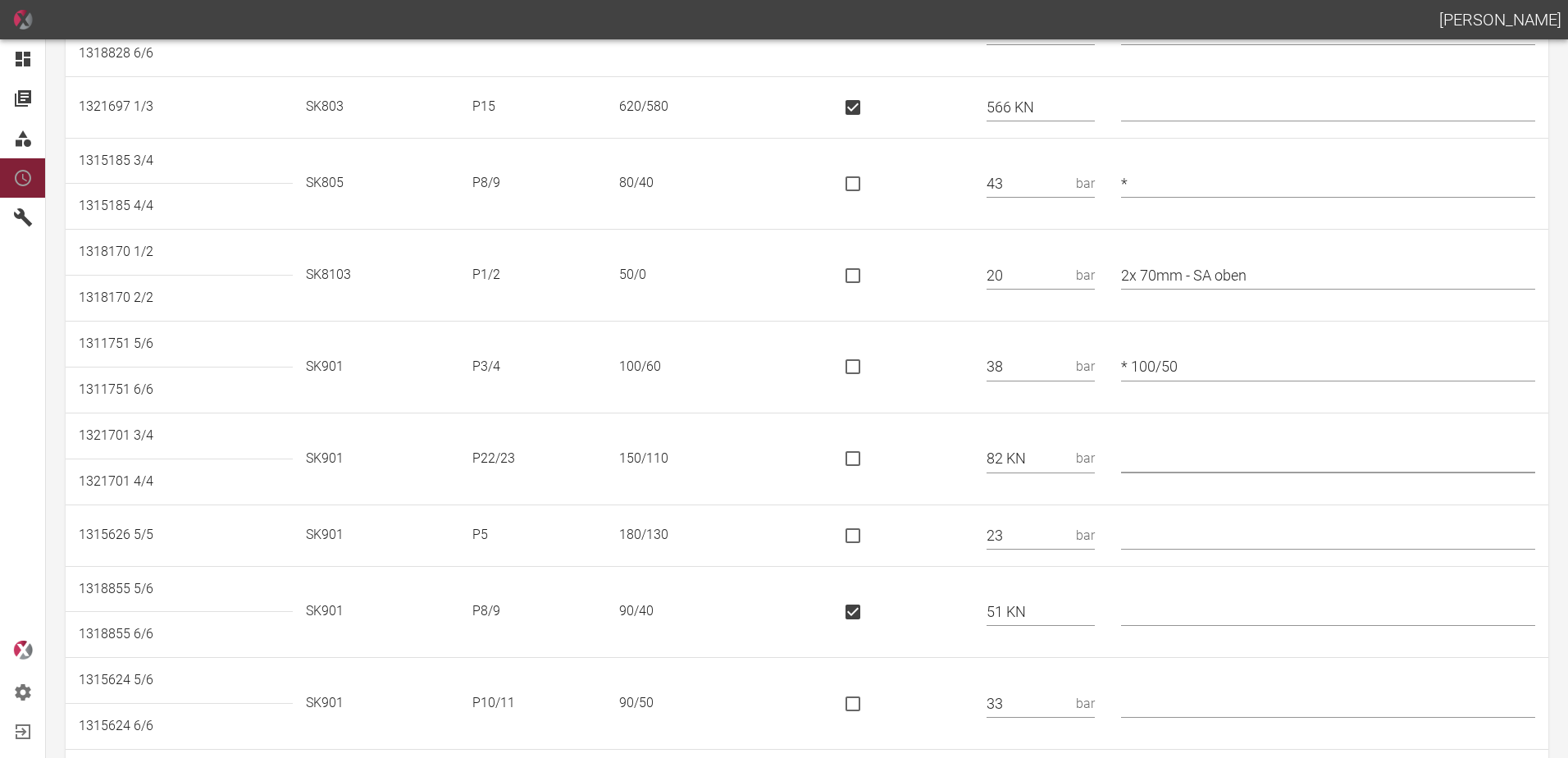
scroll to position [1067, 0]
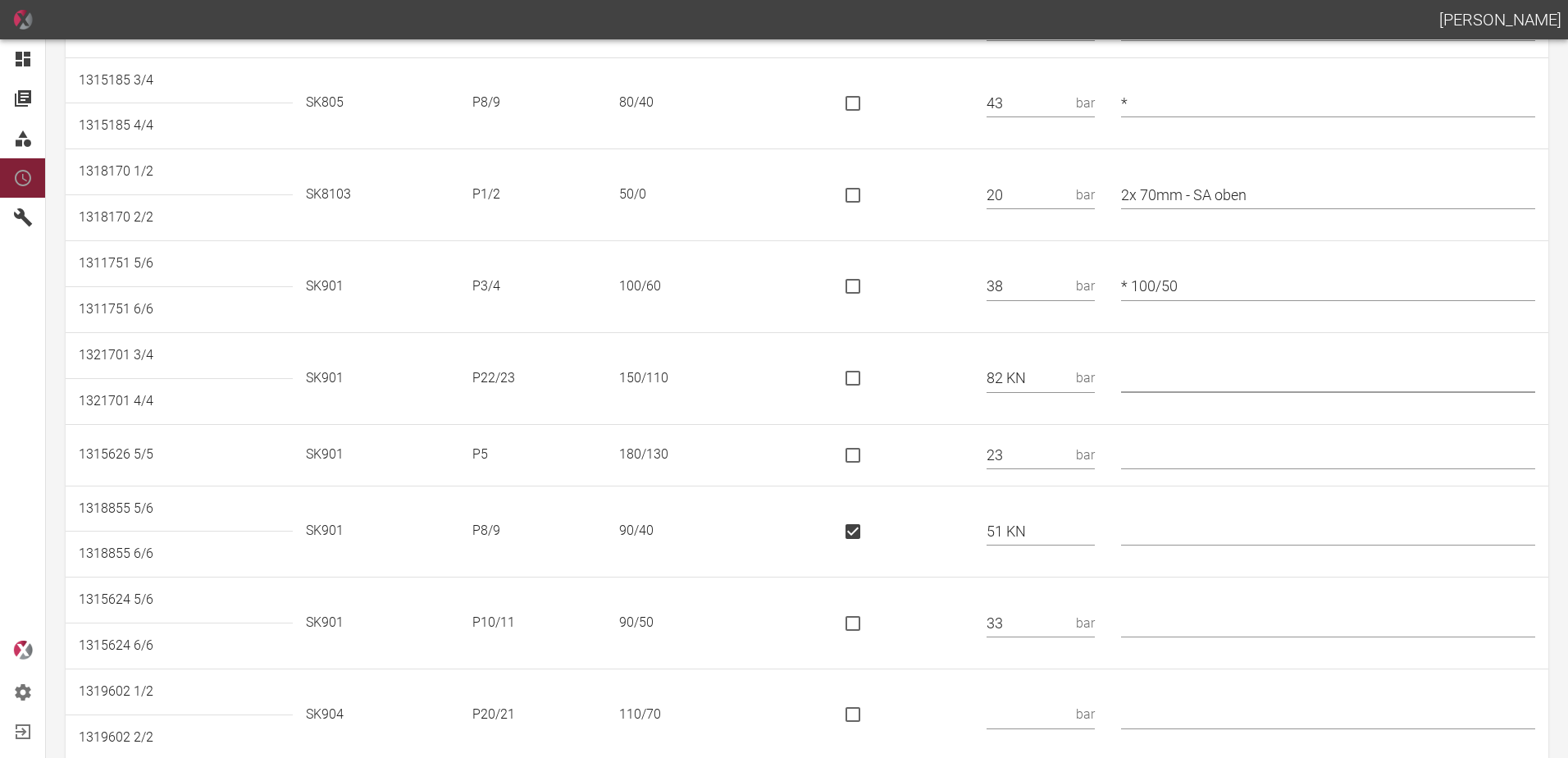
click at [870, 372] on input "is socket special" at bounding box center [853, 378] width 34 height 34
checkbox input "true"
click at [1176, 375] on input "text" at bounding box center [1329, 378] width 414 height 28
type input "* 160/110"
click at [867, 534] on input "is socket special" at bounding box center [853, 531] width 34 height 34
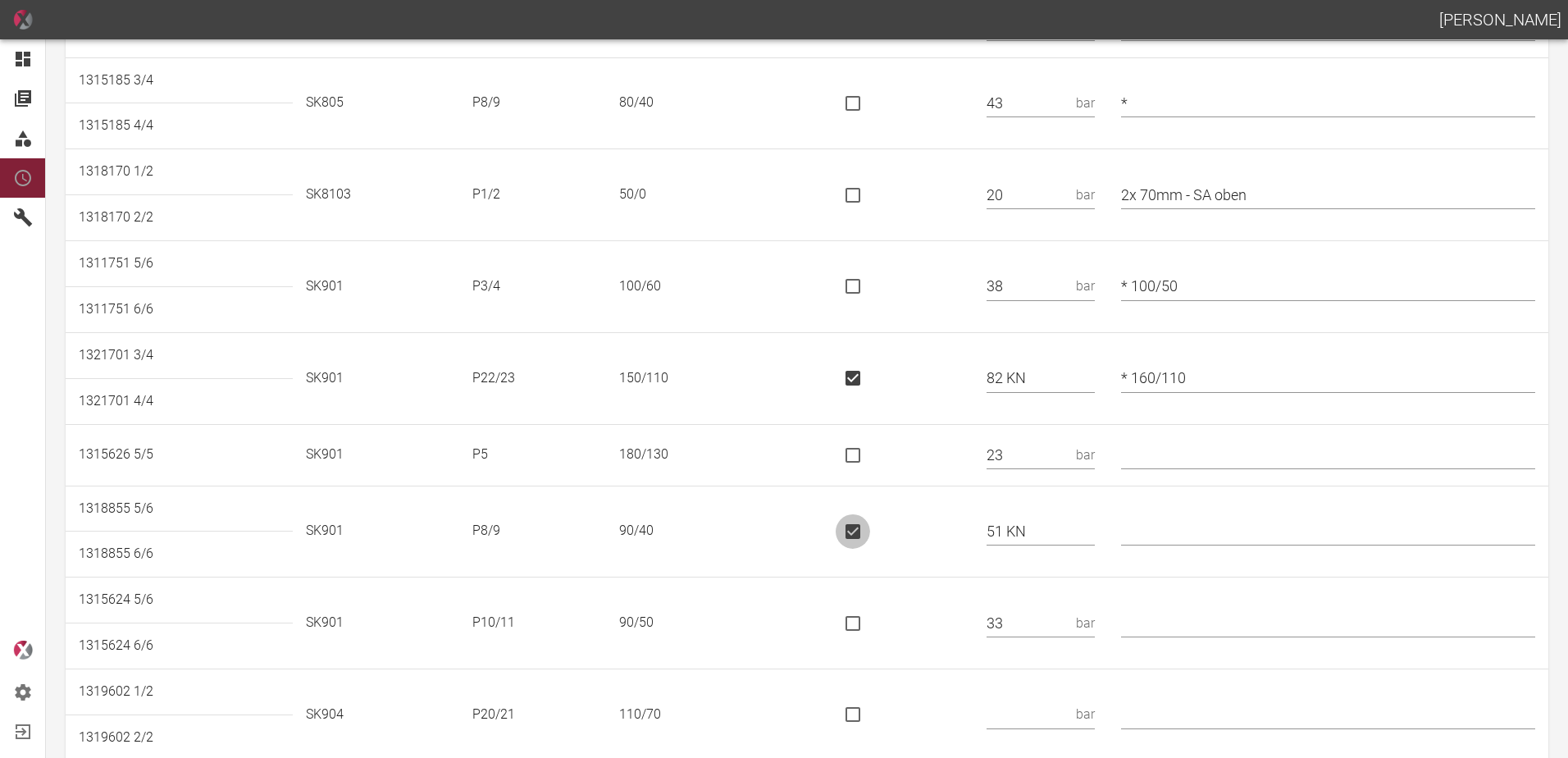
checkbox input "false"
drag, startPoint x: 1071, startPoint y: 538, endPoint x: 944, endPoint y: 544, distance: 127.1
click at [944, 532] on tr "1318855 5/6 SK901 P8/9 90/40 51 KN bar" at bounding box center [806, 508] width 1483 height 46
type input "38"
type input "*"
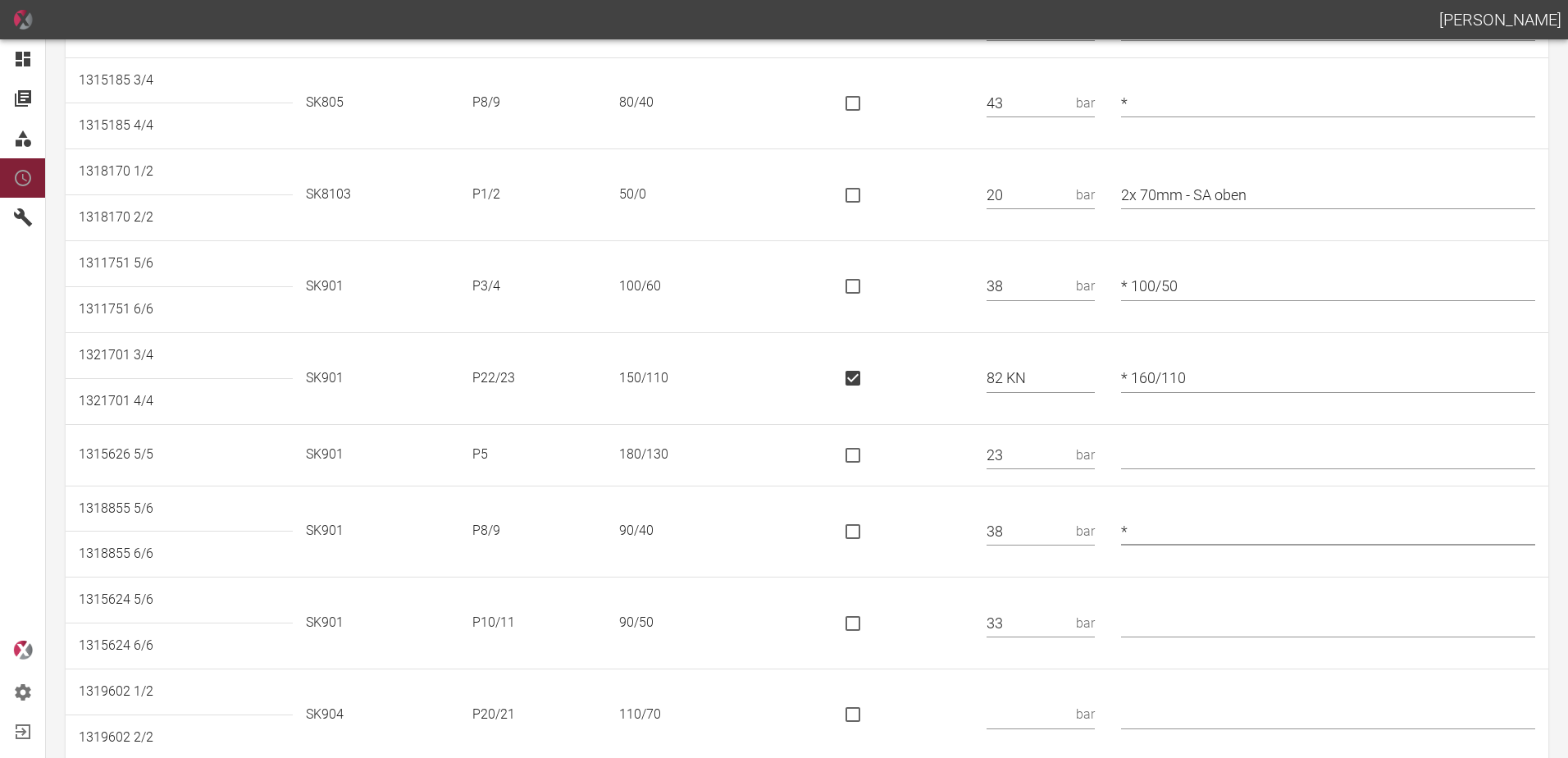
click at [939, 538] on td at bounding box center [898, 531] width 152 height 92
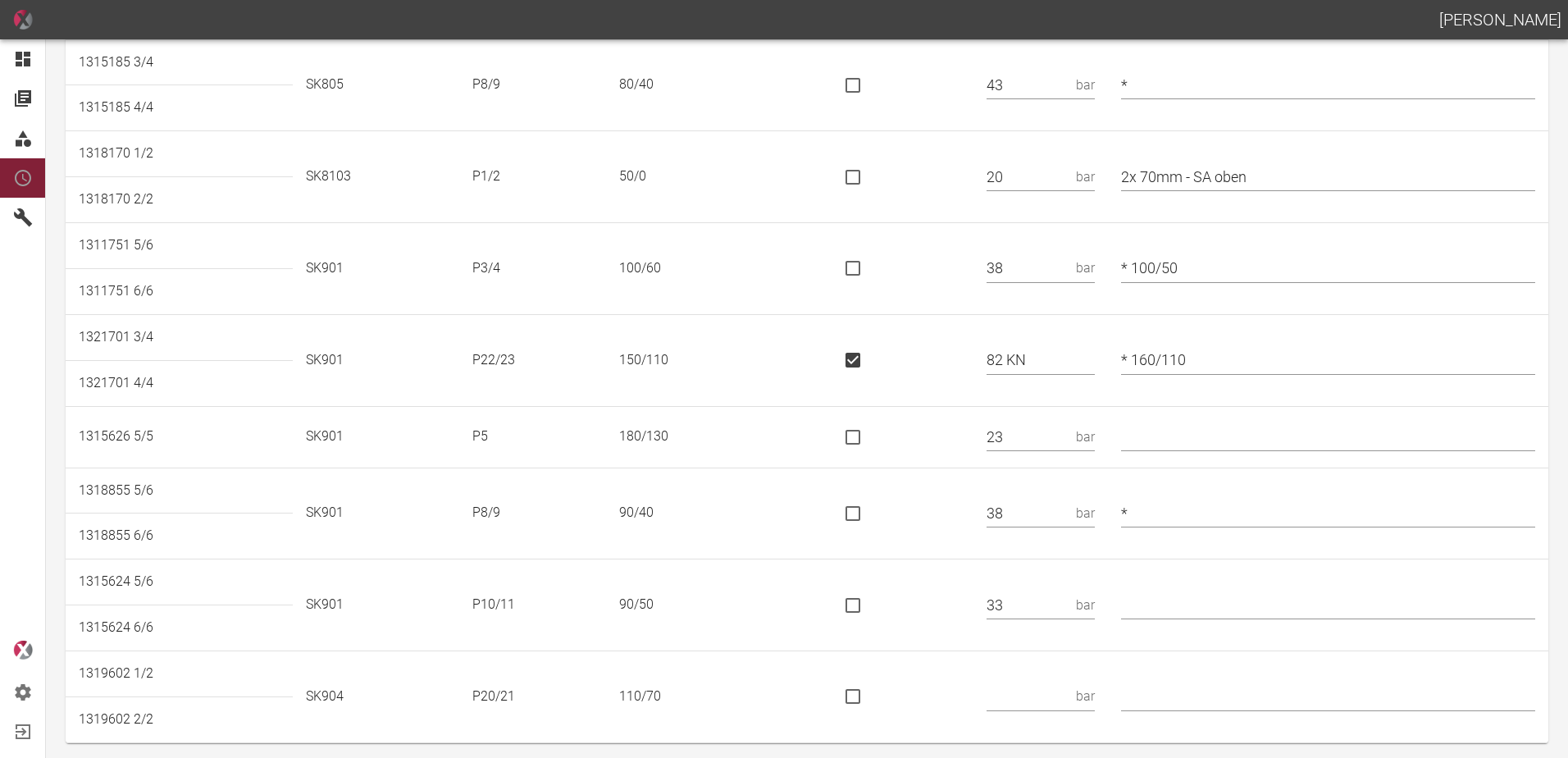
scroll to position [1090, 0]
click at [1196, 592] on input "text" at bounding box center [1329, 600] width 414 height 28
type input "*"
click at [1041, 694] on input "text" at bounding box center [1028, 692] width 83 height 28
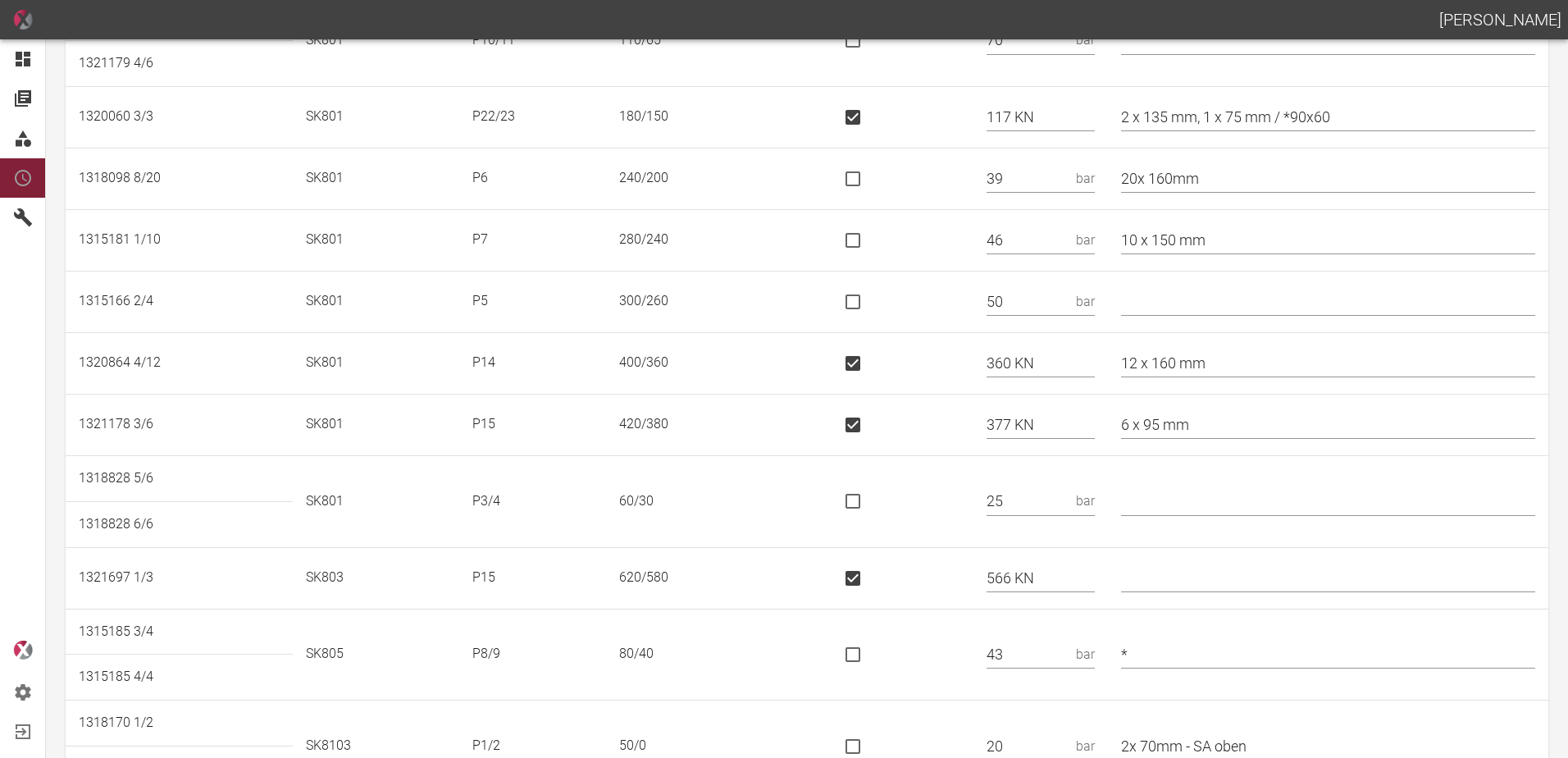
scroll to position [0, 0]
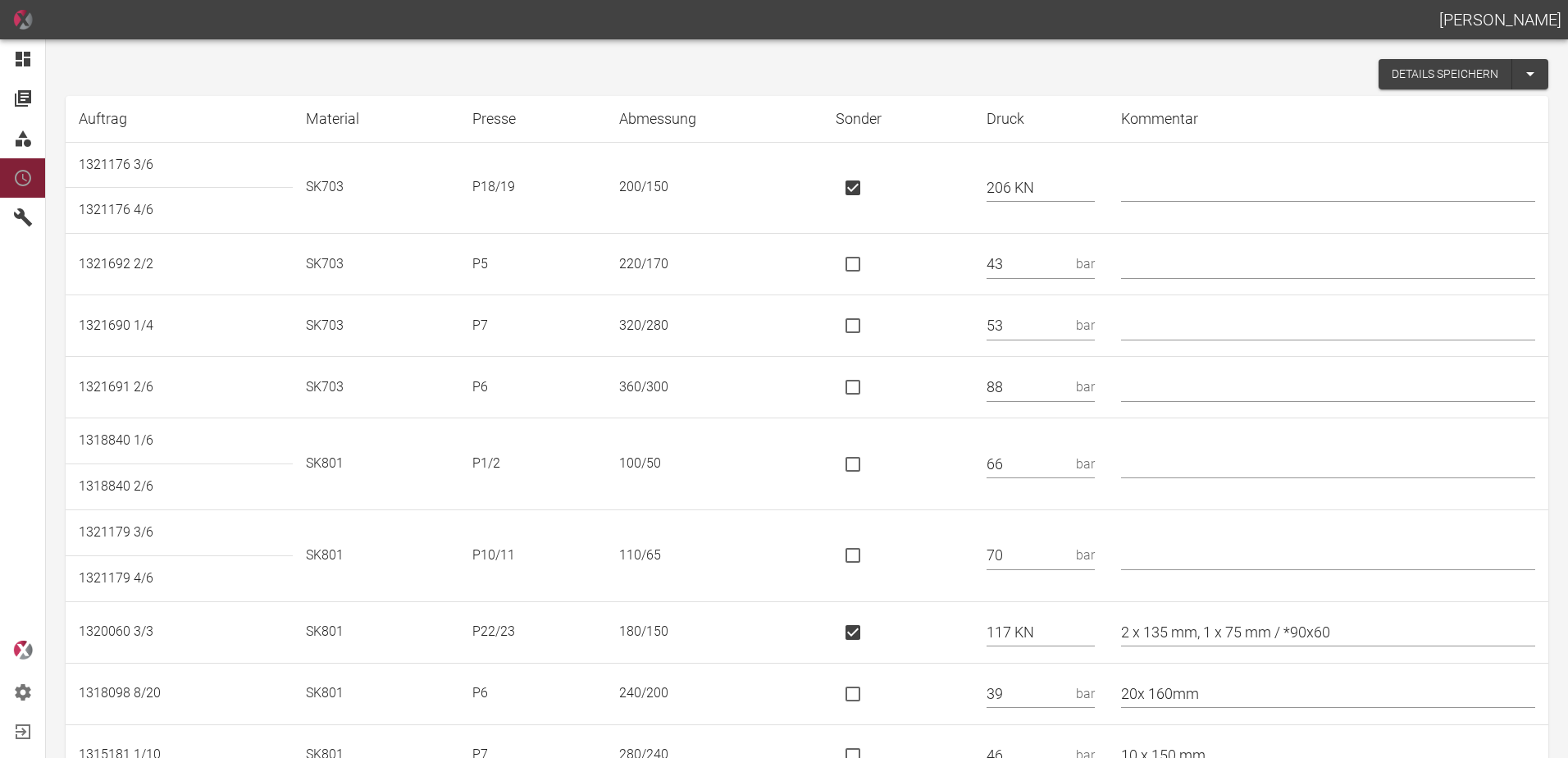
type input "43"
click at [1407, 82] on button "Details speichern" at bounding box center [1445, 74] width 134 height 30
